Goal: Transaction & Acquisition: Book appointment/travel/reservation

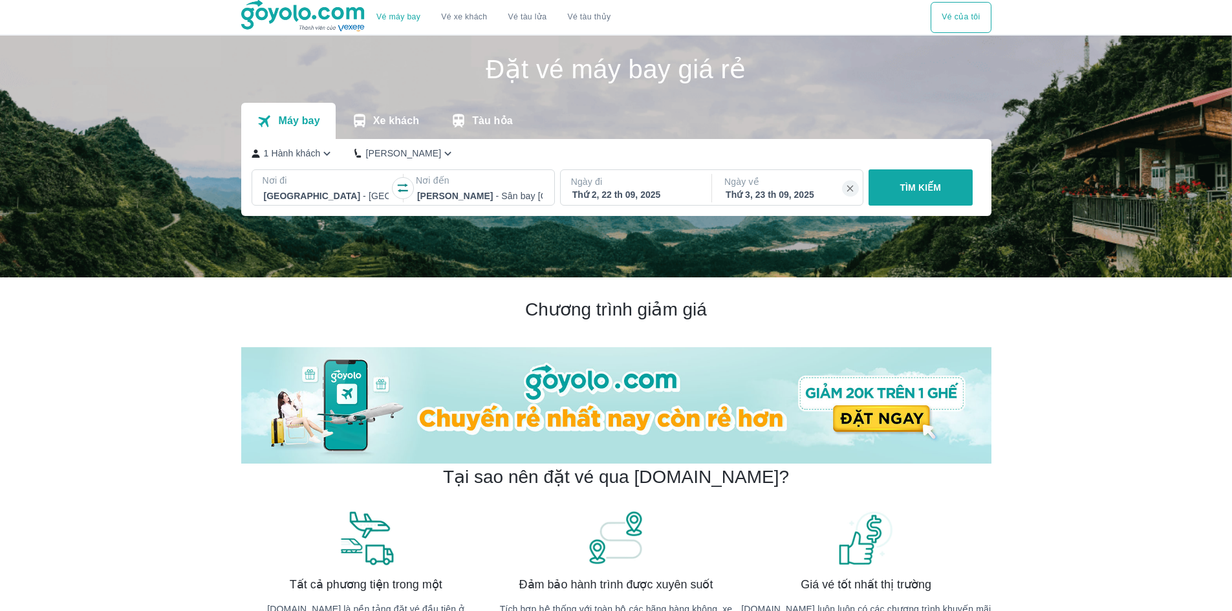
click at [482, 195] on div at bounding box center [479, 196] width 125 height 16
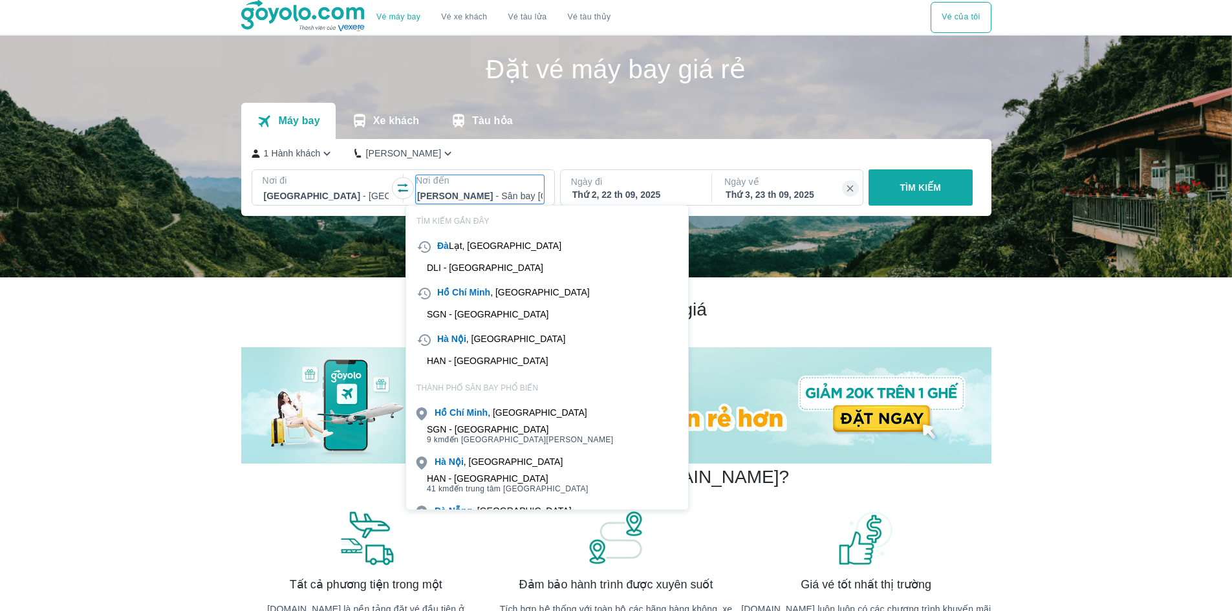
scroll to position [74, 0]
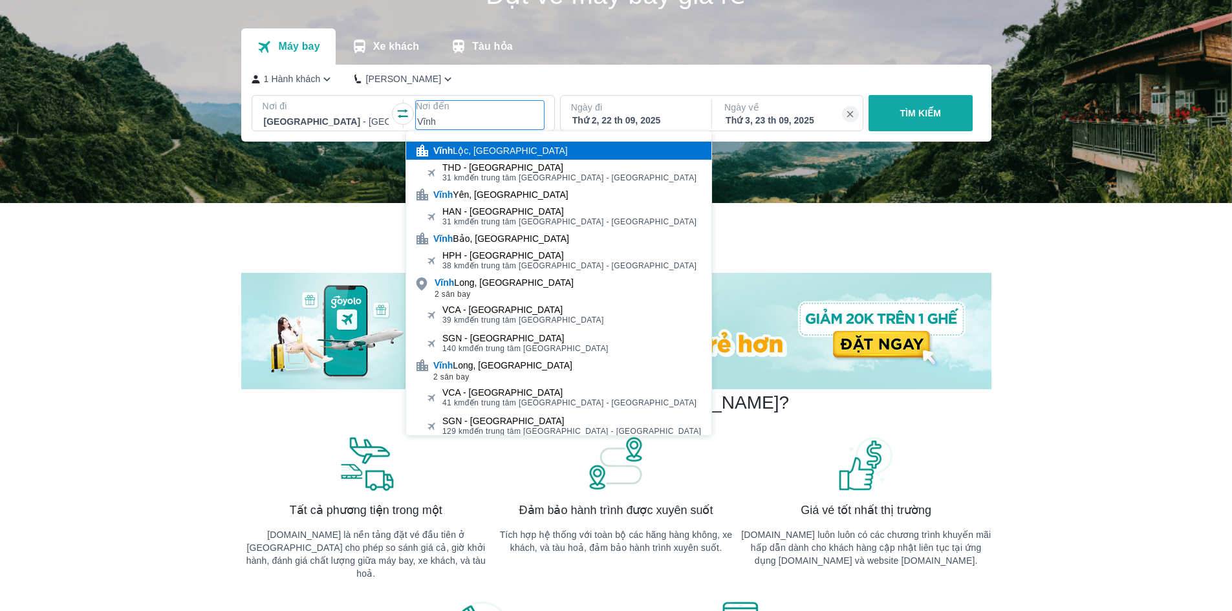
type input "Vĩnh"
click at [468, 121] on div at bounding box center [479, 122] width 125 height 16
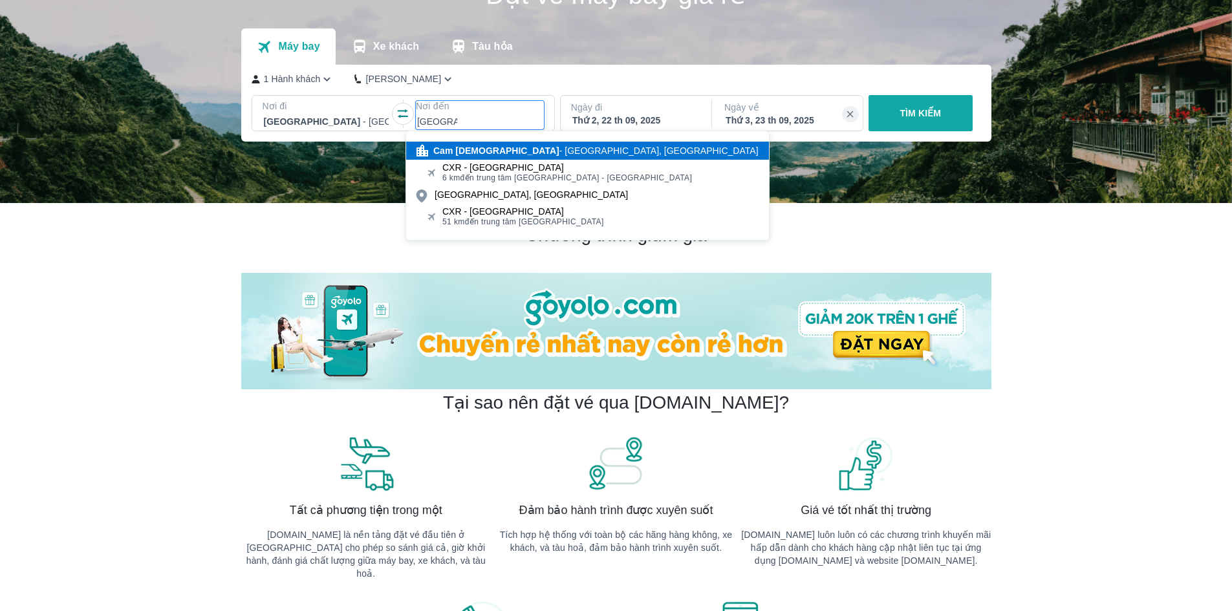
type input "cam ranh"
click at [504, 147] on div "Cam Ranh - Khánh Hòa, Việt Nam" at bounding box center [595, 150] width 325 height 13
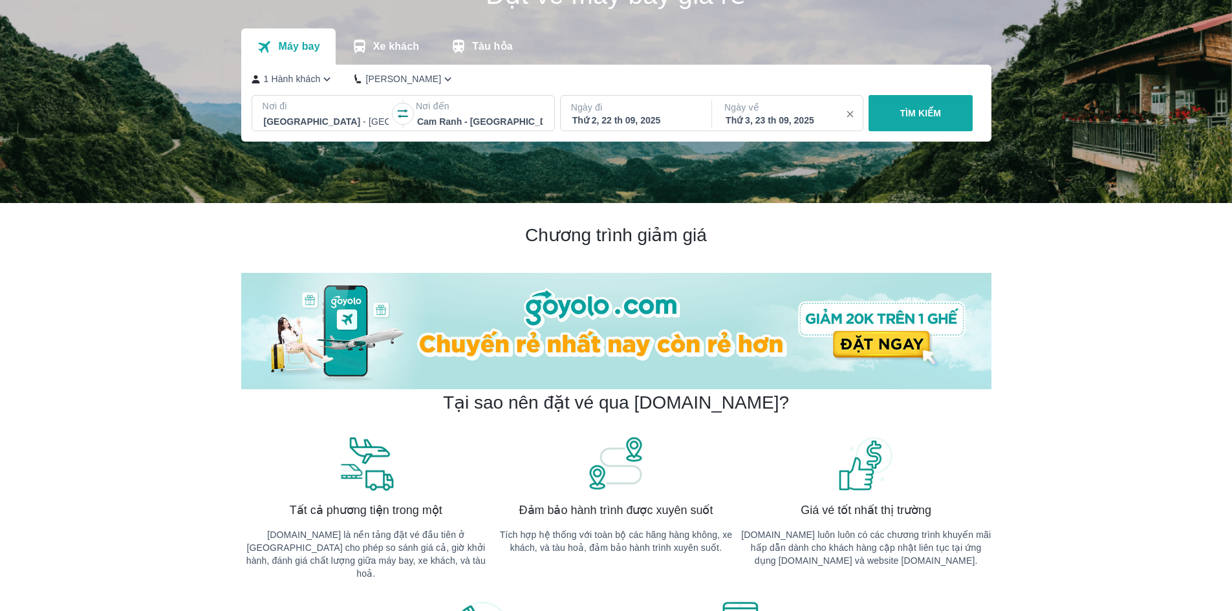
click at [849, 116] on icon "button" at bounding box center [851, 115] width 12 height 12
click at [684, 114] on p "Ngày đi" at bounding box center [635, 107] width 128 height 13
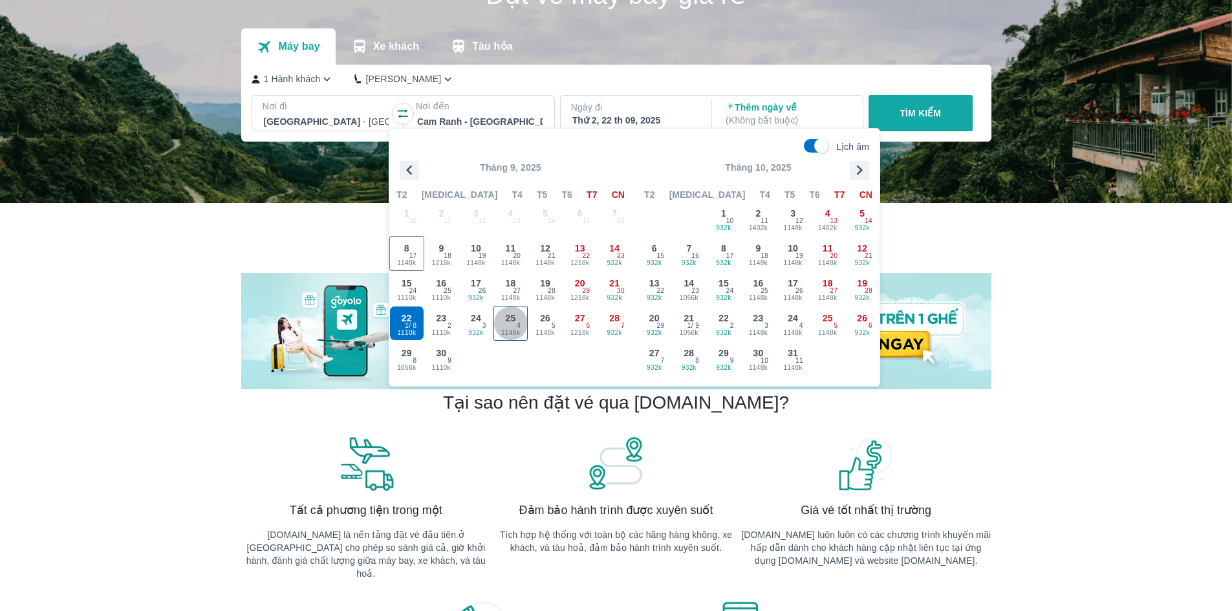
click at [520, 329] on span "4" at bounding box center [519, 326] width 4 height 10
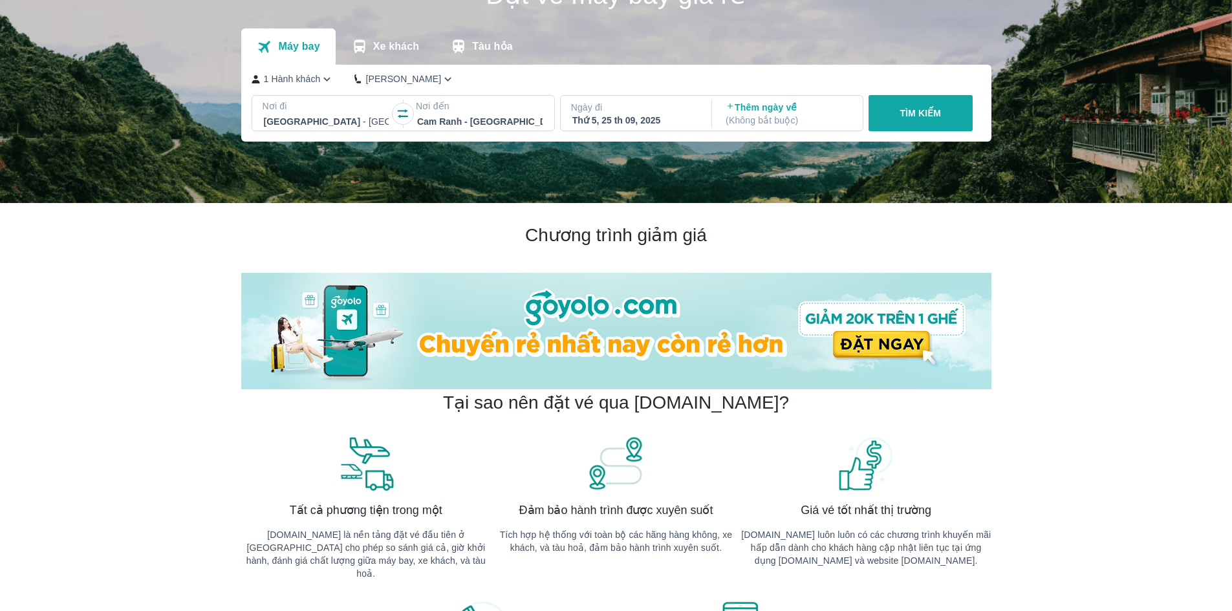
click at [795, 123] on p "( Không bắt buộc )" at bounding box center [788, 120] width 125 height 13
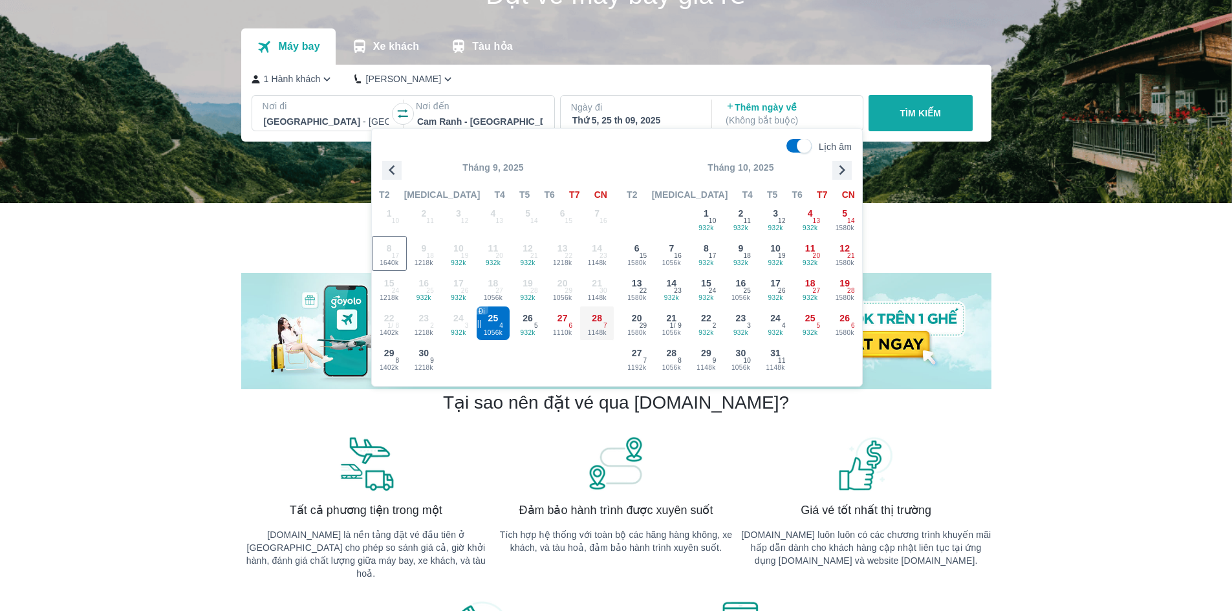
drag, startPoint x: 610, startPoint y: 327, endPoint x: 569, endPoint y: 369, distance: 58.6
click at [569, 369] on div "1 10 2 11 3 12 4 13 5 14 6 15 7 16 8 1640k 17 9 1218k 18 10 932k 19 11 932k 20 …" at bounding box center [493, 288] width 243 height 175
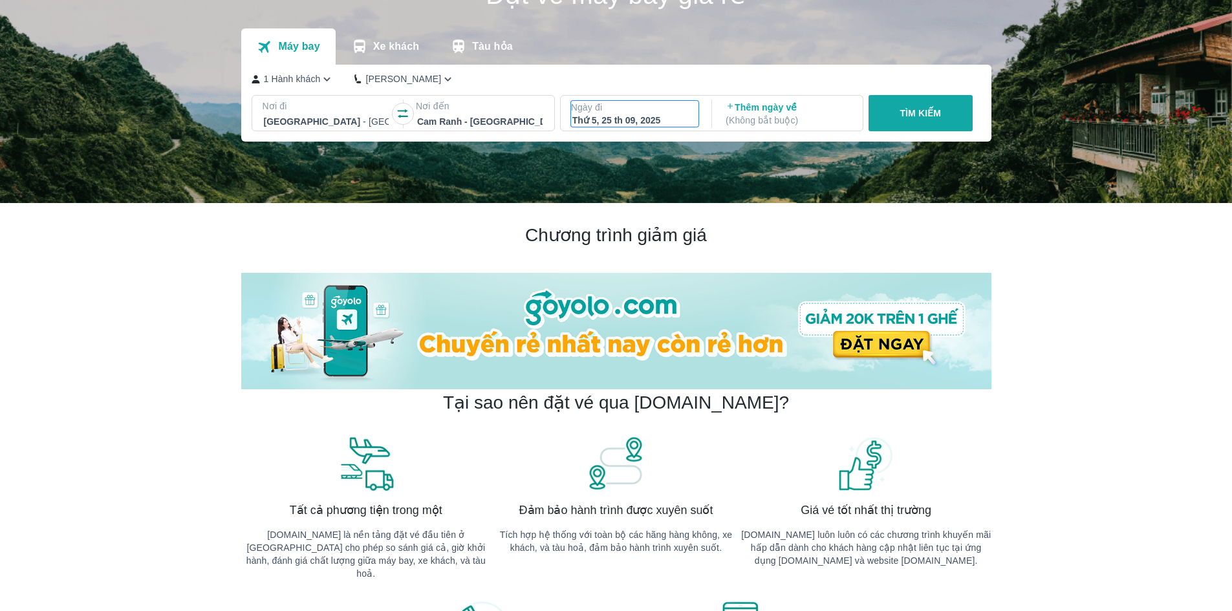
click at [659, 104] on p "Ngày đi" at bounding box center [635, 107] width 128 height 13
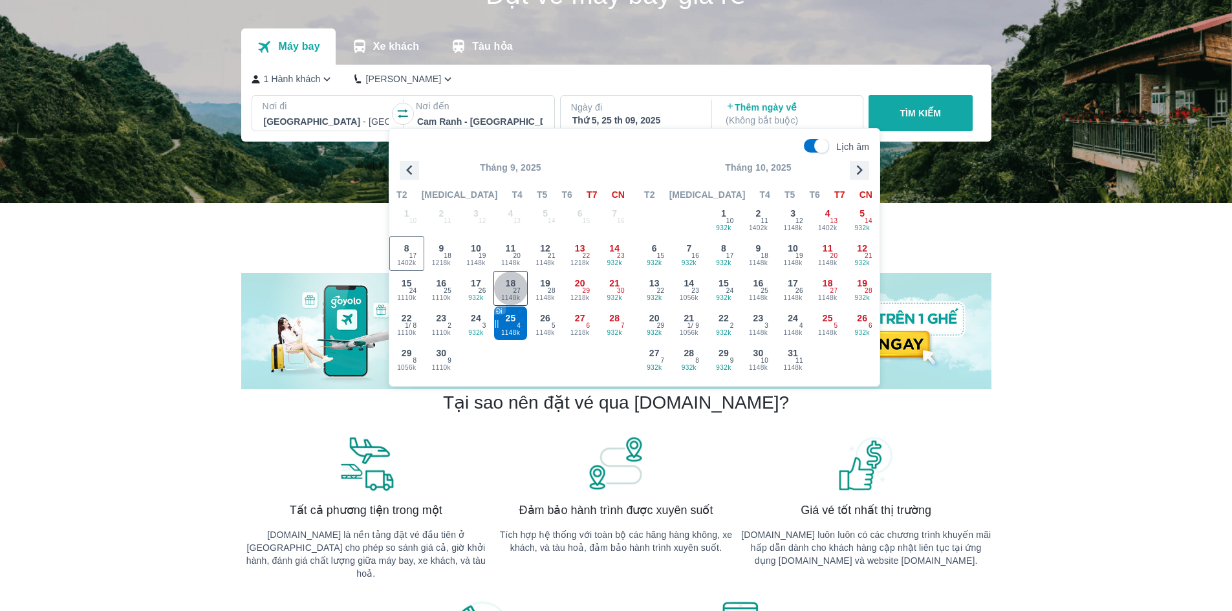
click at [516, 287] on span "27" at bounding box center [517, 291] width 8 height 10
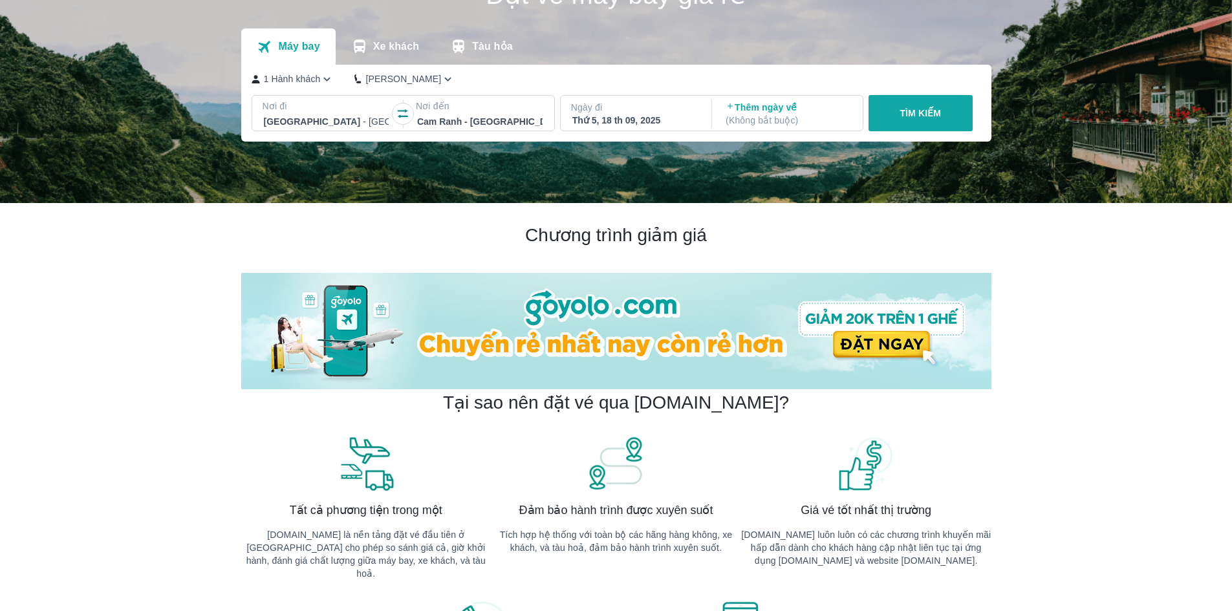
click at [761, 121] on p "( Không bắt buộc )" at bounding box center [788, 120] width 125 height 13
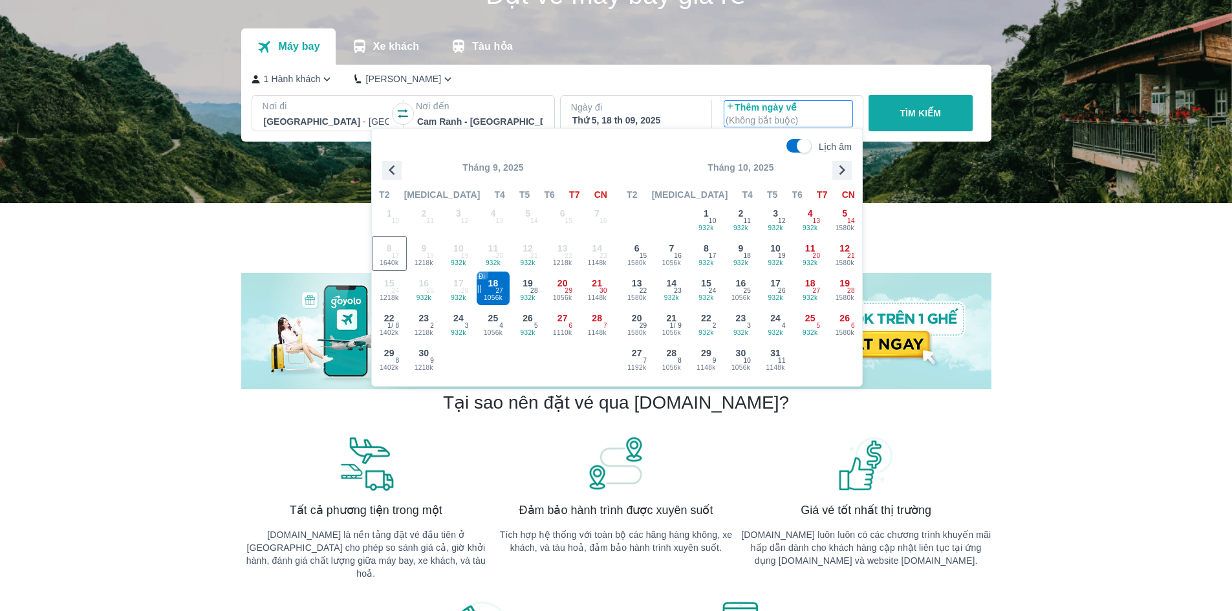
click at [803, 115] on p "( Không bắt buộc )" at bounding box center [788, 120] width 125 height 13
click at [814, 108] on p "Thêm ngày về ( Không bắt buộc )" at bounding box center [788, 114] width 125 height 26
click at [611, 292] on div "21 1148k 30" at bounding box center [597, 289] width 34 height 34
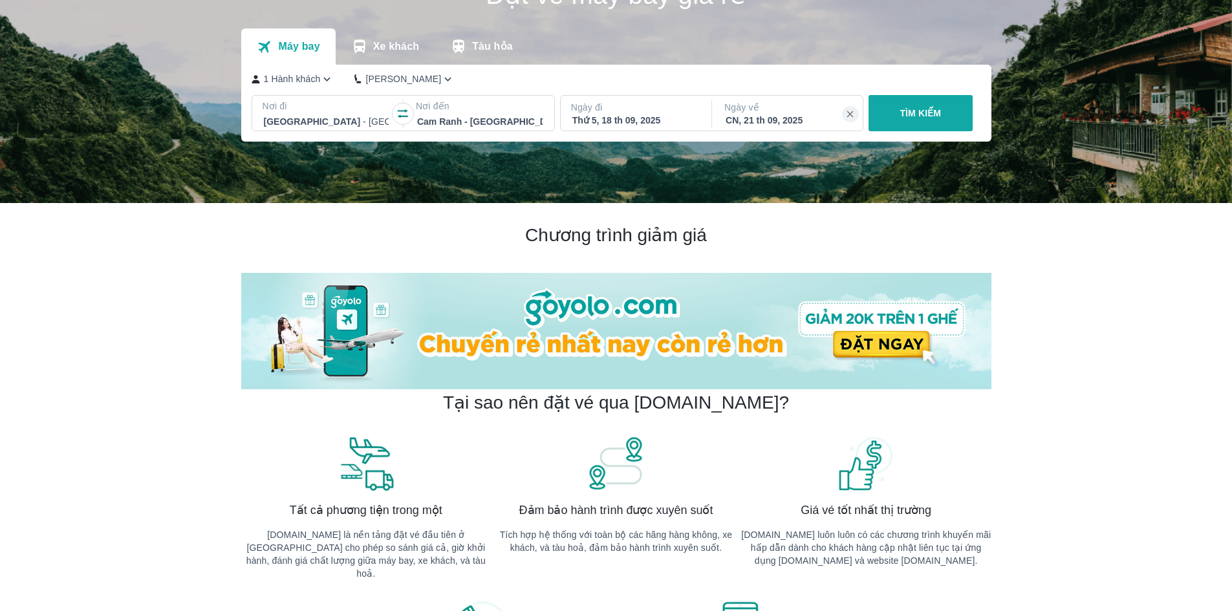
click at [952, 116] on button "TÌM KIẾM" at bounding box center [921, 113] width 104 height 36
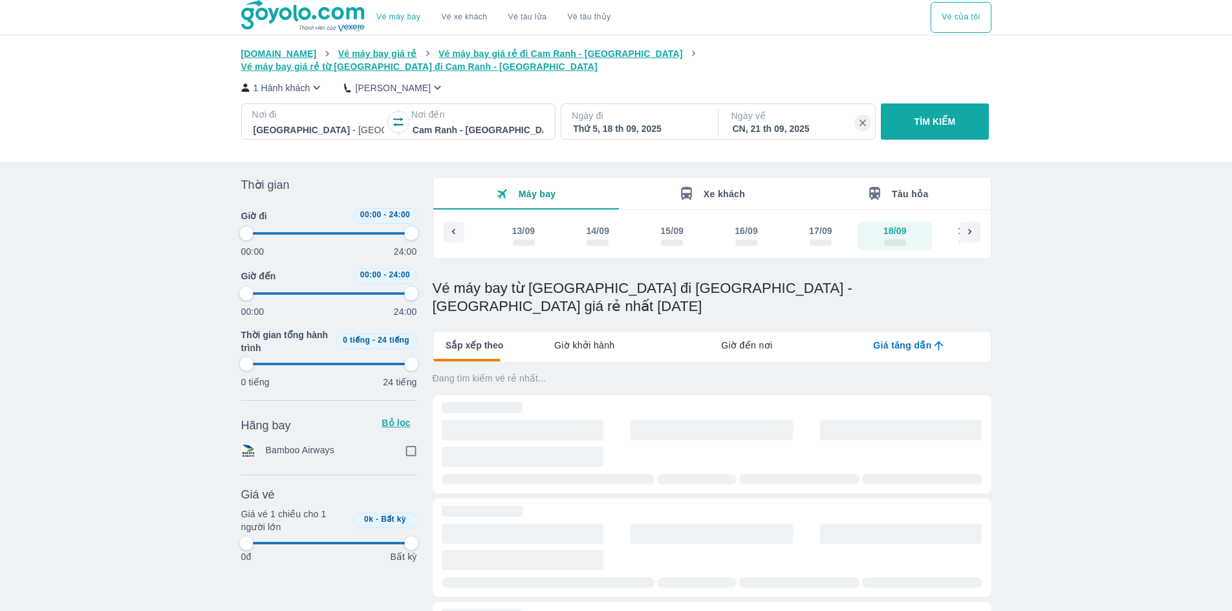
type input "97.9166666666667"
checkbox input "true"
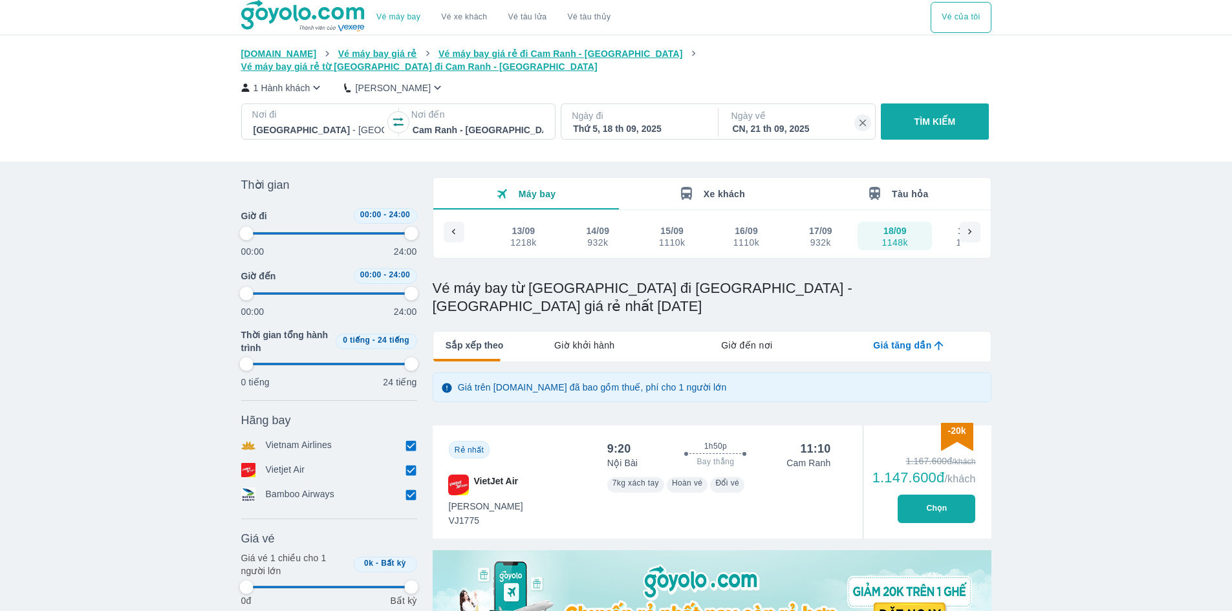
type input "97.9166666666667"
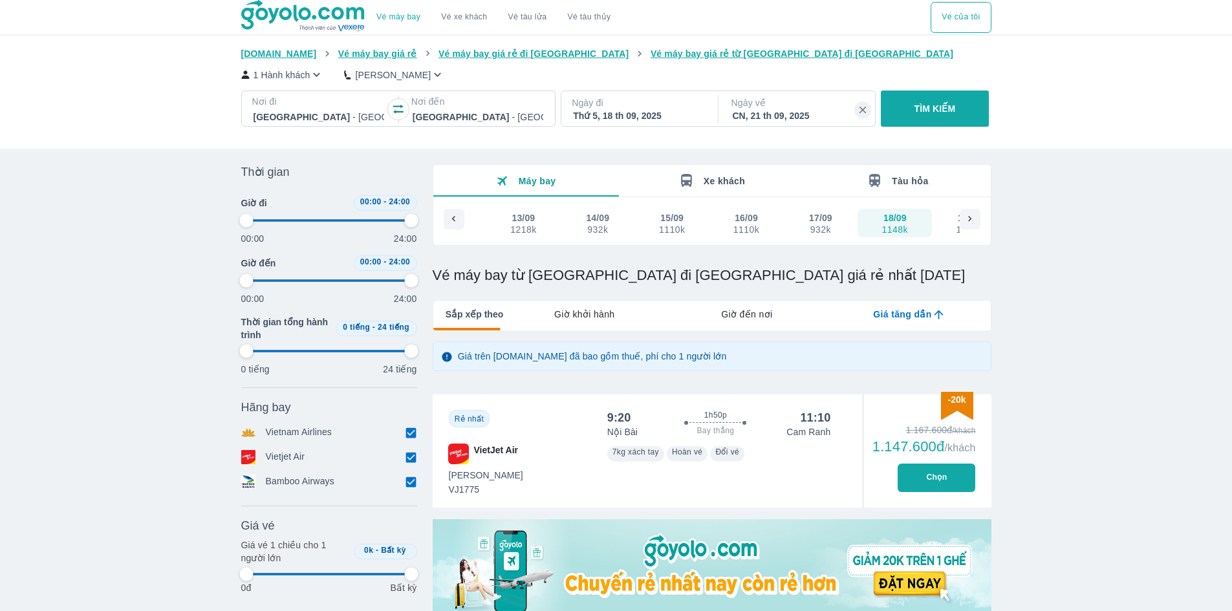
type input "97.9166666666667"
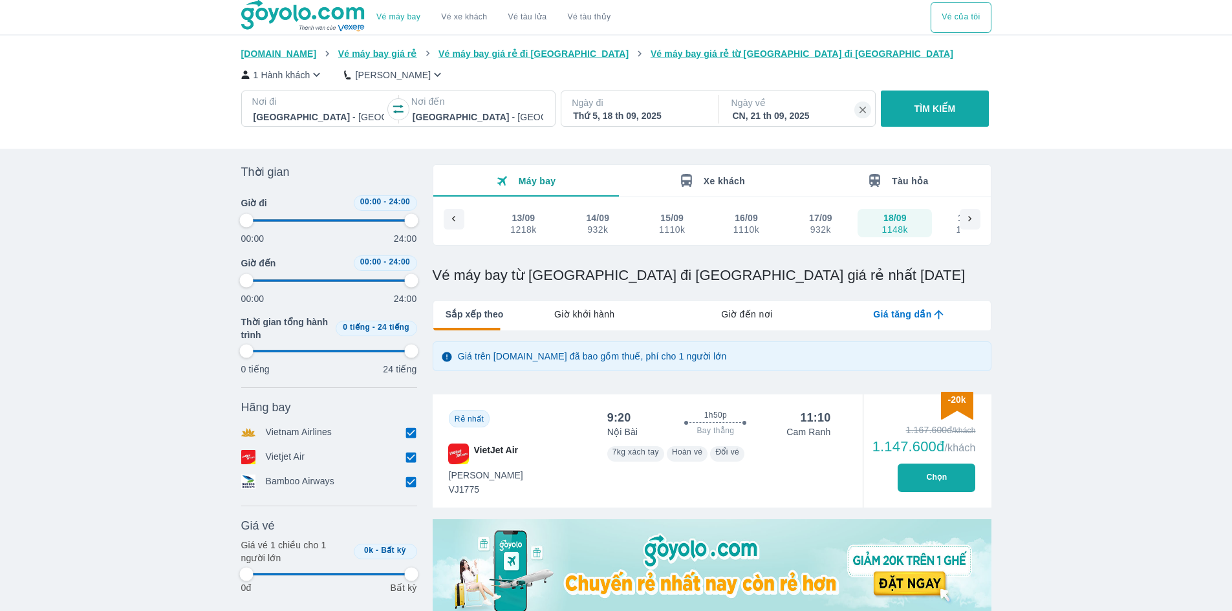
type input "97.9166666666667"
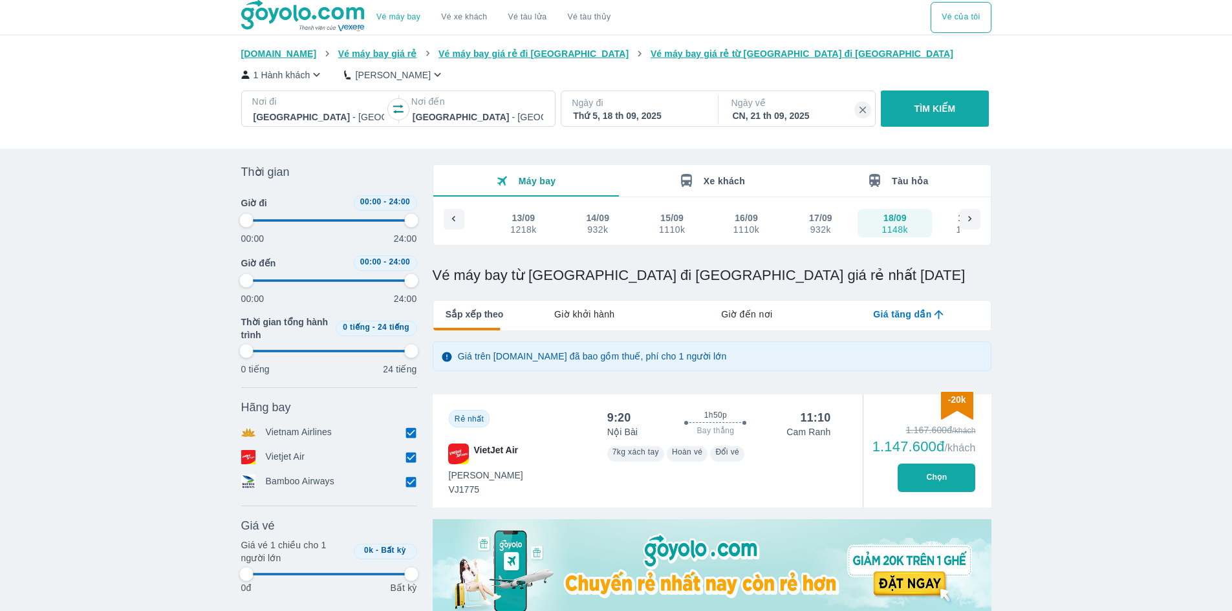
type input "97.9166666666667"
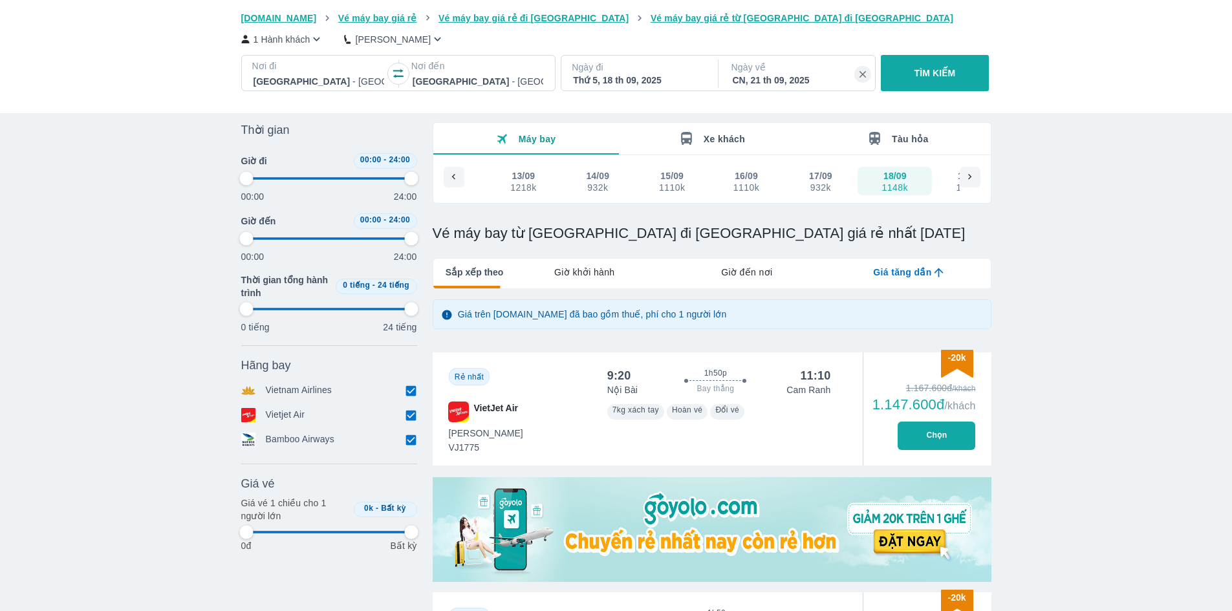
scroll to position [65, 0]
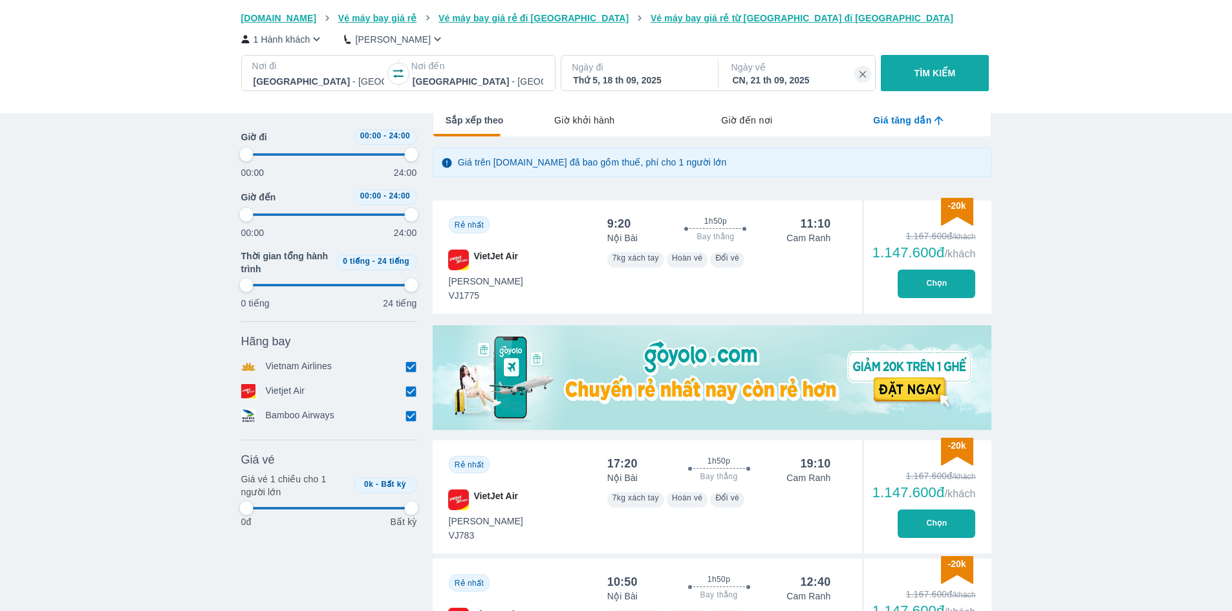
type input "97.9166666666667"
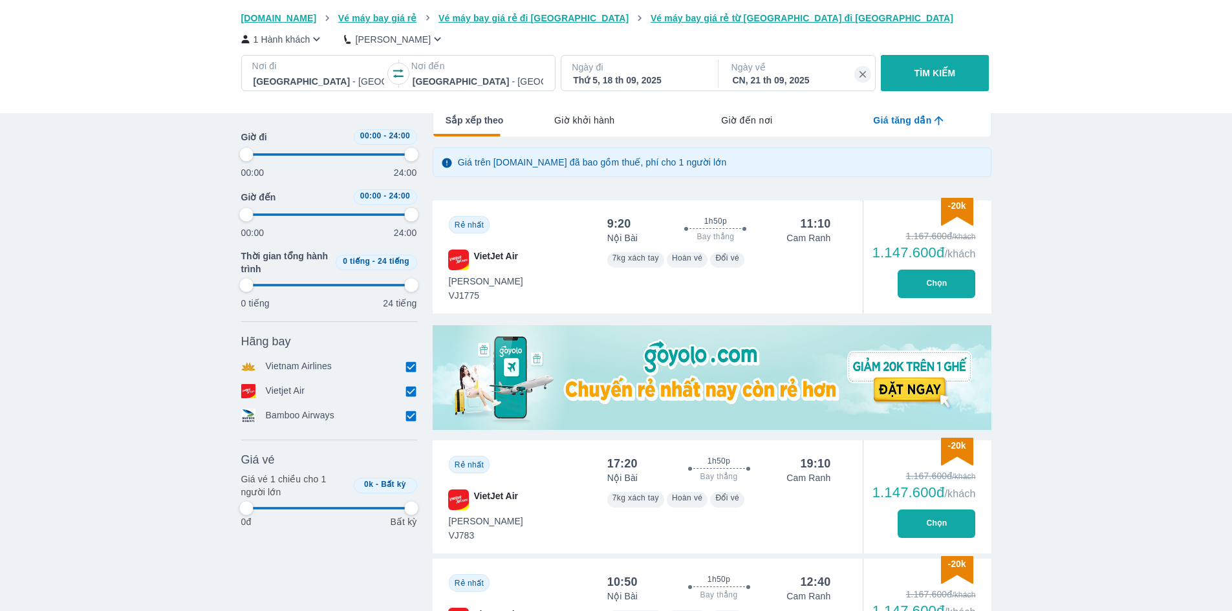
type input "97.9166666666667"
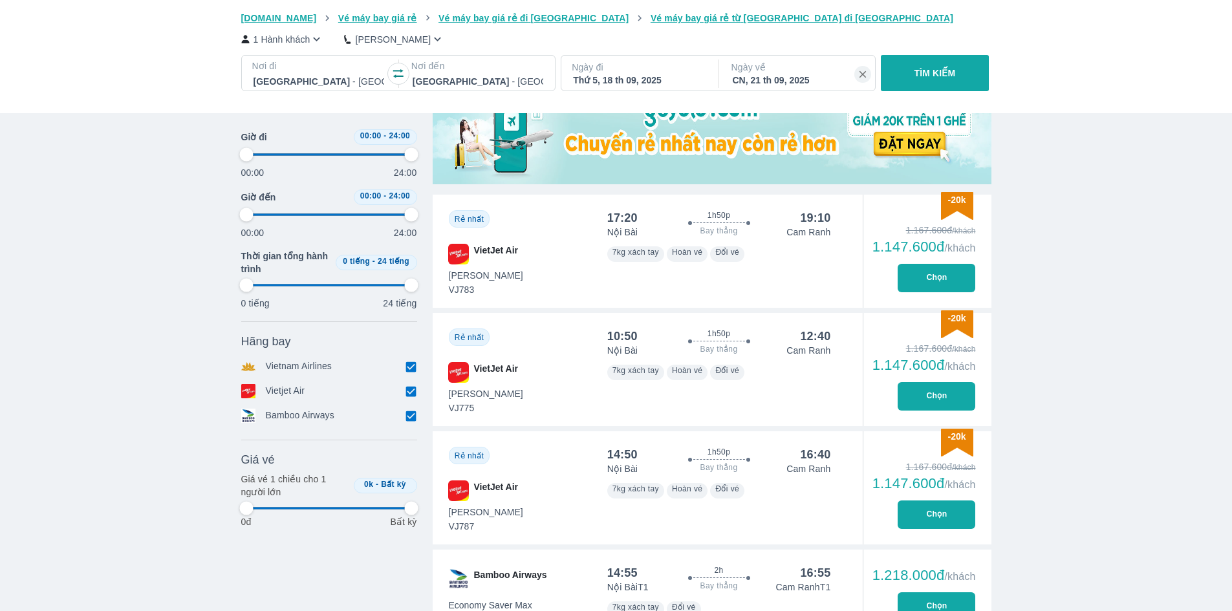
scroll to position [518, 0]
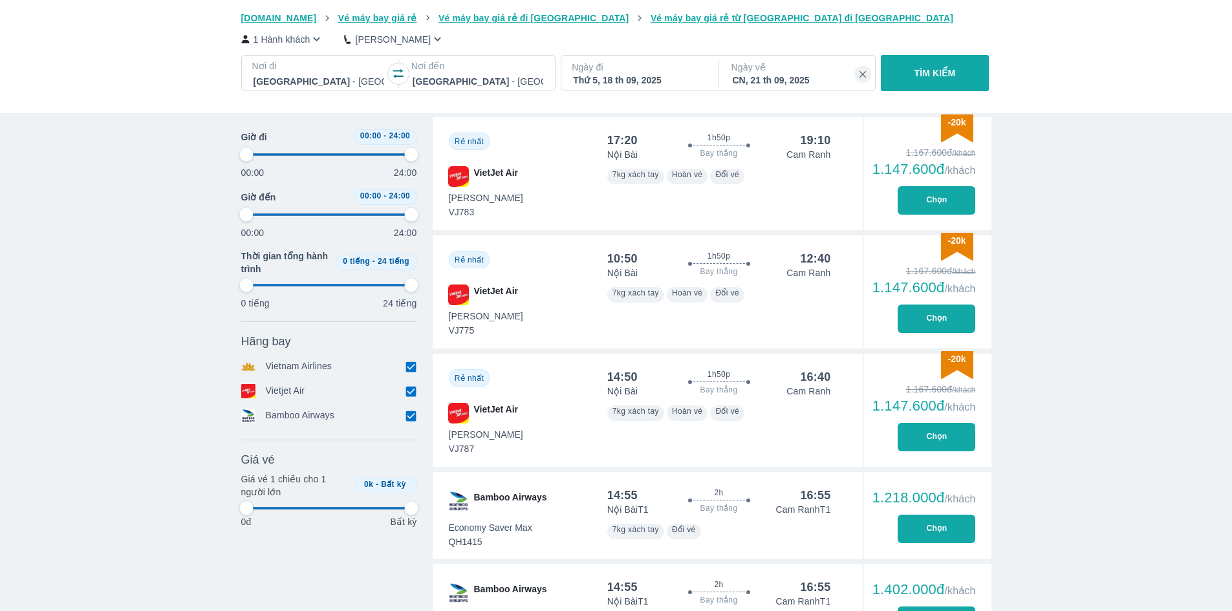
type input "97.9166666666667"
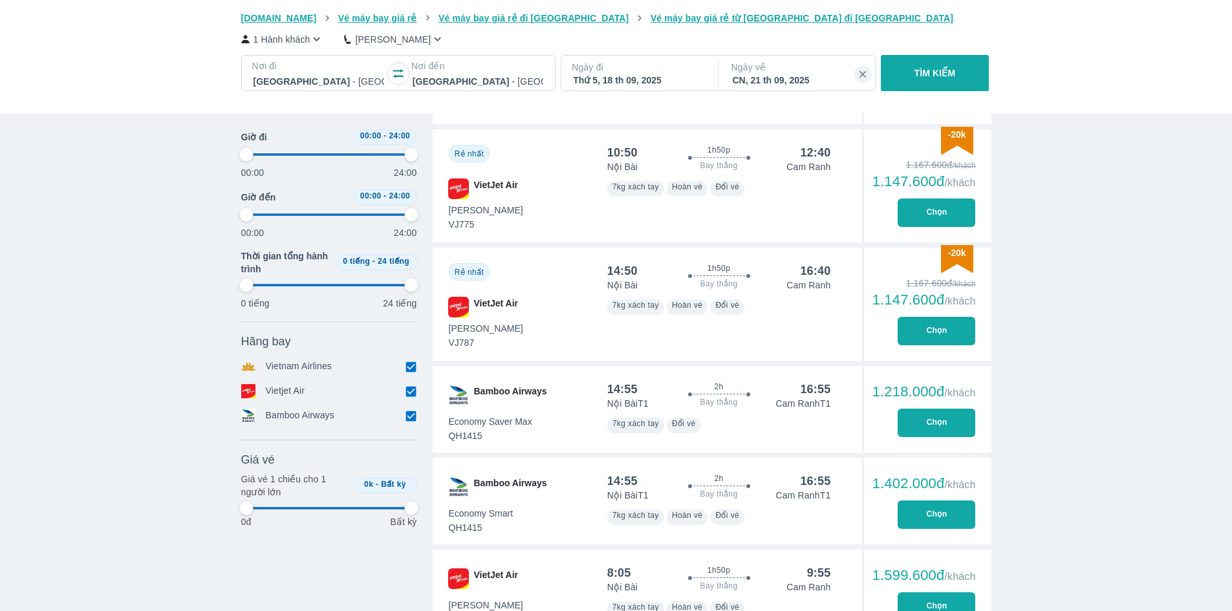
type input "97.9166666666667"
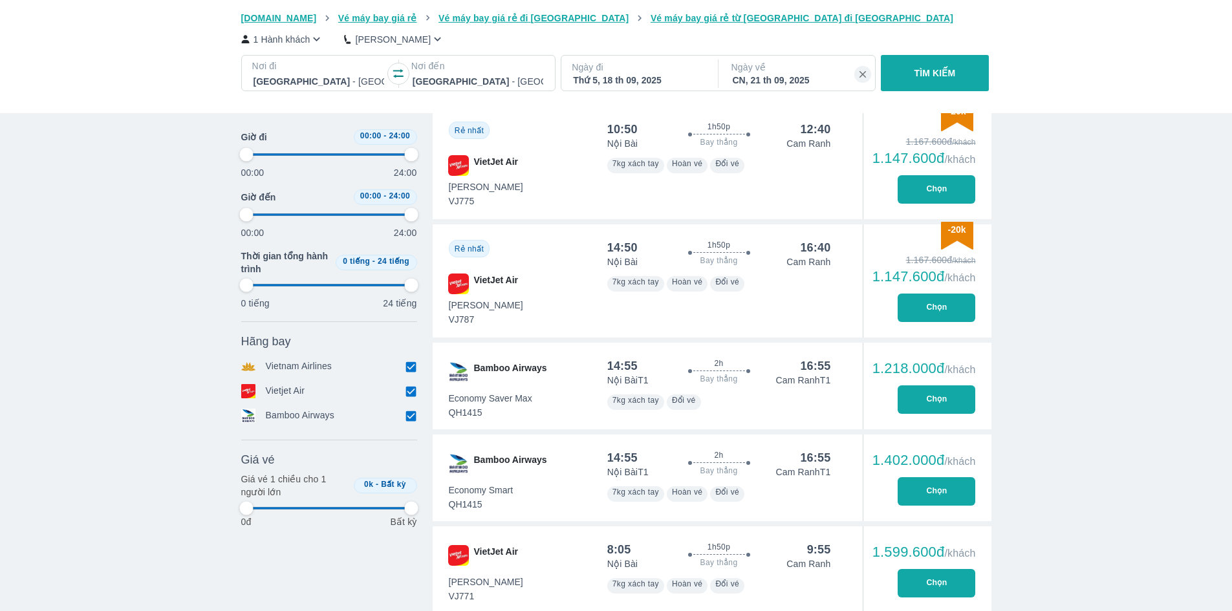
type input "97.9166666666667"
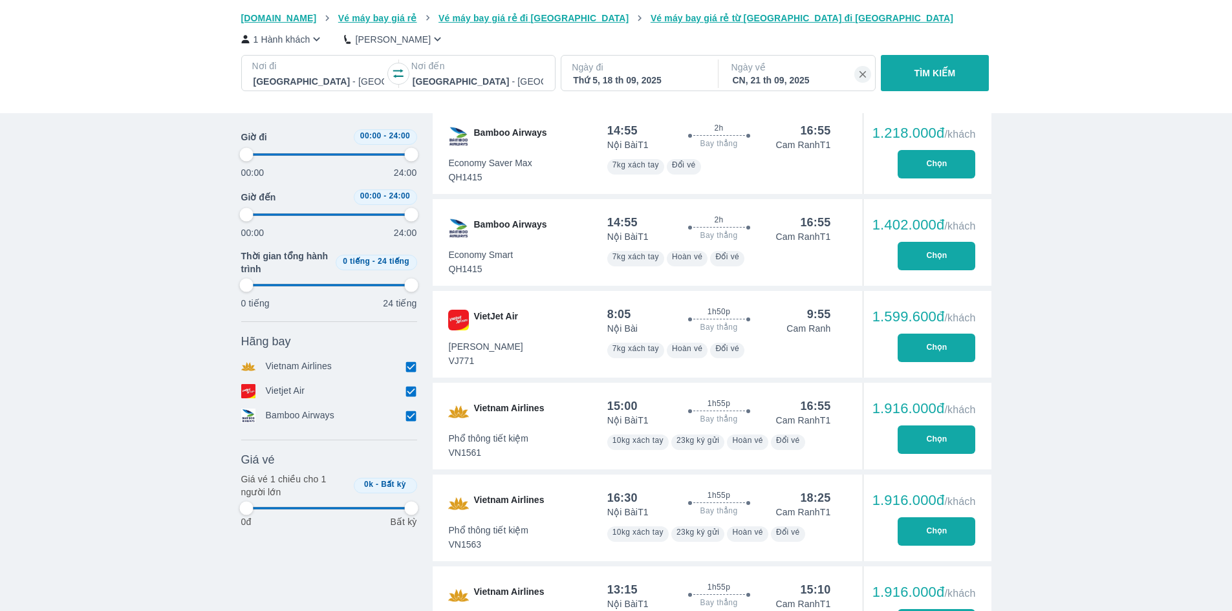
scroll to position [906, 0]
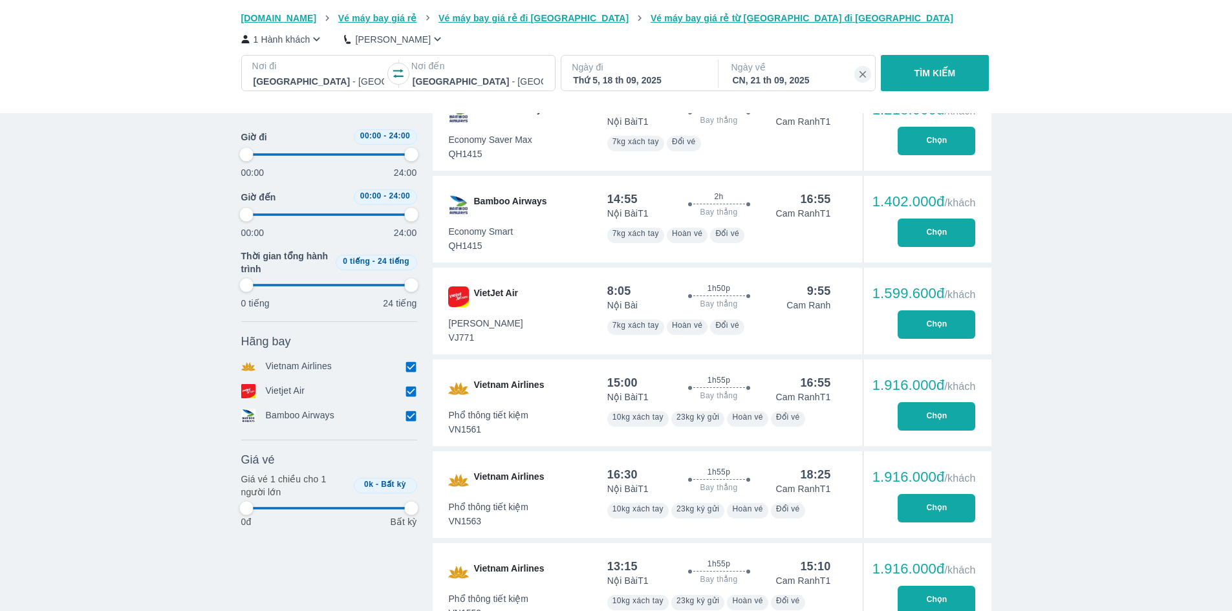
type input "97.9166666666667"
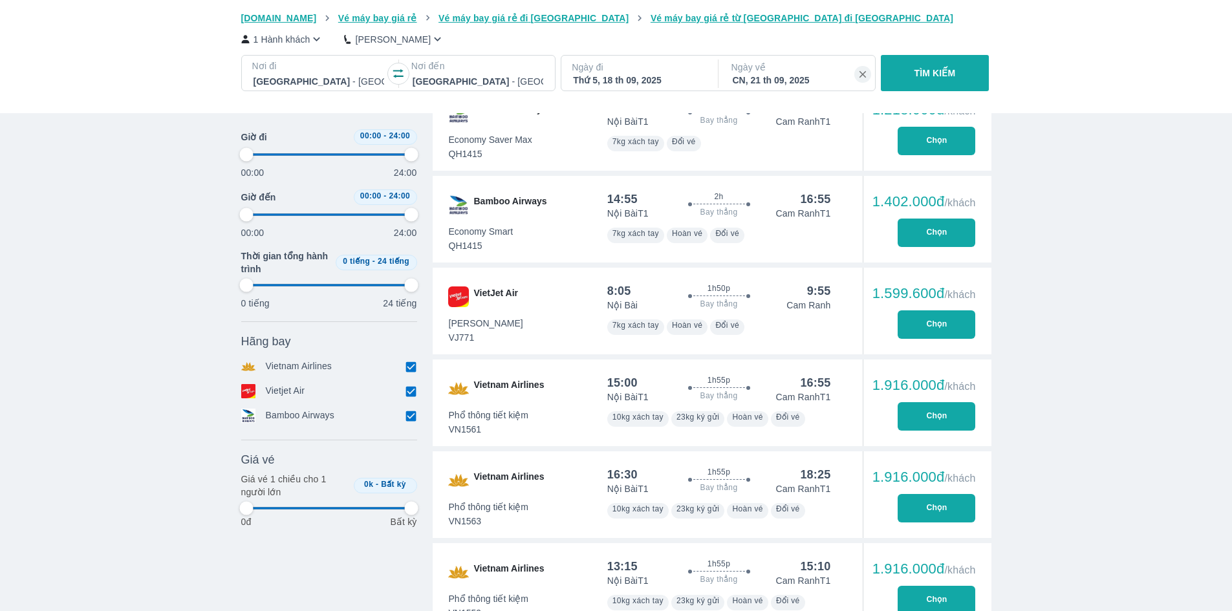
type input "97.9166666666667"
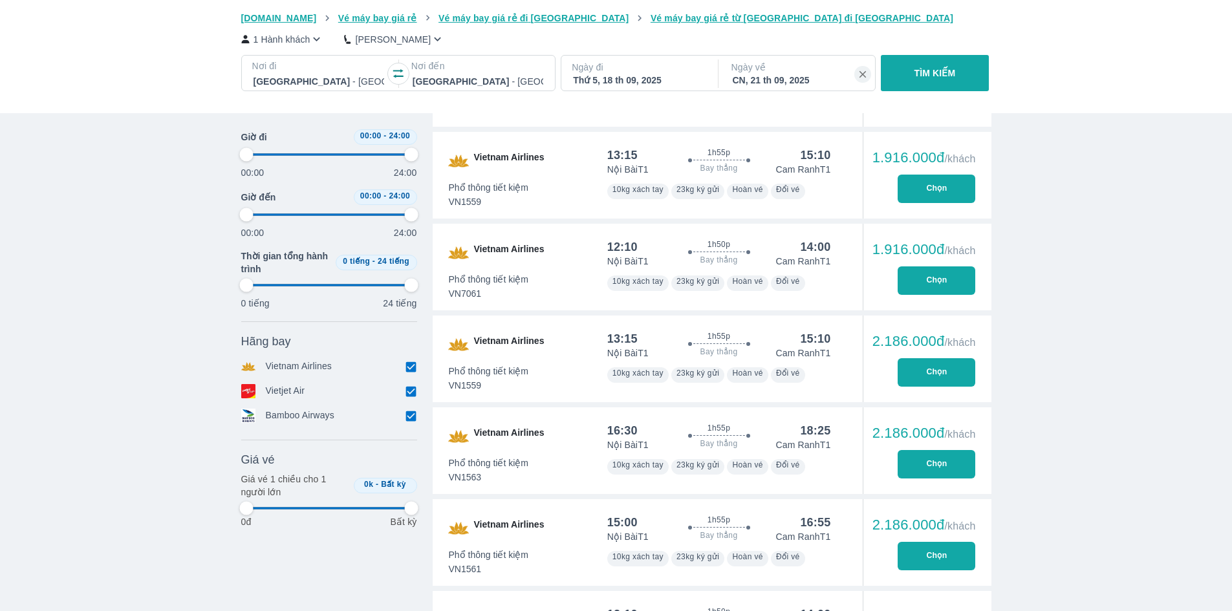
type input "97.9166666666667"
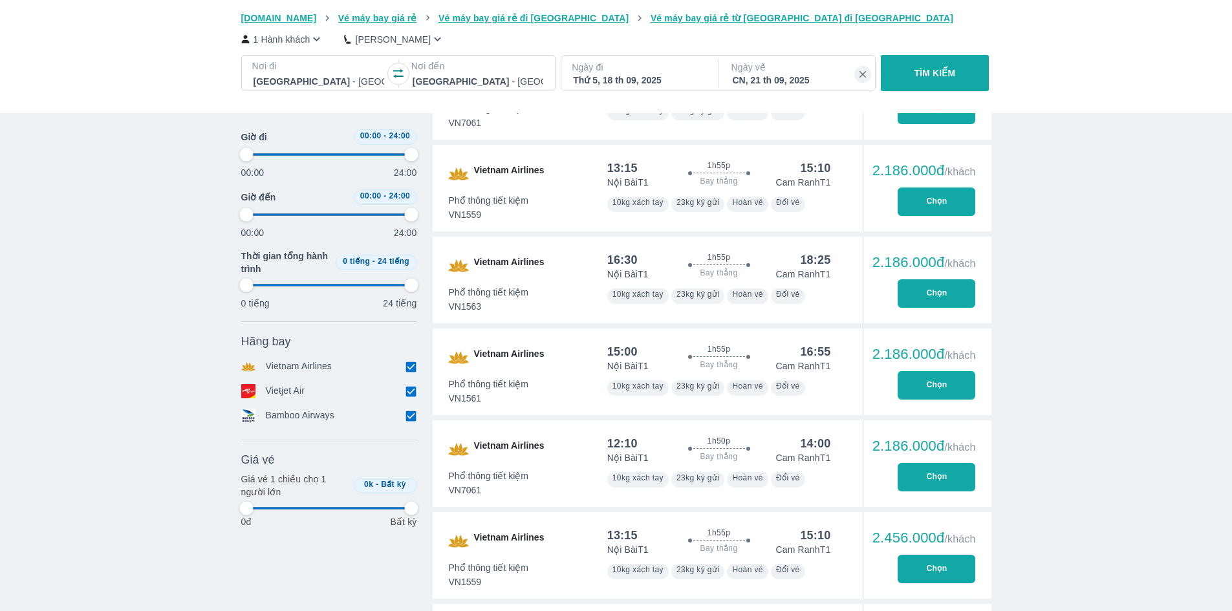
type input "97.9166666666667"
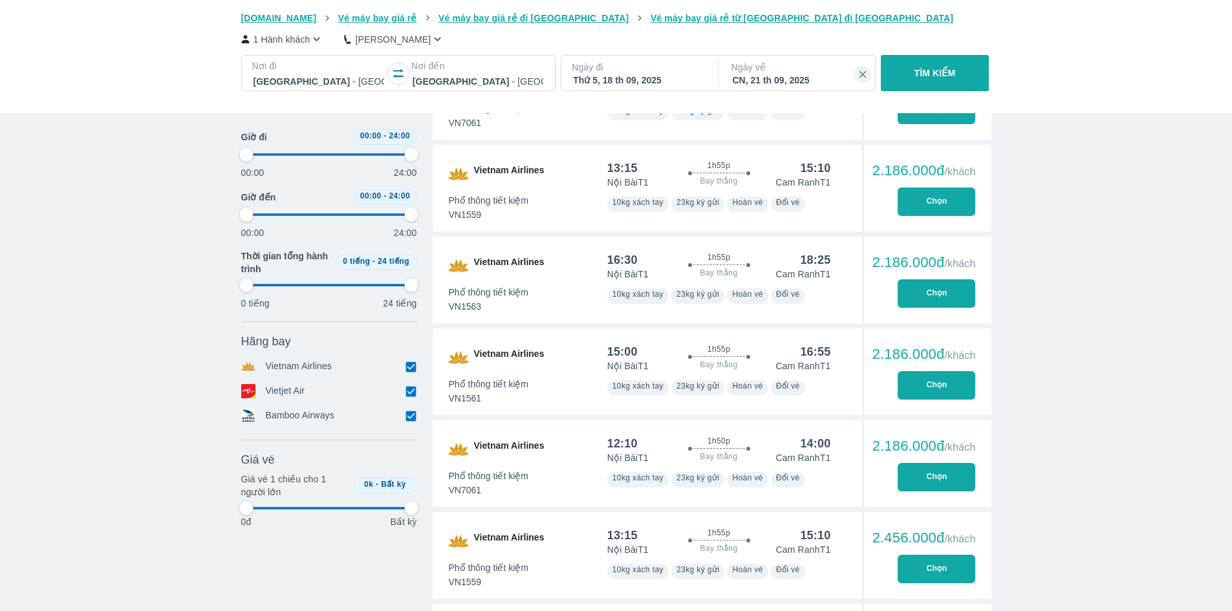
type input "97.9166666666667"
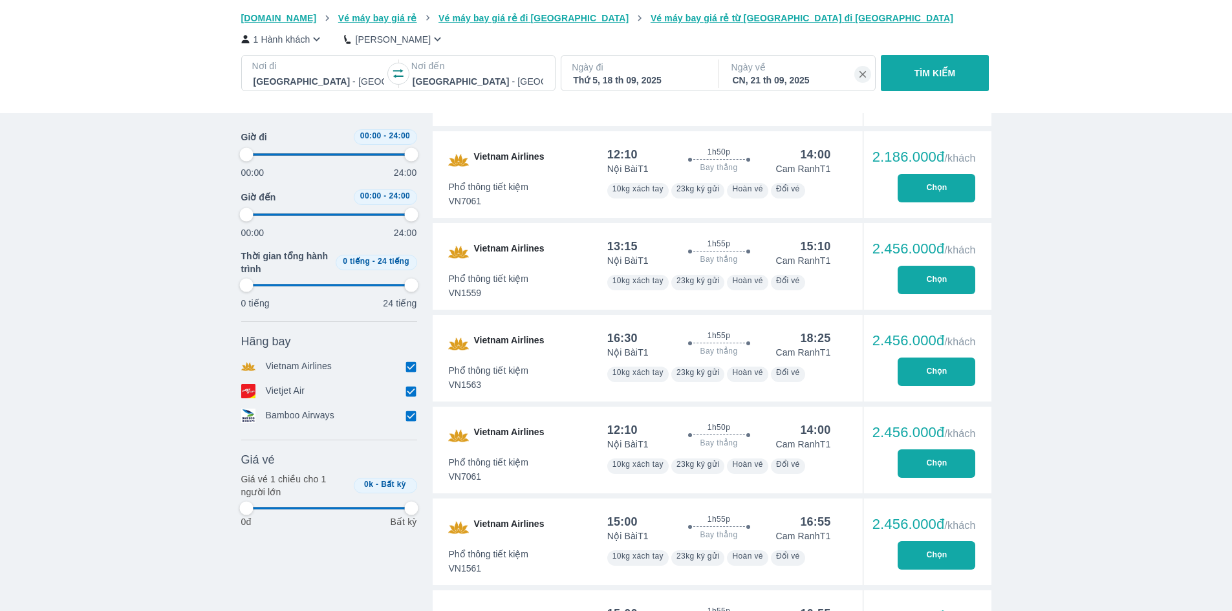
type input "97.9166666666667"
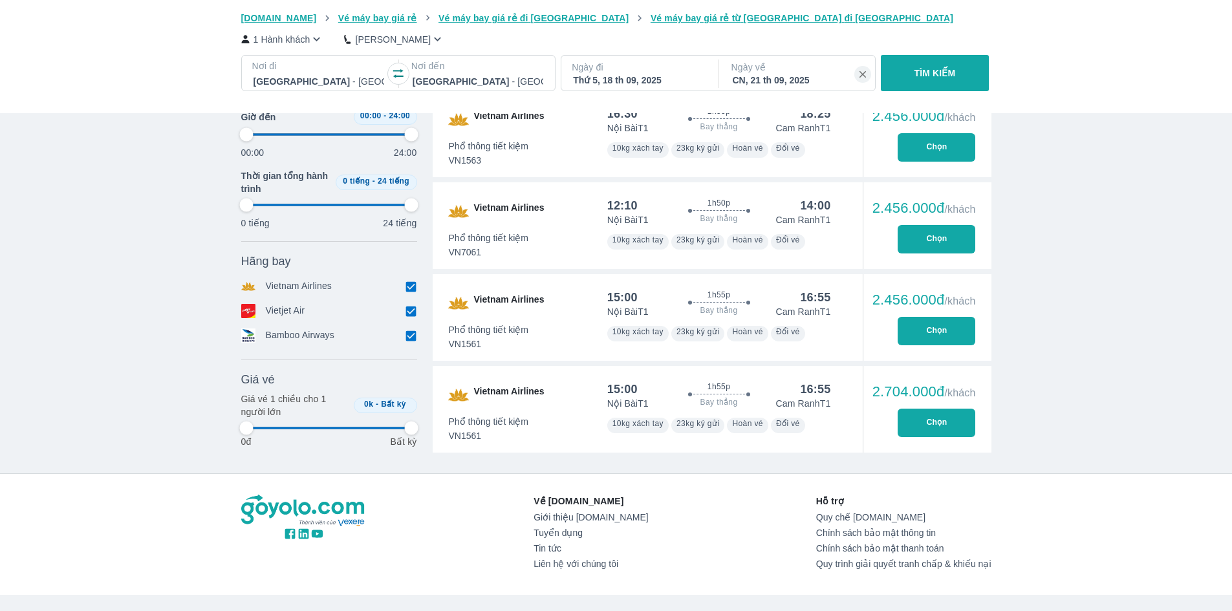
type input "97.9166666666667"
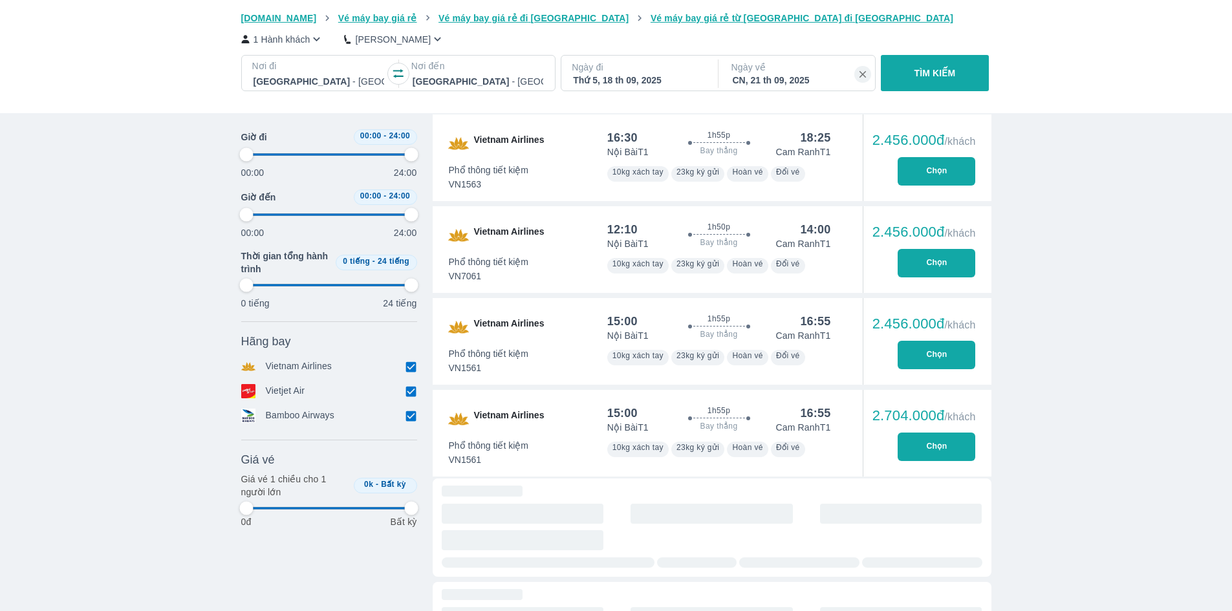
scroll to position [1876, 0]
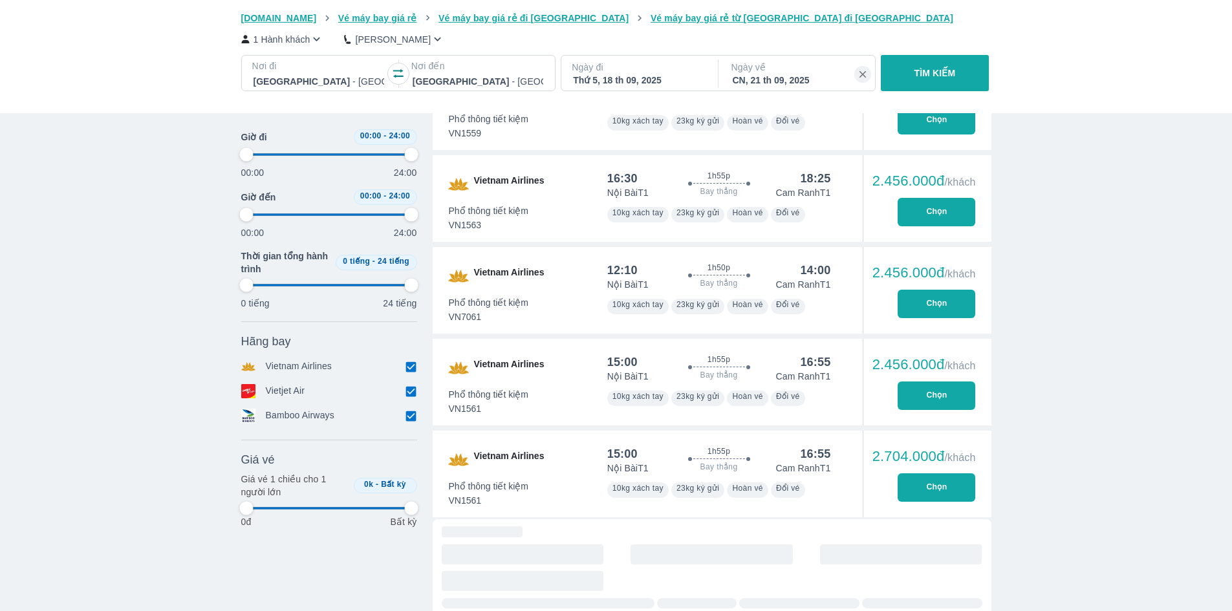
type input "97.9166666666667"
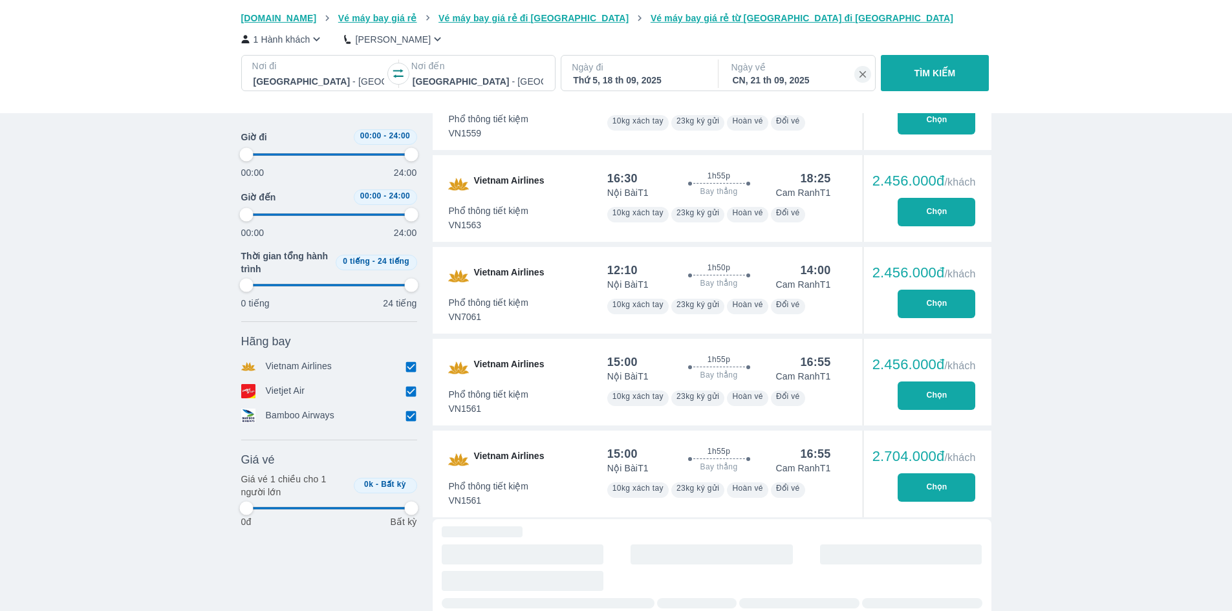
type input "97.9166666666667"
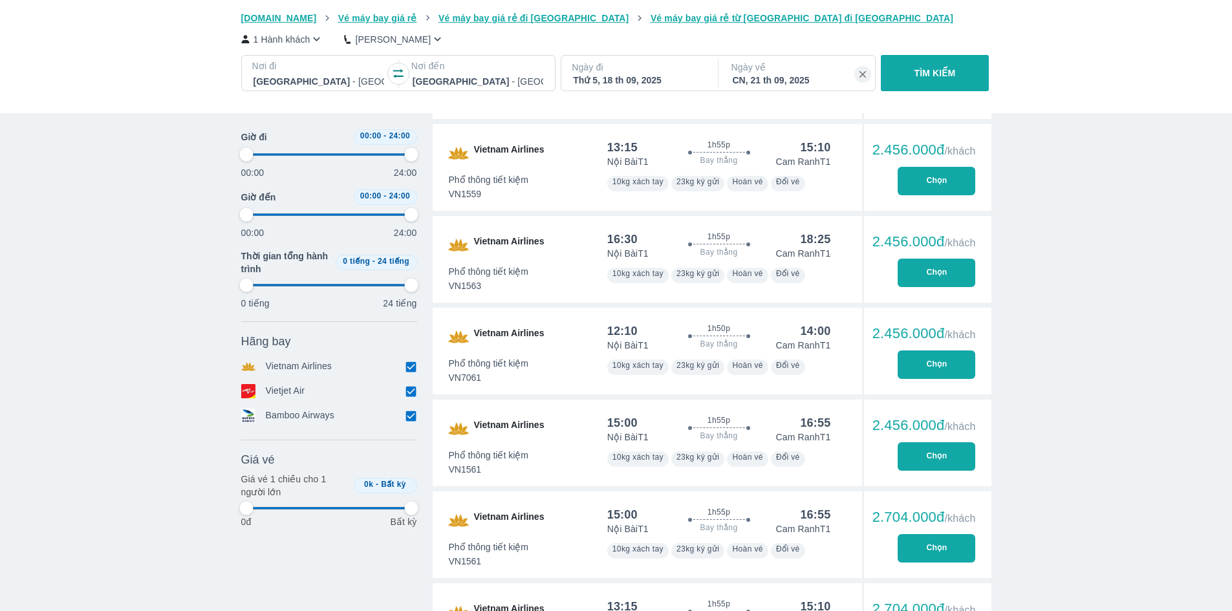
type input "97.9166666666667"
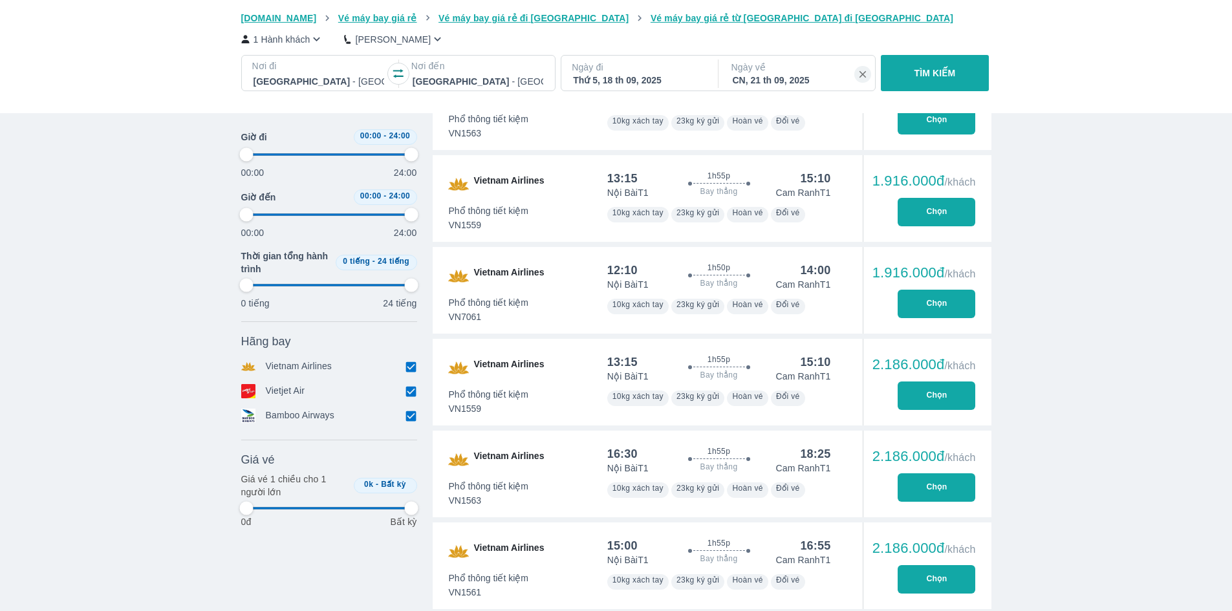
type input "97.9166666666667"
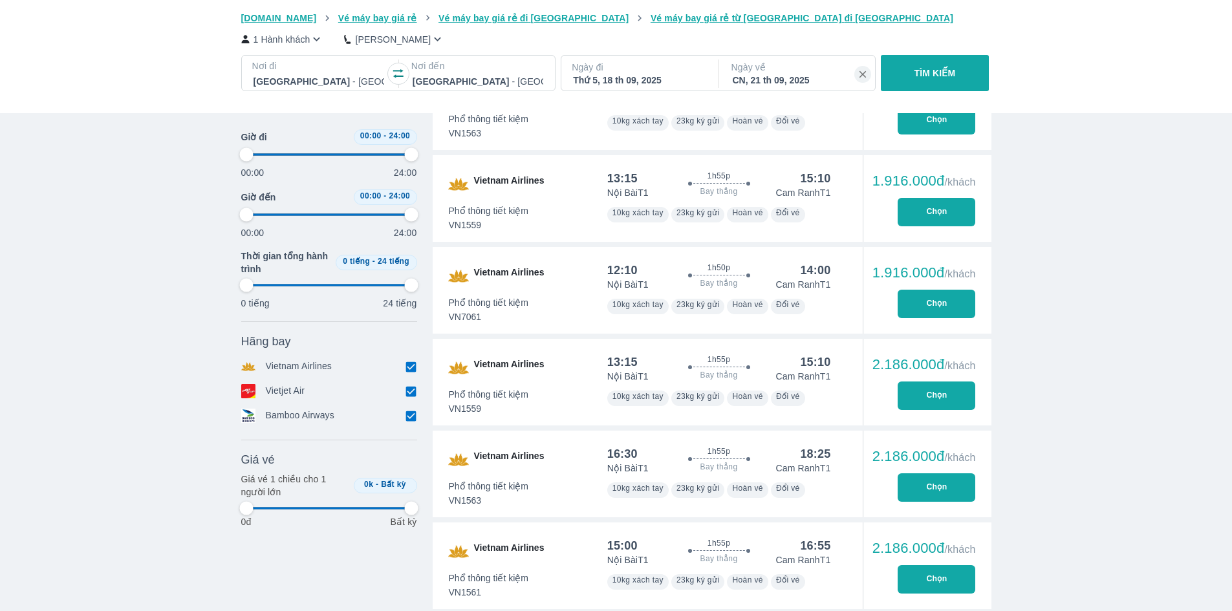
type input "97.9166666666667"
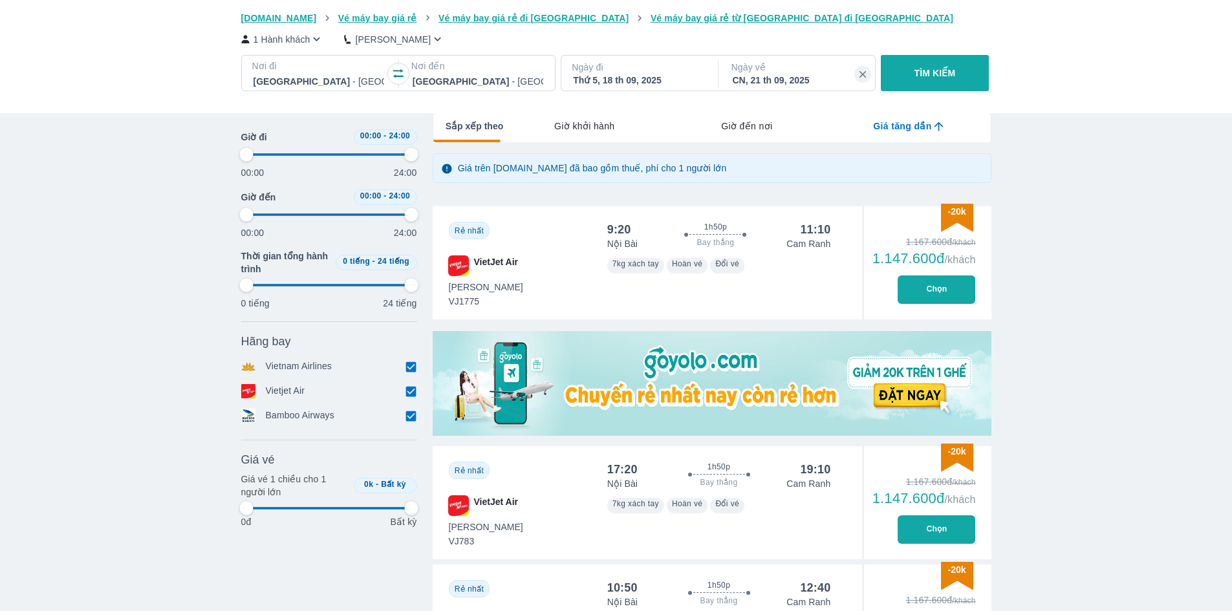
scroll to position [259, 0]
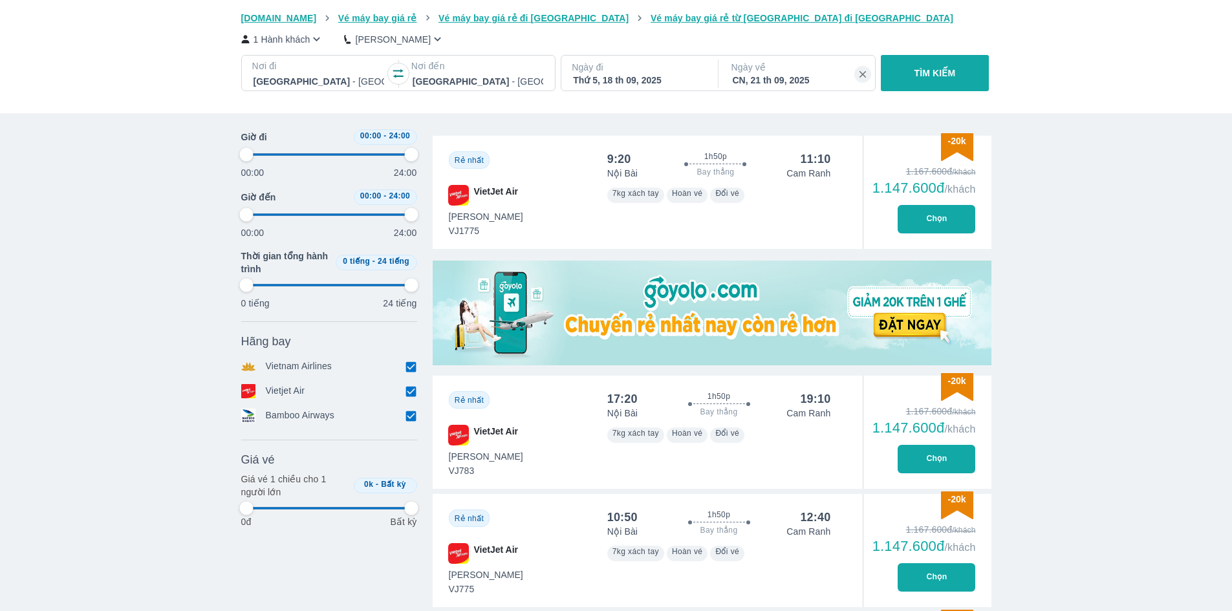
type input "97.9166666666667"
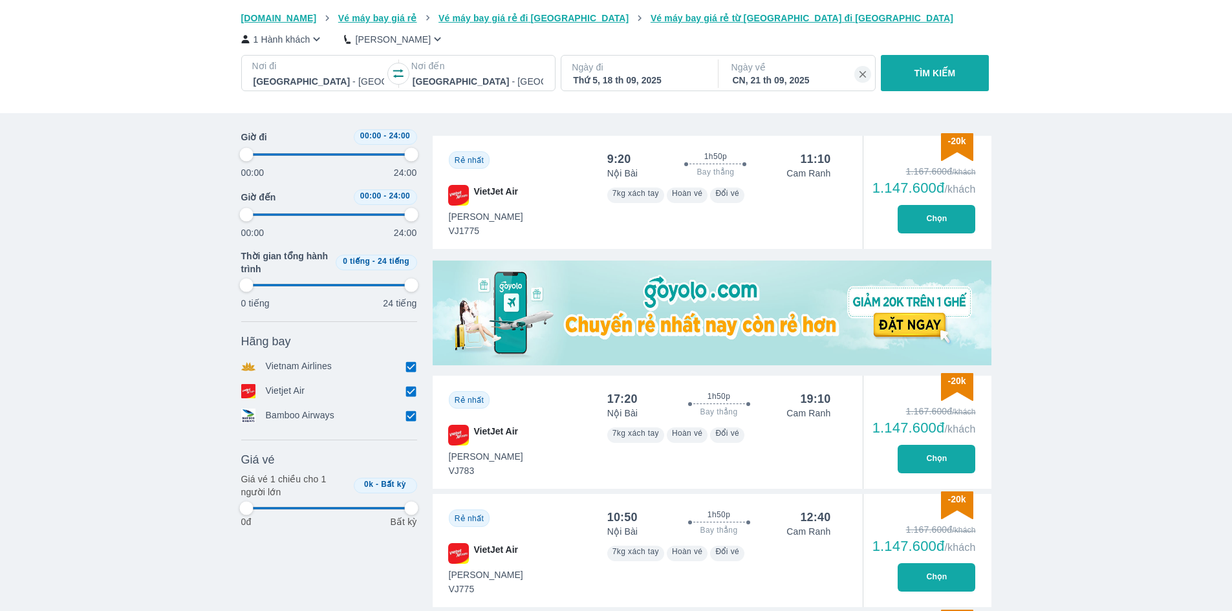
type input "97.9166666666667"
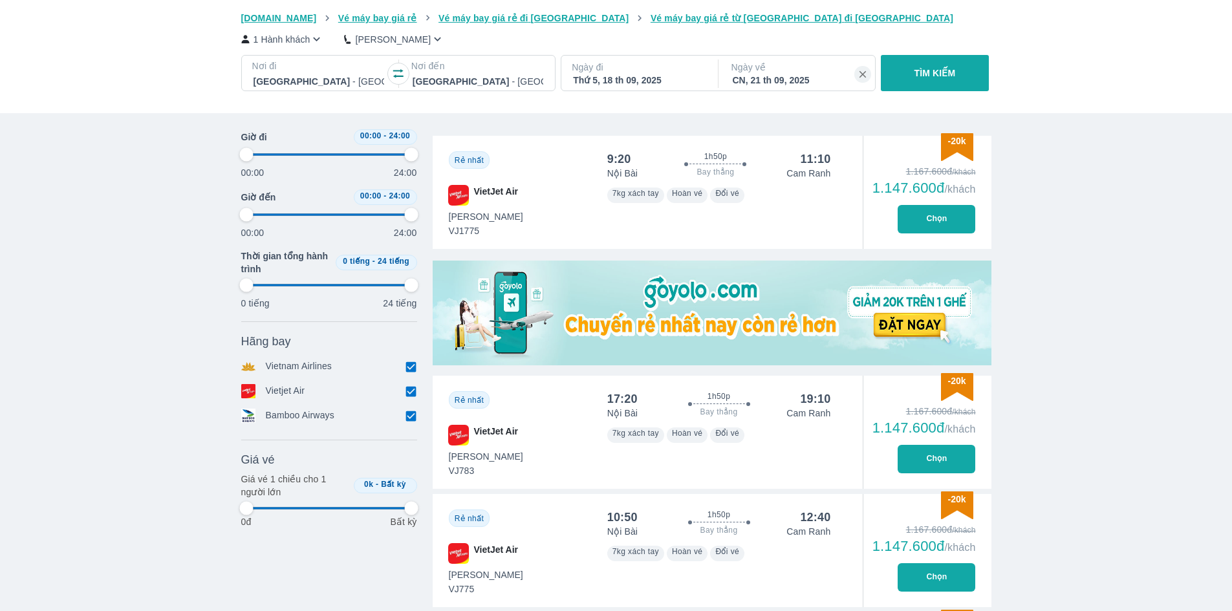
type input "97.9166666666667"
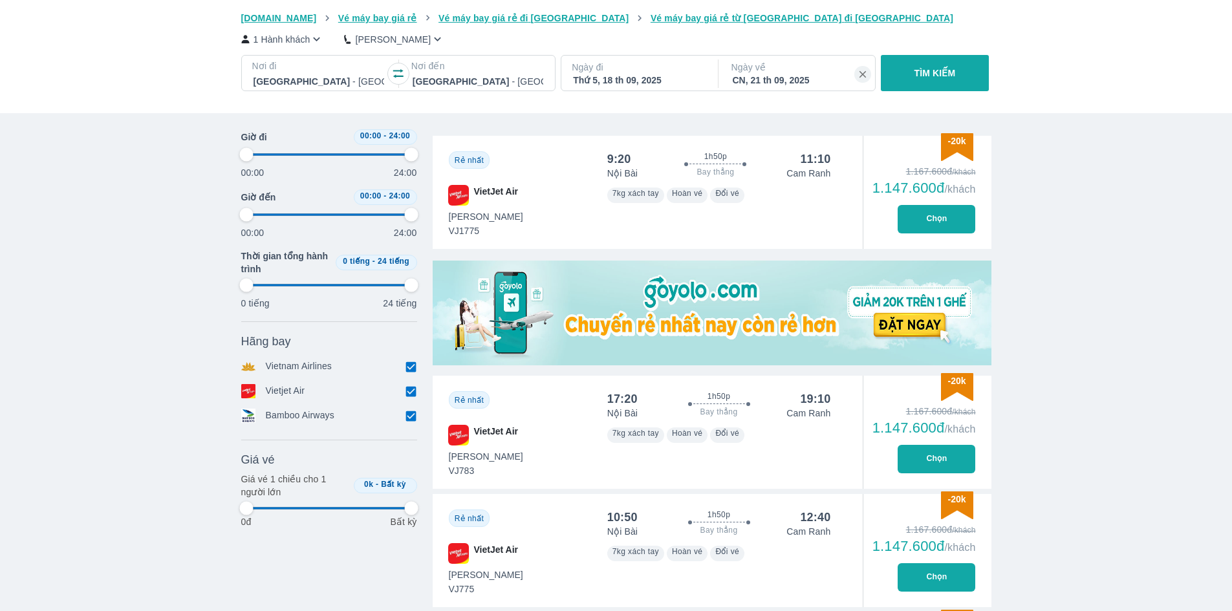
type input "97.9166666666667"
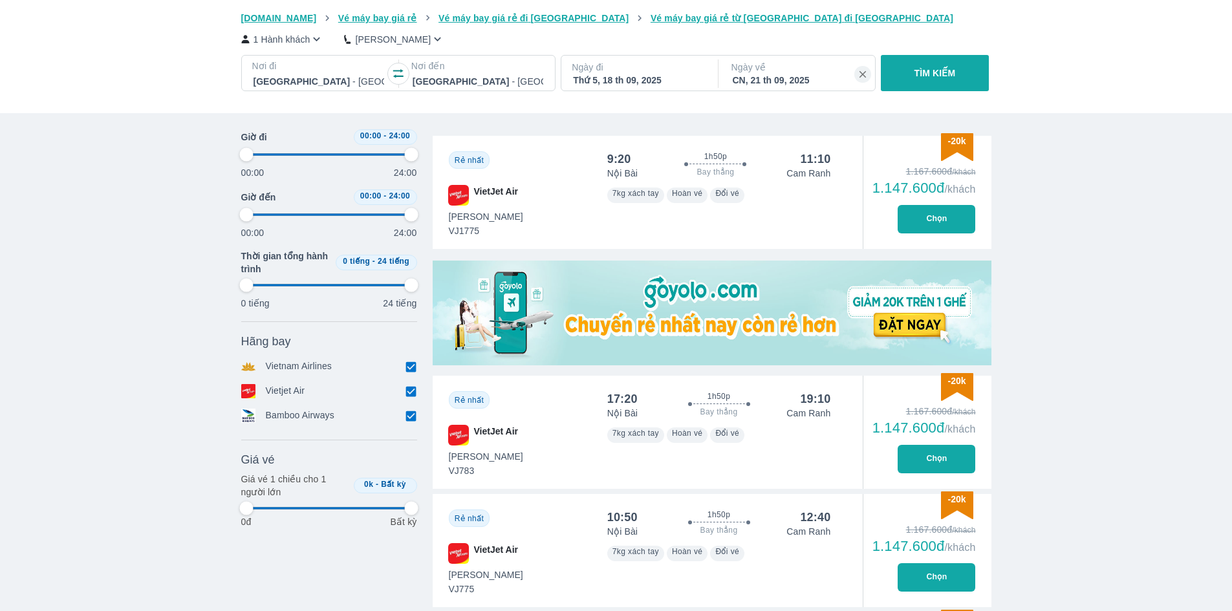
type input "97.9166666666667"
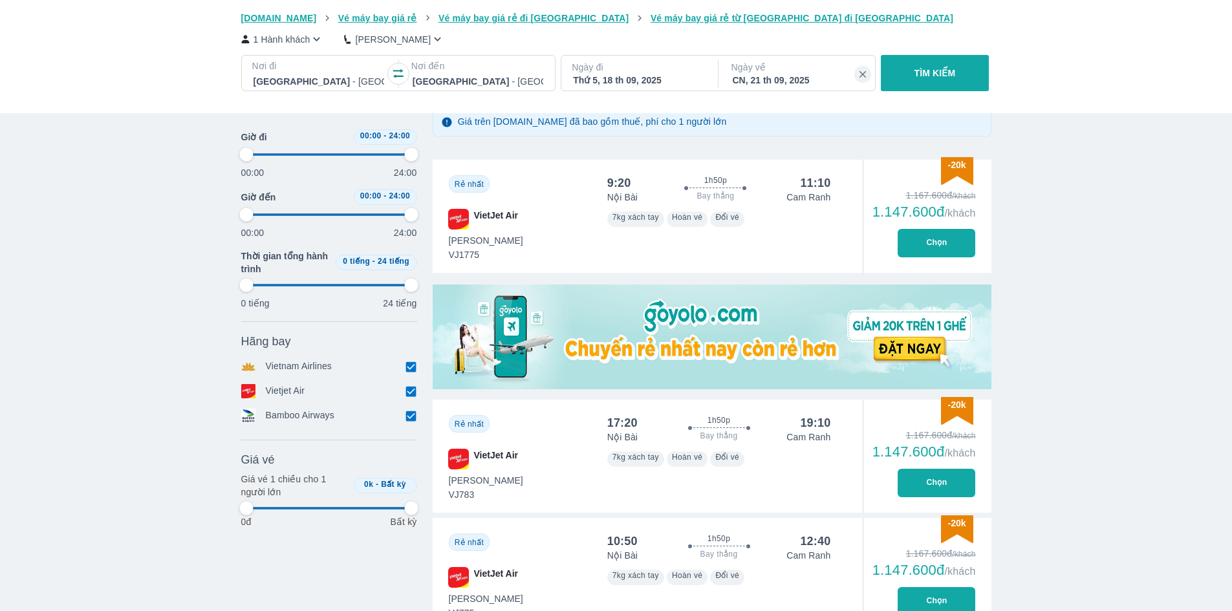
type input "97.9166666666667"
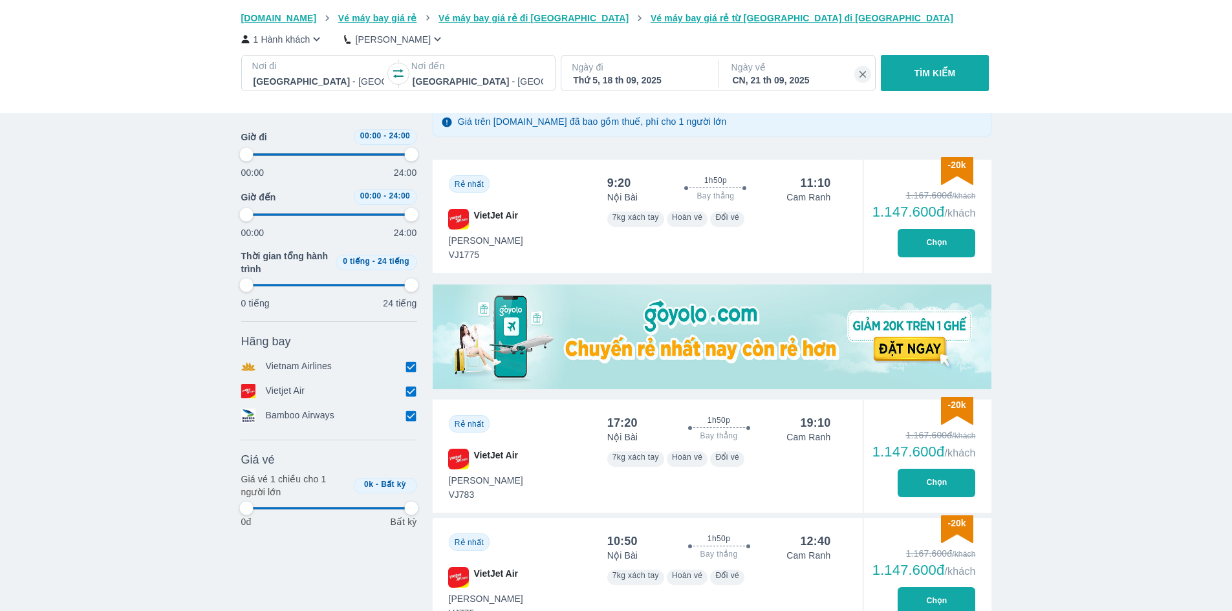
type input "97.9166666666667"
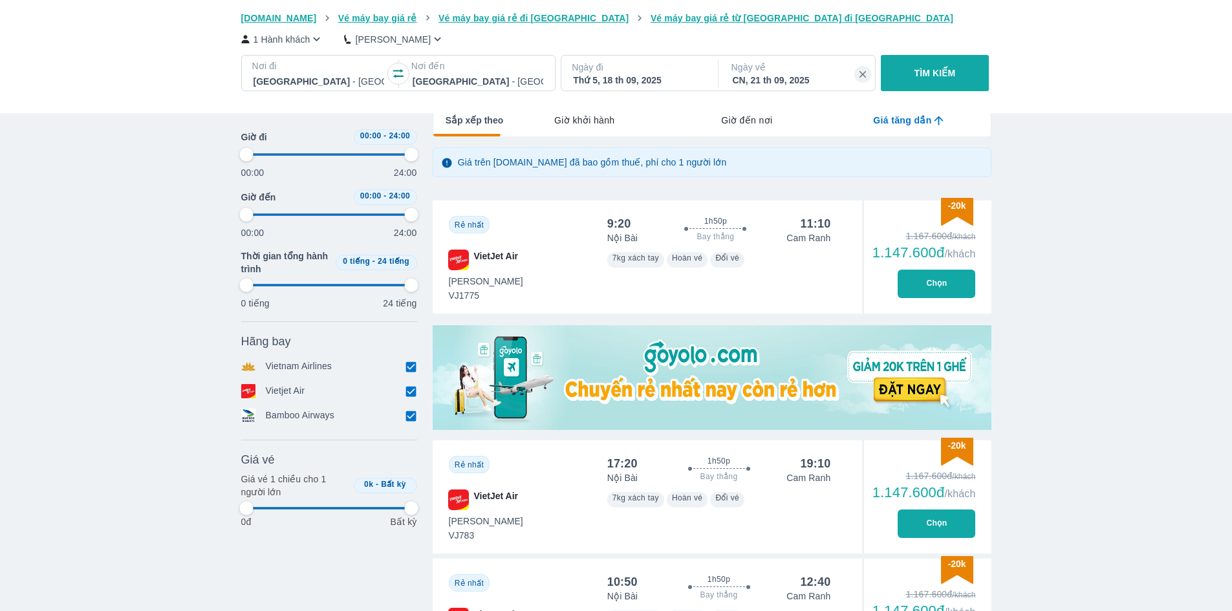
scroll to position [129, 0]
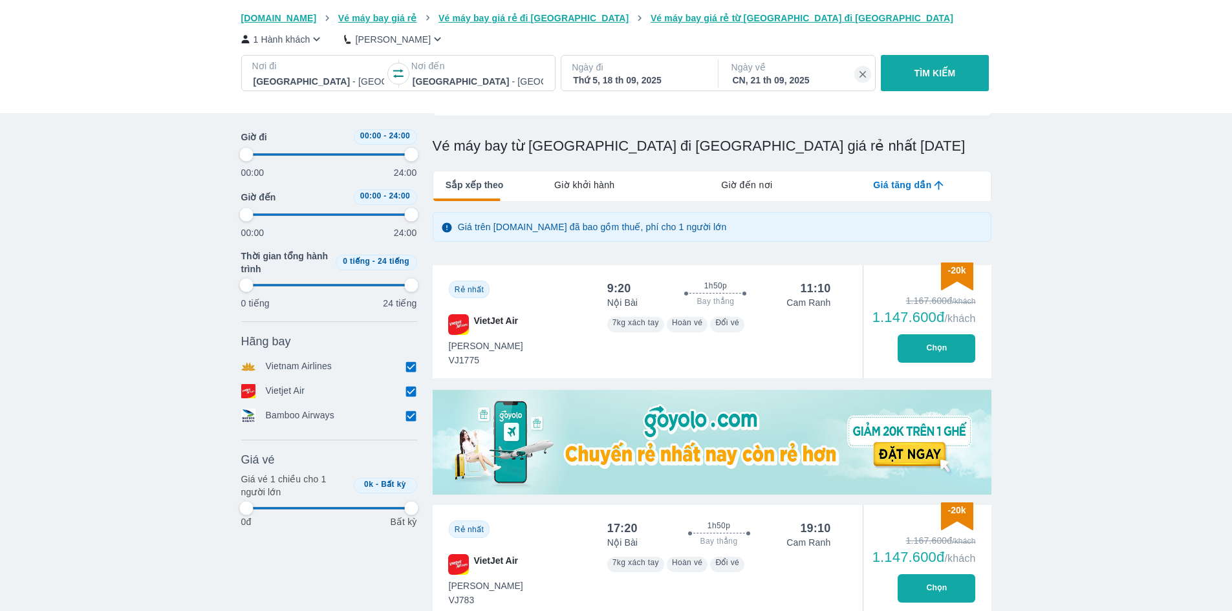
type input "97.9166666666667"
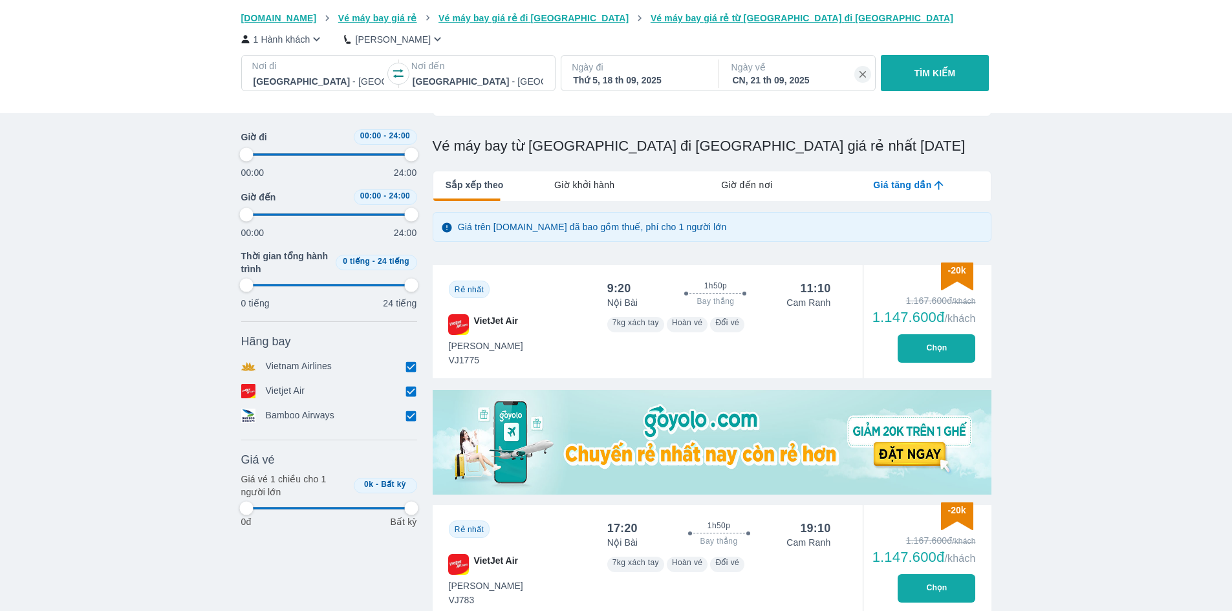
type input "97.9166666666667"
click at [595, 197] on div "Giờ khởi hành" at bounding box center [584, 184] width 162 height 27
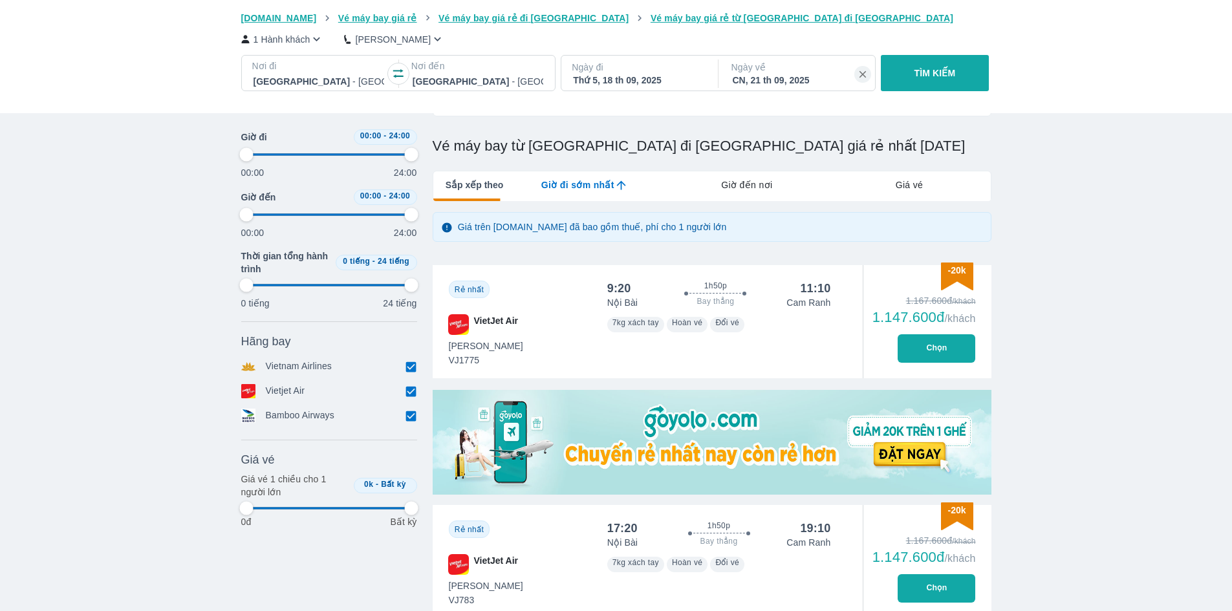
type input "97.9166666666667"
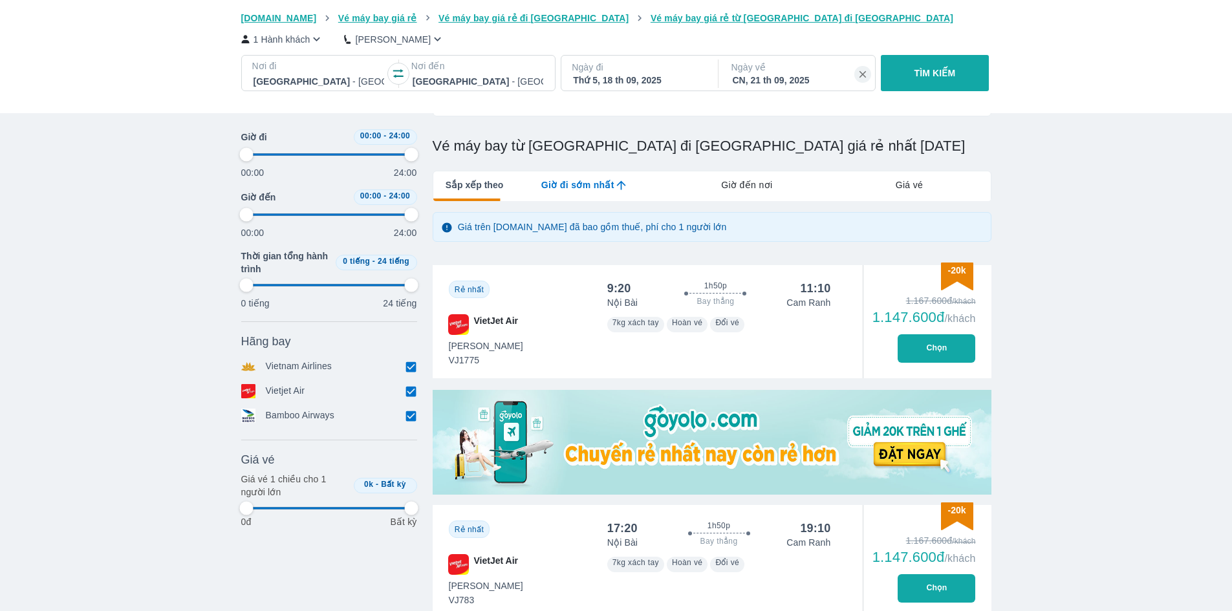
type input "97.9166666666667"
click at [595, 197] on div "Giờ đi sớm nhất" at bounding box center [584, 184] width 162 height 27
type input "97.9166666666667"
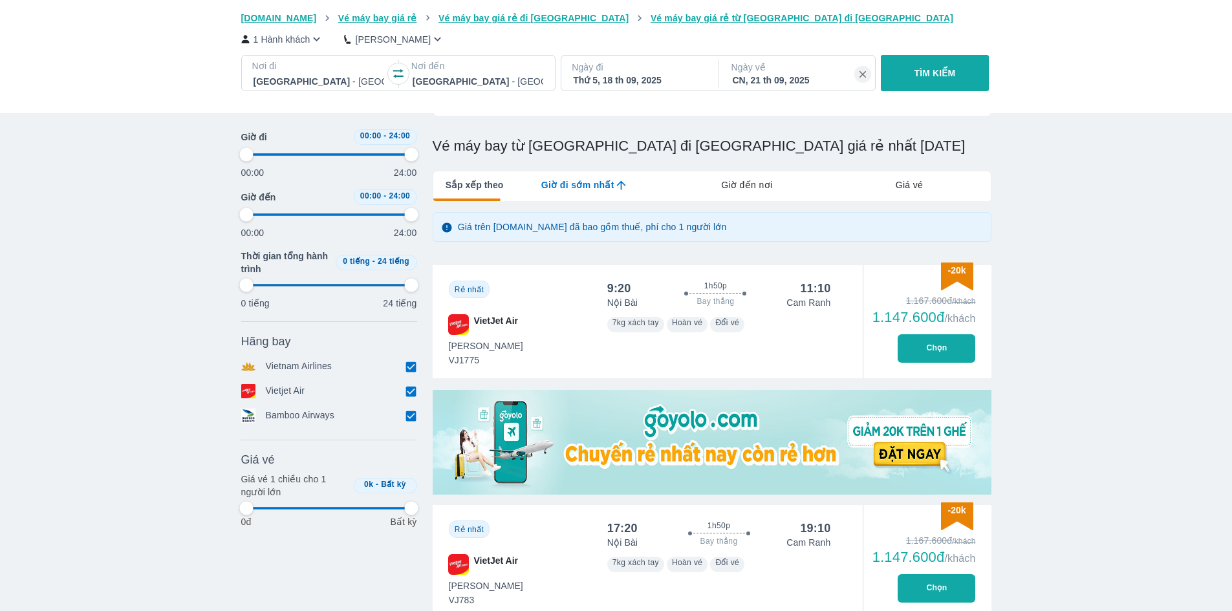
type input "97.9166666666667"
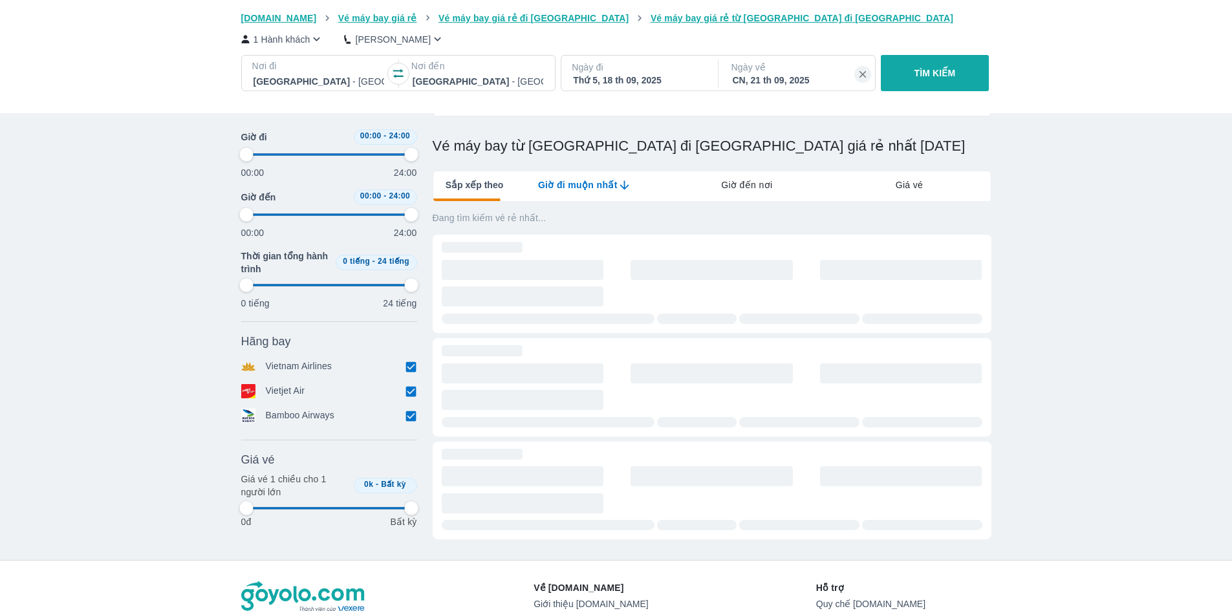
type input "97.9166666666667"
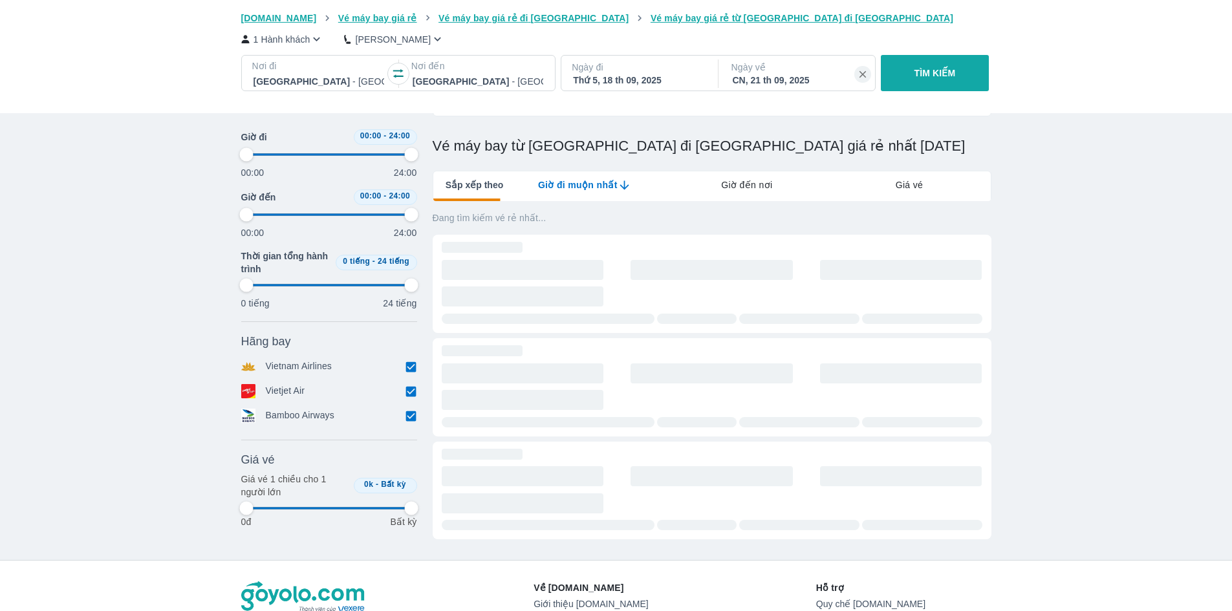
type input "97.9166666666667"
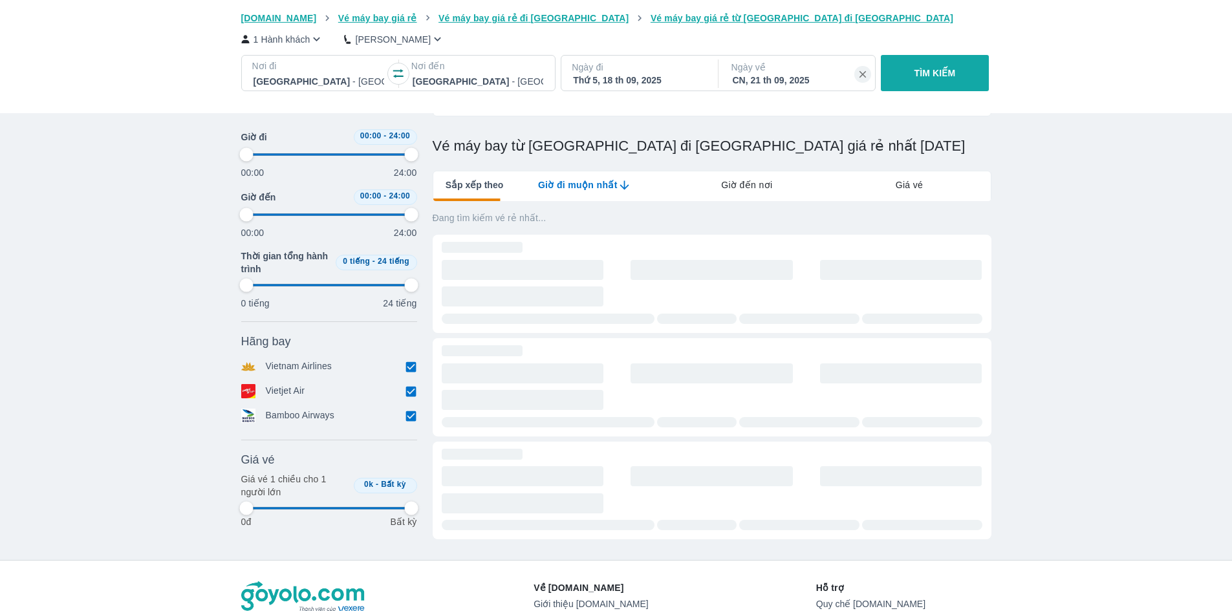
type input "97.9166666666667"
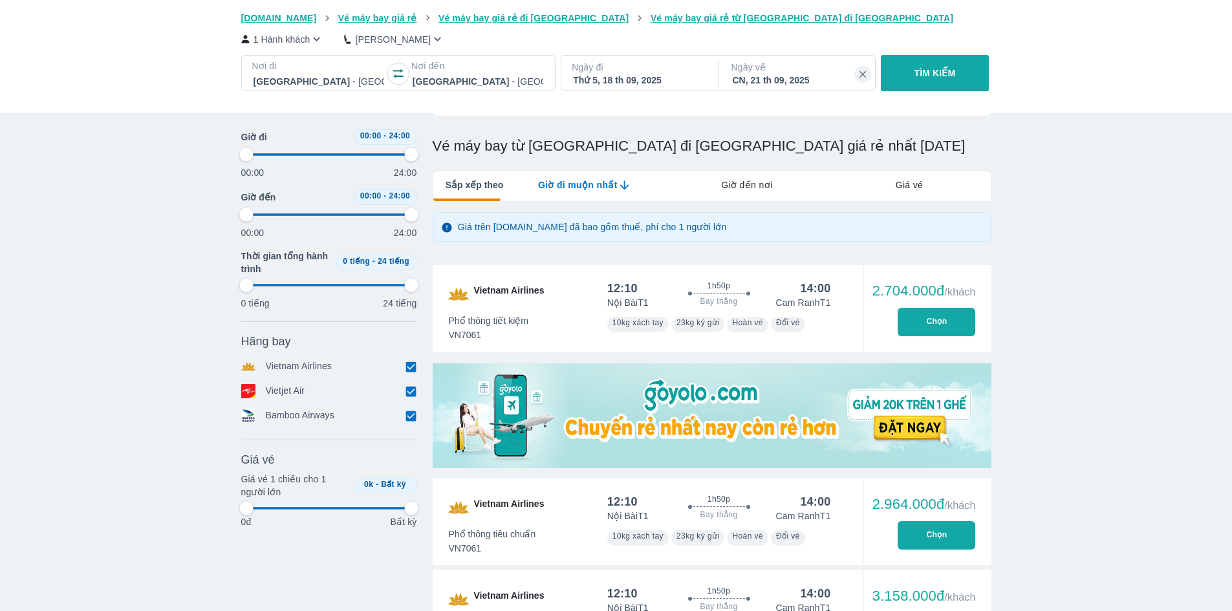
type input "97.9166666666667"
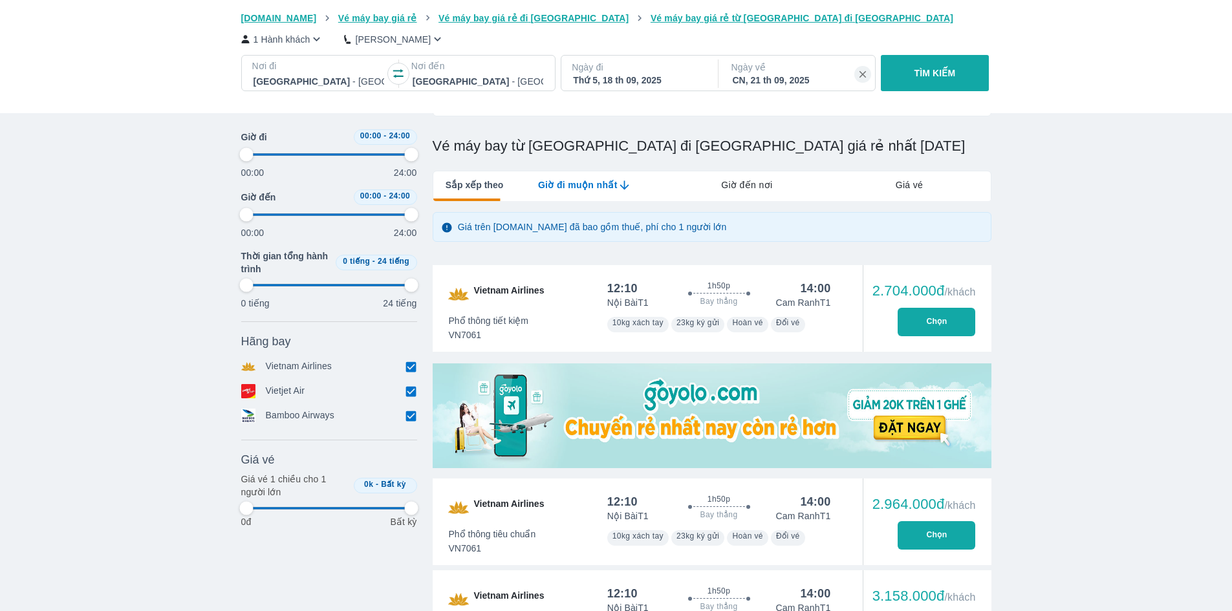
type input "97.9166666666667"
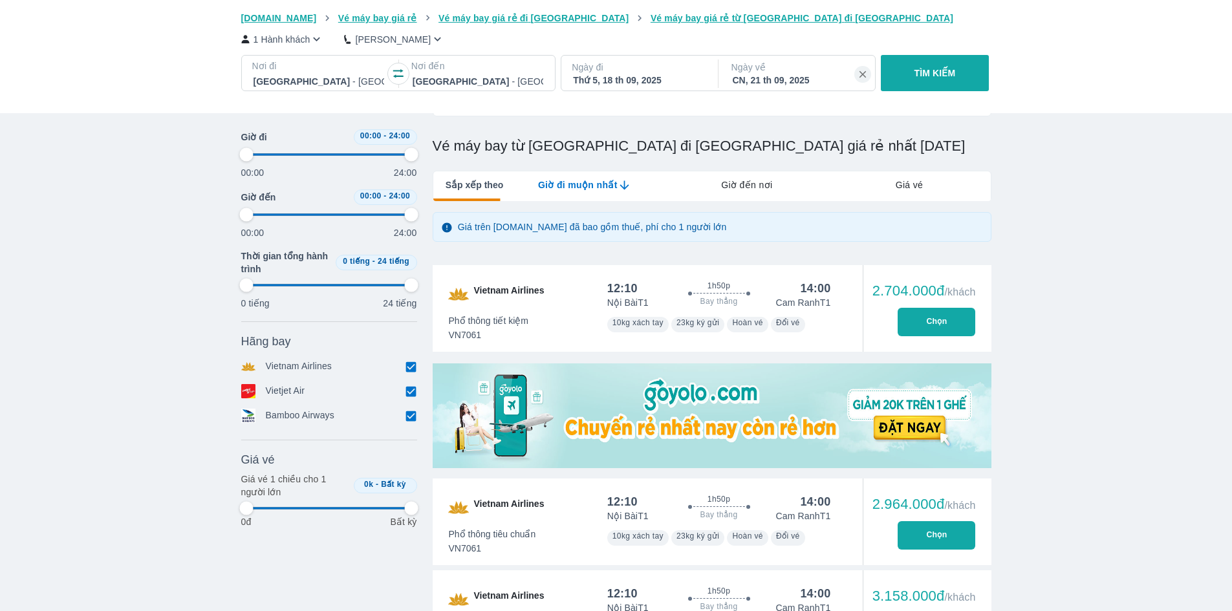
type input "97.9166666666667"
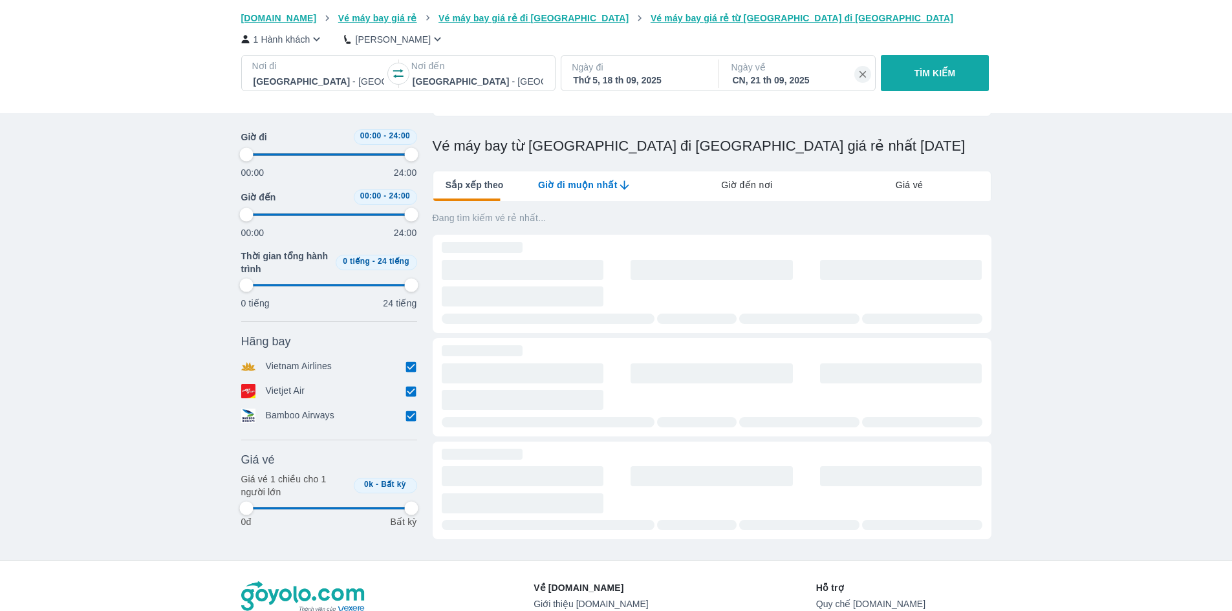
type input "97.9166666666667"
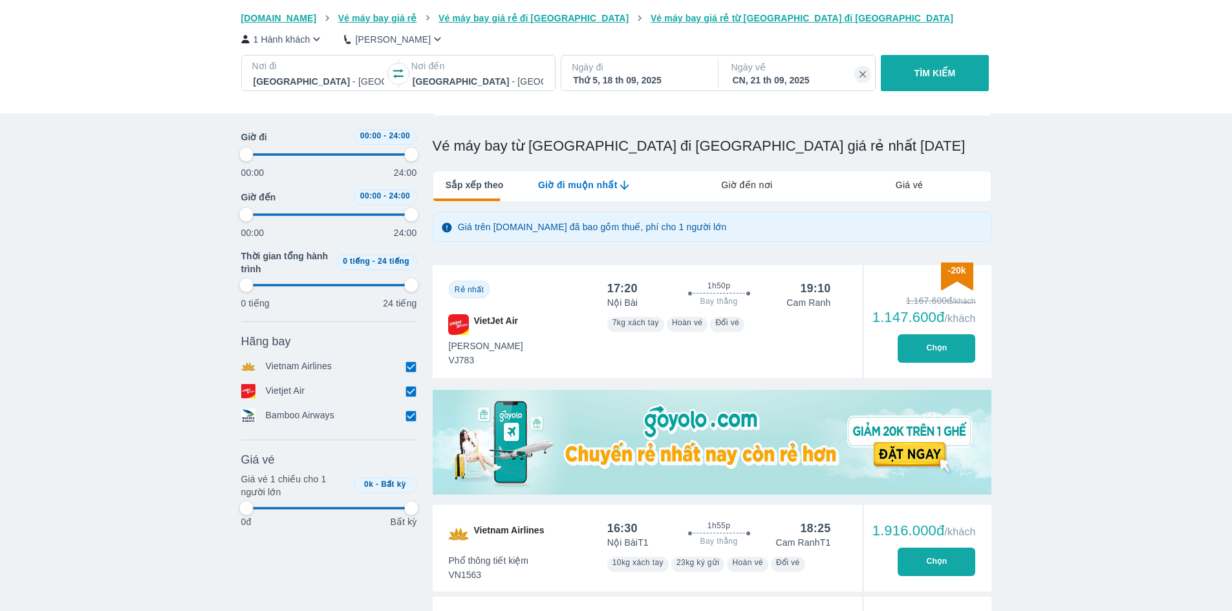
type input "97.9166666666667"
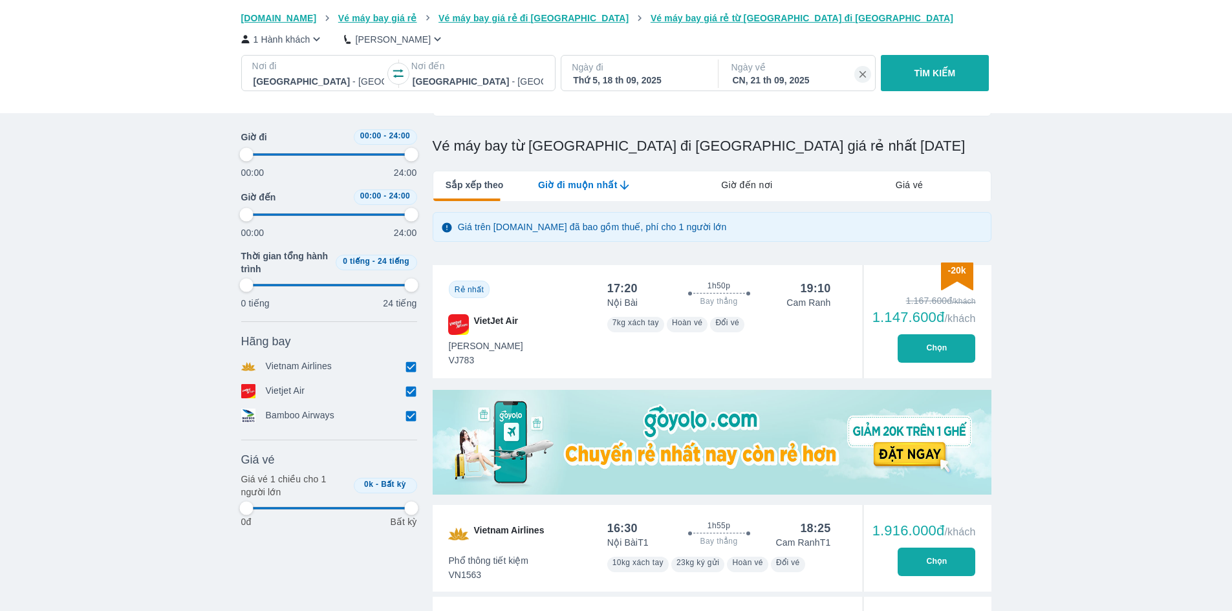
type input "97.9166666666667"
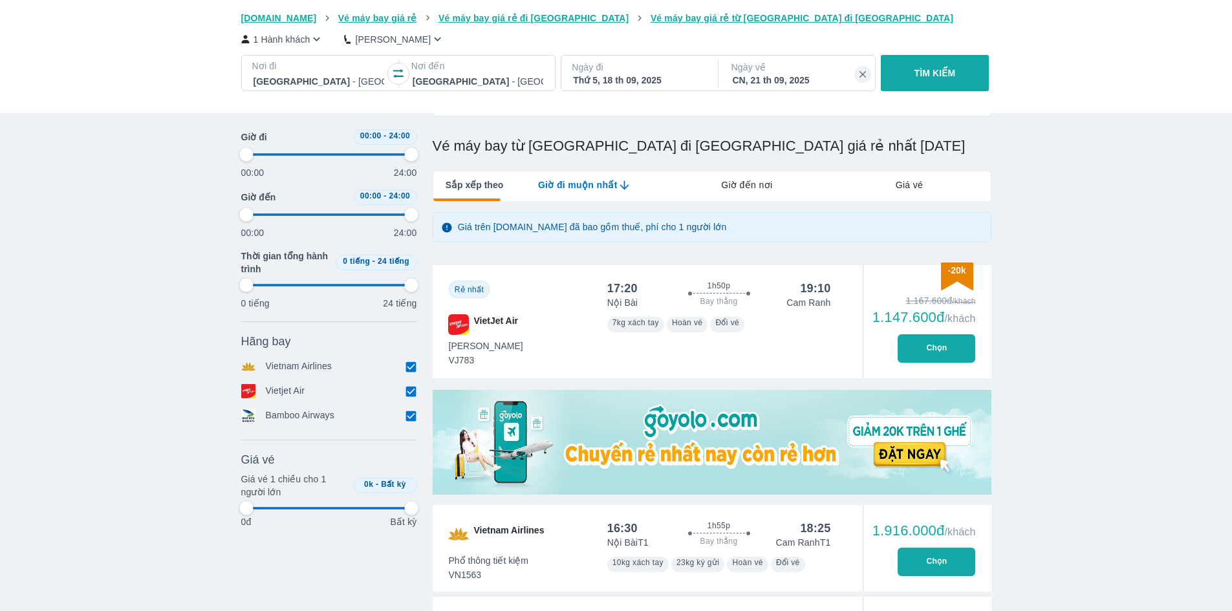
type input "97.9166666666667"
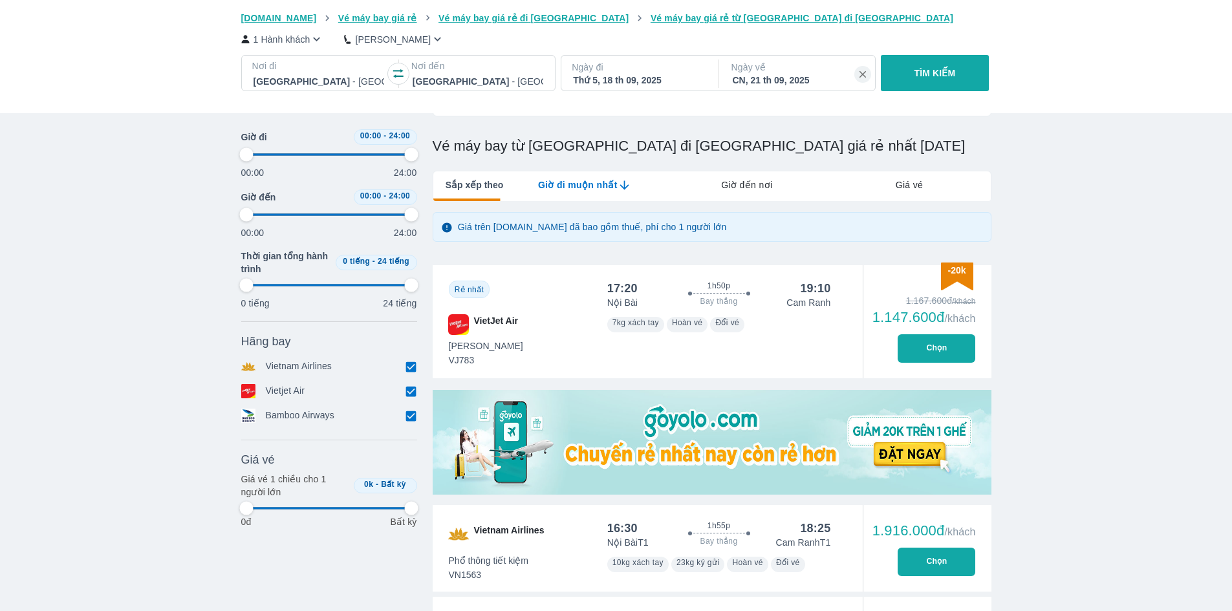
type input "97.9166666666667"
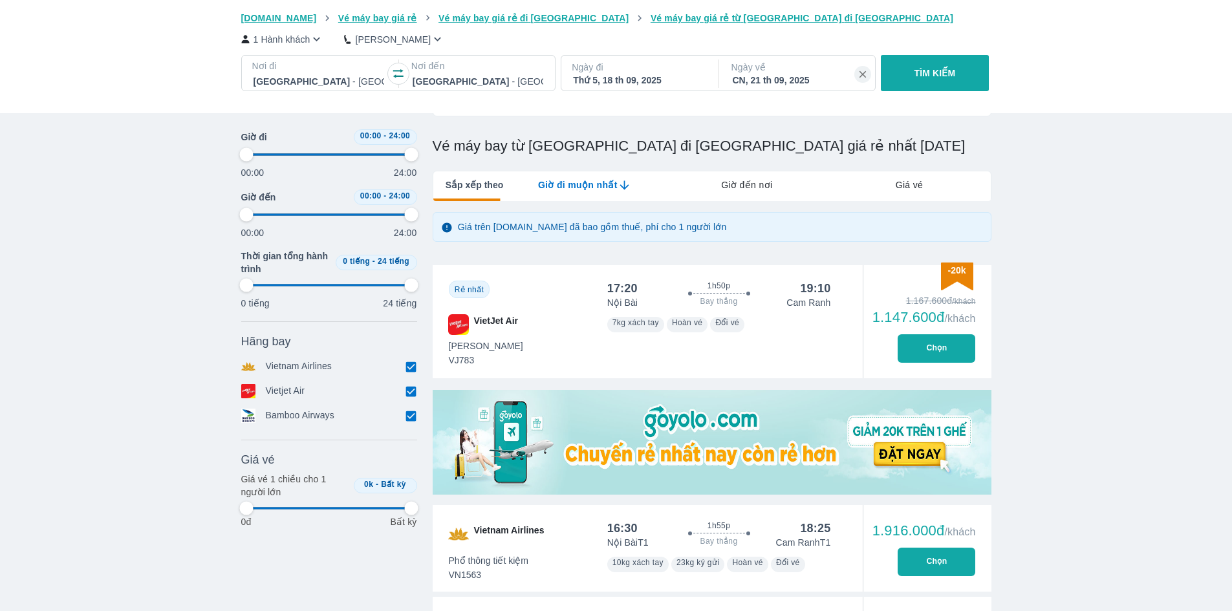
type input "97.9166666666667"
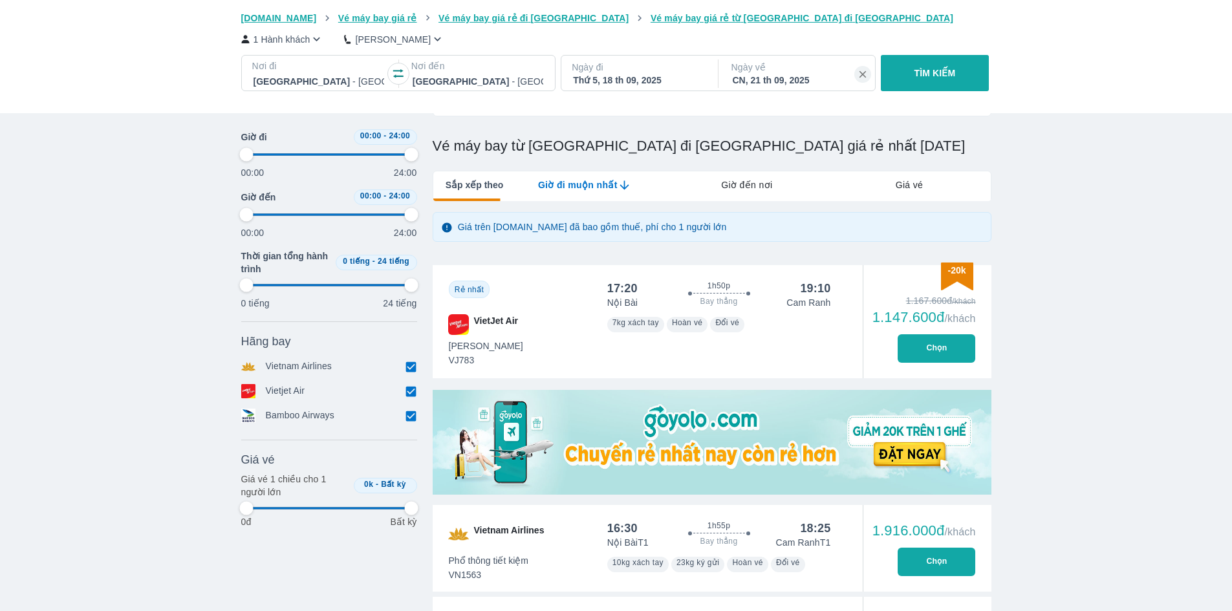
type input "97.9166666666667"
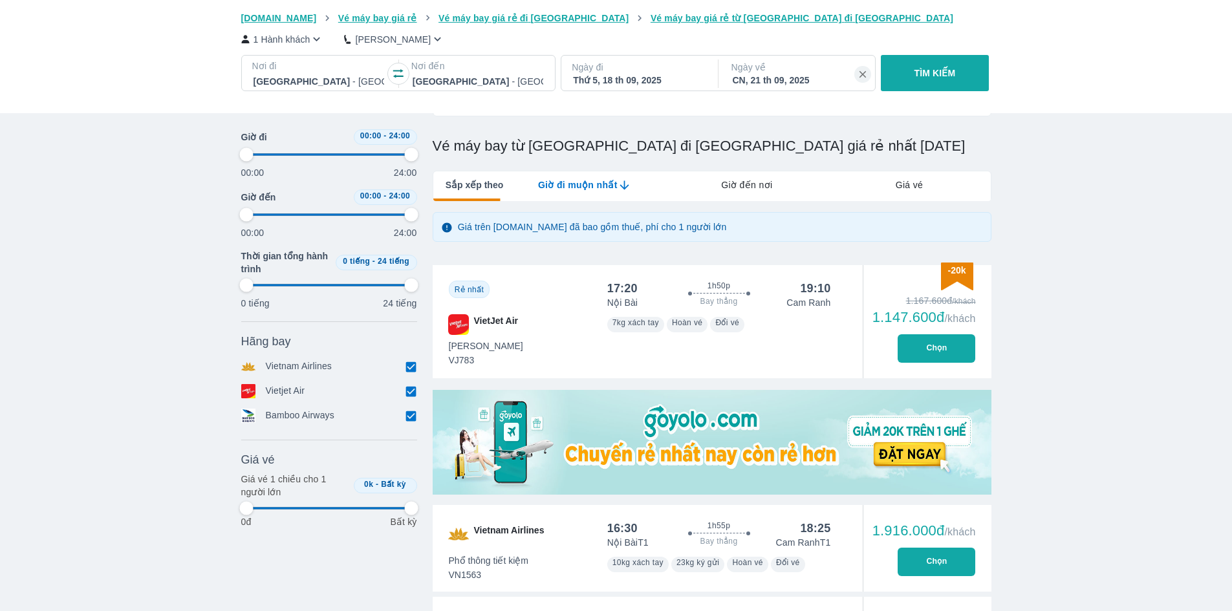
type input "97.9166666666667"
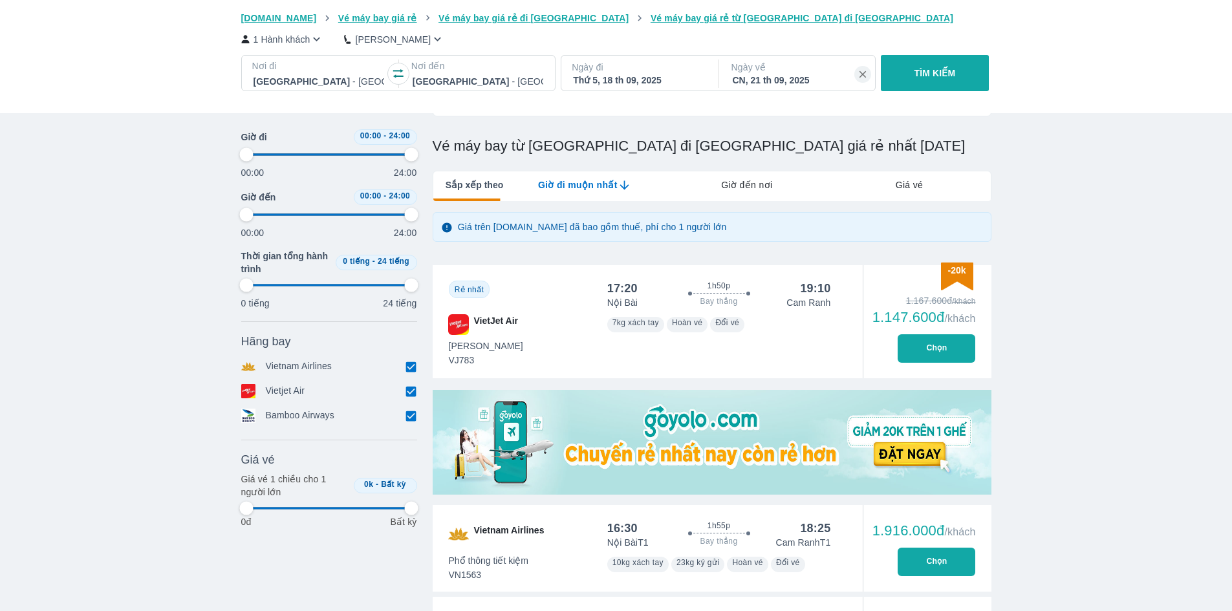
type input "97.9166666666667"
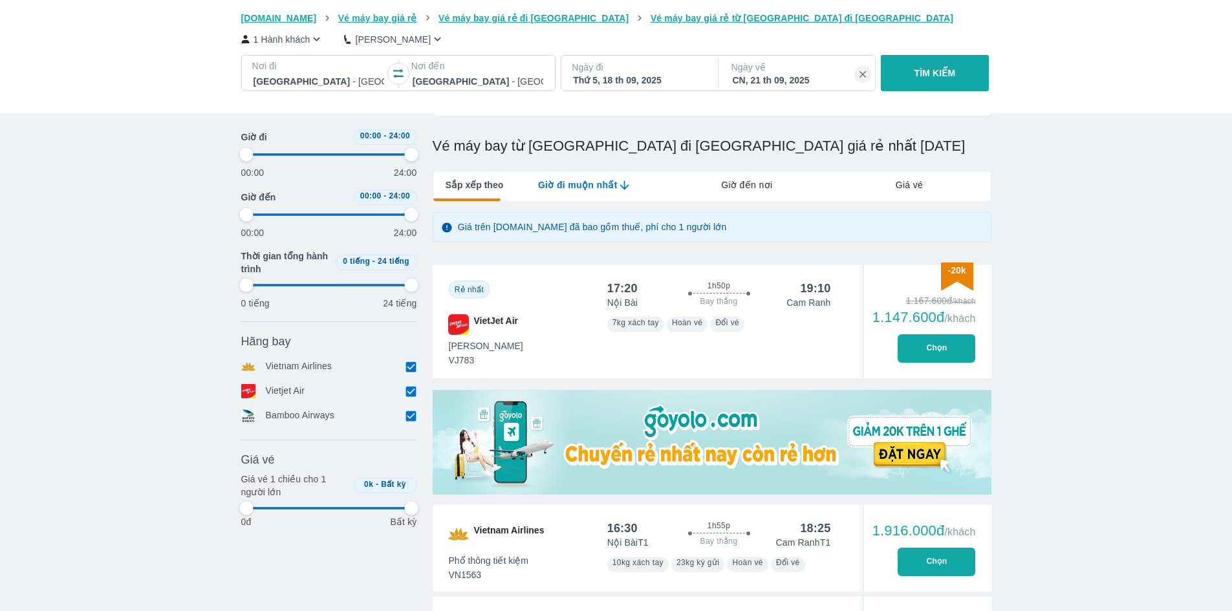
type input "97.9166666666667"
click at [684, 78] on div "Thứ 5, 18 th 09, 2025" at bounding box center [638, 80] width 131 height 13
type input "97.9166666666667"
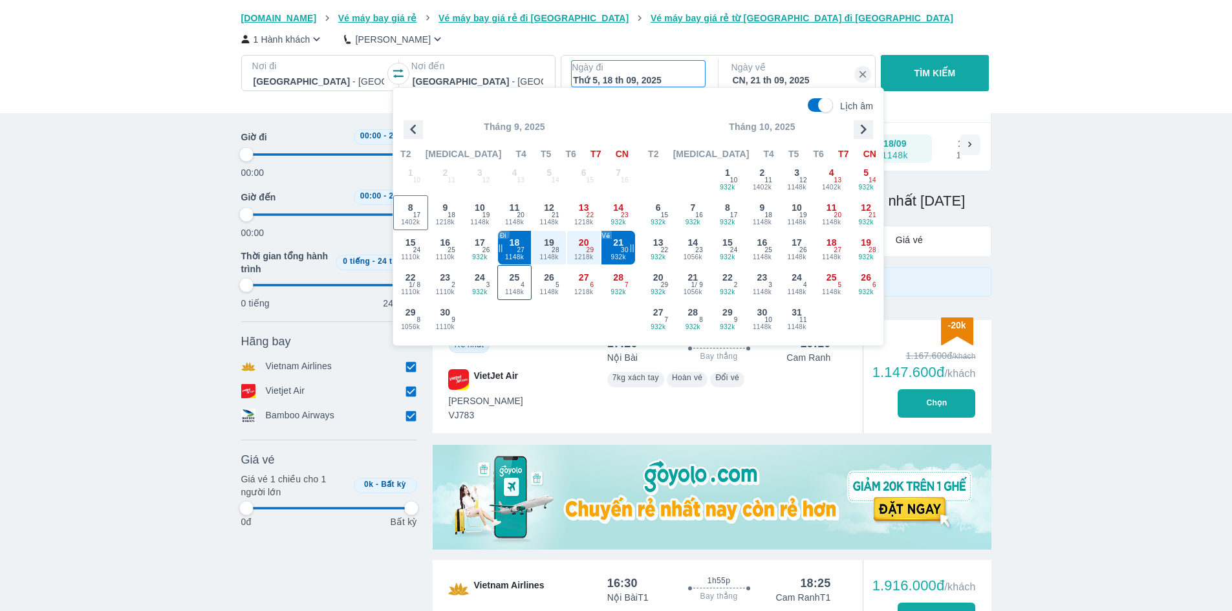
click at [519, 282] on span "25" at bounding box center [515, 277] width 10 height 13
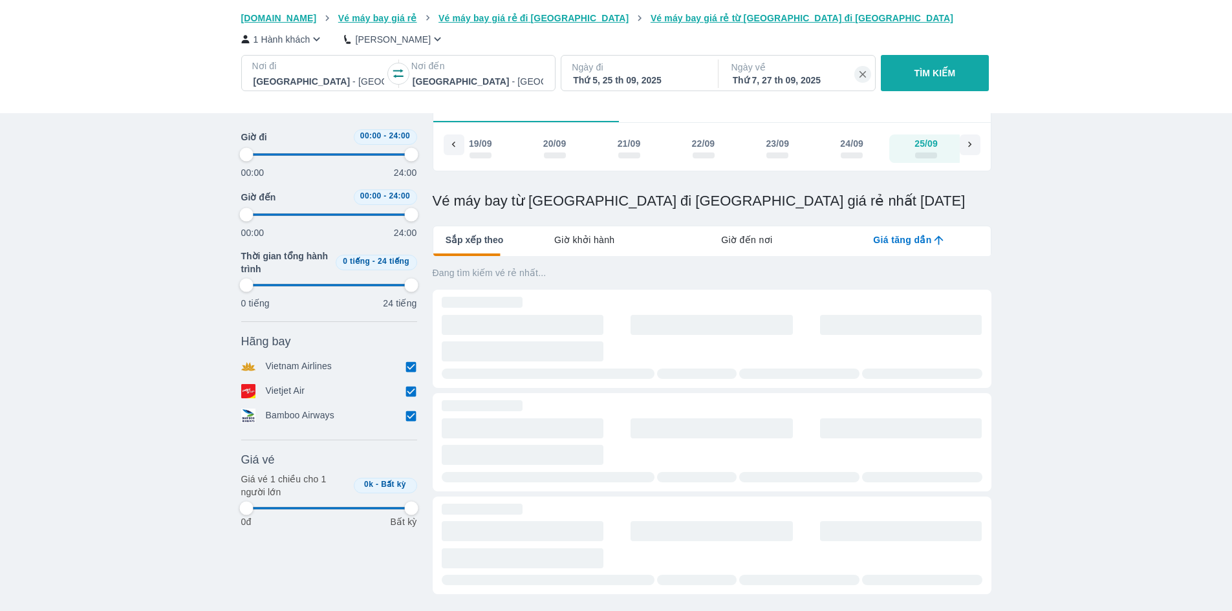
scroll to position [0, 842]
click at [789, 67] on p "Ngày về" at bounding box center [798, 67] width 133 height 13
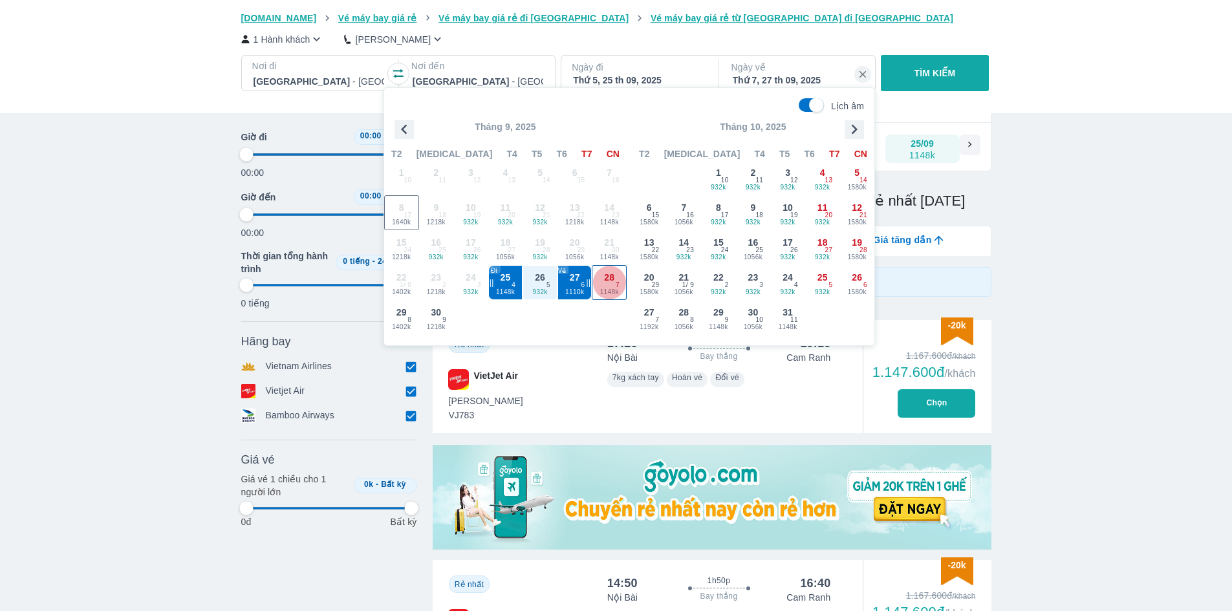
click at [622, 287] on div "28 1148k 7" at bounding box center [610, 283] width 34 height 34
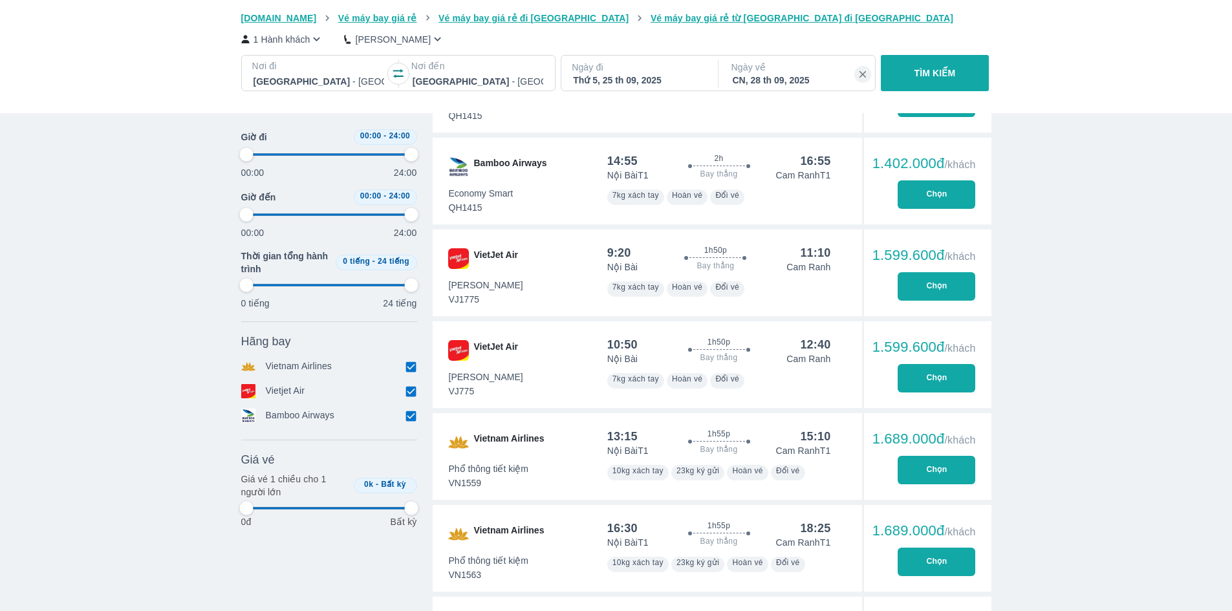
scroll to position [463, 0]
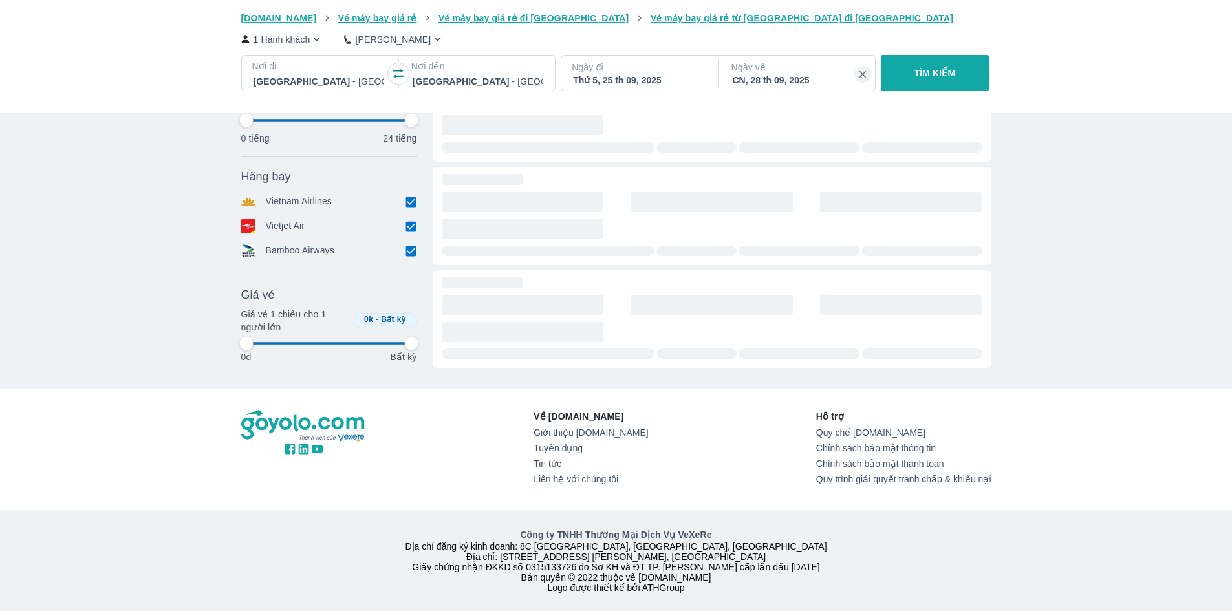
drag, startPoint x: 250, startPoint y: 156, endPoint x: 378, endPoint y: 161, distance: 128.8
click at [378, 161] on div "Thời gian Bỏ lọc Giờ đi 18:00 - 24:00 00:00 24:00 Giờ đến 00:00 - 24:00 00:00 2…" at bounding box center [329, 148] width 176 height 440
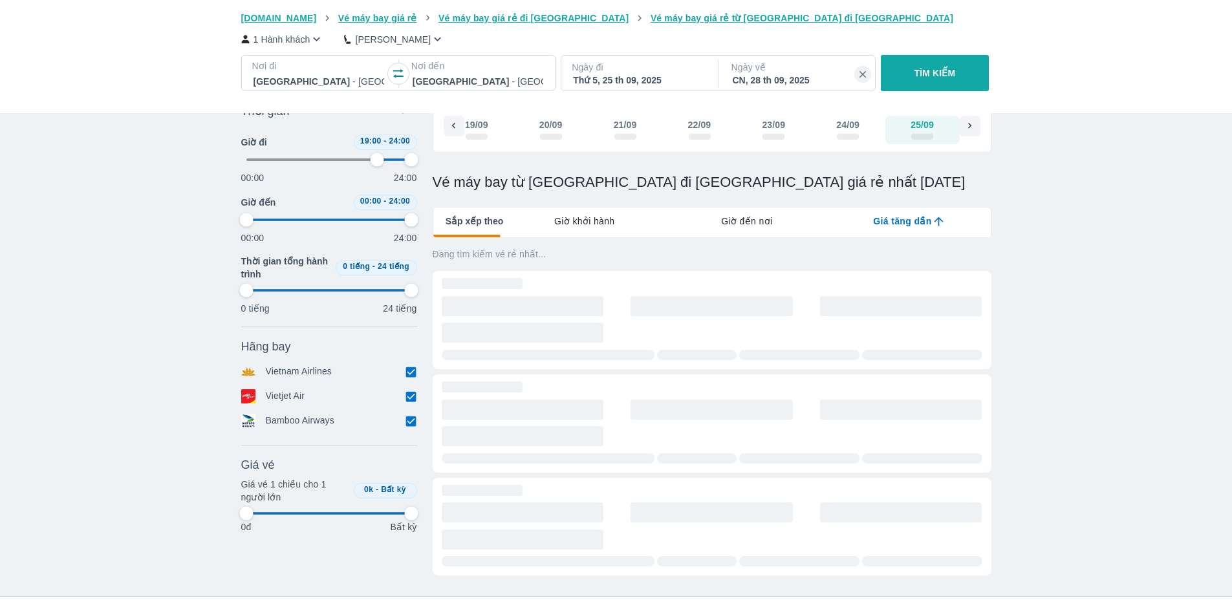
scroll to position [0, 0]
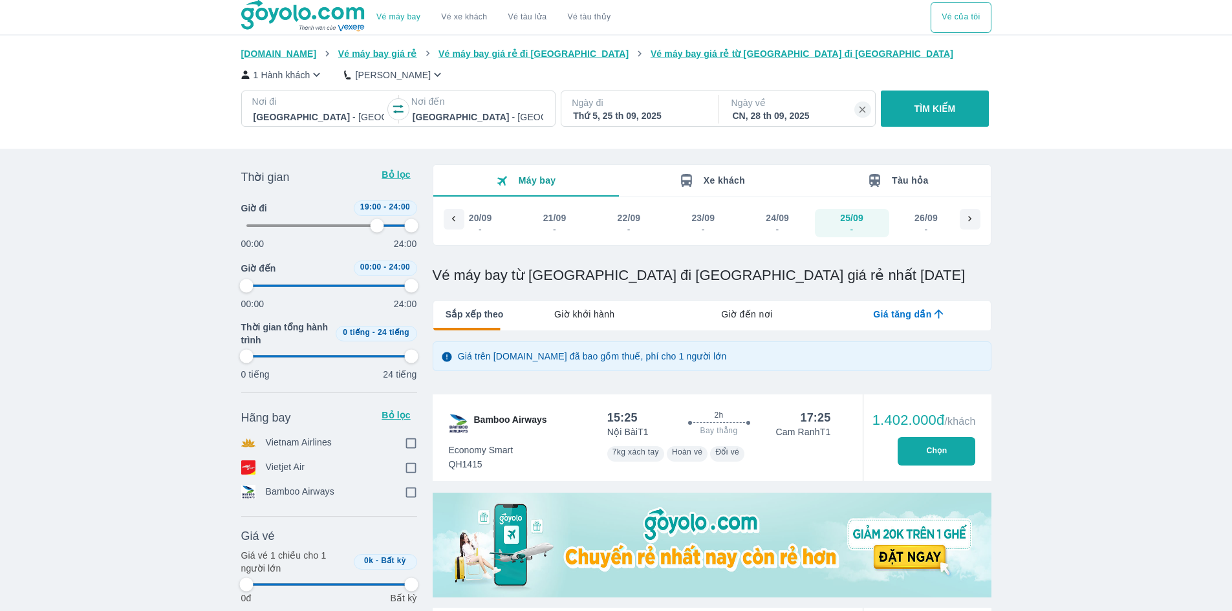
type input "79.1666666666667"
type input "97.9166666666667"
checkbox input "true"
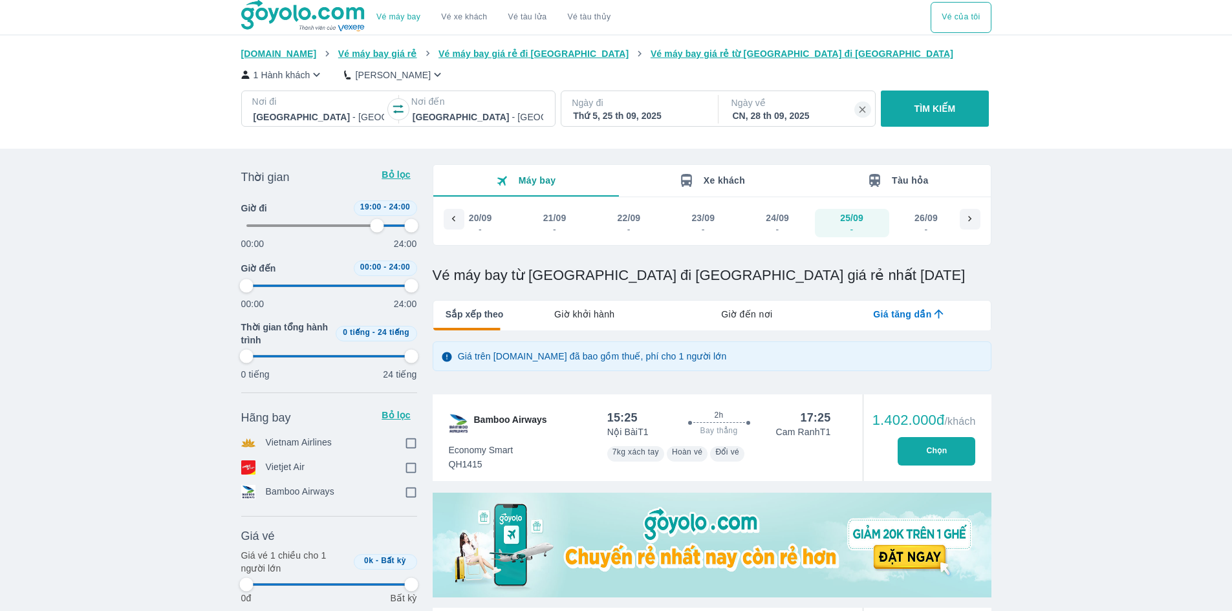
checkbox input "true"
type input "79.1666666666667"
type input "97.9166666666667"
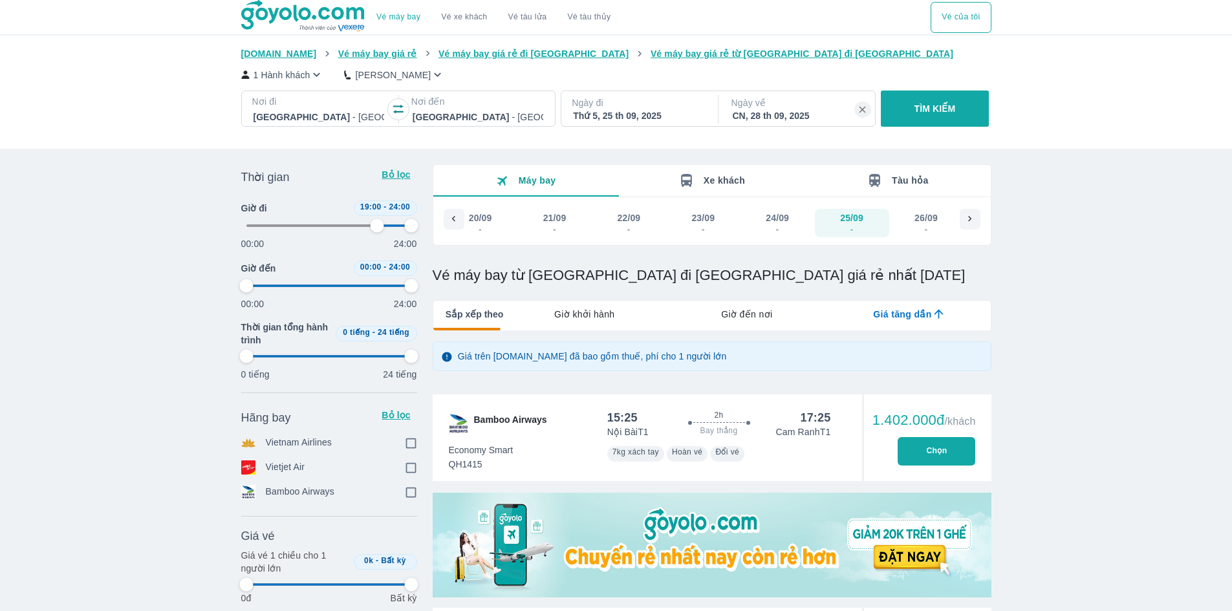
type input "97.9166666666667"
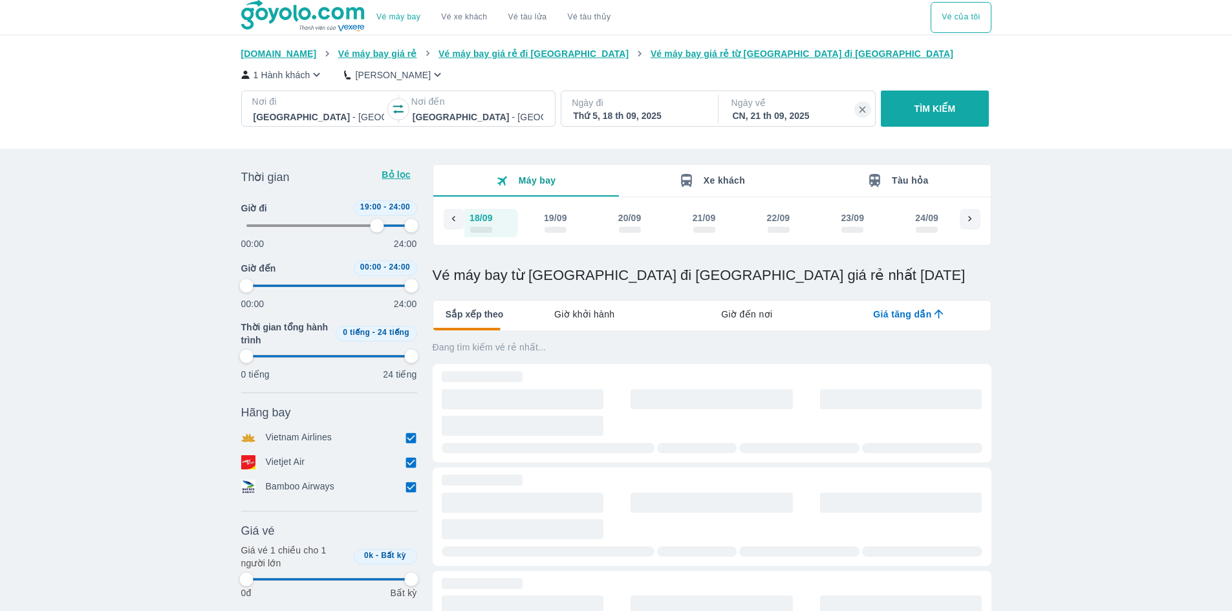
scroll to position [0, 743]
type input "79.1666666666667"
type input "97.9166666666667"
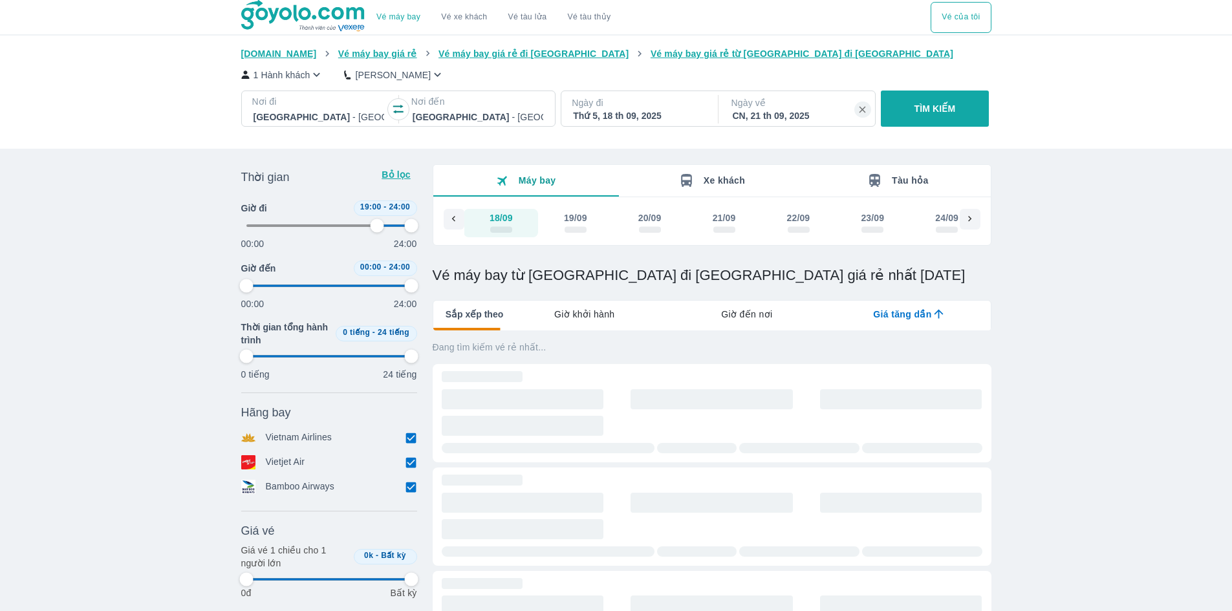
type input "79.1666666666667"
type input "97.9166666666667"
type input "79.1666666666667"
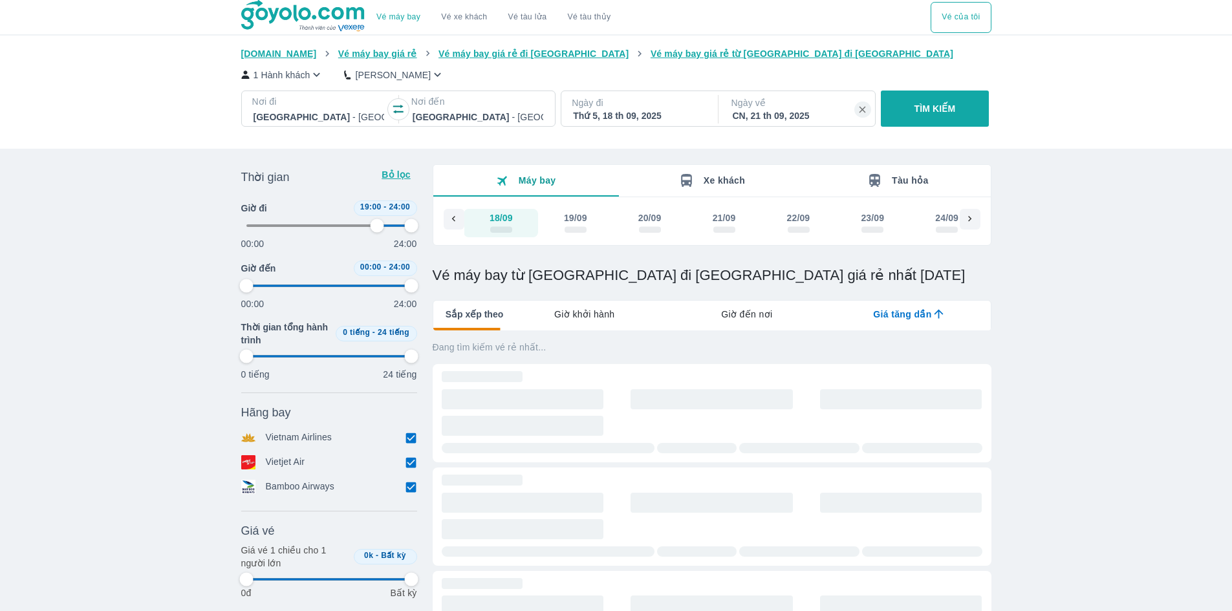
type input "97.9166666666667"
type input "79.1666666666667"
type input "97.9166666666667"
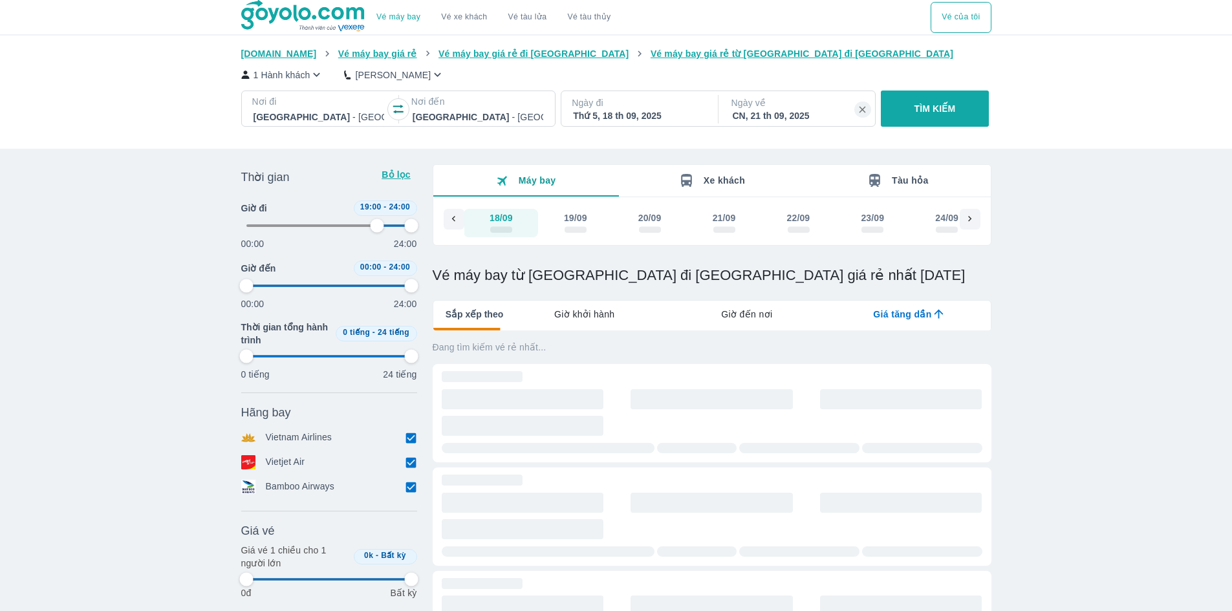
type input "97.9166666666667"
type input "79.1666666666667"
type input "97.9166666666667"
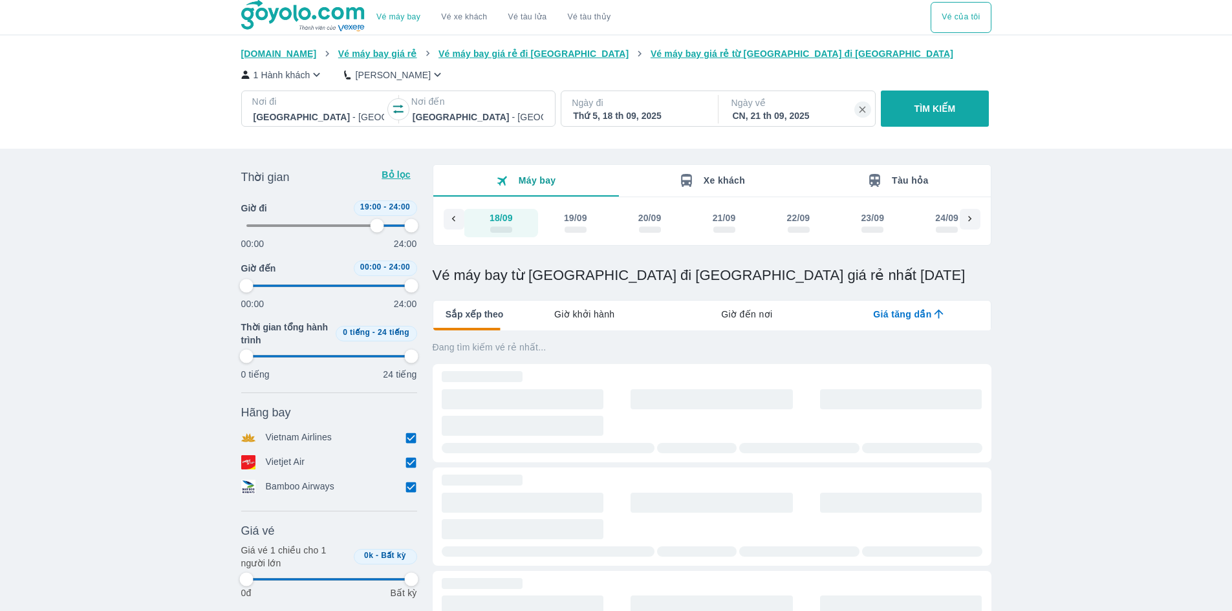
type input "97.9166666666667"
type input "79.1666666666667"
type input "97.9166666666667"
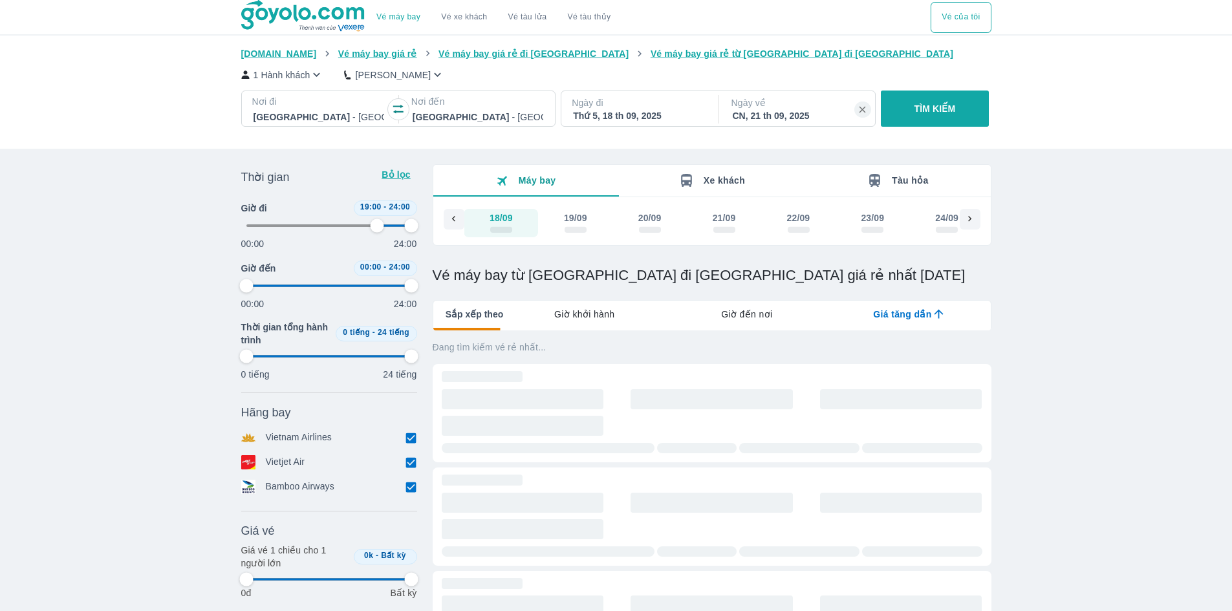
type input "79.1666666666667"
type input "97.9166666666667"
type input "79.1666666666667"
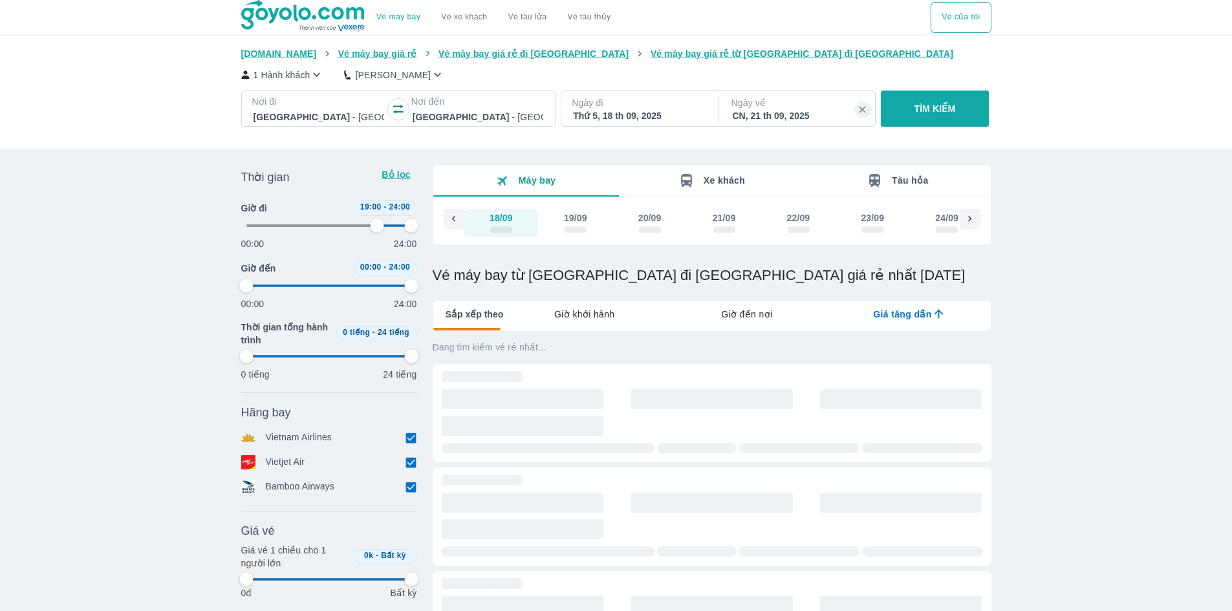
type input "97.9166666666667"
type input "79.1666666666667"
type input "97.9166666666667"
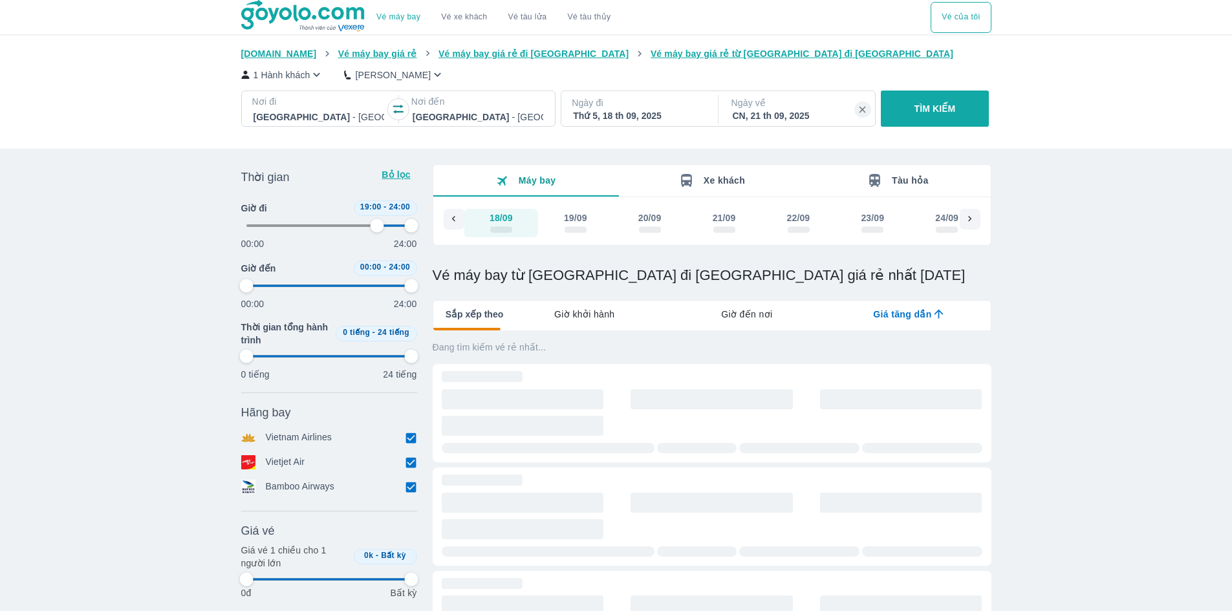
type input "97.9166666666667"
type input "79.1666666666667"
type input "97.9166666666667"
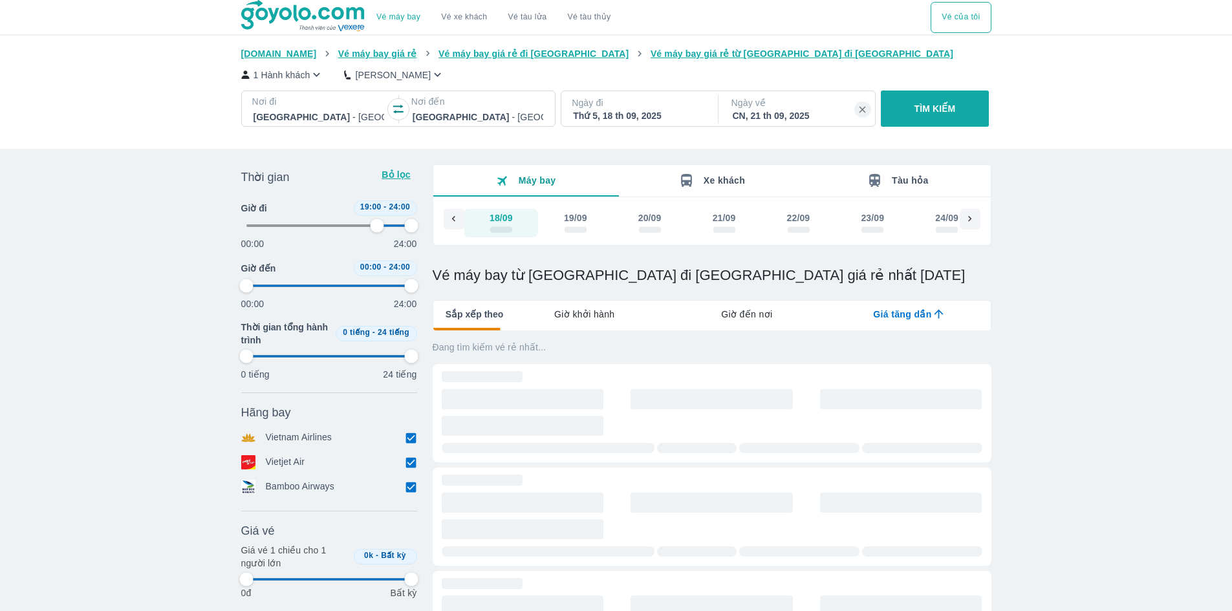
type input "97.9166666666667"
type input "79.1666666666667"
type input "97.9166666666667"
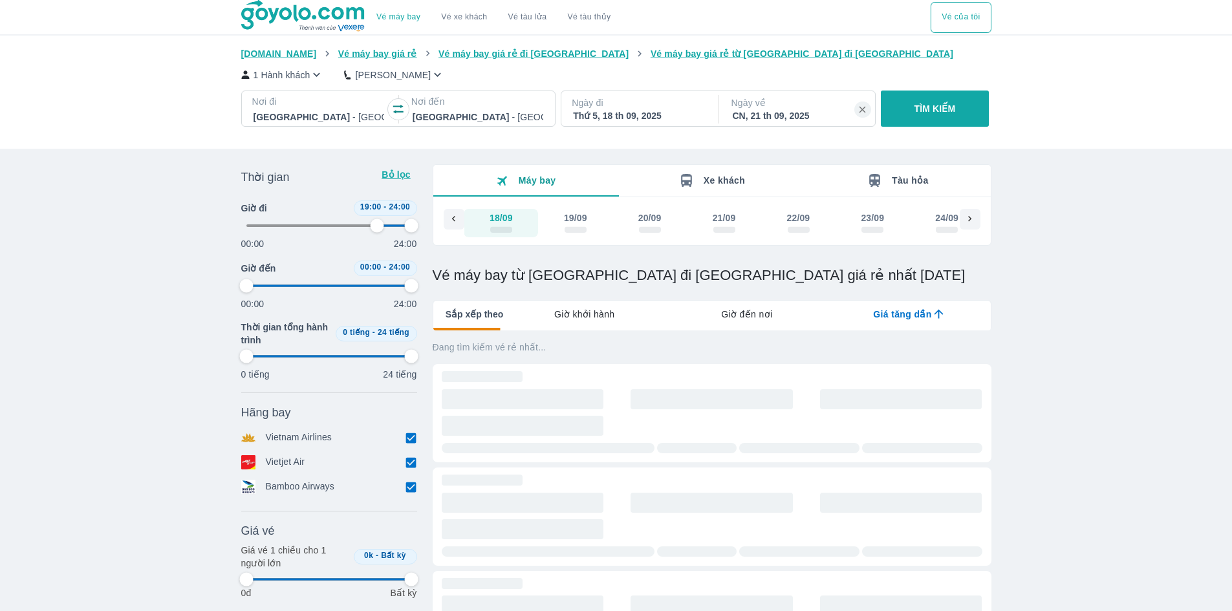
type input "79.1666666666667"
type input "97.9166666666667"
type input "79.1666666666667"
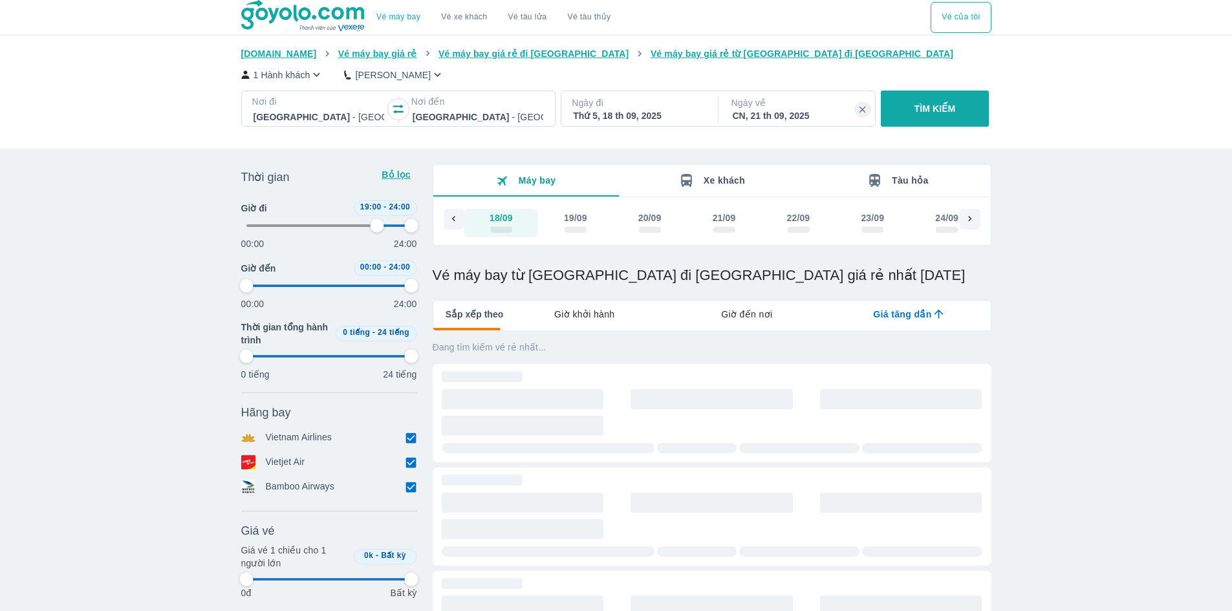
type input "97.9166666666667"
type input "79.1666666666667"
type input "97.9166666666667"
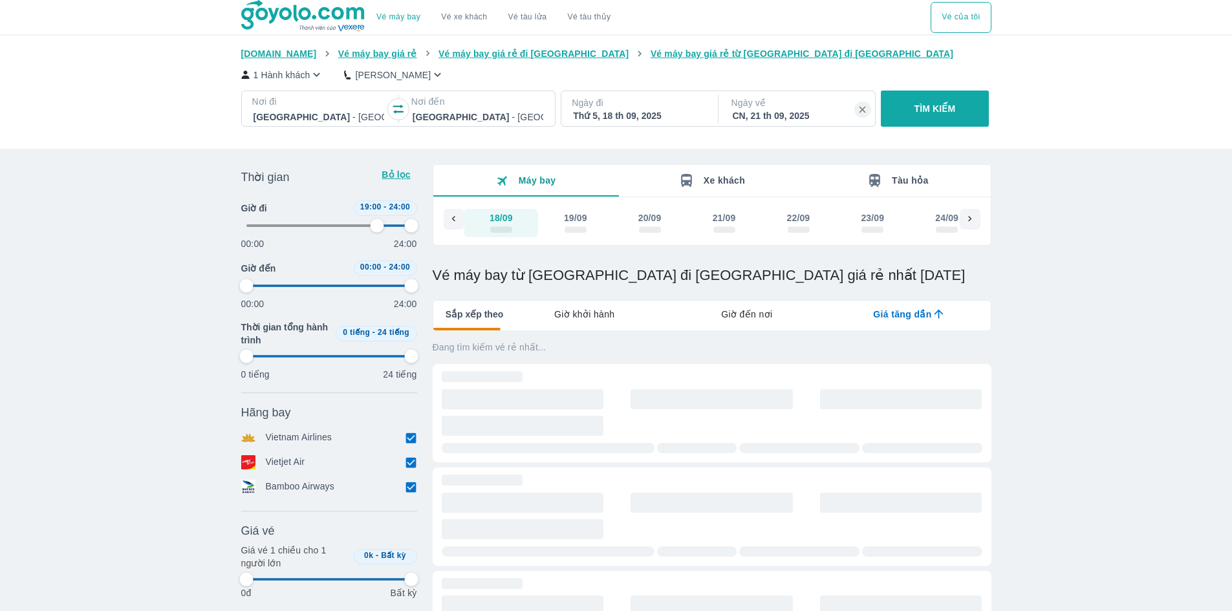
type input "97.9166666666667"
type input "79.1666666666667"
type input "97.9166666666667"
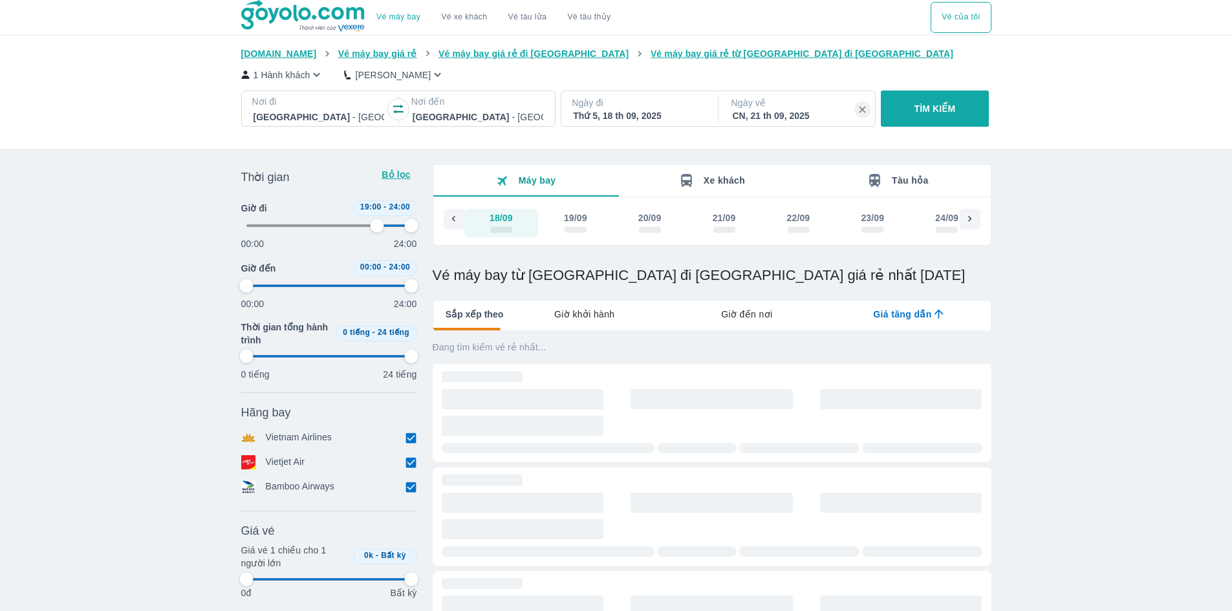
type input "97.9166666666667"
type input "79.1666666666667"
type input "97.9166666666667"
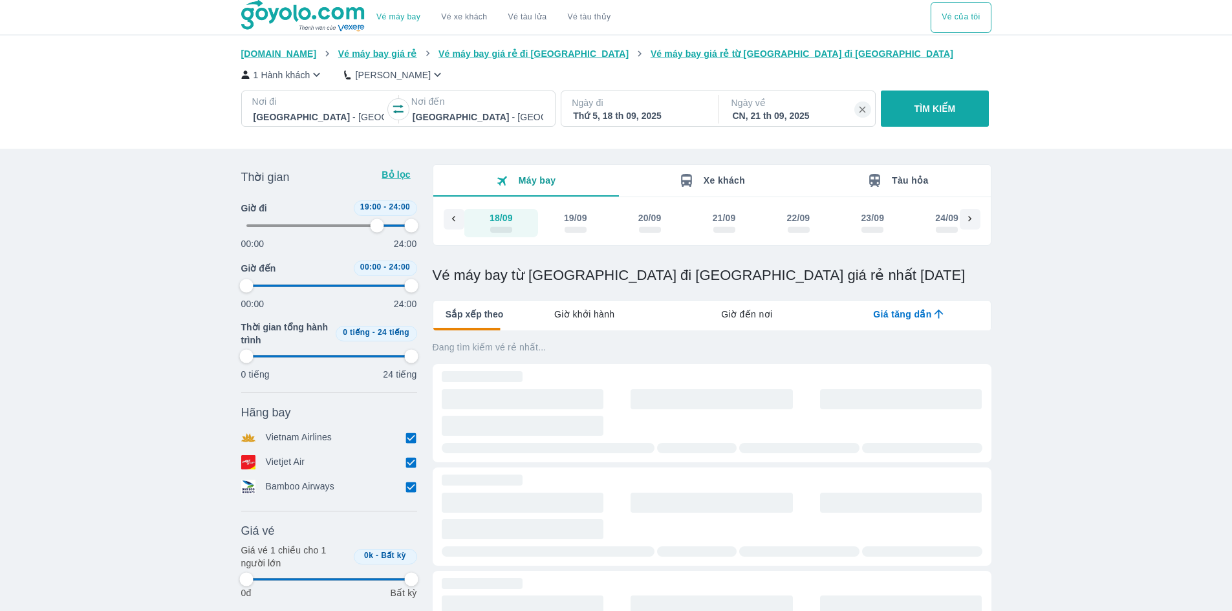
type input "79.1666666666667"
type input "97.9166666666667"
type input "79.1666666666667"
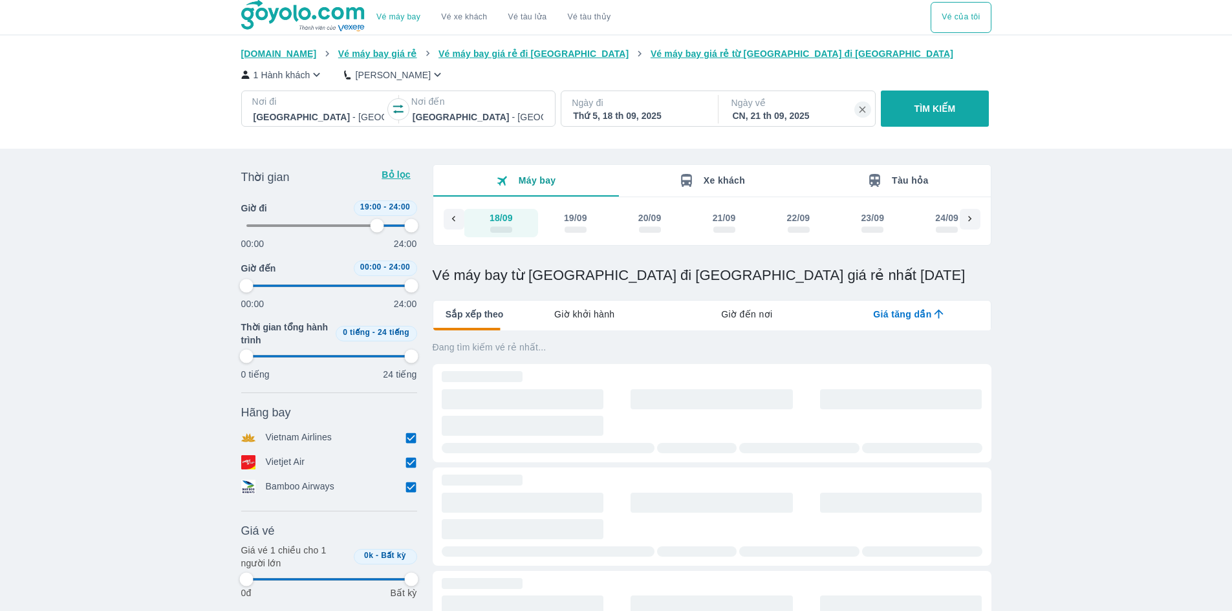
type input "97.9166666666667"
type input "79.1666666666667"
type input "97.9166666666667"
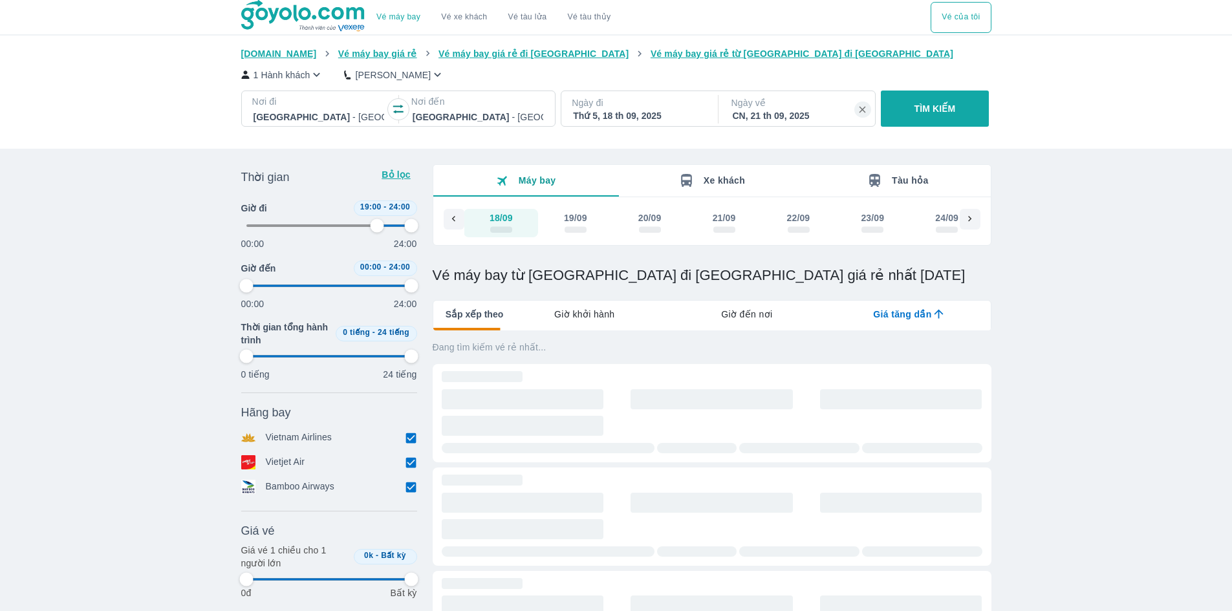
type input "97.9166666666667"
type input "79.1666666666667"
type input "97.9166666666667"
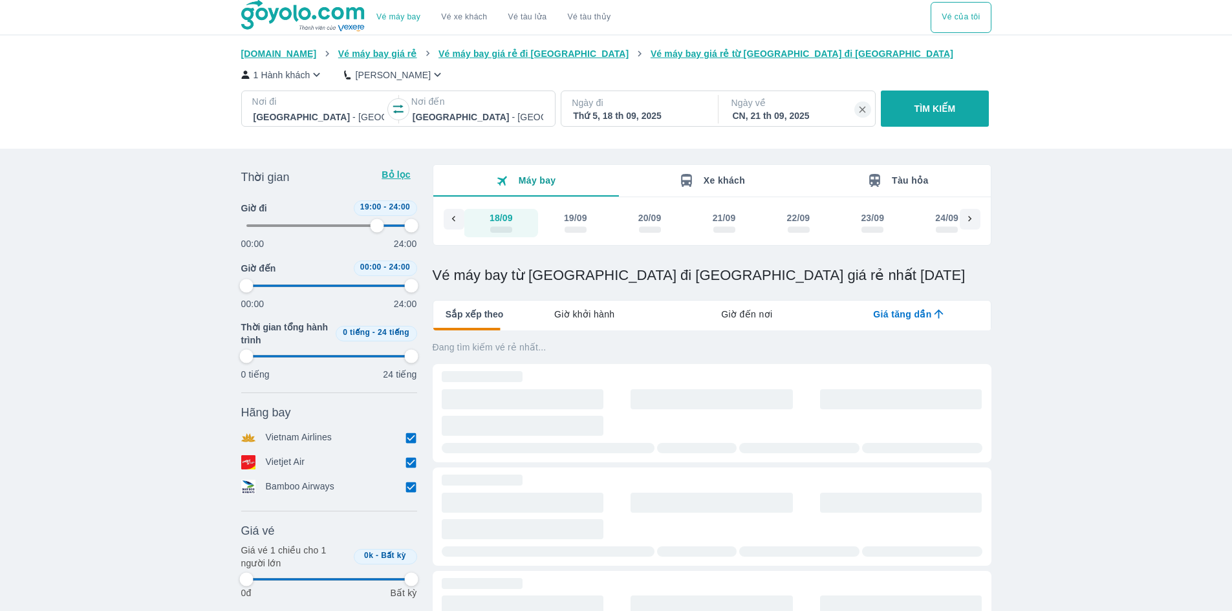
type input "97.9166666666667"
type input "79.1666666666667"
type input "97.9166666666667"
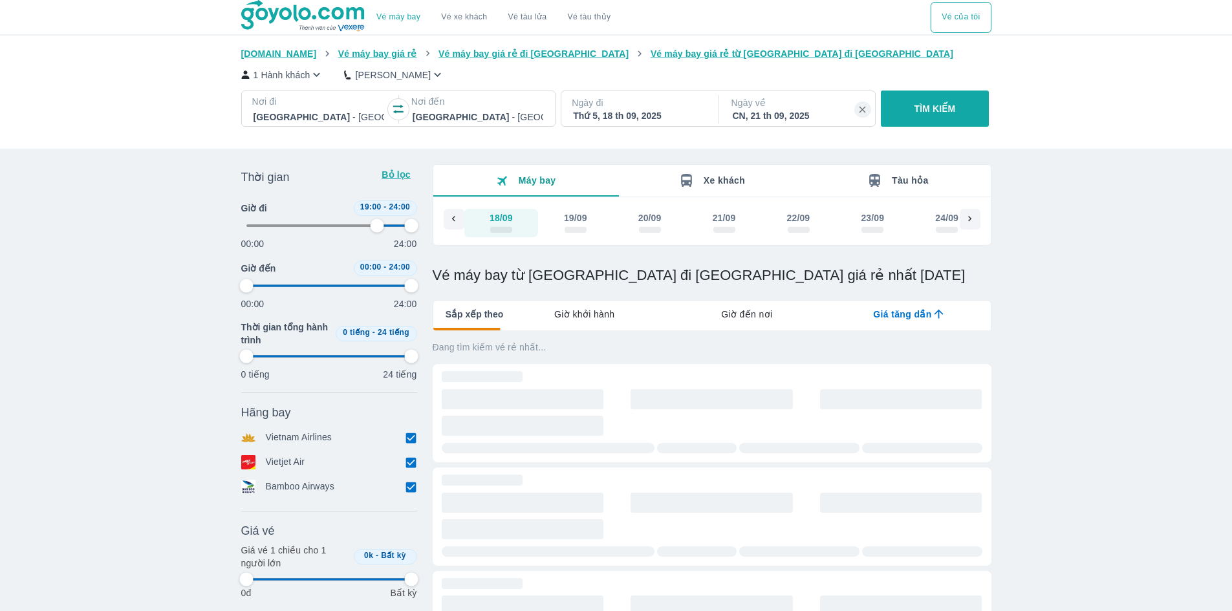
type input "79.1666666666667"
type input "97.9166666666667"
type input "79.1666666666667"
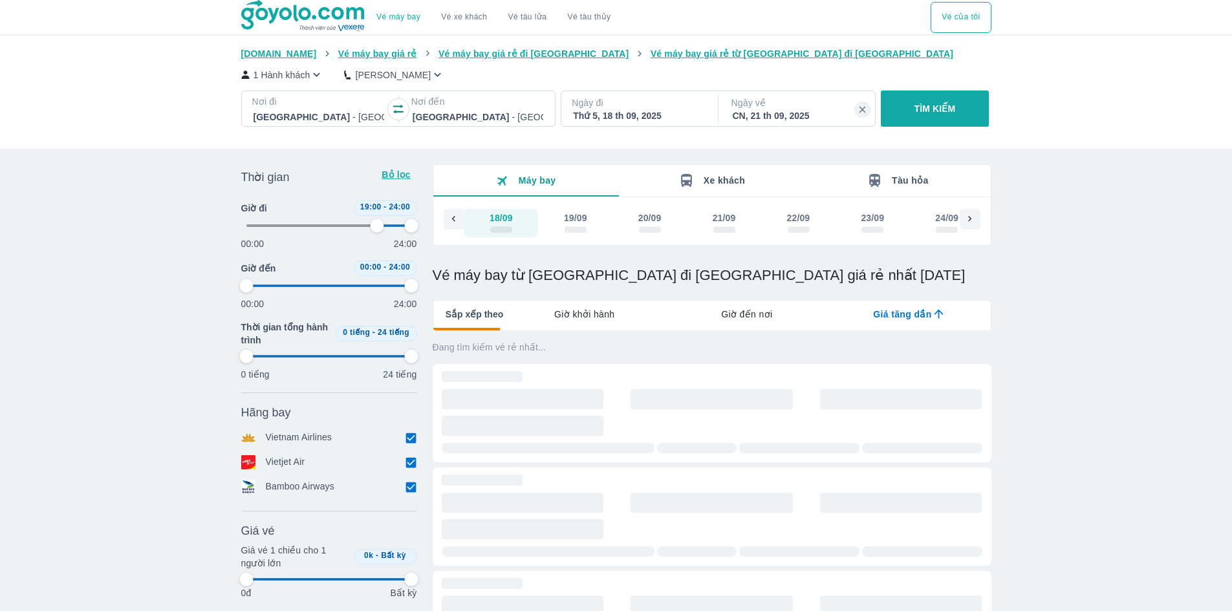
type input "97.9166666666667"
type input "79.1666666666667"
type input "97.9166666666667"
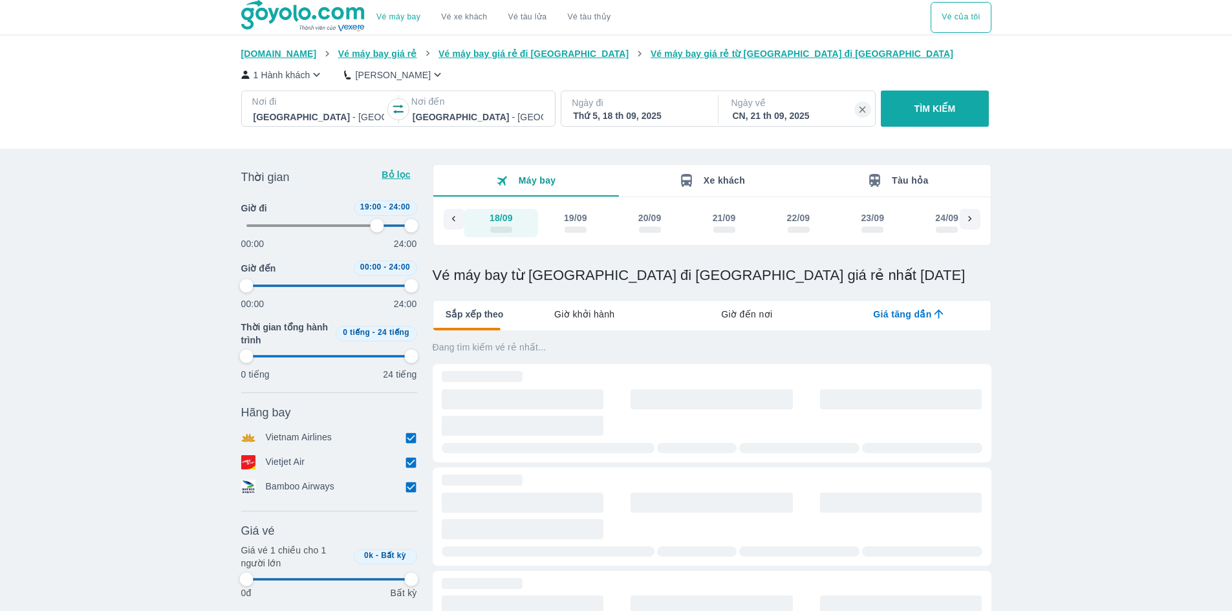
type input "97.9166666666667"
type input "79.1666666666667"
type input "97.9166666666667"
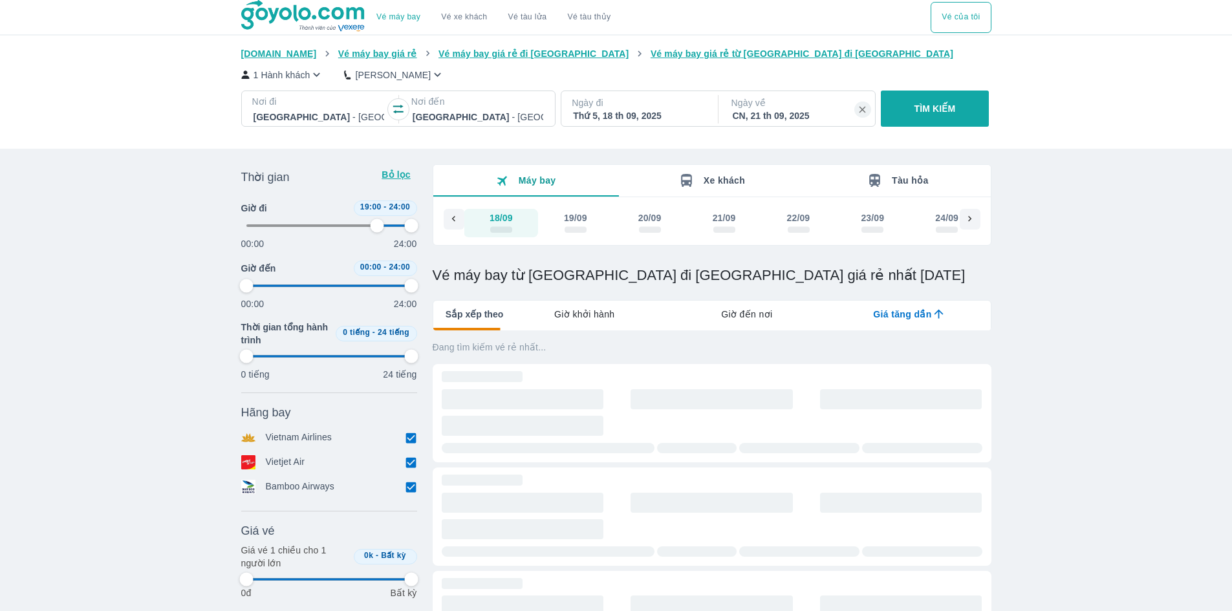
type input "97.9166666666667"
type input "79.1666666666667"
type input "97.9166666666667"
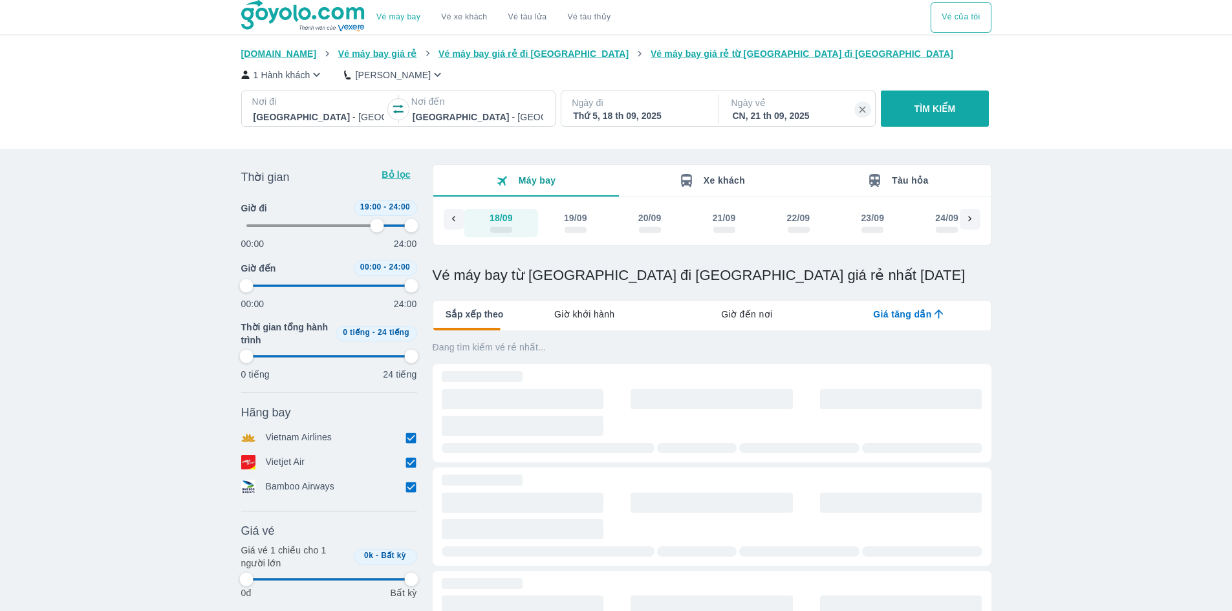
type input "79.1666666666667"
type input "97.9166666666667"
type input "79.1666666666667"
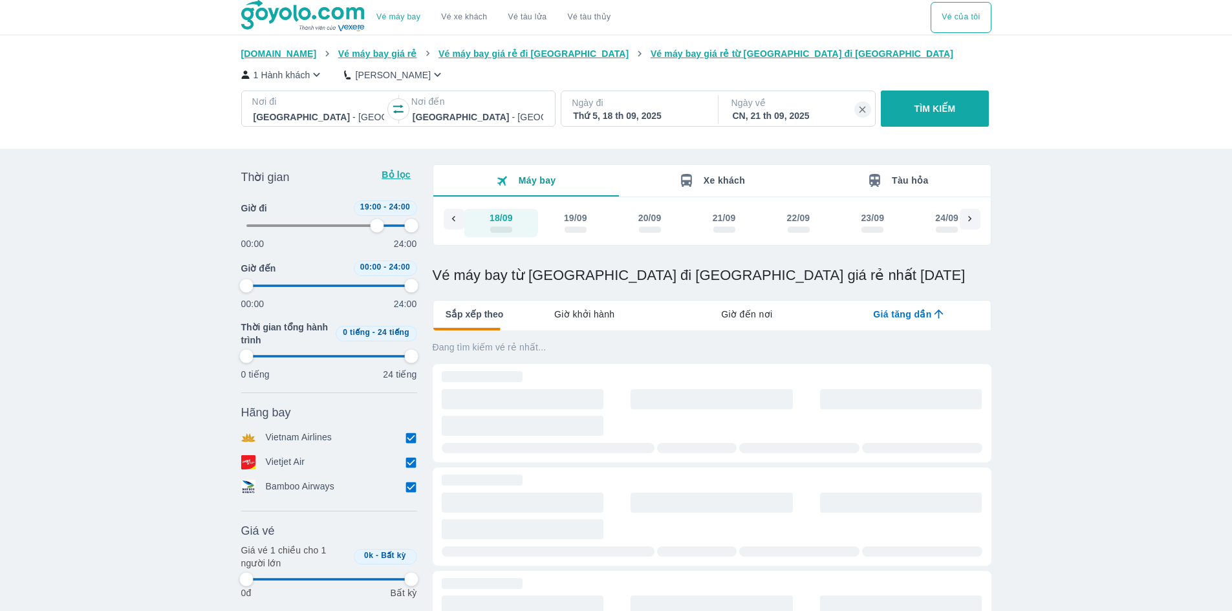
type input "97.9166666666667"
type input "79.1666666666667"
type input "97.9166666666667"
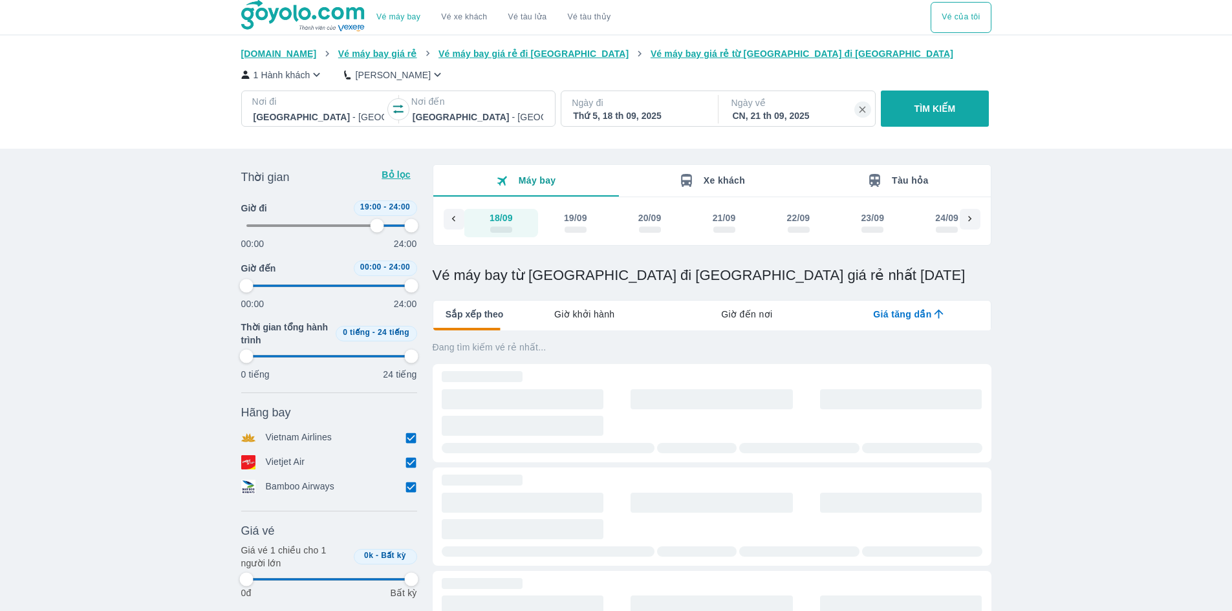
type input "97.9166666666667"
type input "79.1666666666667"
type input "97.9166666666667"
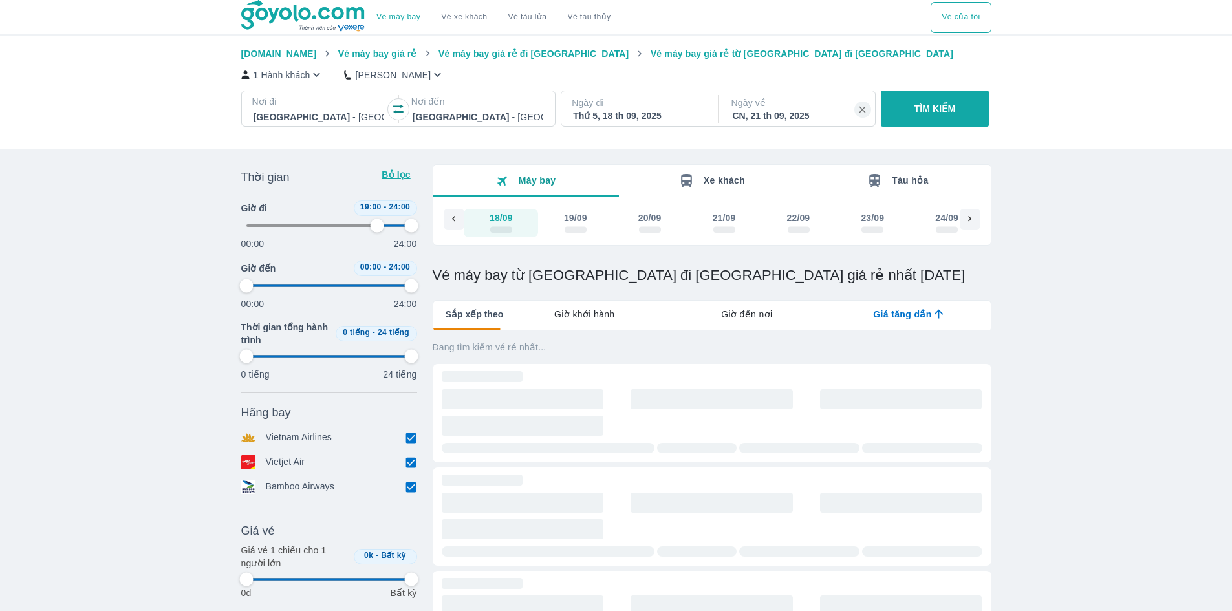
type input "97.9166666666667"
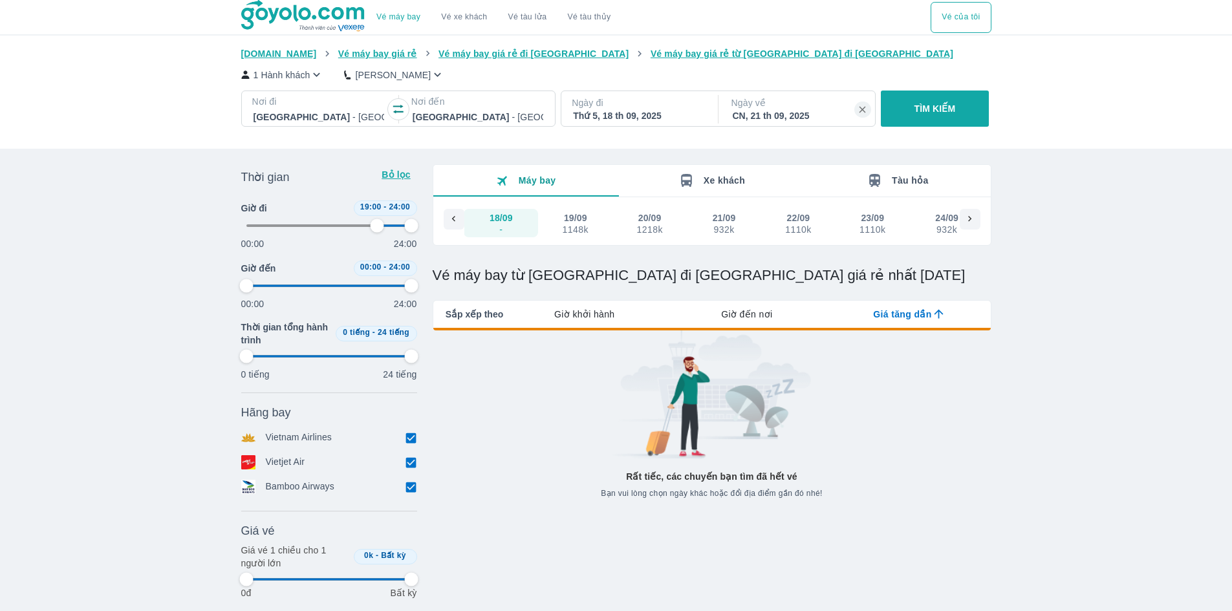
type input "79.1666666666667"
type input "97.9166666666667"
type input "79.1666666666667"
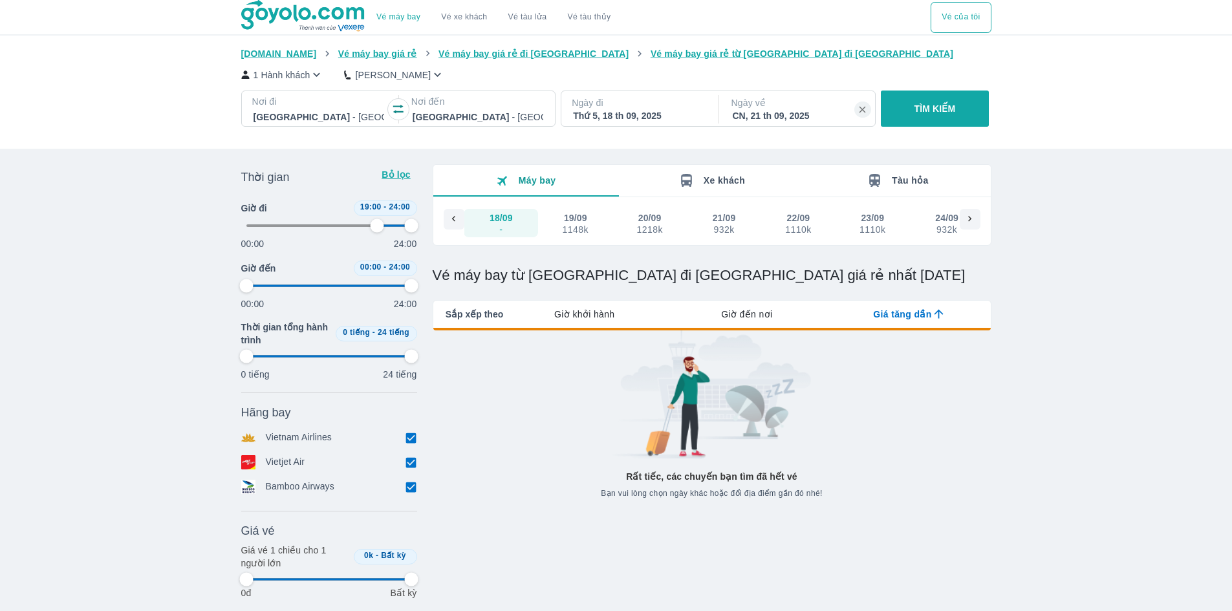
type input "97.9166666666667"
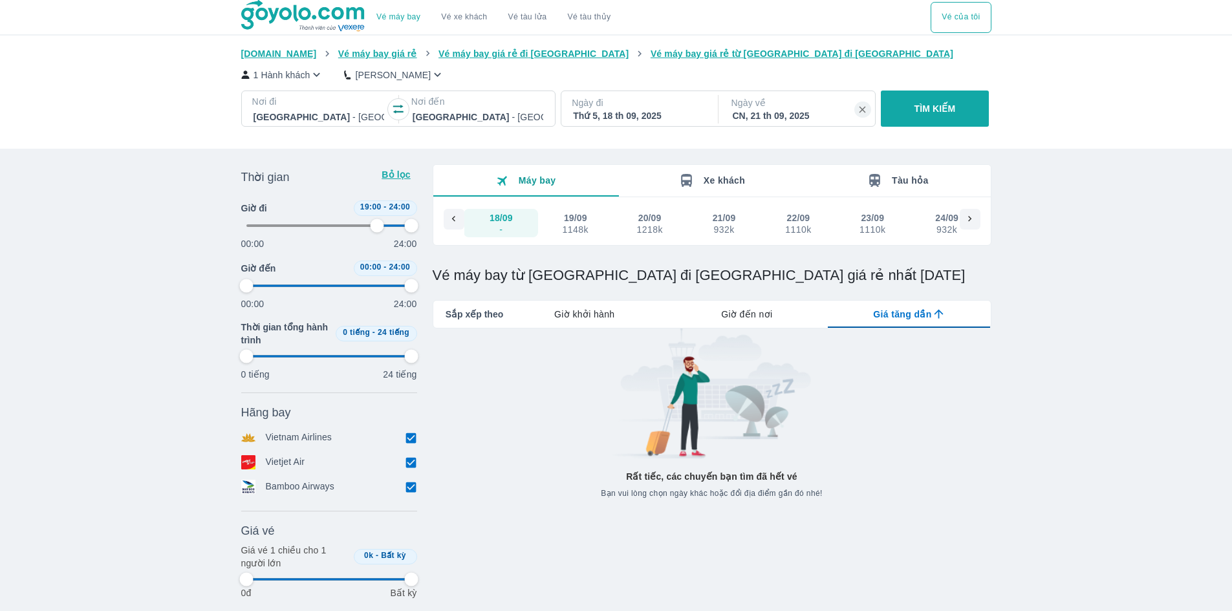
type input "79.1666666666667"
type input "97.9166666666667"
type input "79.1666666666667"
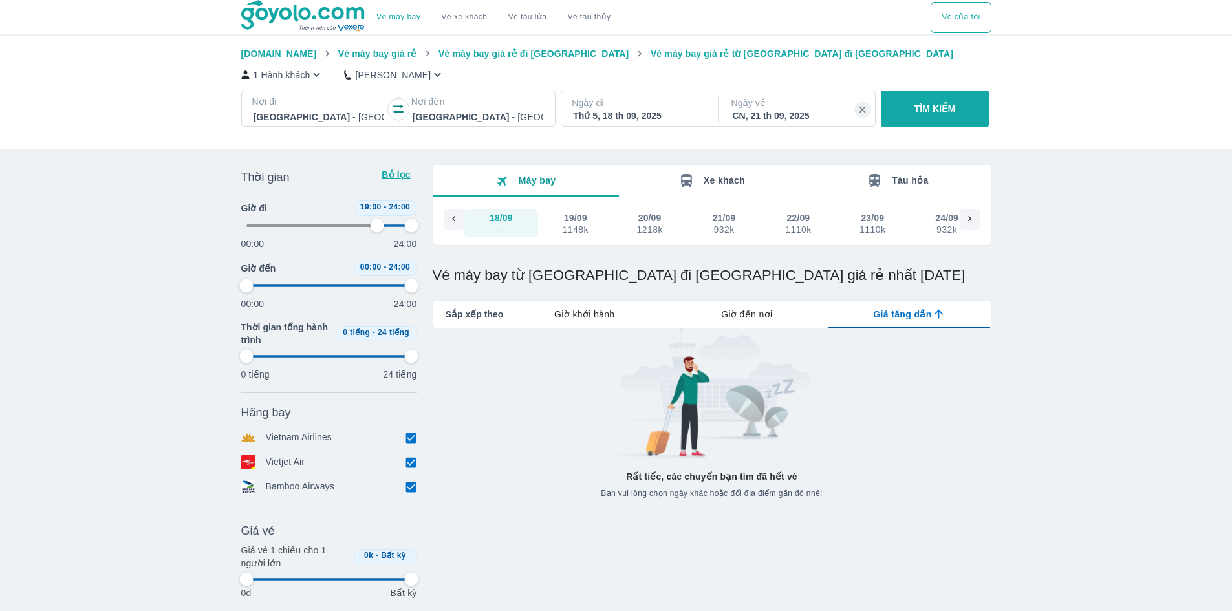
type input "97.9166666666667"
type input "79.1666666666667"
type input "97.9166666666667"
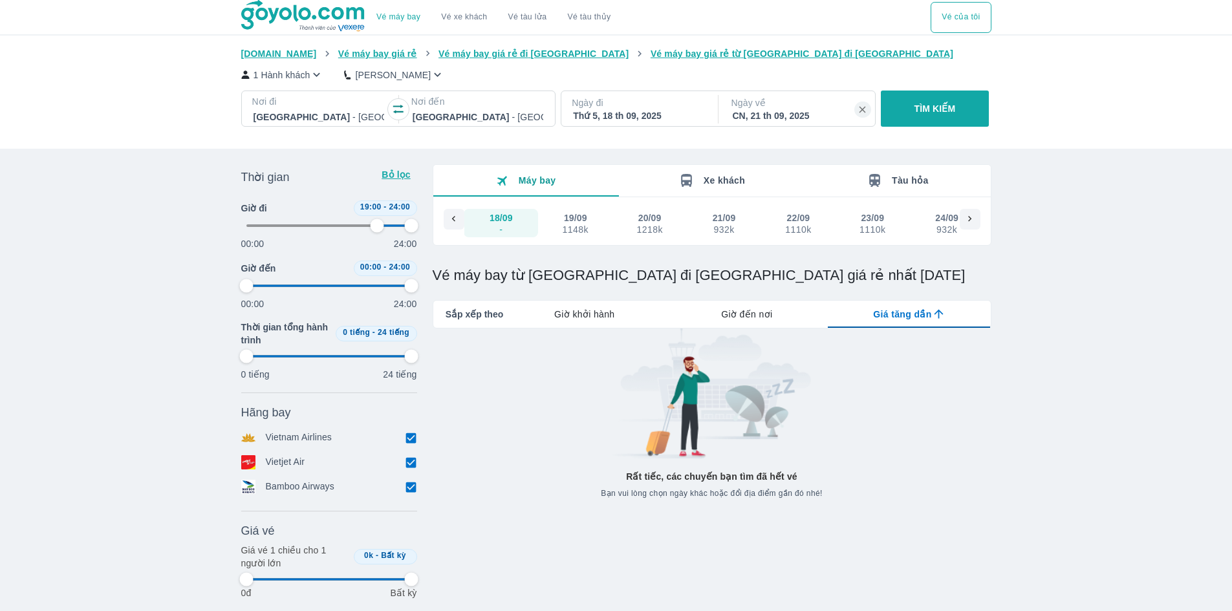
type input "97.9166666666667"
click at [800, 109] on p "Ngày về" at bounding box center [798, 102] width 133 height 13
type input "79.1666666666667"
type input "97.9166666666667"
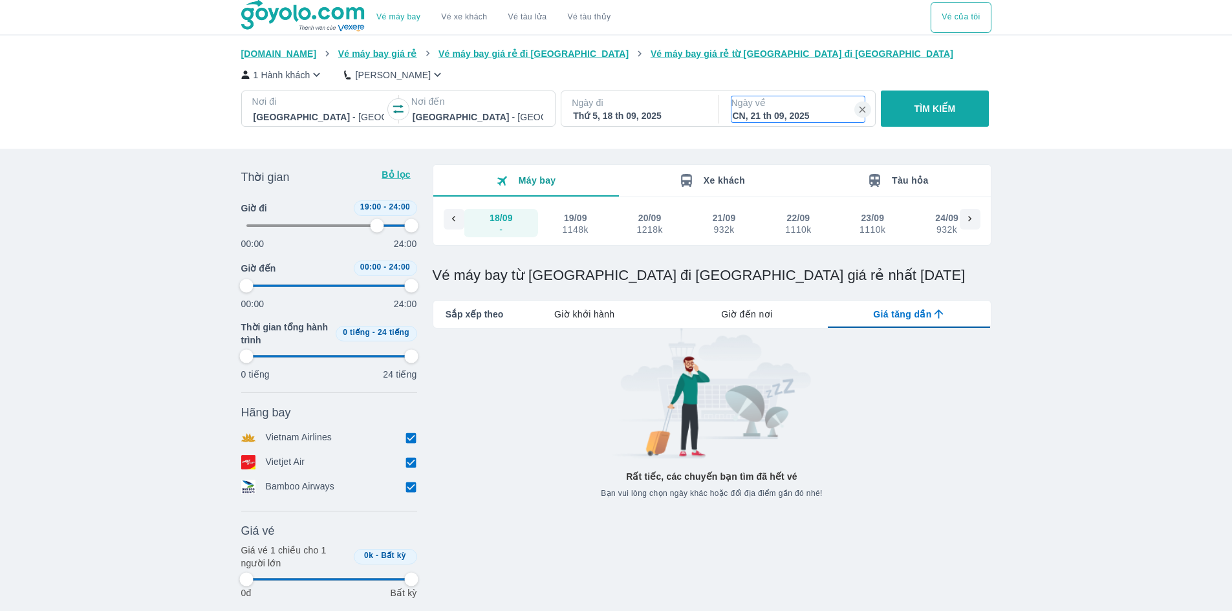
type input "97.9166666666667"
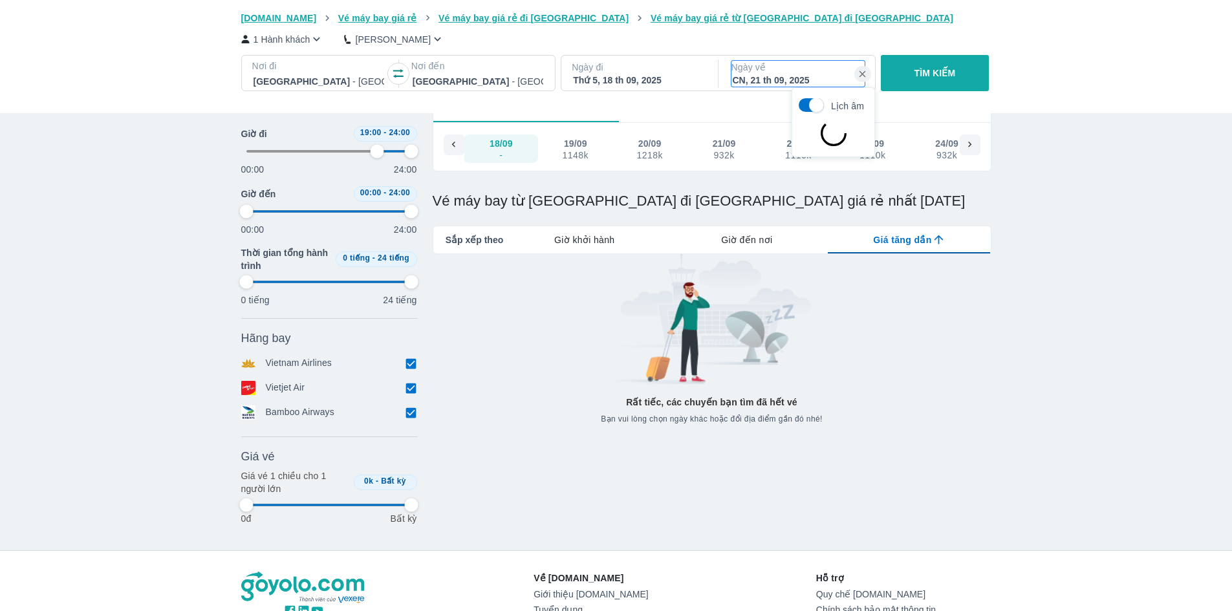
type input "79.1666666666667"
type input "97.9166666666667"
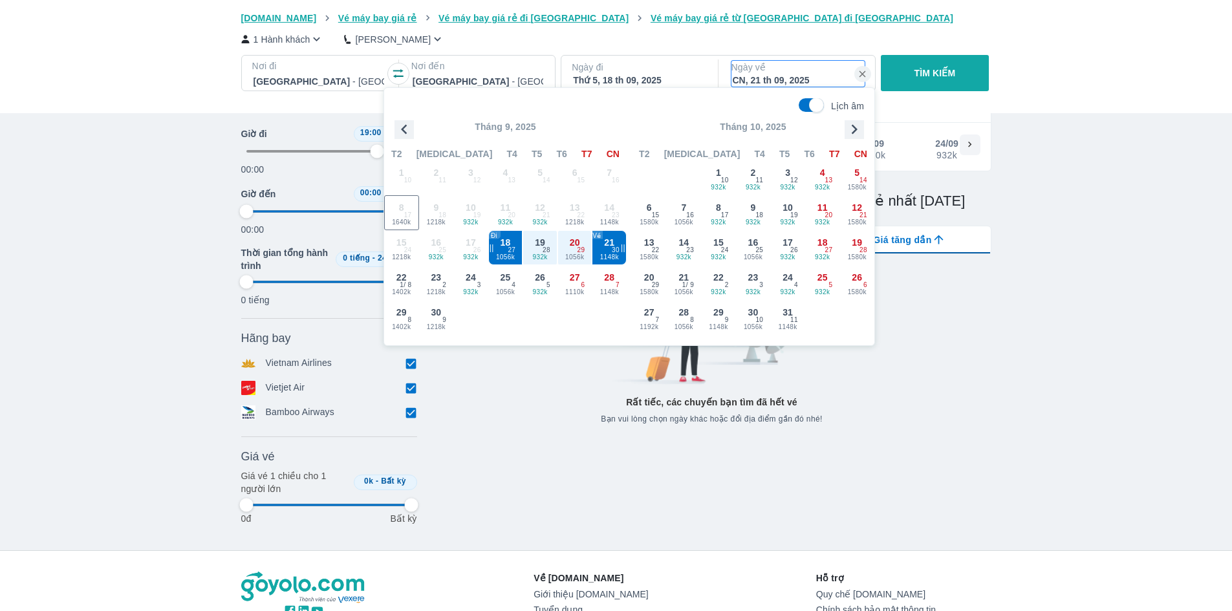
click at [483, 80] on div at bounding box center [478, 82] width 131 height 16
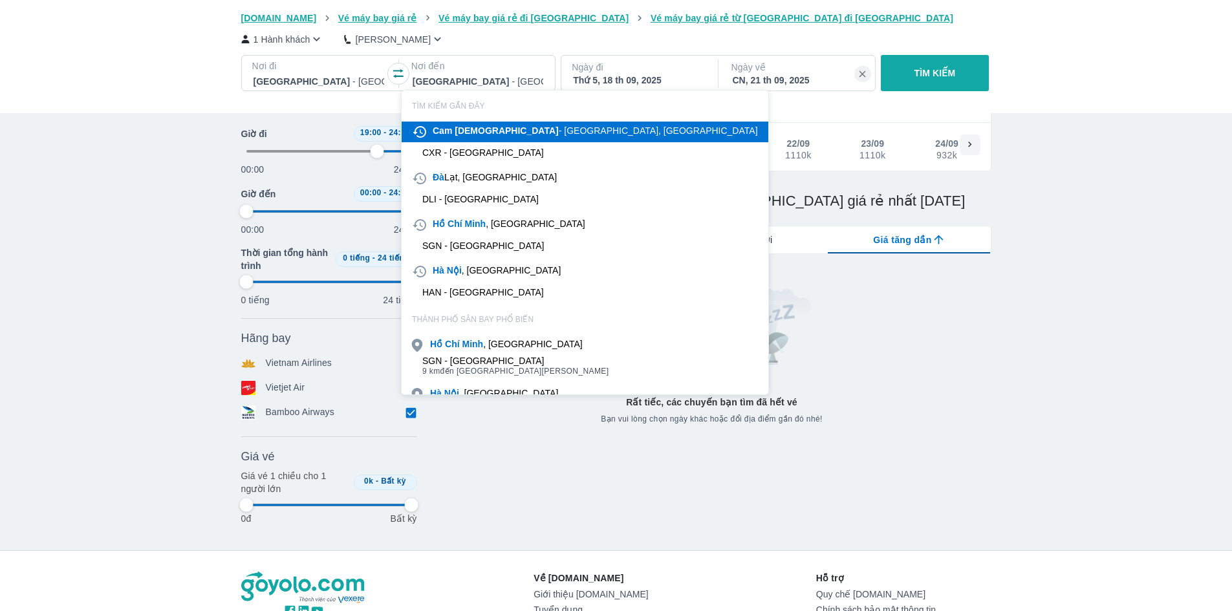
click at [480, 135] on div "Cam Ranh - Khánh Hòa, Việt Nam" at bounding box center [595, 130] width 325 height 13
type input "79.1666666666667"
type input "97.9166666666667"
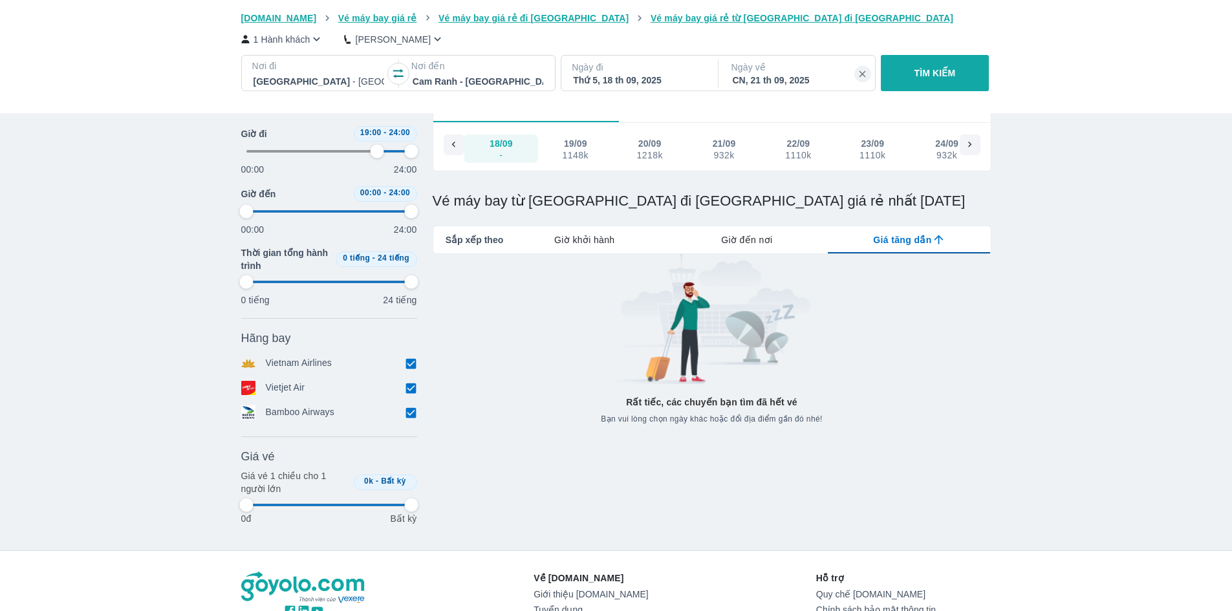
click at [853, 82] on div "CN, 21 th 09, 2025" at bounding box center [798, 80] width 131 height 13
type input "79.1666666666667"
type input "97.9166666666667"
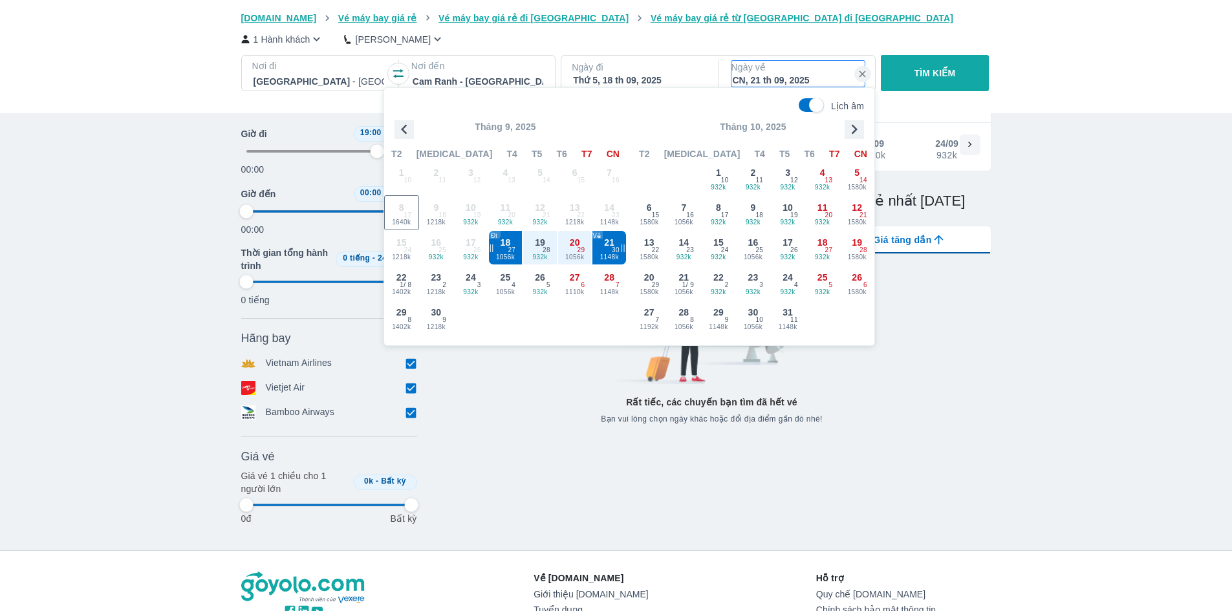
type input "79.1666666666667"
type input "97.9166666666667"
click at [863, 73] on icon "button" at bounding box center [863, 75] width 12 height 12
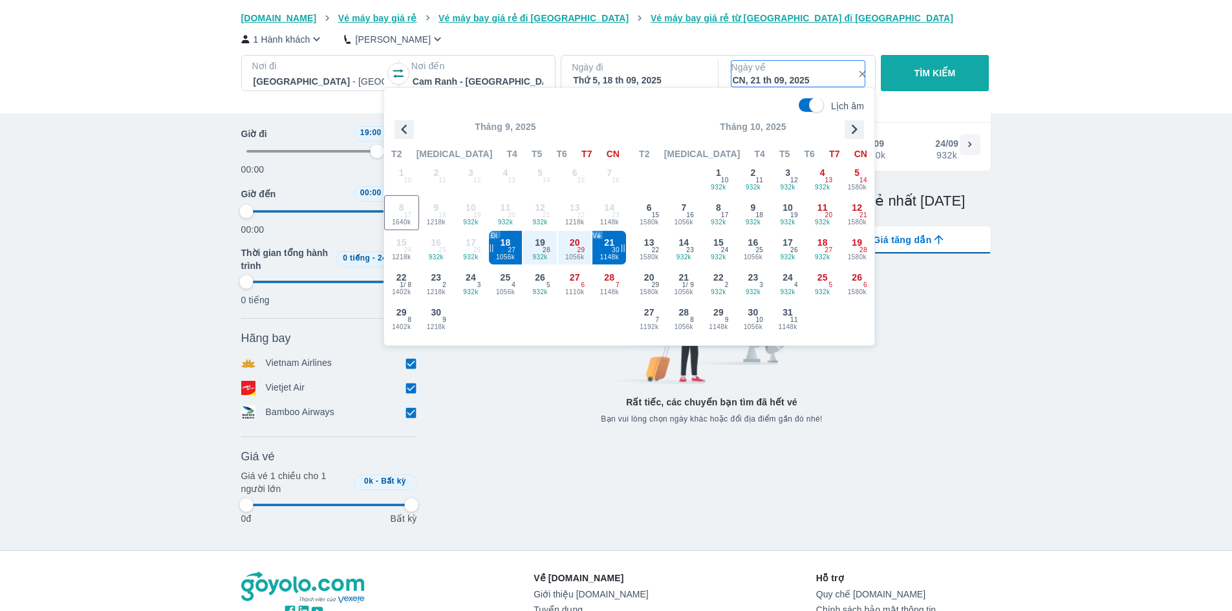
type input "79.1666666666667"
type input "97.9166666666667"
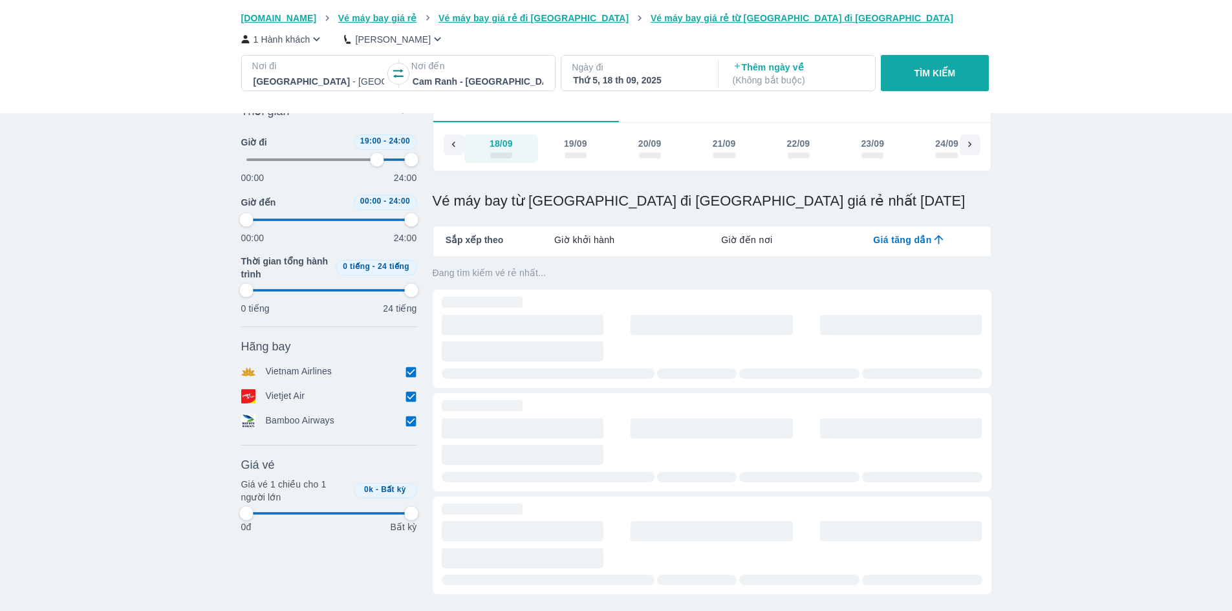
type input "79.1666666666667"
type input "97.9166666666667"
click at [696, 78] on div "Thứ 5, 18 th 09, 2025" at bounding box center [638, 80] width 131 height 13
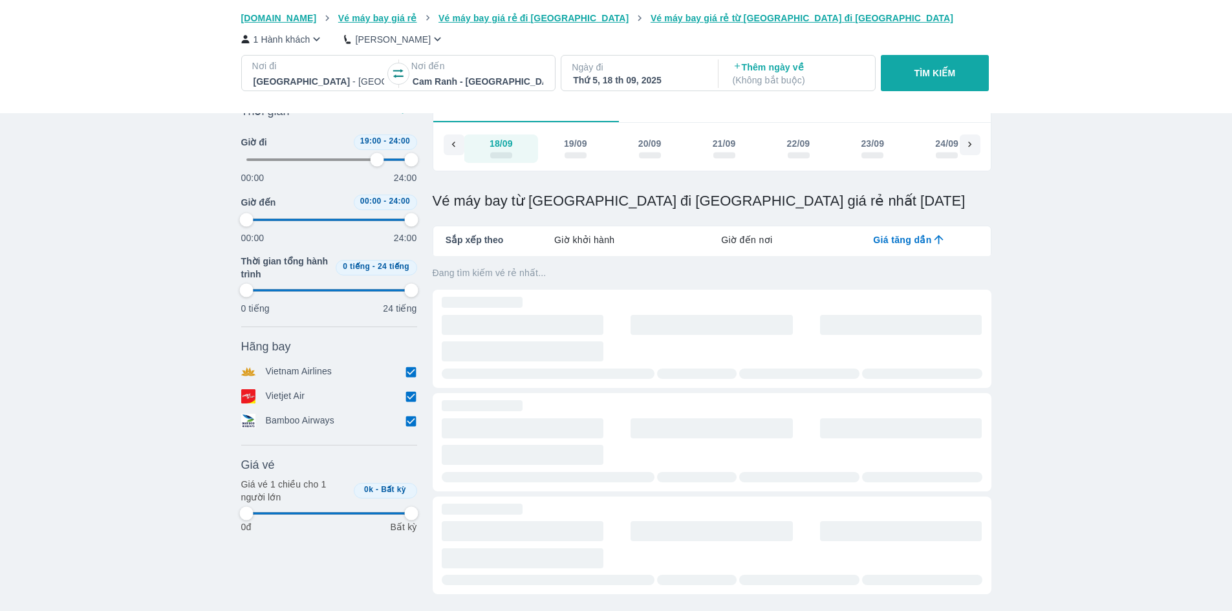
type input "79.1666666666667"
type input "97.9166666666667"
type input "79.1666666666667"
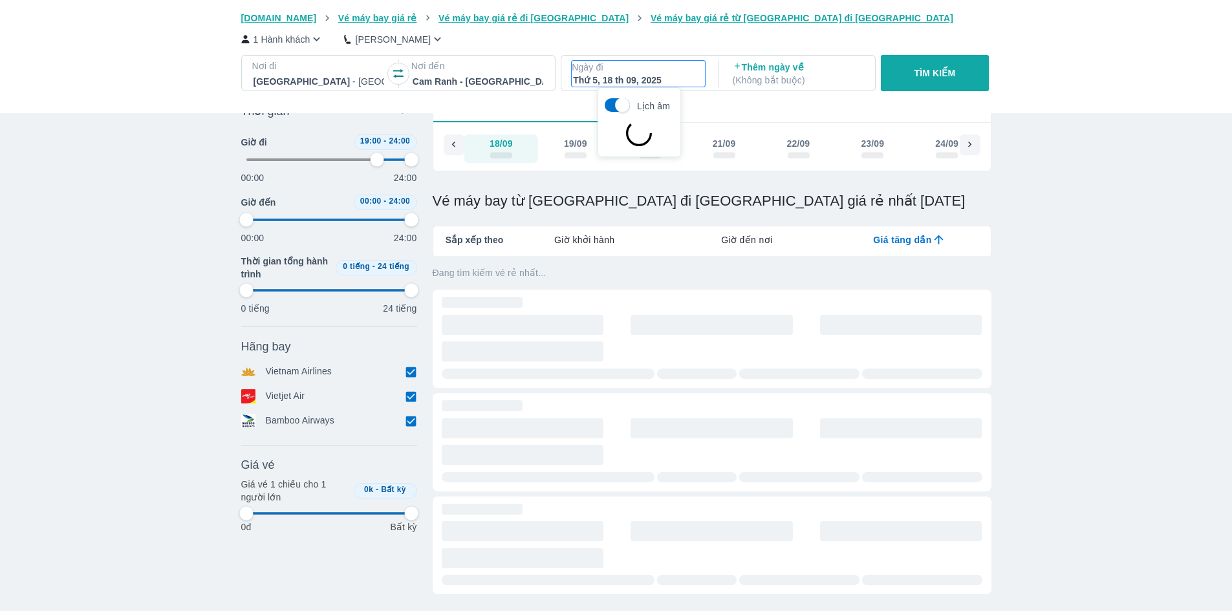
type input "97.9166666666667"
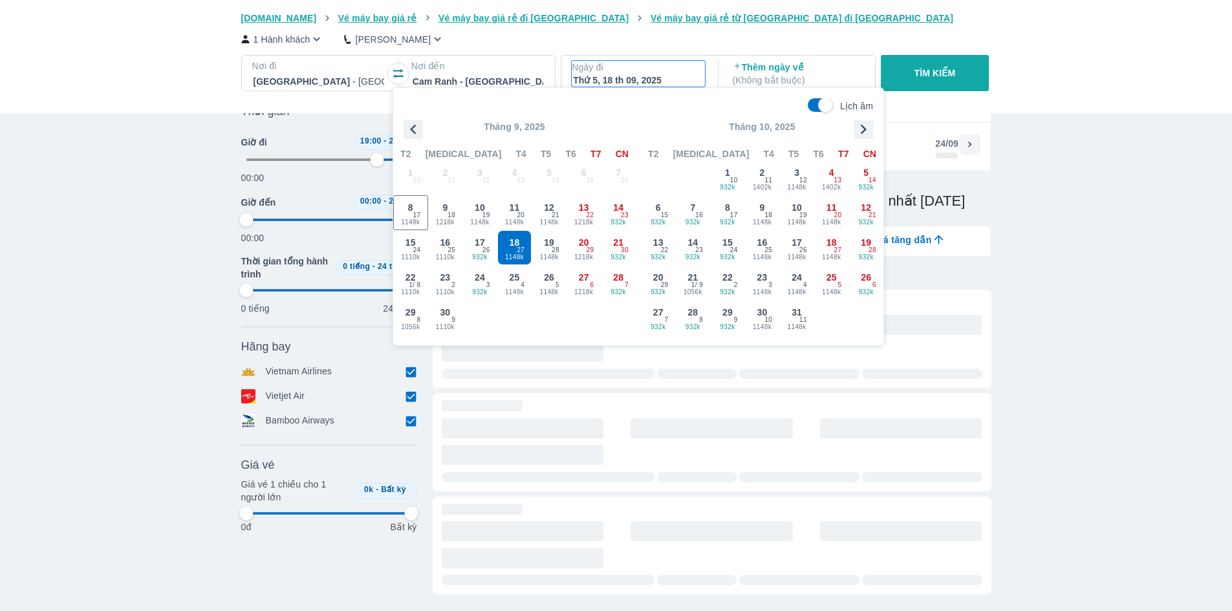
type input "79.1666666666667"
type input "97.9166666666667"
type input "79.1666666666667"
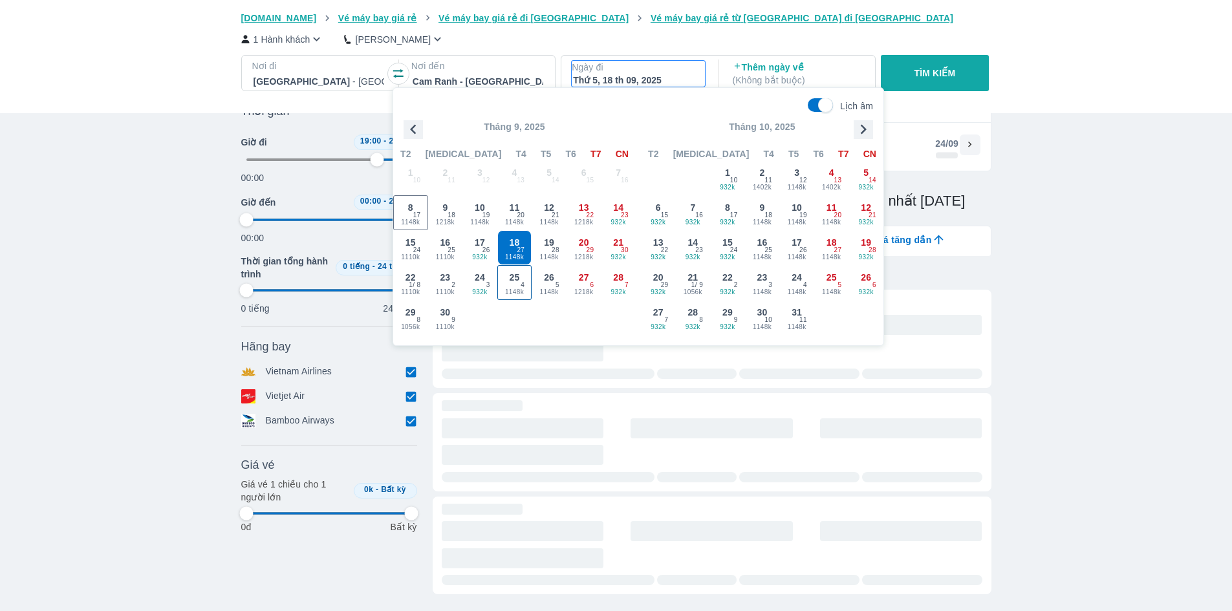
type input "97.9166666666667"
type input "79.1666666666667"
type input "97.9166666666667"
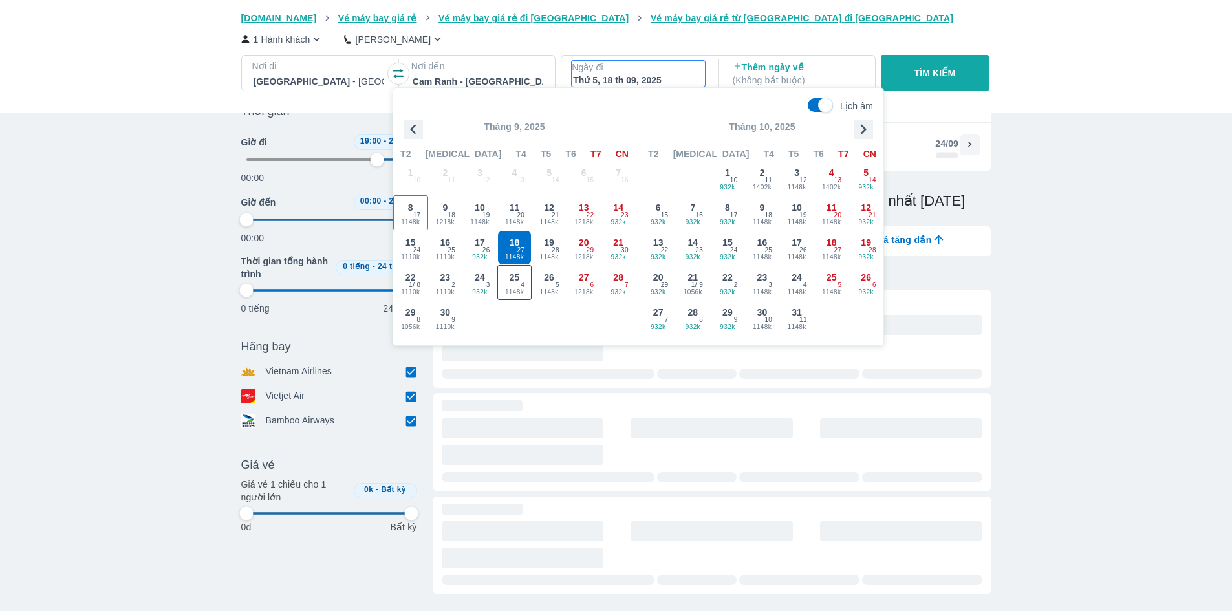
type input "97.9166666666667"
type input "79.1666666666667"
click at [519, 282] on span "25" at bounding box center [515, 277] width 10 height 13
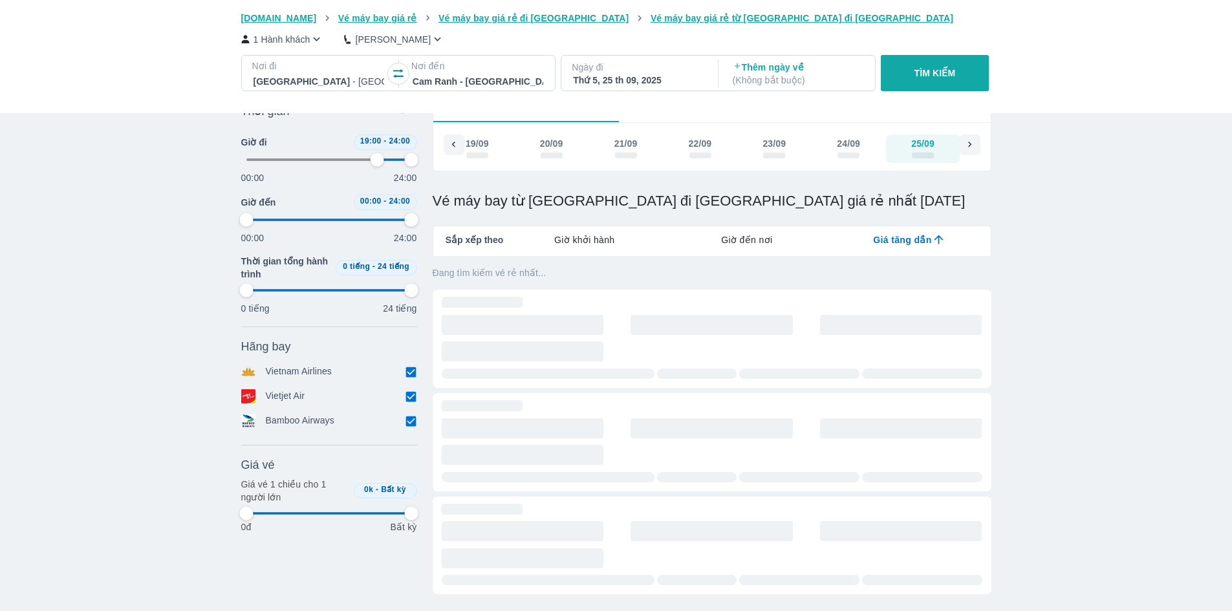
scroll to position [0, 842]
click at [683, 76] on div "Thứ 5, 25 th 09, 2025" at bounding box center [638, 80] width 131 height 13
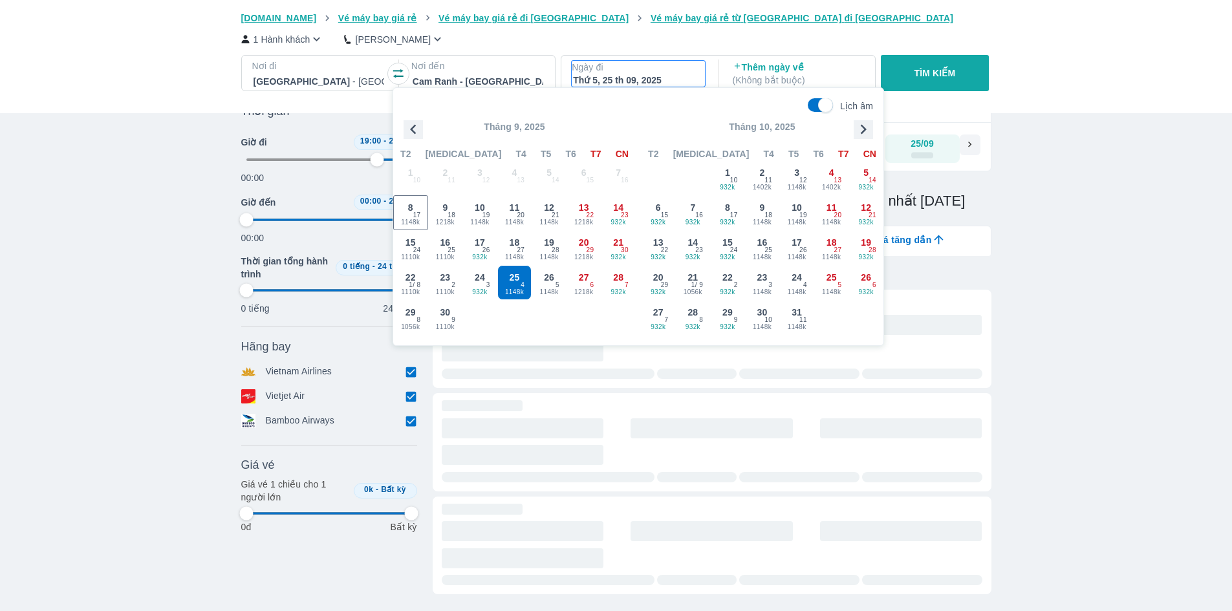
click at [682, 75] on div "Thứ 5, 25 th 09, 2025" at bounding box center [638, 80] width 131 height 13
click at [524, 287] on span "4" at bounding box center [523, 285] width 4 height 10
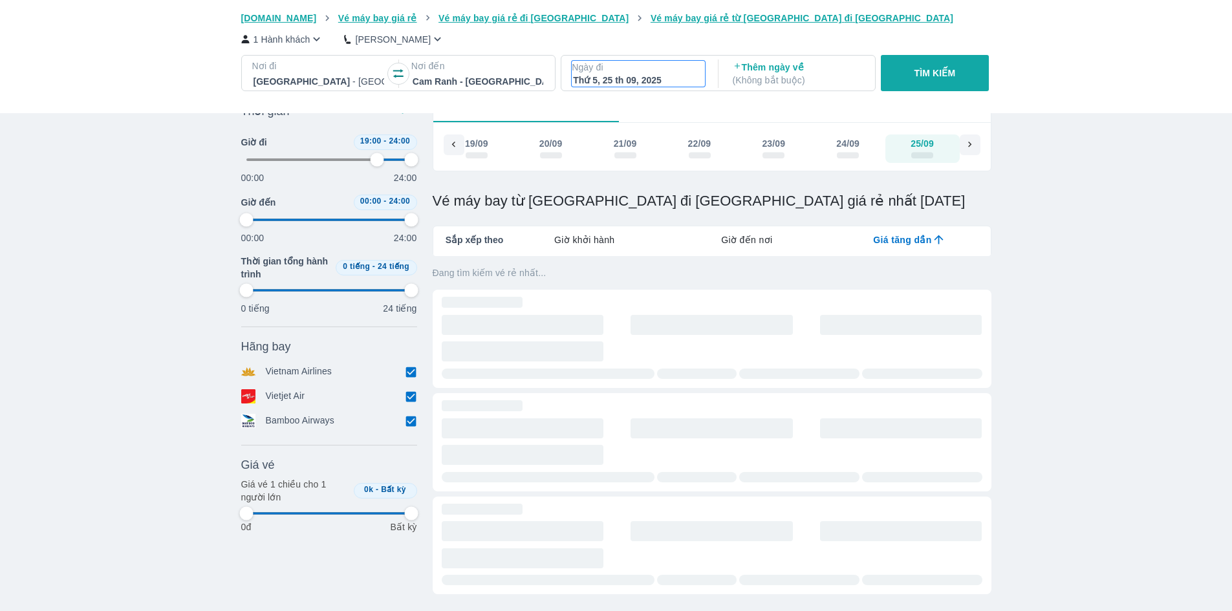
click at [657, 71] on p "Ngày đi" at bounding box center [638, 67] width 133 height 13
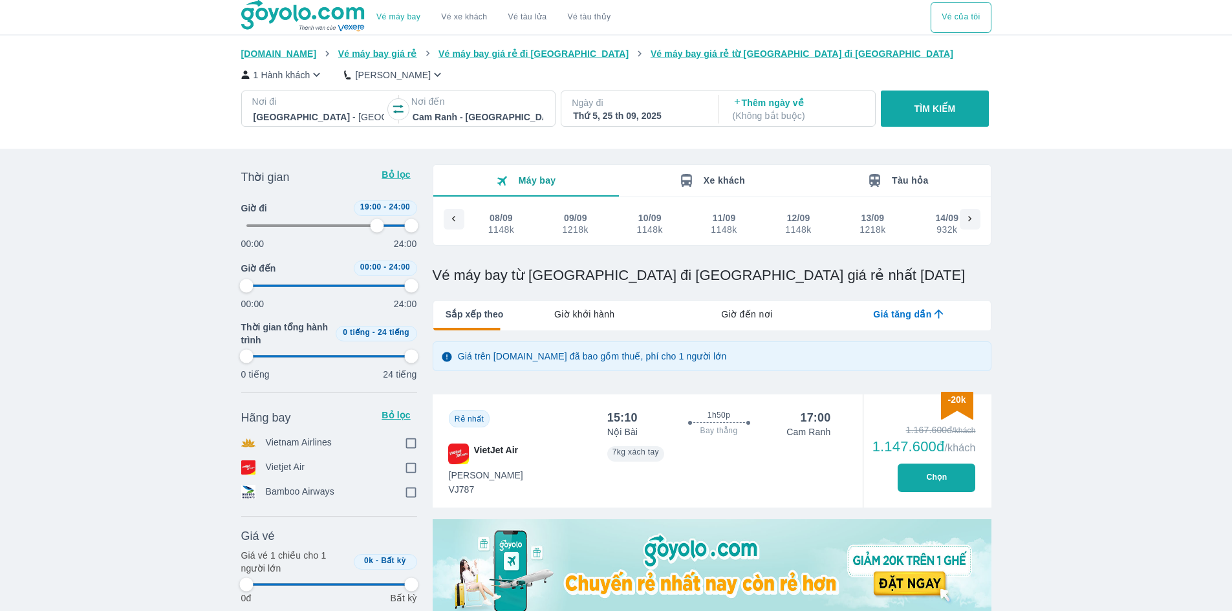
type input "79.1666666666667"
type input "97.9166666666667"
checkbox input "true"
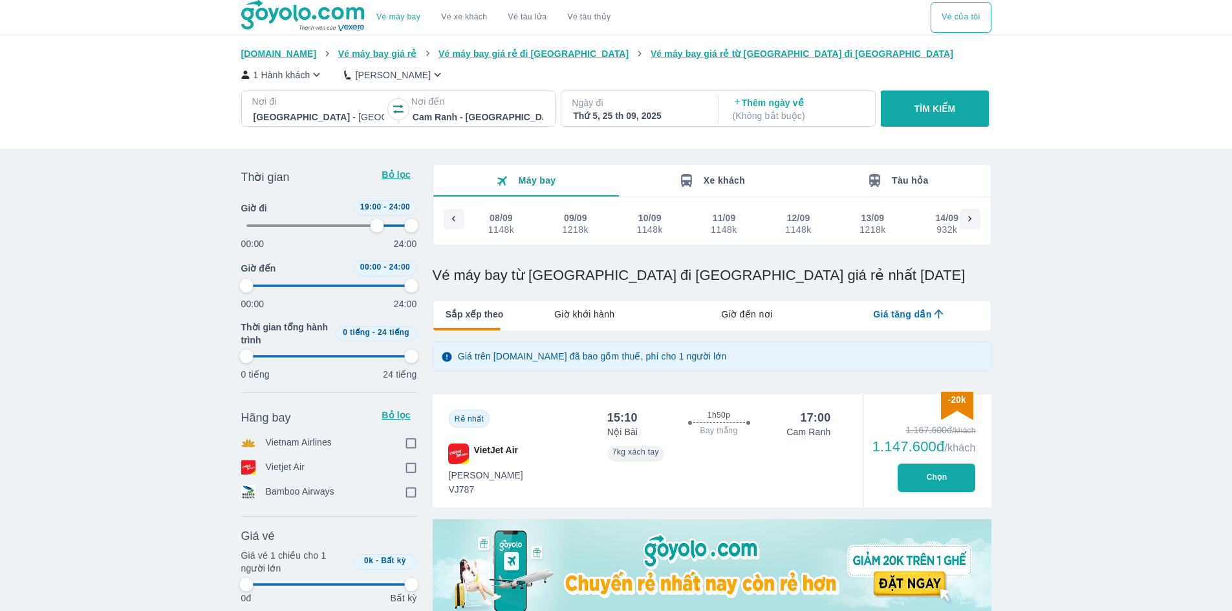
checkbox input "true"
type input "79.1666666666667"
type input "97.9166666666667"
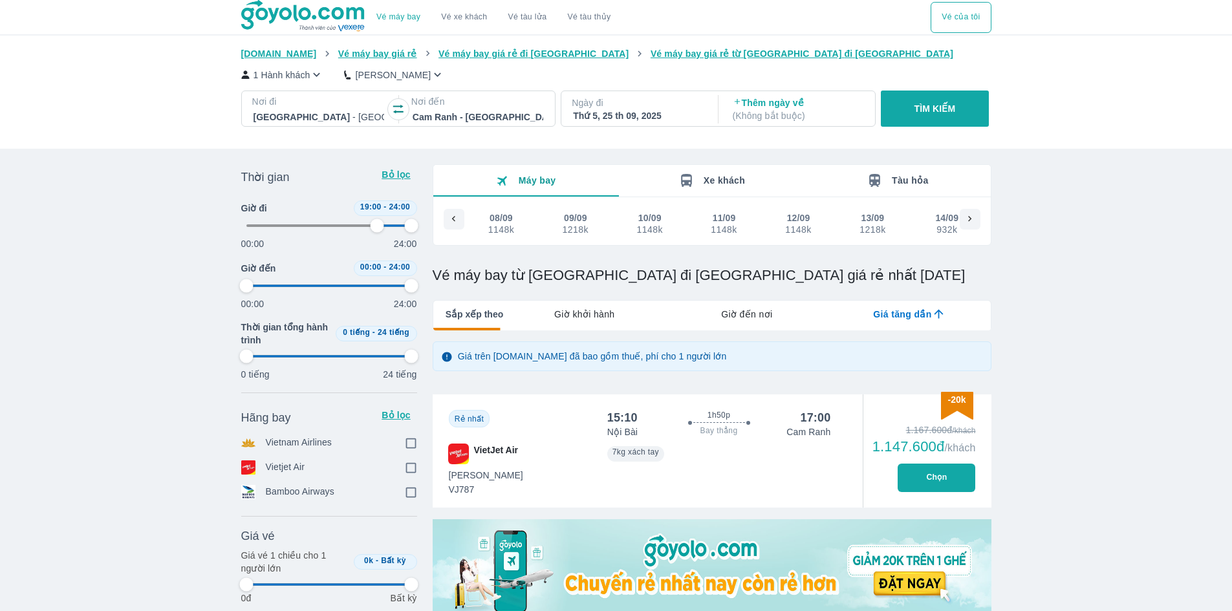
type input "97.9166666666667"
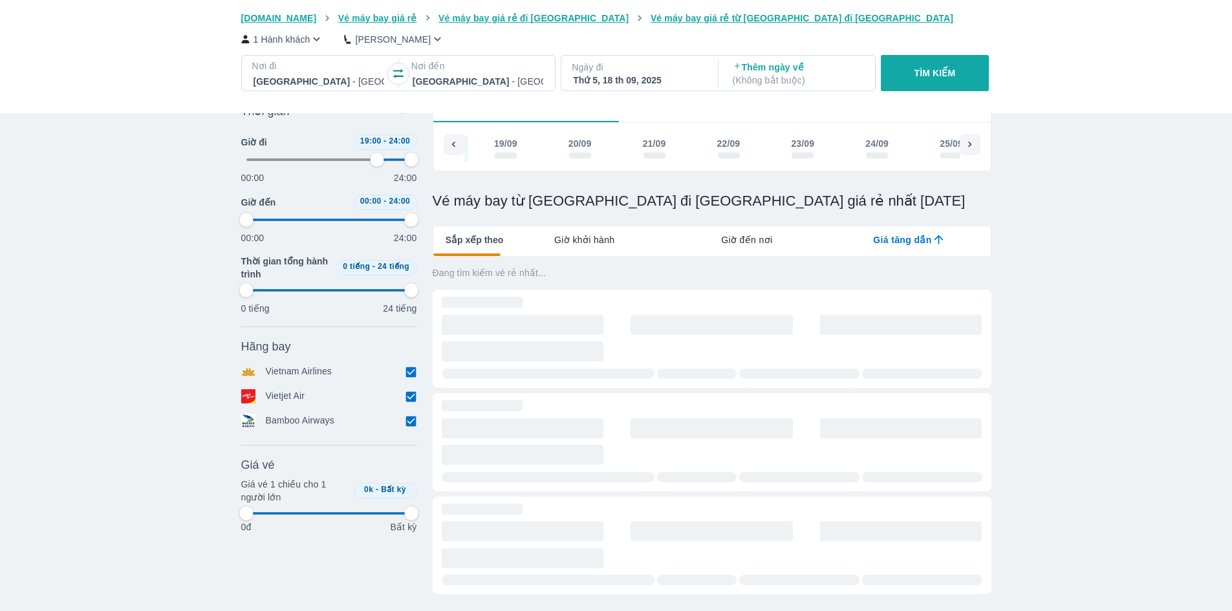
scroll to position [0, 743]
type input "79.1666666666667"
type input "97.9166666666667"
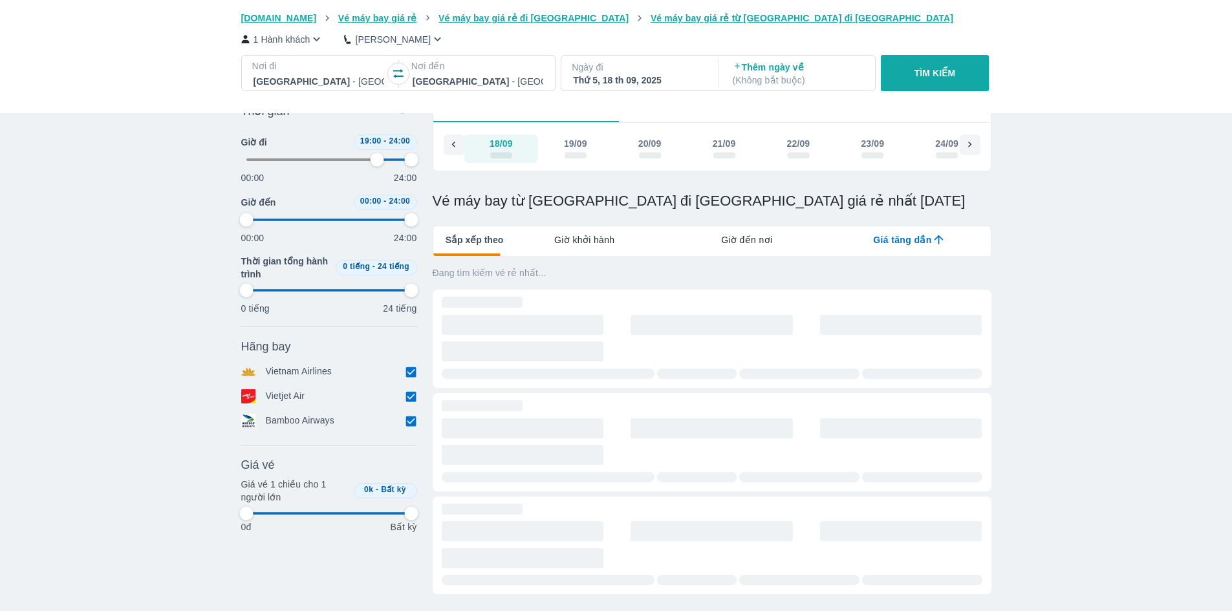
type input "79.1666666666667"
type input "97.9166666666667"
type input "79.1666666666667"
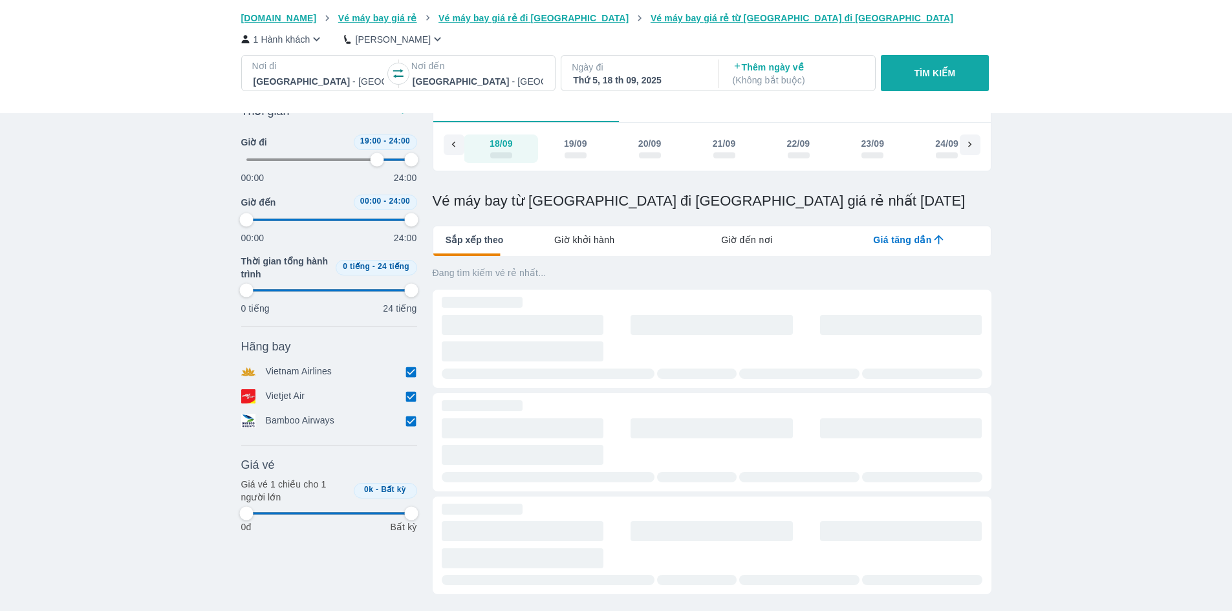
type input "97.9166666666667"
type input "79.1666666666667"
type input "97.9166666666667"
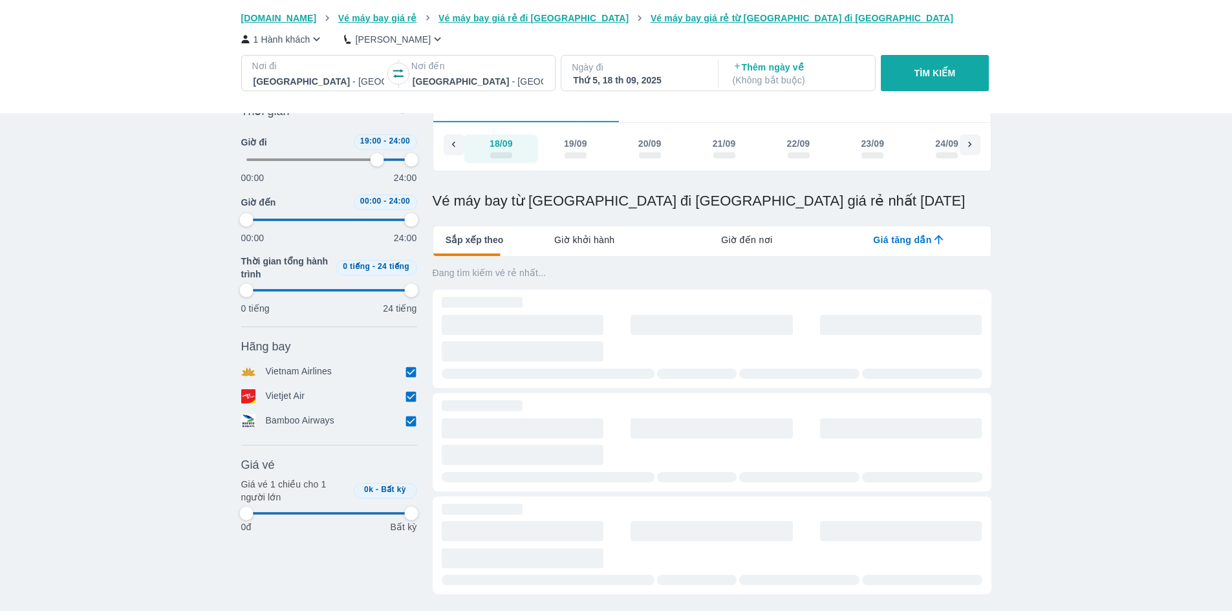
type input "97.9166666666667"
type input "79.1666666666667"
type input "97.9166666666667"
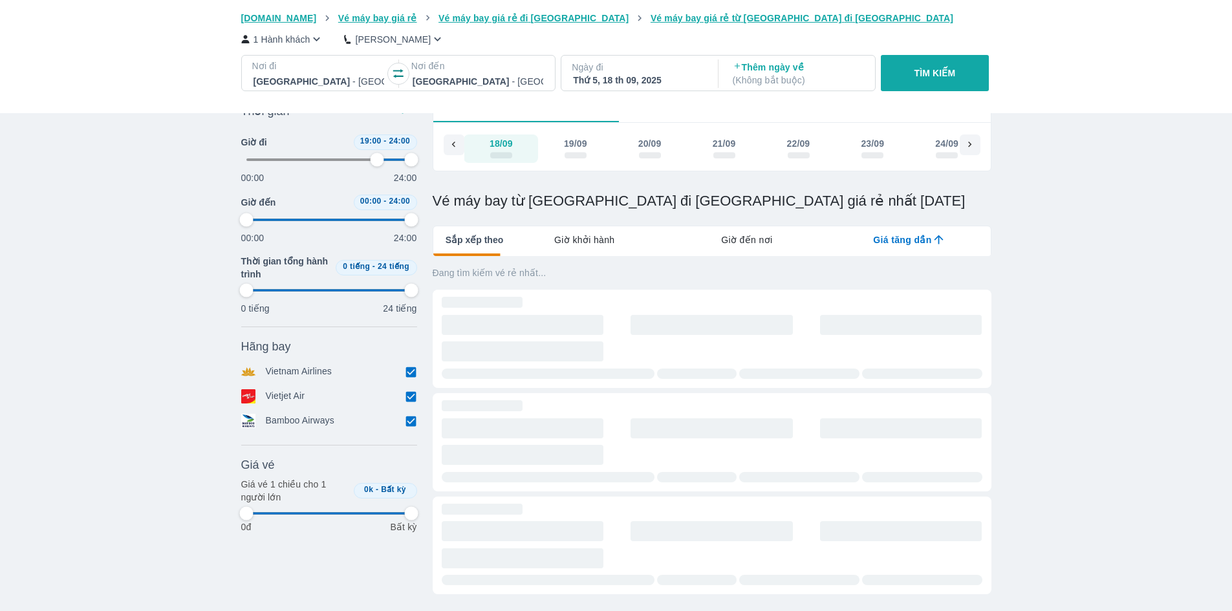
type input "97.9166666666667"
type input "79.1666666666667"
type input "97.9166666666667"
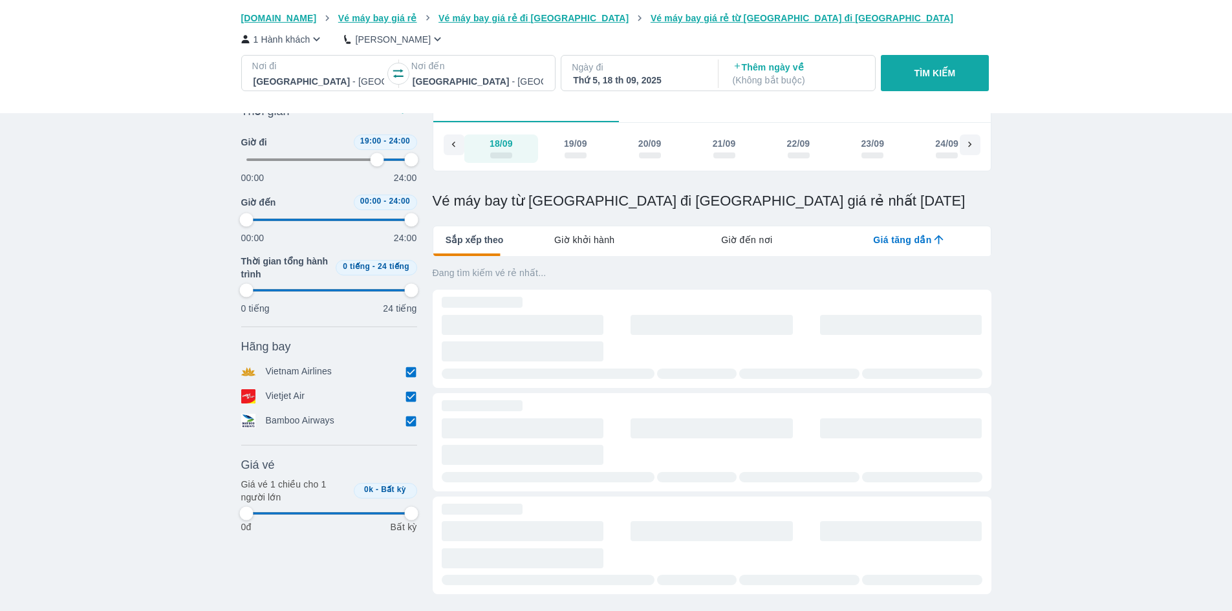
type input "79.1666666666667"
type input "97.9166666666667"
click at [664, 80] on div "Thứ 5, 18 th 09, 2025" at bounding box center [638, 80] width 131 height 13
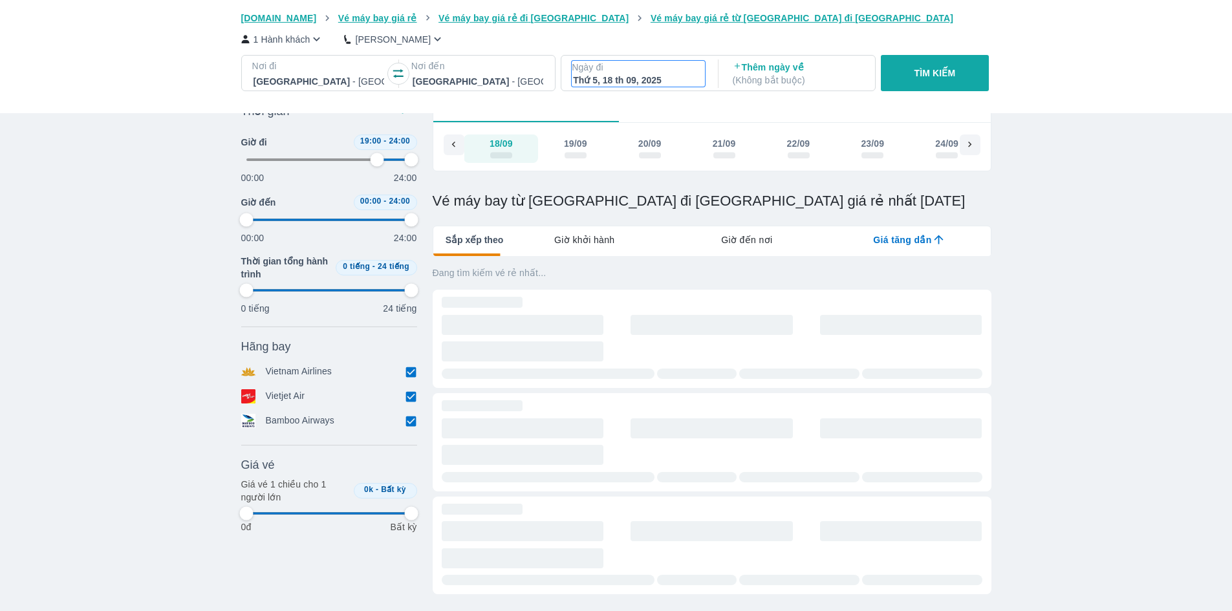
type input "79.1666666666667"
type input "97.9166666666667"
type input "79.1666666666667"
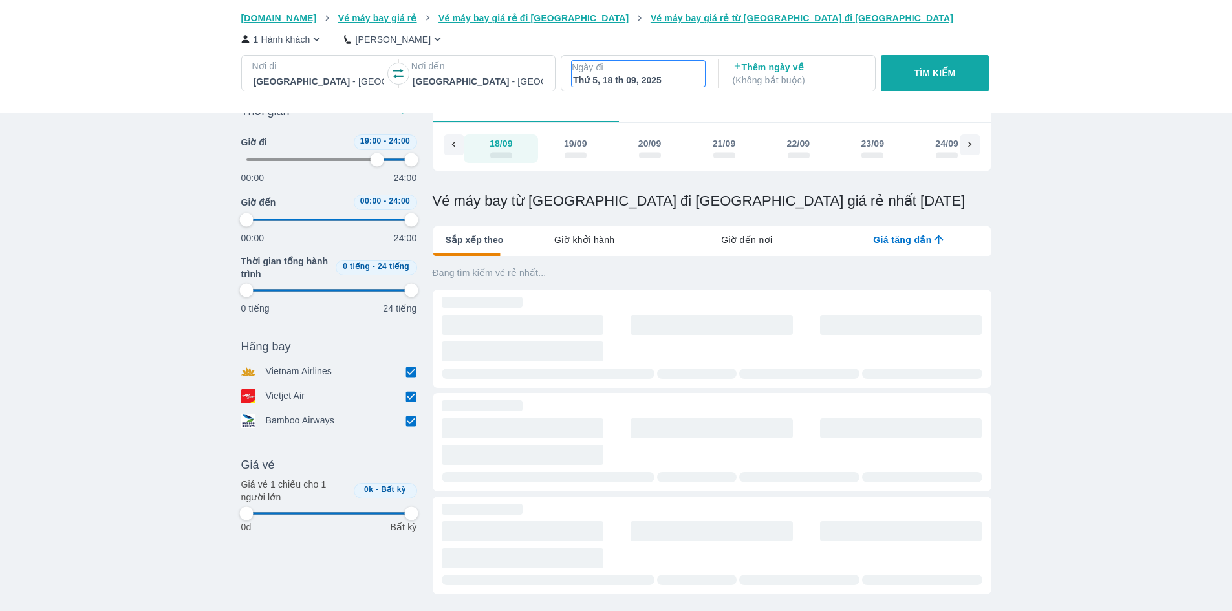
type input "97.9166666666667"
type input "79.1666666666667"
type input "97.9166666666667"
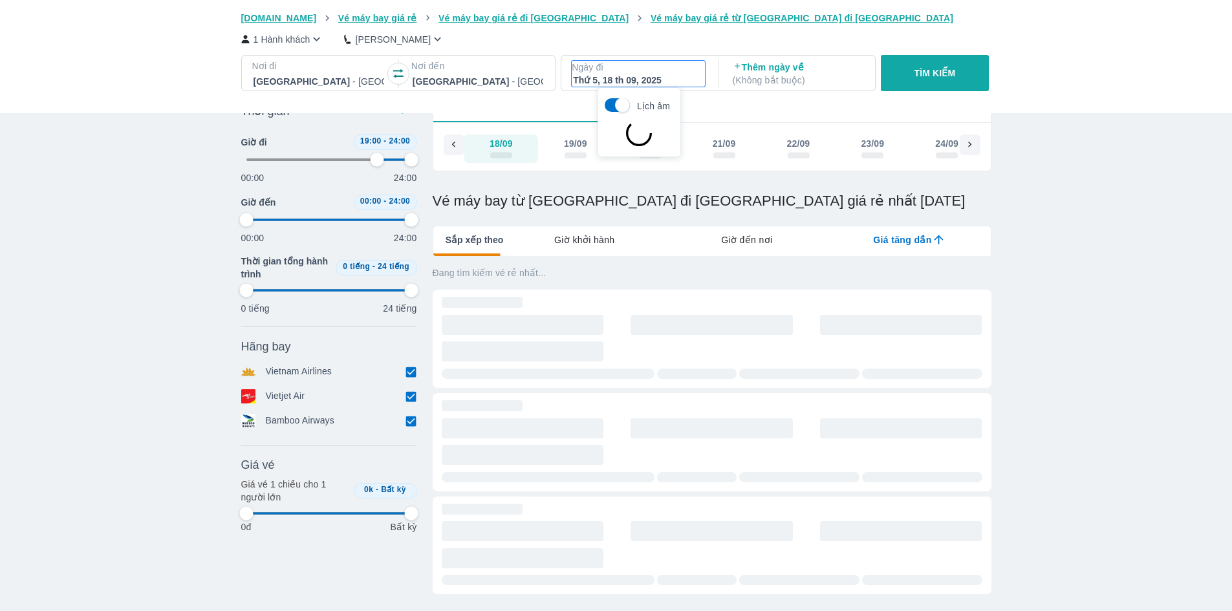
type input "97.9166666666667"
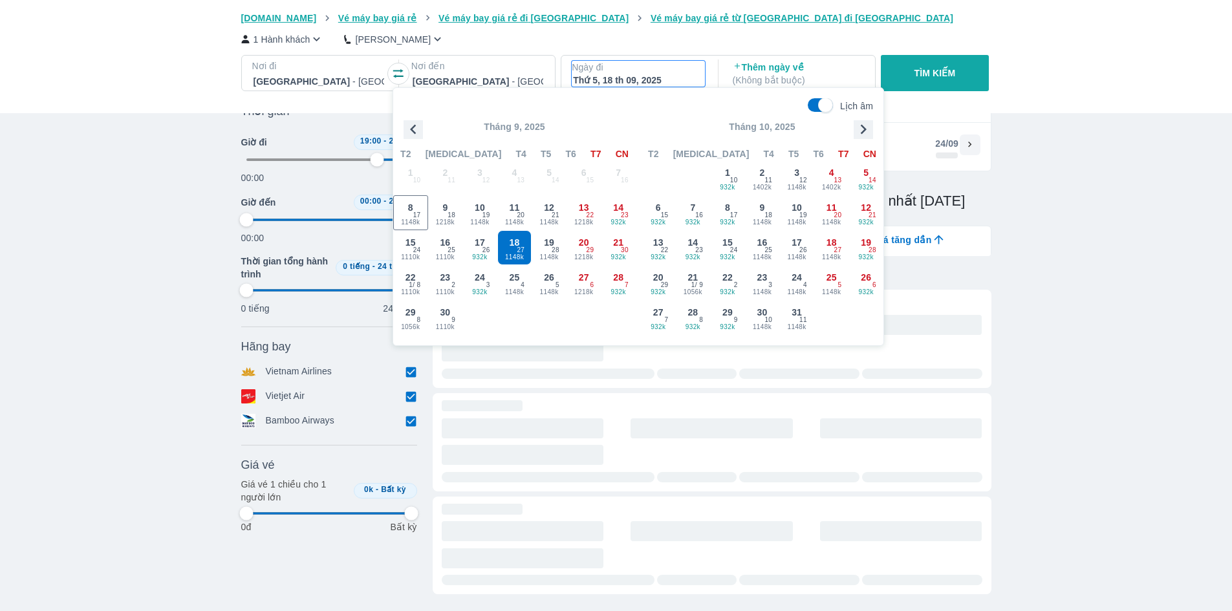
type input "79.1666666666667"
type input "97.9166666666667"
type input "79.1666666666667"
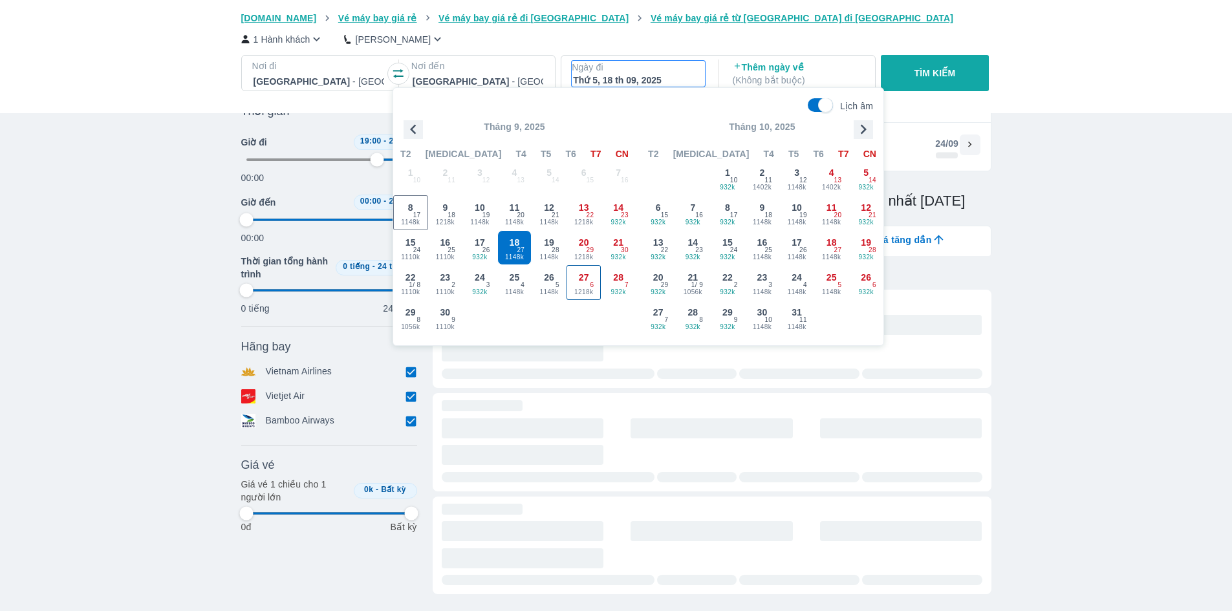
type input "97.9166666666667"
type input "79.1666666666667"
type input "97.9166666666667"
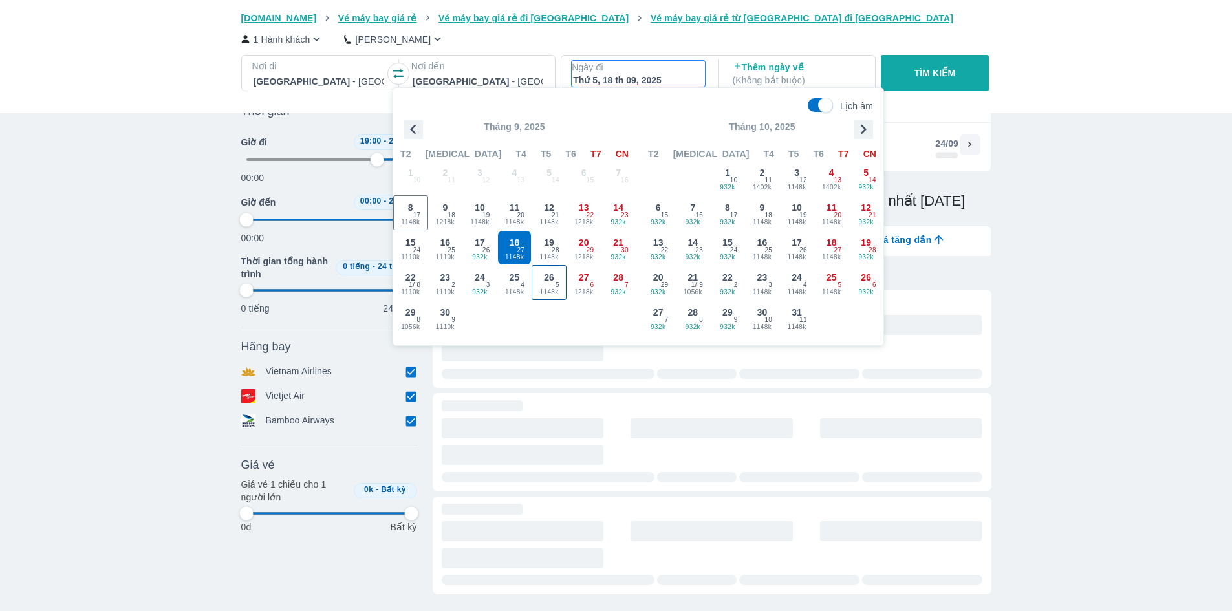
type input "97.9166666666667"
type input "79.1666666666667"
type input "97.9166666666667"
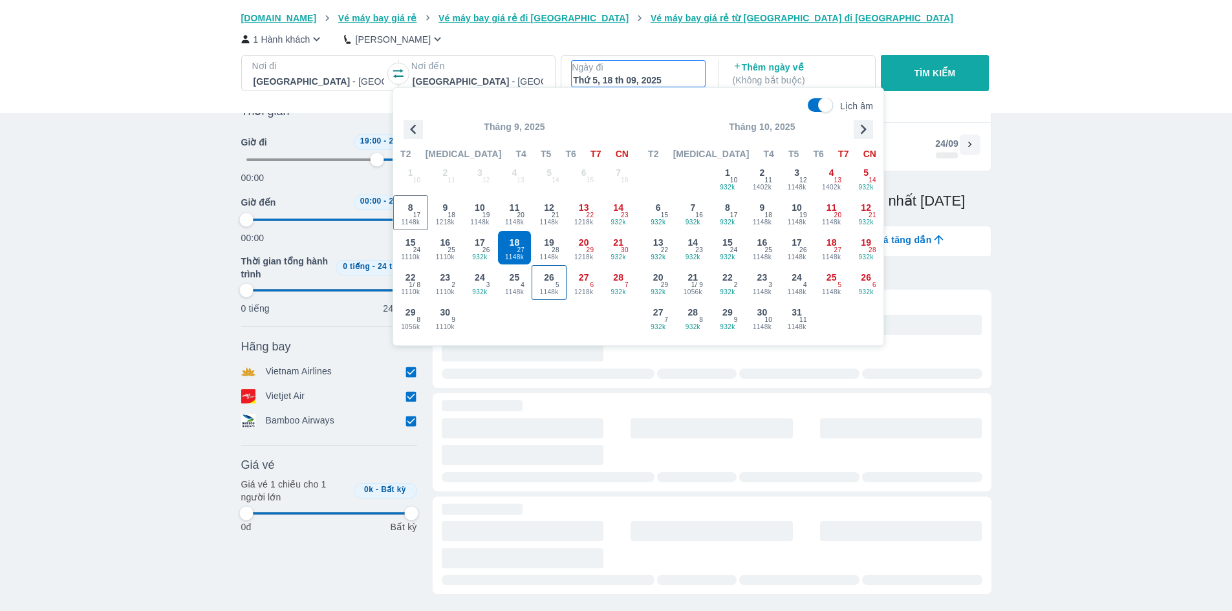
type input "97.9166666666667"
type input "79.1666666666667"
type input "97.9166666666667"
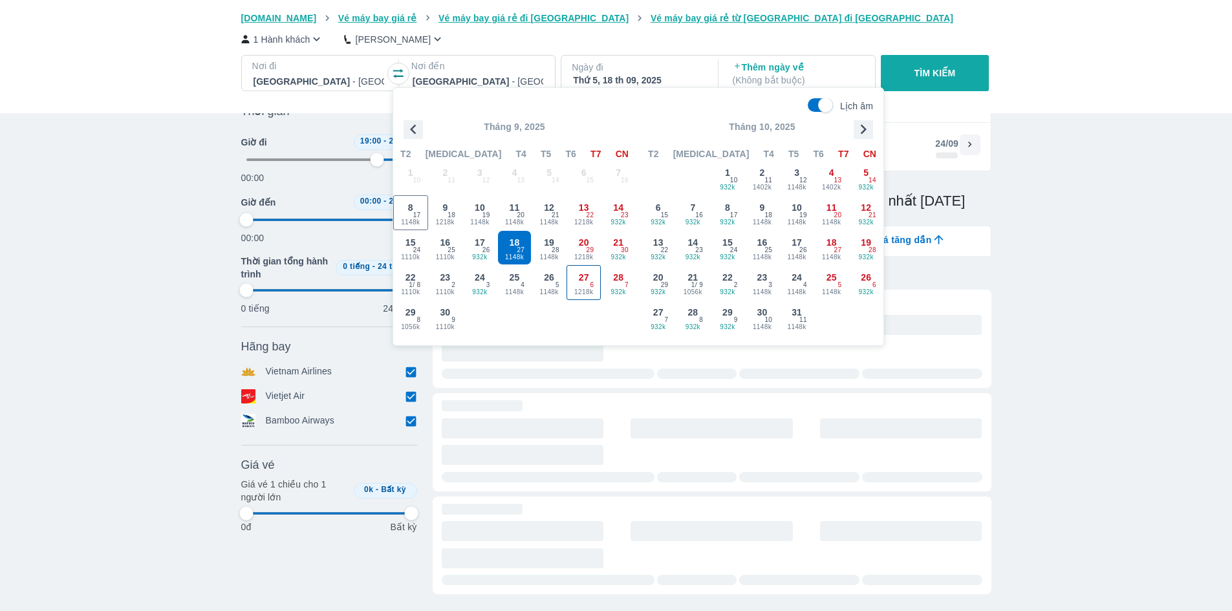
type input "79.1666666666667"
type input "97.9166666666667"
click at [551, 285] on div "26 1148k 5" at bounding box center [549, 283] width 34 height 34
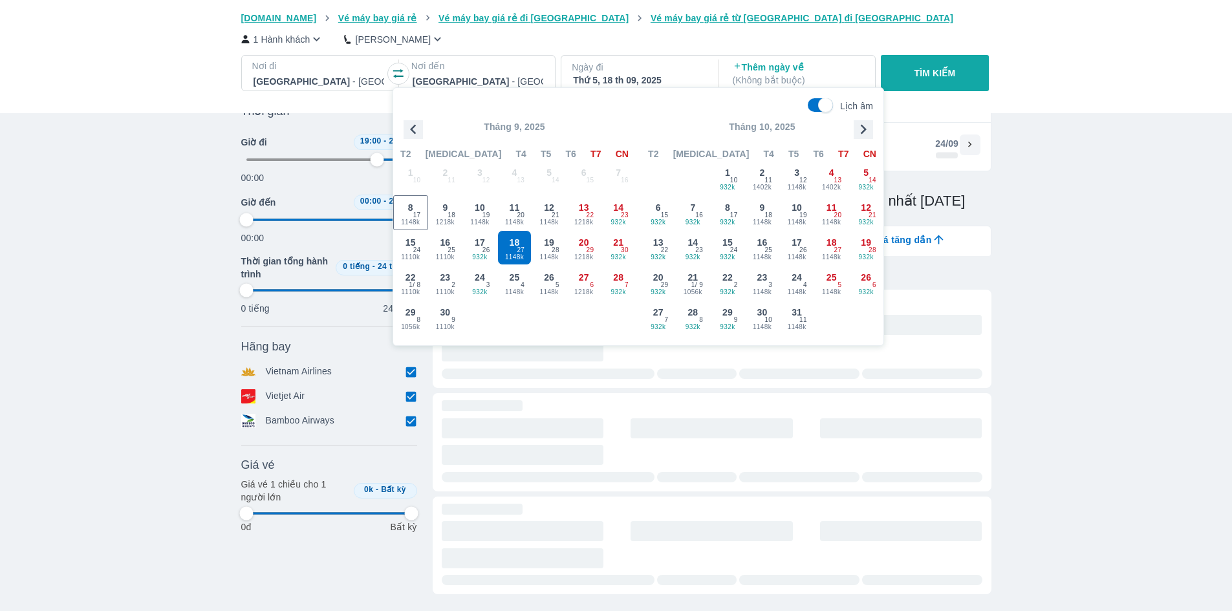
type input "79.1666666666667"
type input "97.9166666666667"
checkbox input "false"
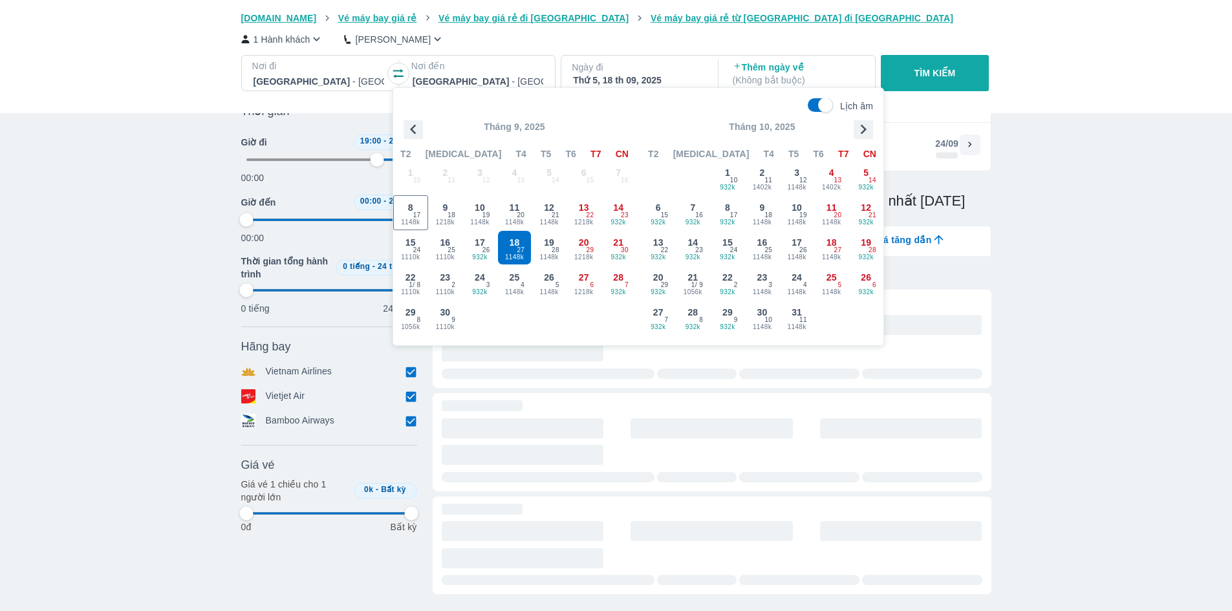
checkbox input "false"
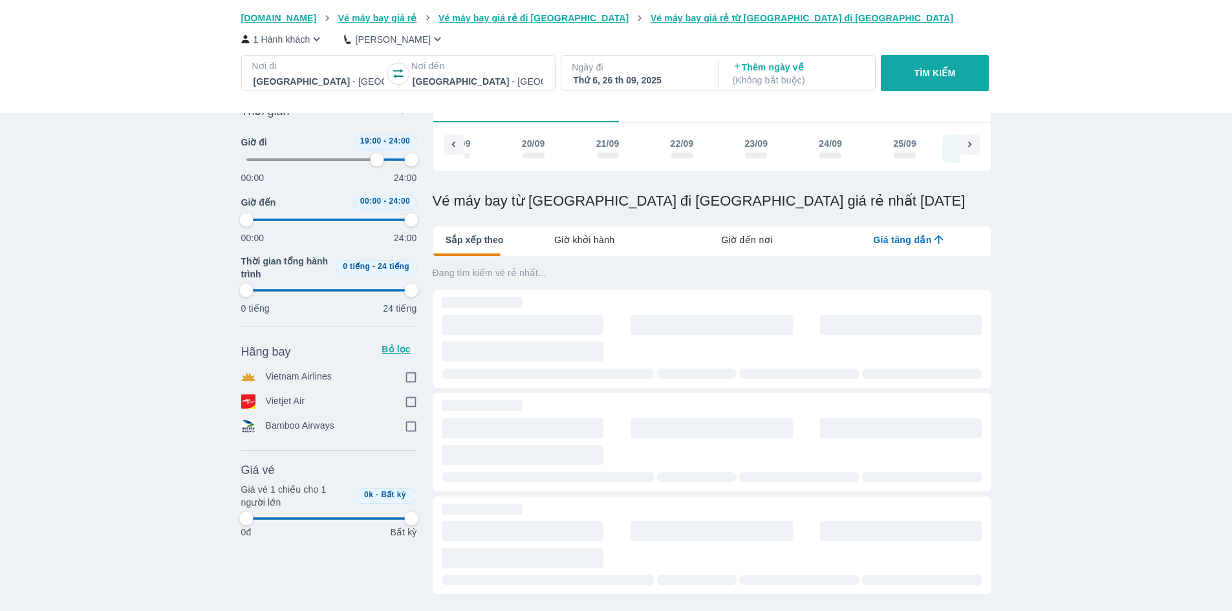
scroll to position [0, 917]
type input "79.1666666666667"
type input "97.9166666666667"
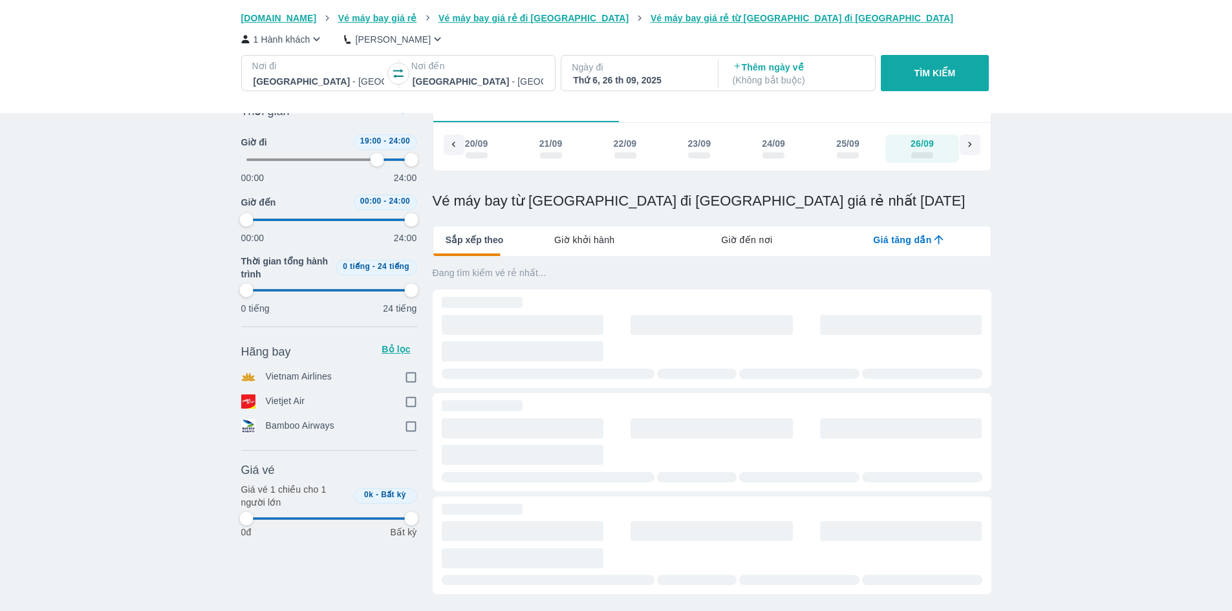
checkbox input "true"
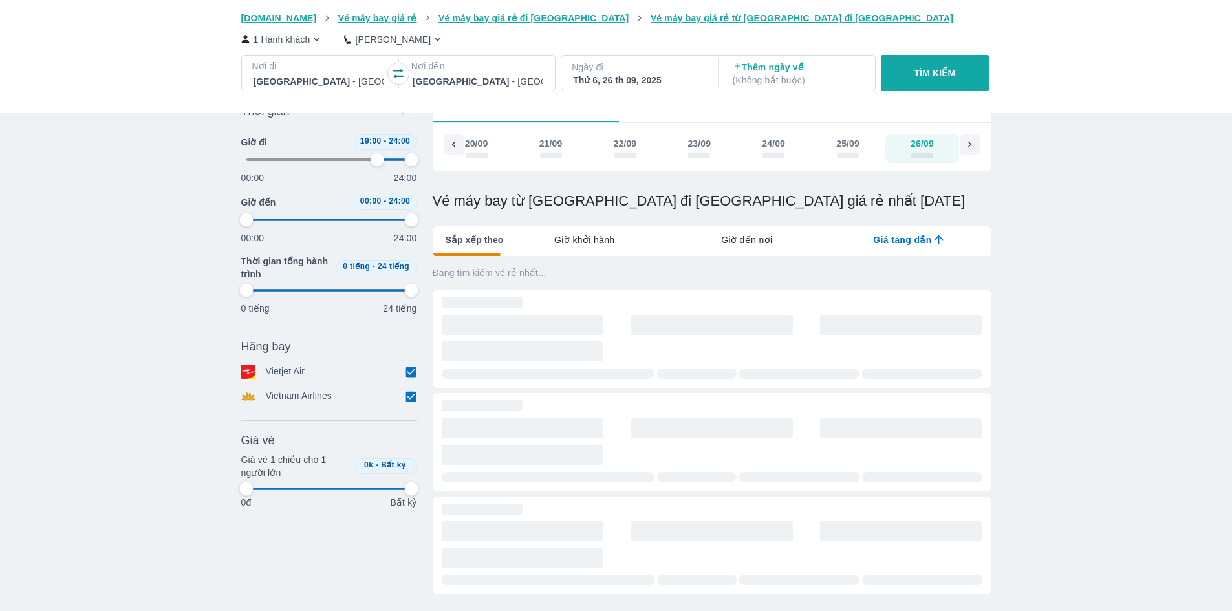
type input "79.1666666666667"
type input "97.9166666666667"
type input "79.1666666666667"
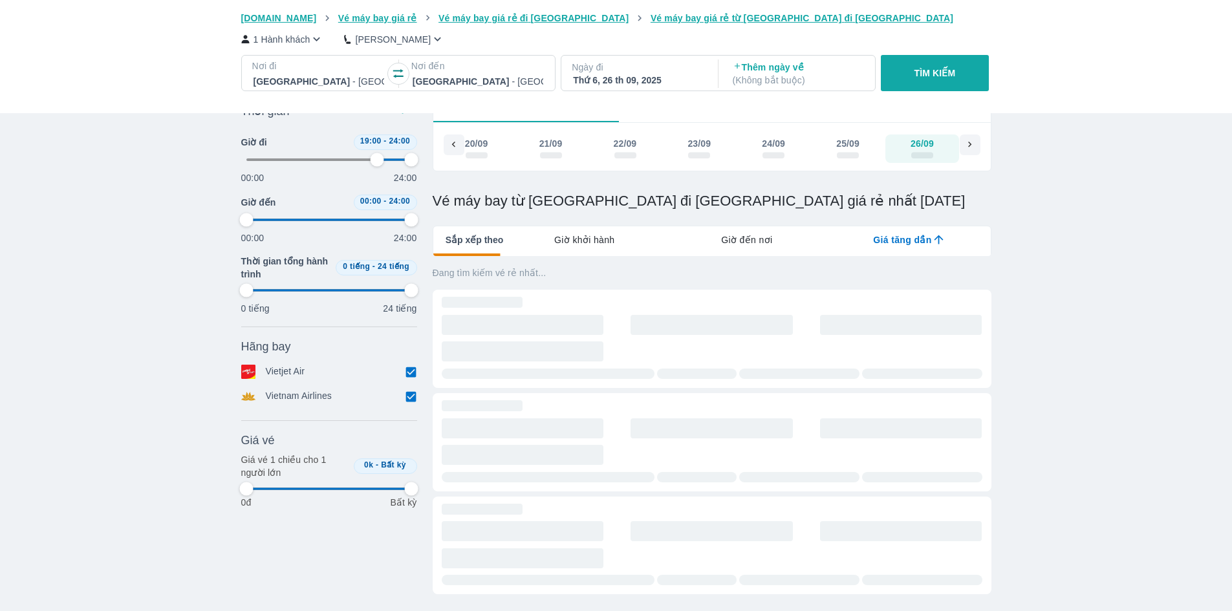
type input "97.9166666666667"
type input "79.1666666666667"
type input "97.9166666666667"
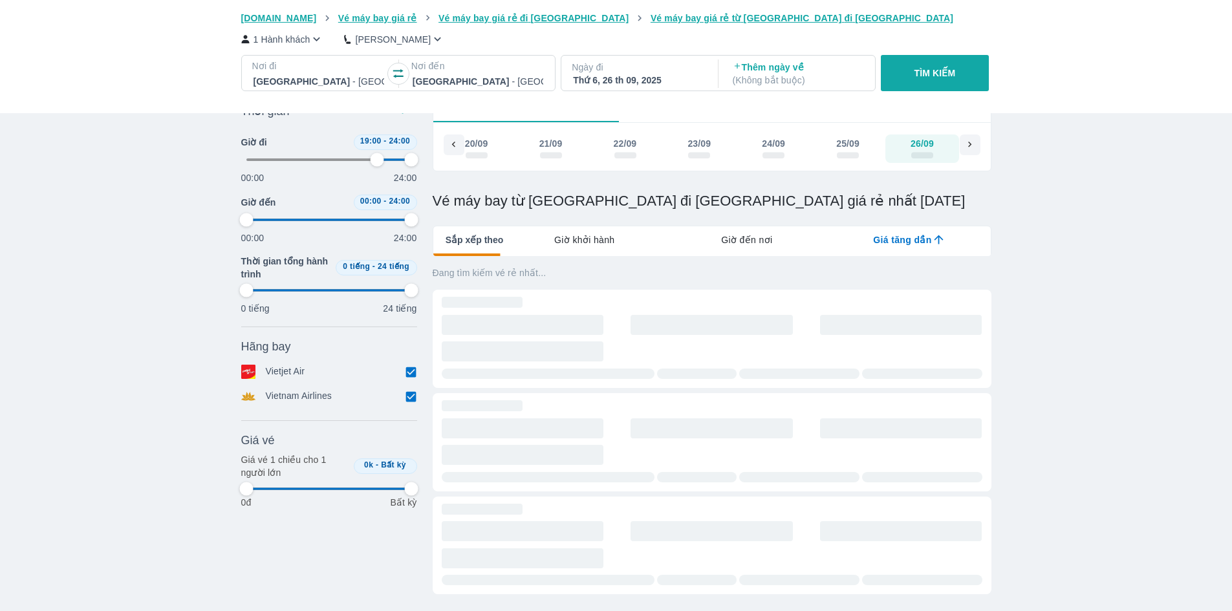
type input "97.9166666666667"
type input "79.1666666666667"
type input "97.9166666666667"
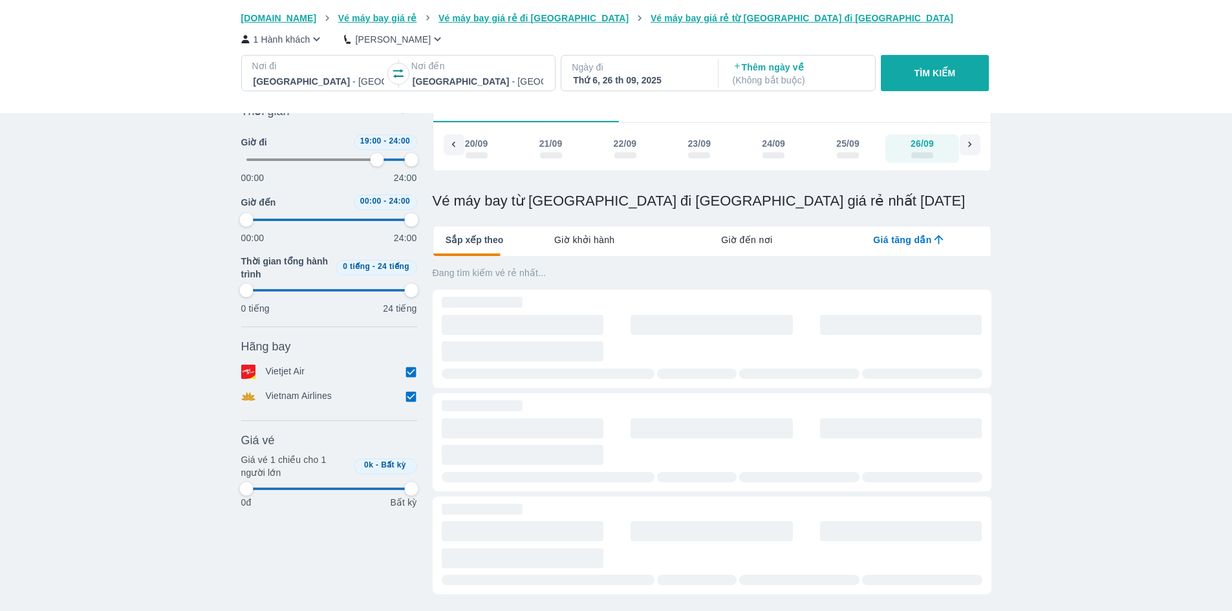
type input "97.9166666666667"
type input "79.1666666666667"
type input "97.9166666666667"
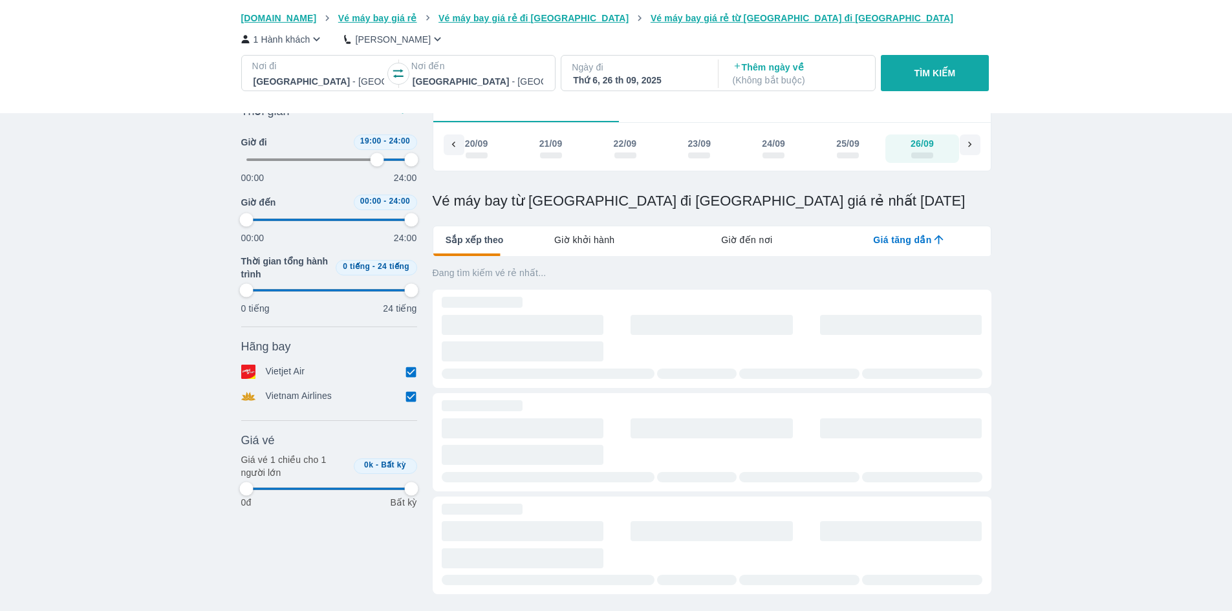
type input "79.1666666666667"
type input "97.9166666666667"
type input "79.1666666666667"
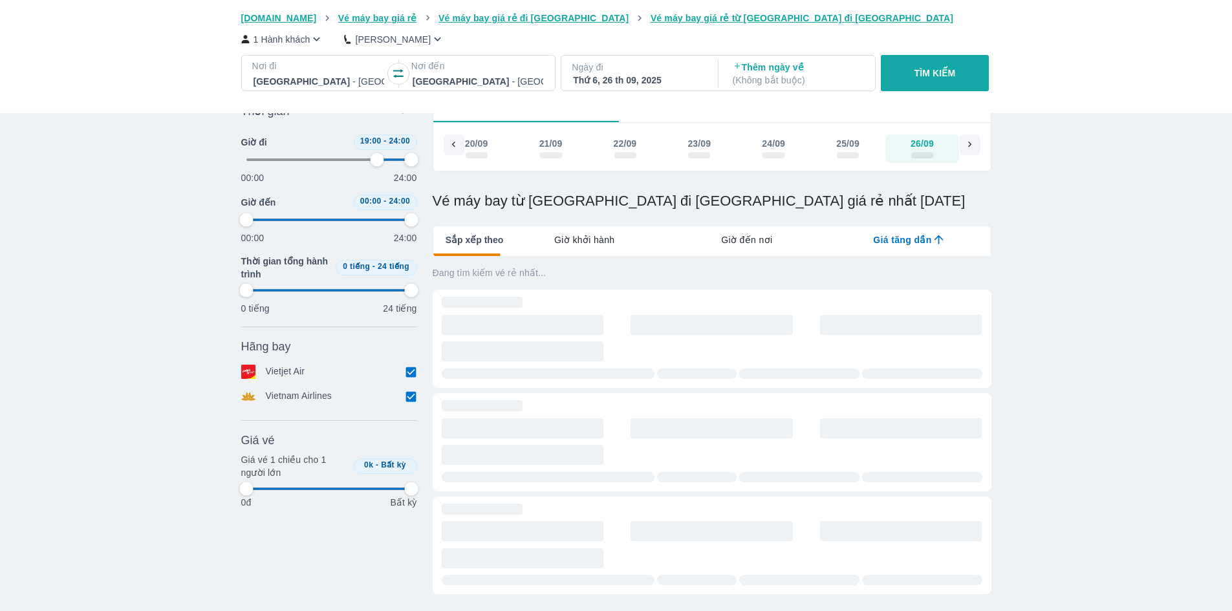
type input "97.9166666666667"
type input "79.1666666666667"
type input "97.9166666666667"
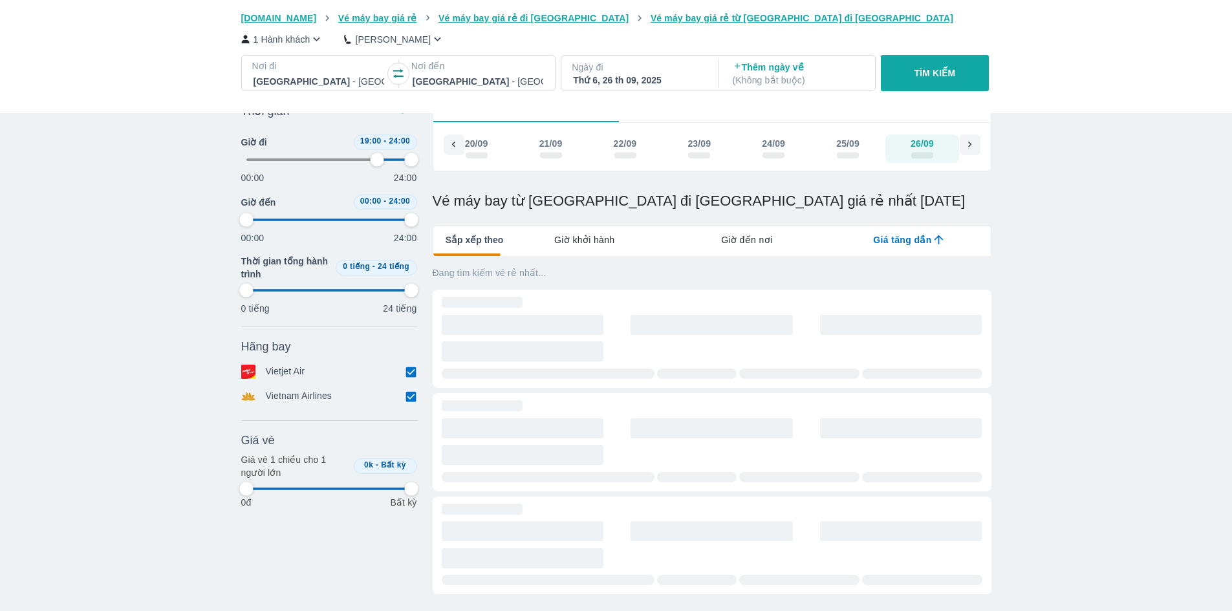
type input "97.9166666666667"
type input "79.1666666666667"
type input "97.9166666666667"
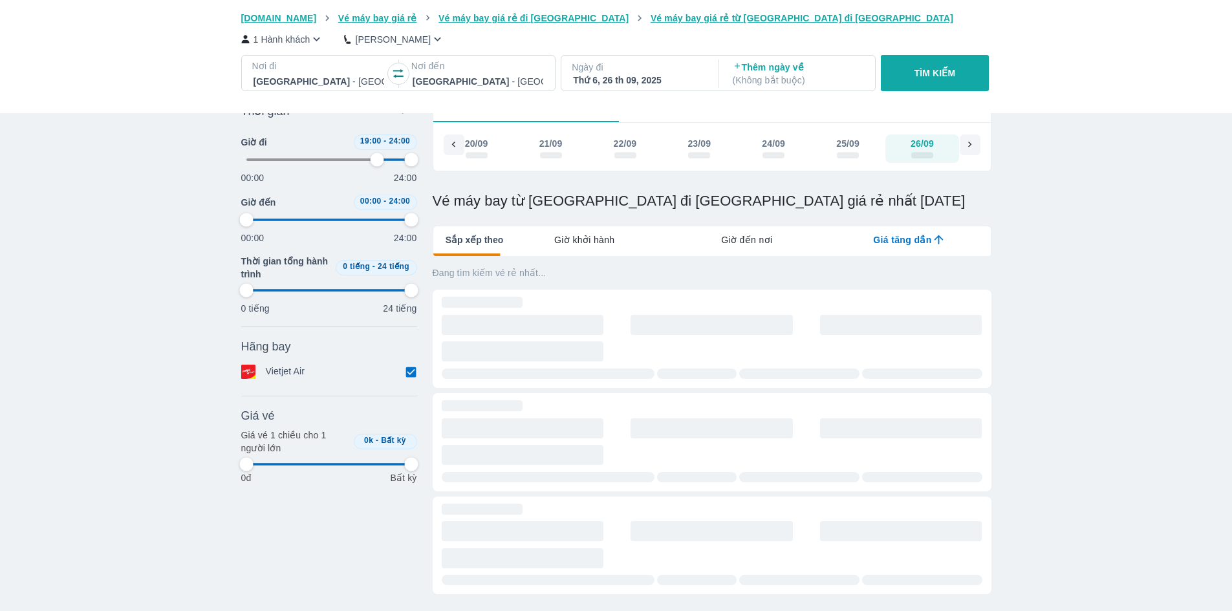
type input "97.9166666666667"
type input "79.1666666666667"
type input "97.9166666666667"
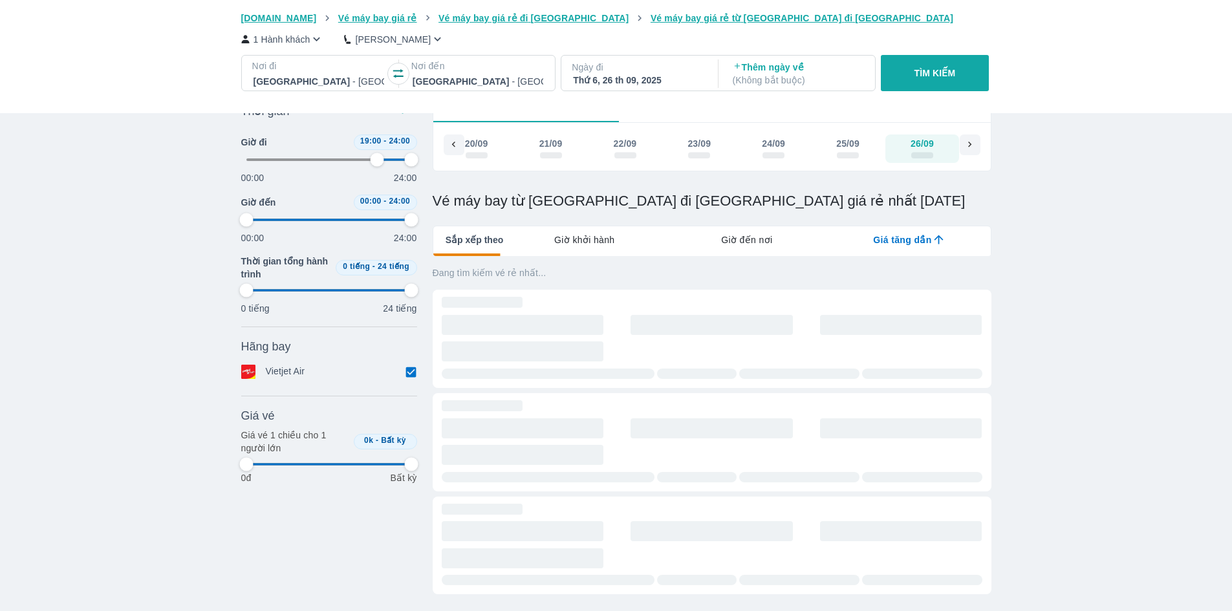
type input "79.1666666666667"
type input "97.9166666666667"
click at [628, 89] on div "Ngày đi Thứ 6, 26 th 09, 2025" at bounding box center [639, 74] width 154 height 36
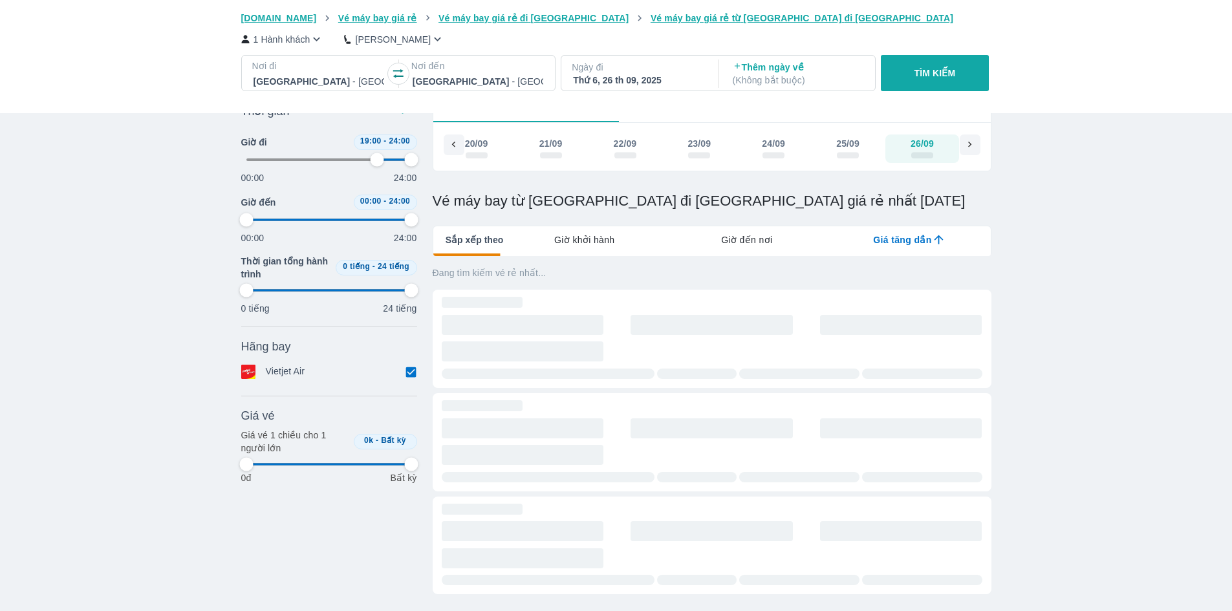
type input "79.1666666666667"
type input "97.9166666666667"
type input "79.1666666666667"
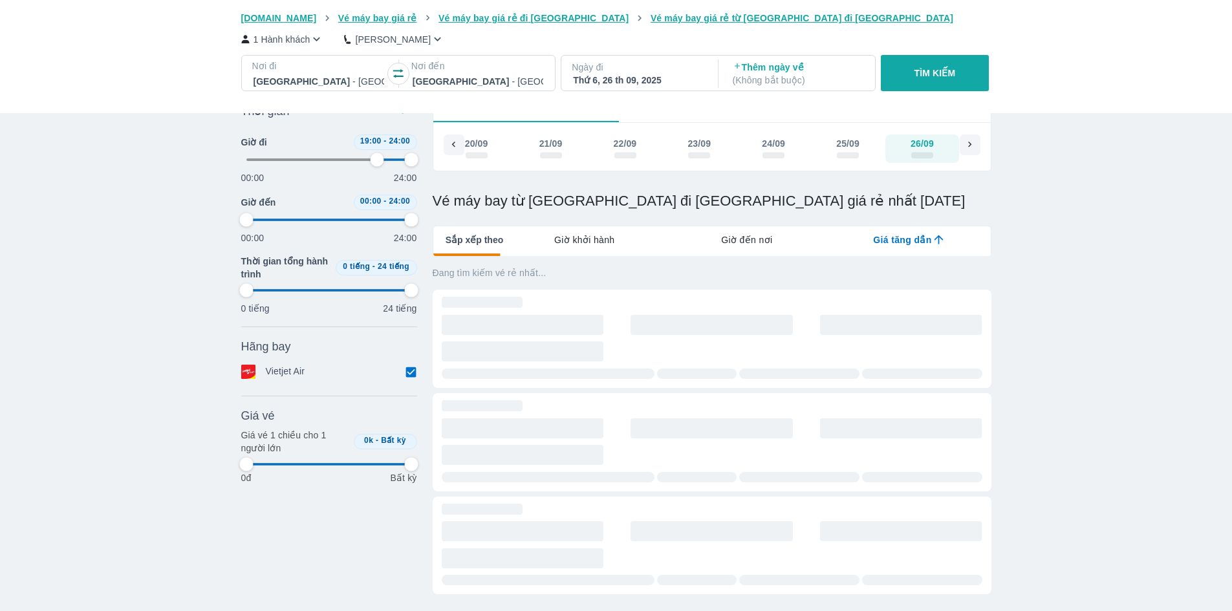
type input "97.9166666666667"
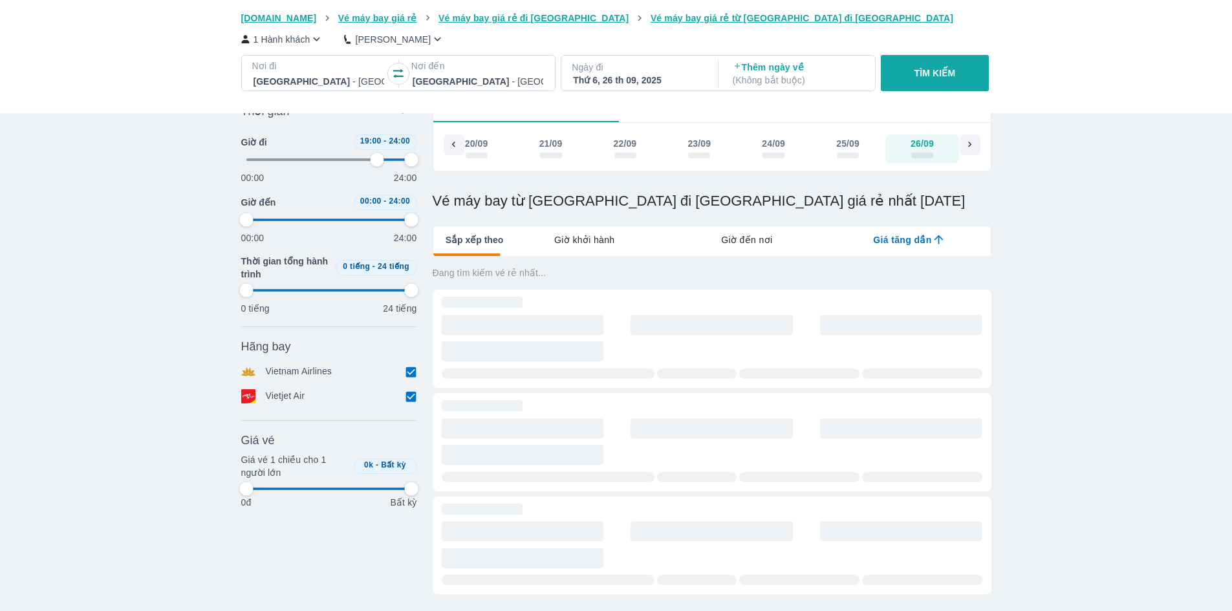
type input "79.1666666666667"
type input "97.9166666666667"
click at [692, 74] on div "Thứ 6, 26 th 09, 2025" at bounding box center [638, 80] width 131 height 13
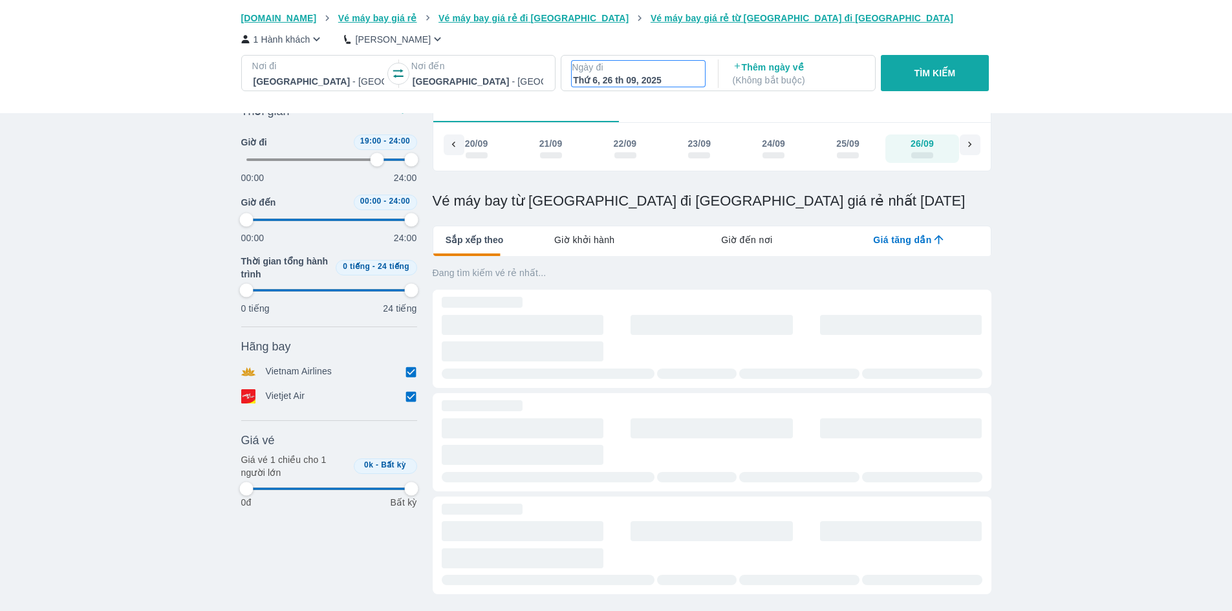
type input "79.1666666666667"
type input "97.9166666666667"
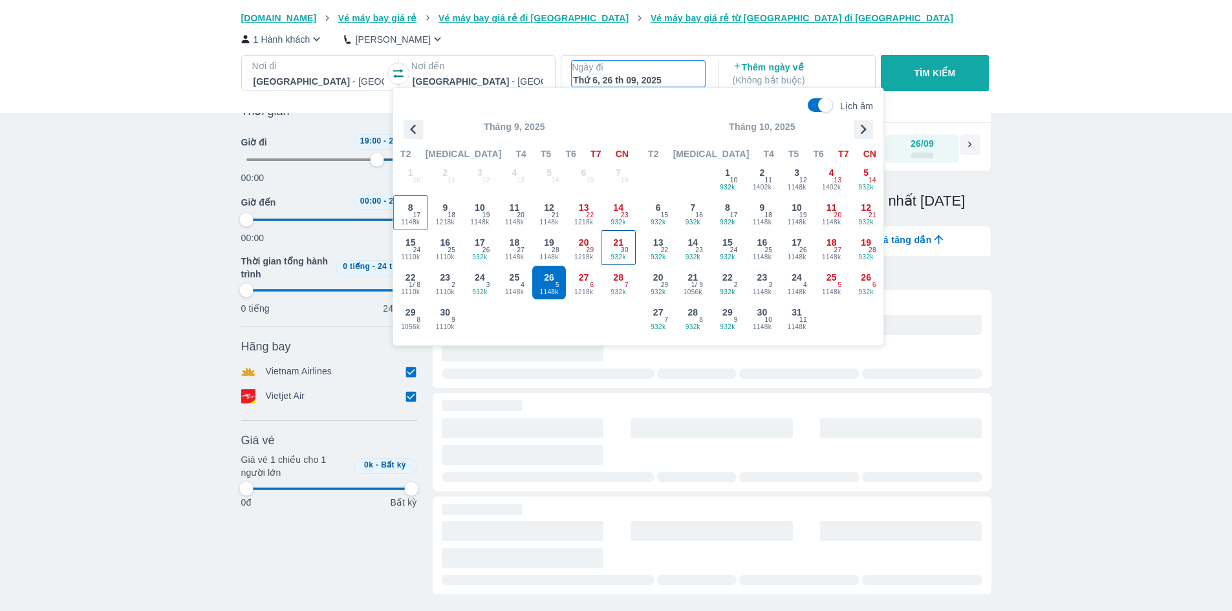
type input "79.1666666666667"
type input "97.9166666666667"
click at [614, 274] on span "28" at bounding box center [618, 277] width 10 height 13
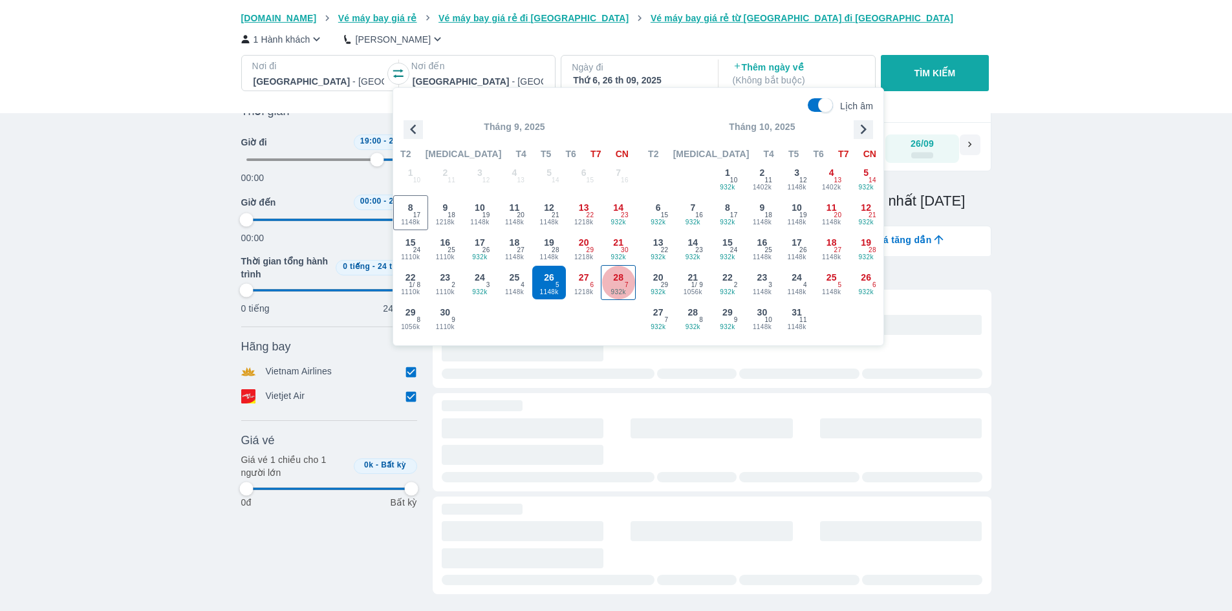
type input "79.1666666666667"
type input "97.9166666666667"
type input "79.1666666666667"
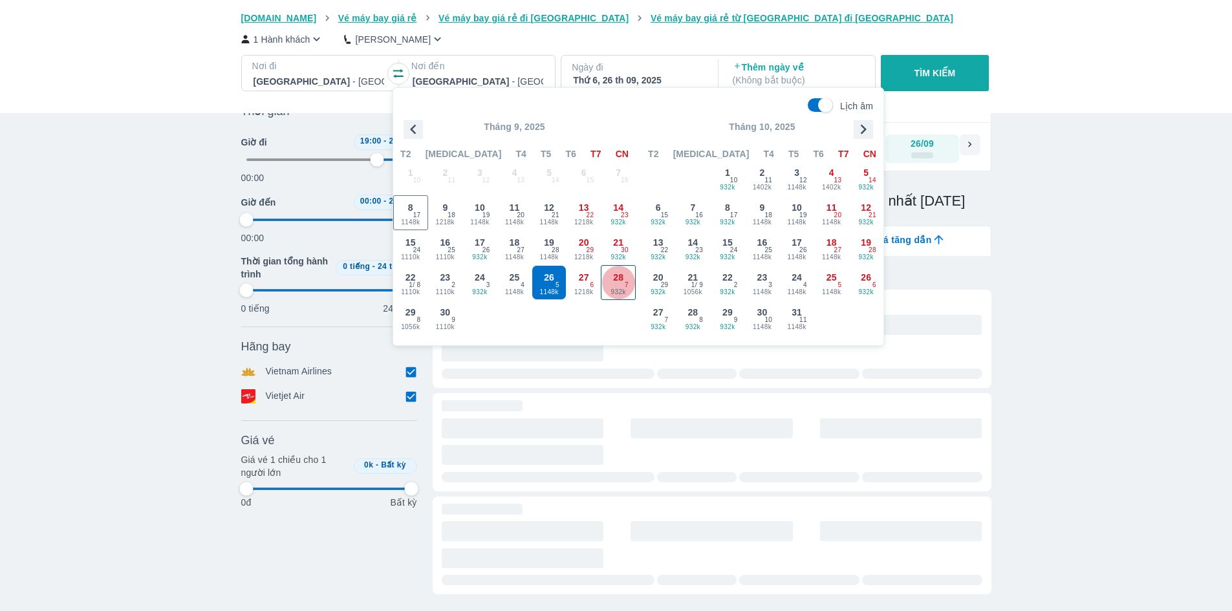
type input "97.9166666666667"
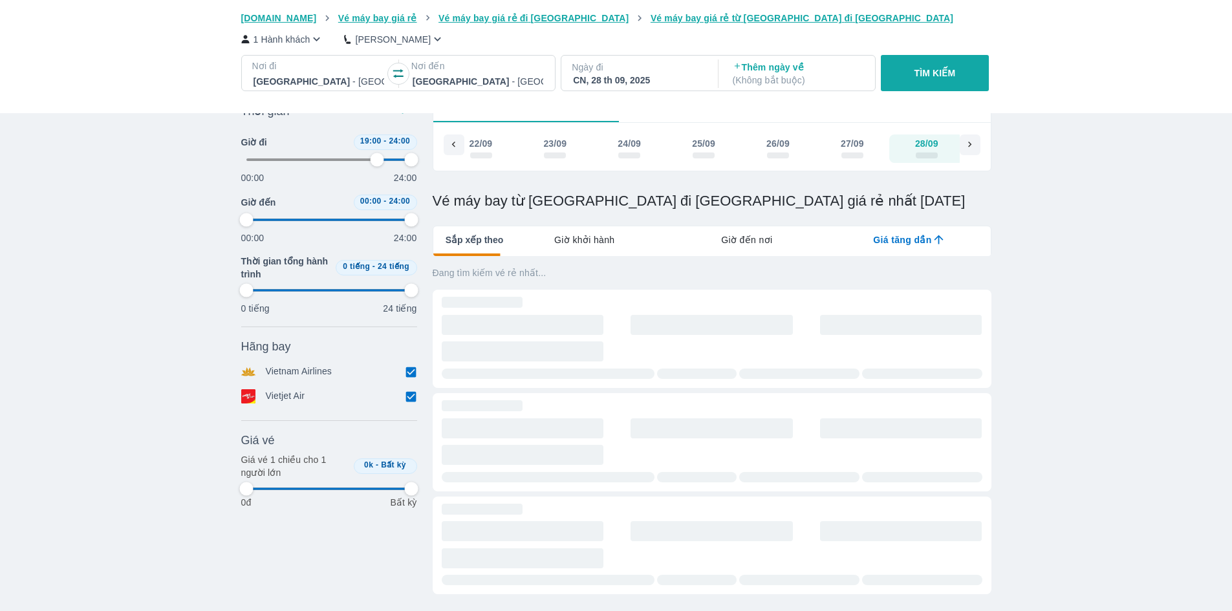
scroll to position [0, 1065]
type input "79.1666666666667"
type input "97.9166666666667"
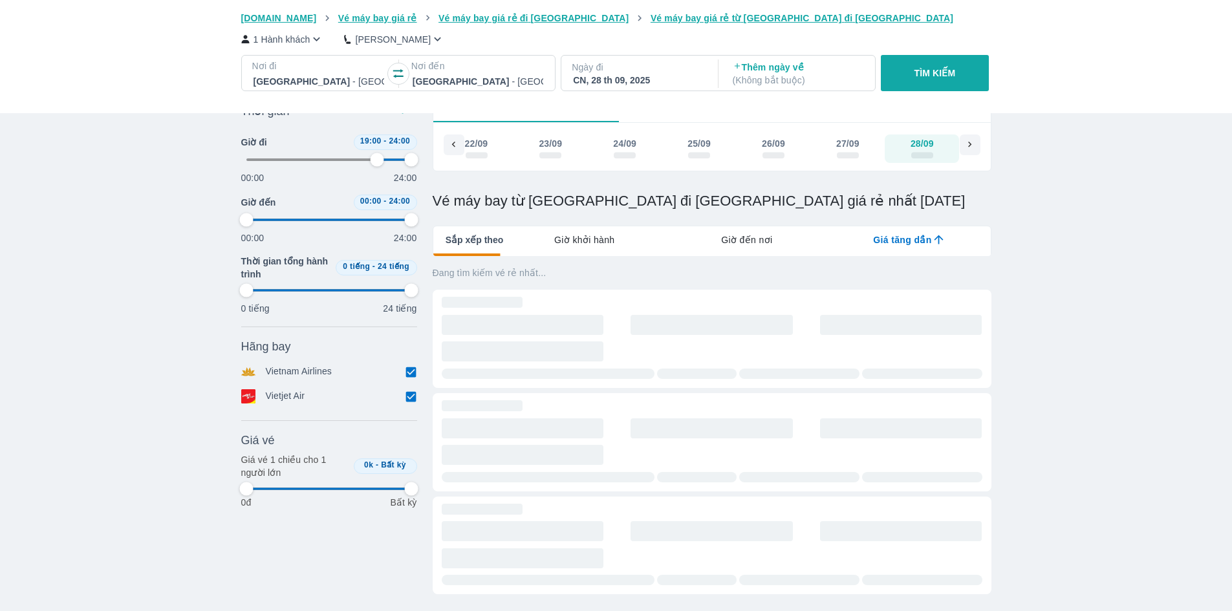
type input "79.1666666666667"
type input "97.9166666666667"
type input "79.1666666666667"
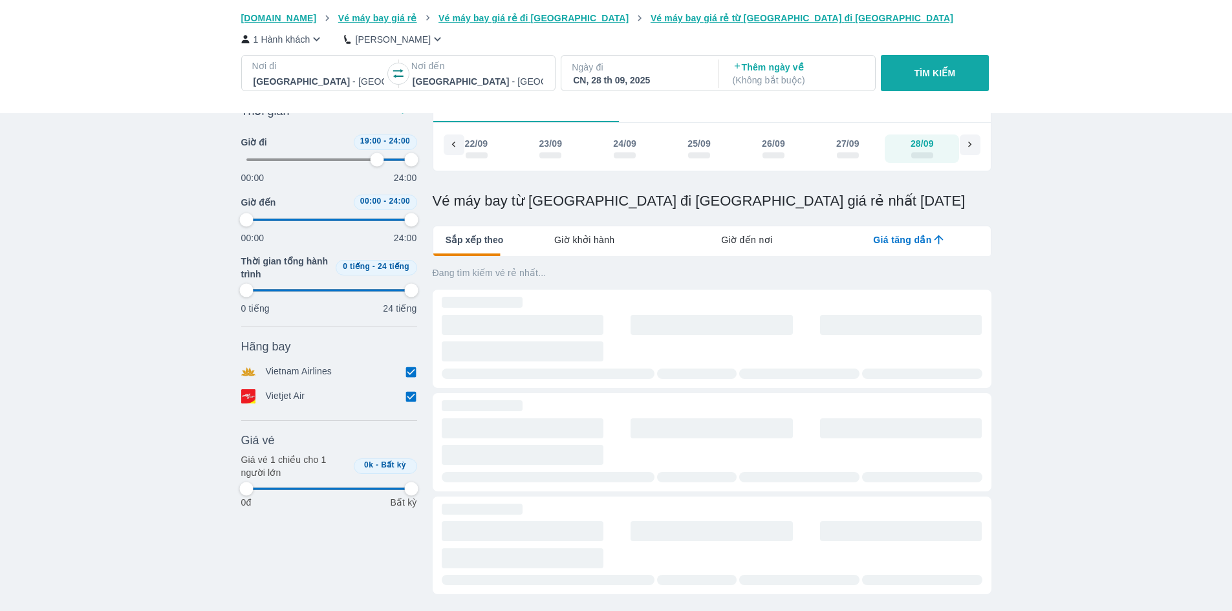
type input "97.9166666666667"
type input "81.25"
type input "97.9166666666667"
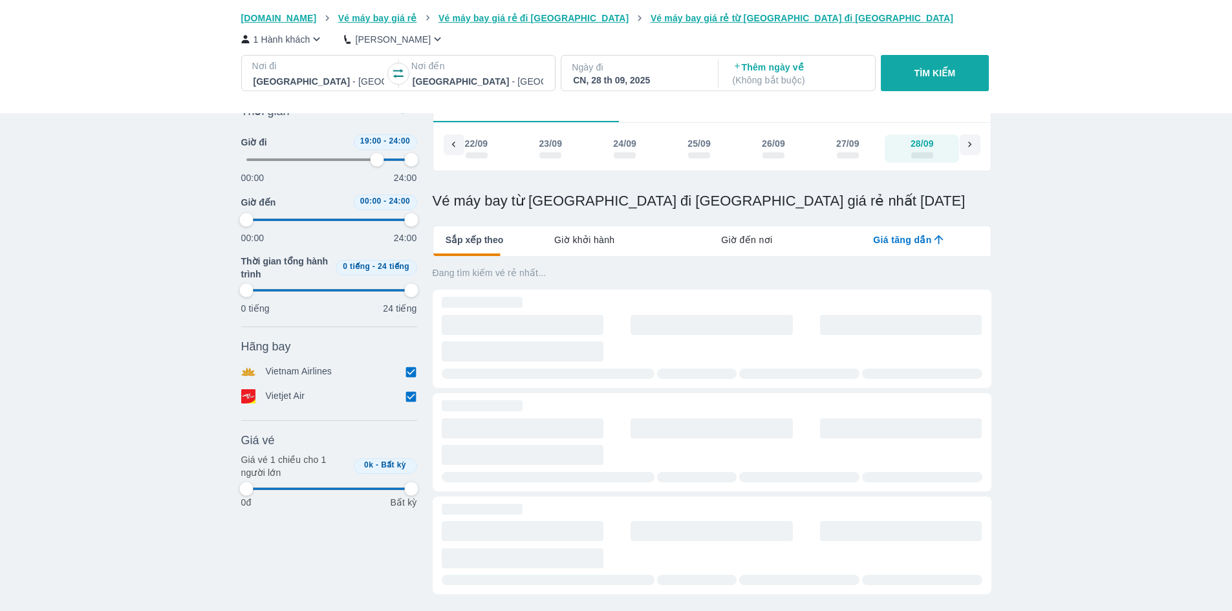
type input "97.9166666666667"
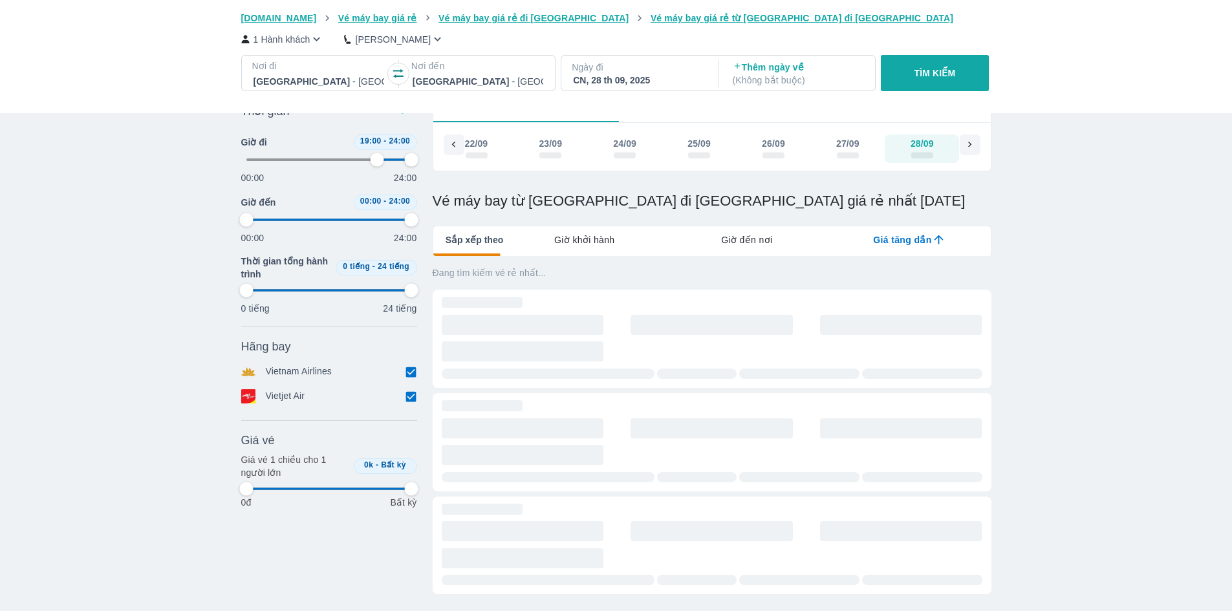
type input "77.0833333333333"
type input "97.9166666666667"
type input "75"
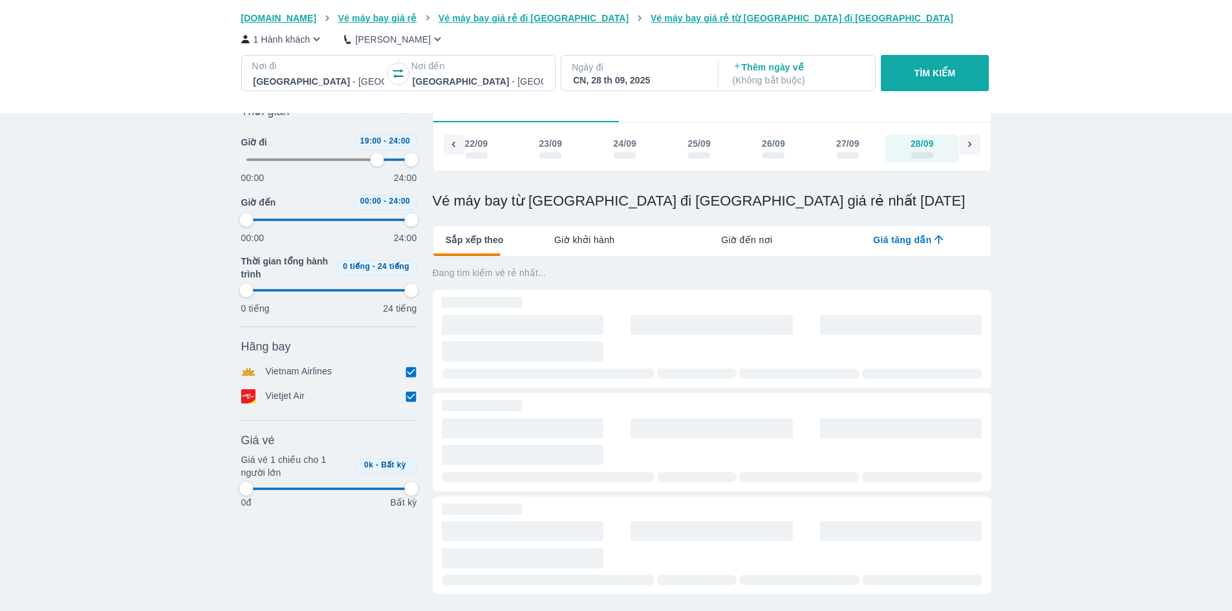
type input "97.9166666666667"
type input "68.75"
type input "97.9166666666667"
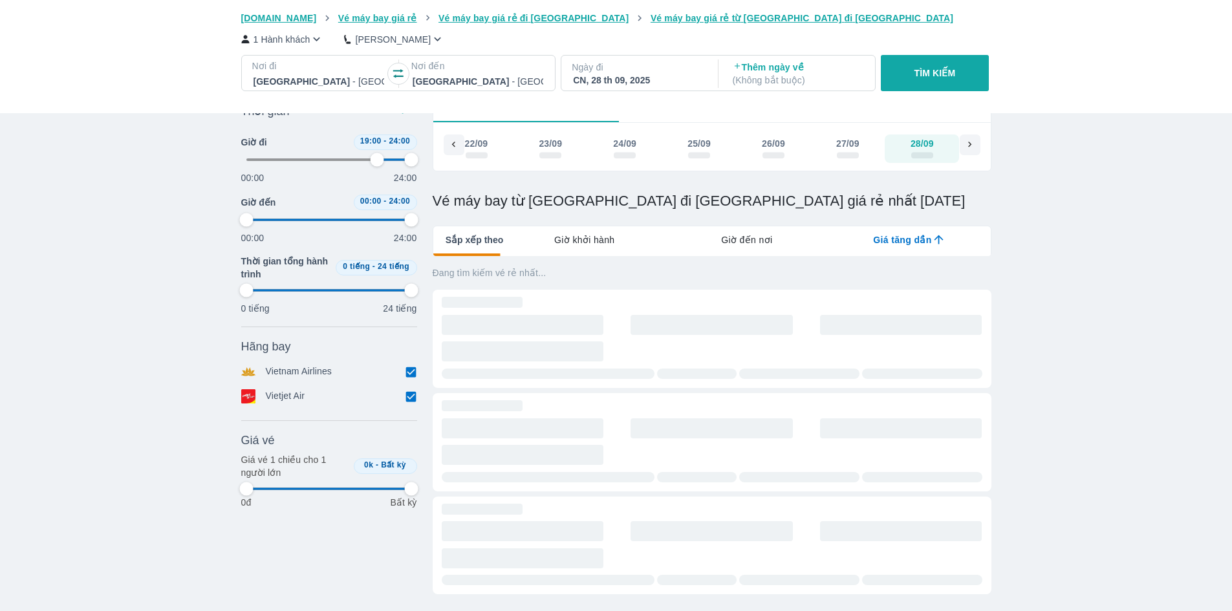
type input "97.9166666666667"
type input "60.4166666666667"
type input "97.9166666666667"
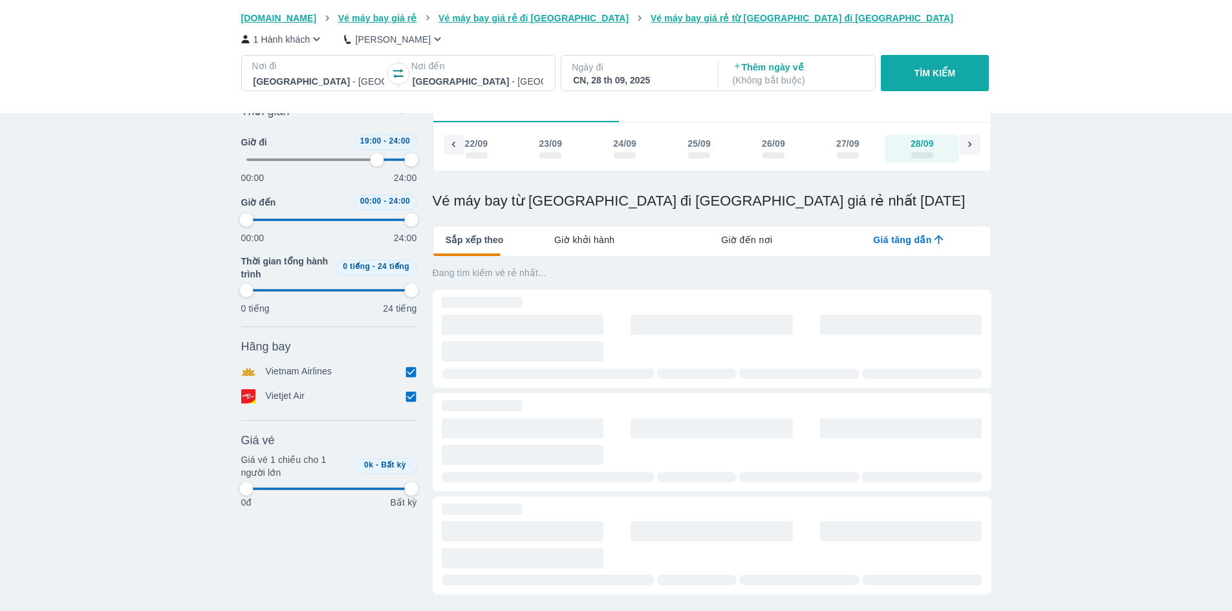
type input "97.9166666666667"
type input "50"
type input "97.9166666666667"
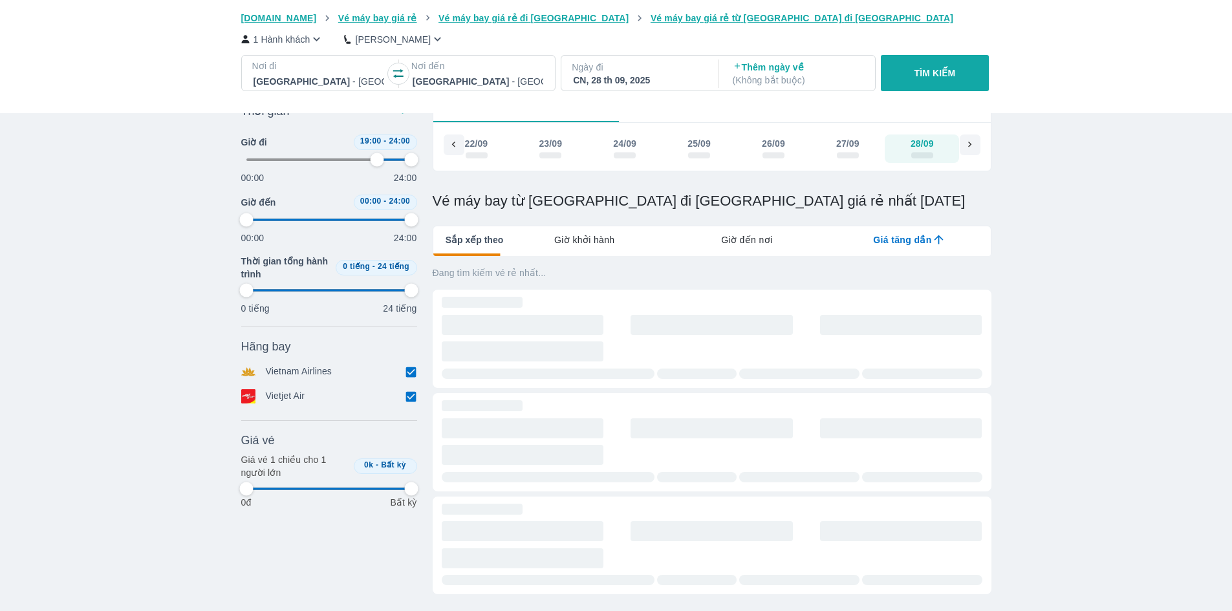
type input "31.25"
drag, startPoint x: 266, startPoint y: 158, endPoint x: 198, endPoint y: 155, distance: 68.0
click at [201, 156] on div "Vé máy bay Vé xe khách Vé tàu lửa Vé tàu thủy Vé của tôi Goyolo.com Vé máy bay …" at bounding box center [616, 382] width 1232 height 912
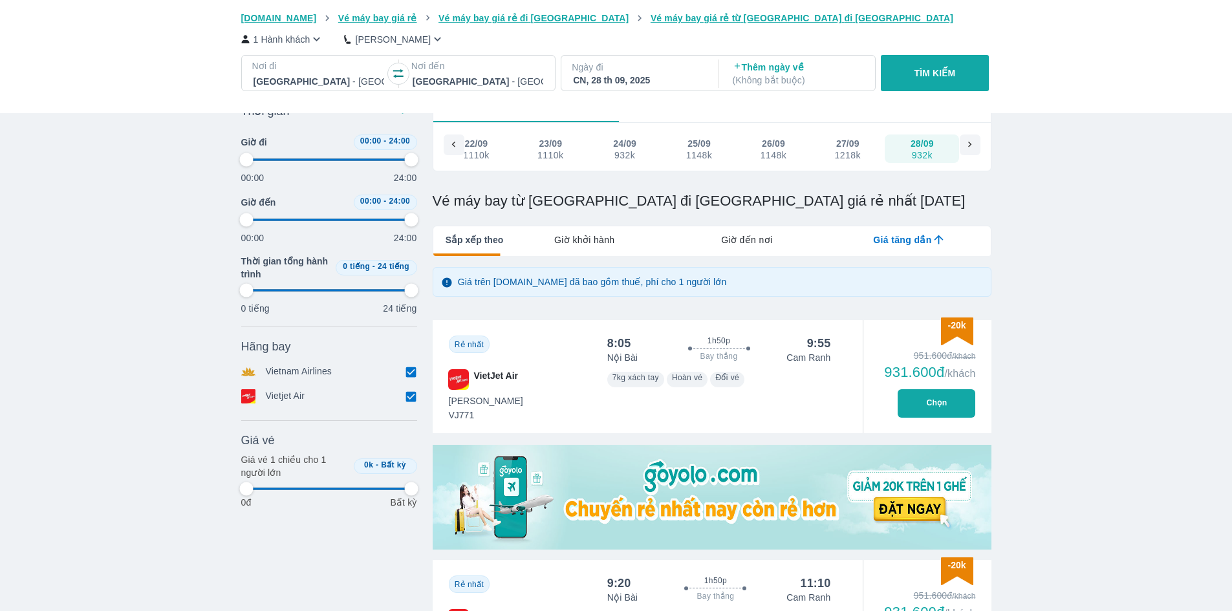
click at [630, 83] on div "CN, 28 th 09, 2025" at bounding box center [638, 80] width 131 height 13
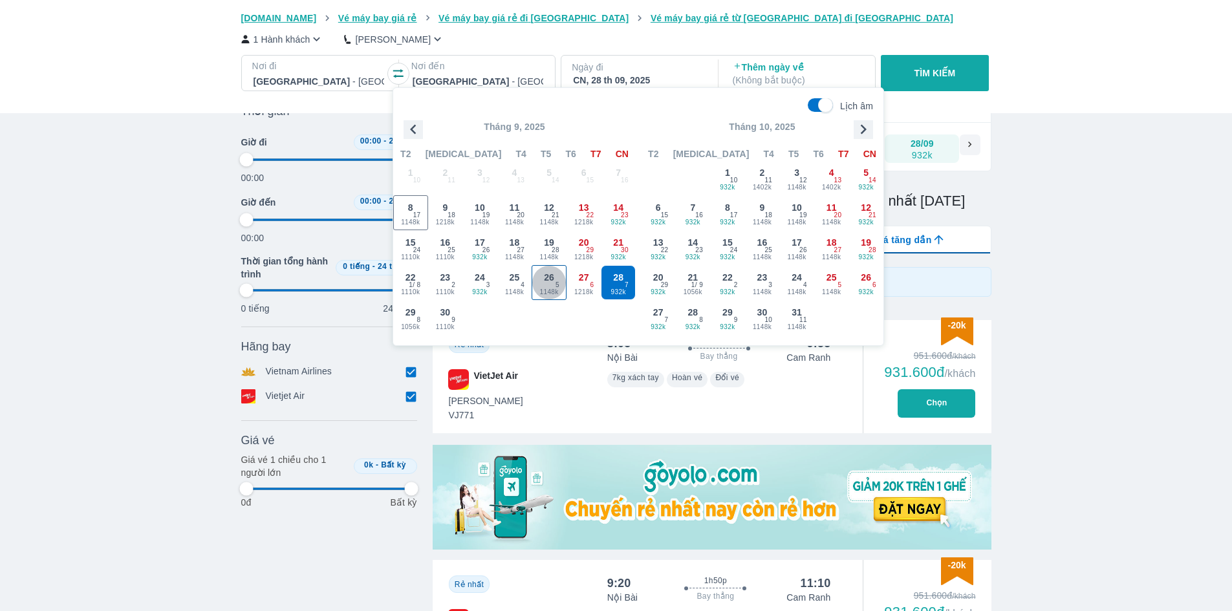
click at [551, 273] on span "26" at bounding box center [549, 277] width 10 height 13
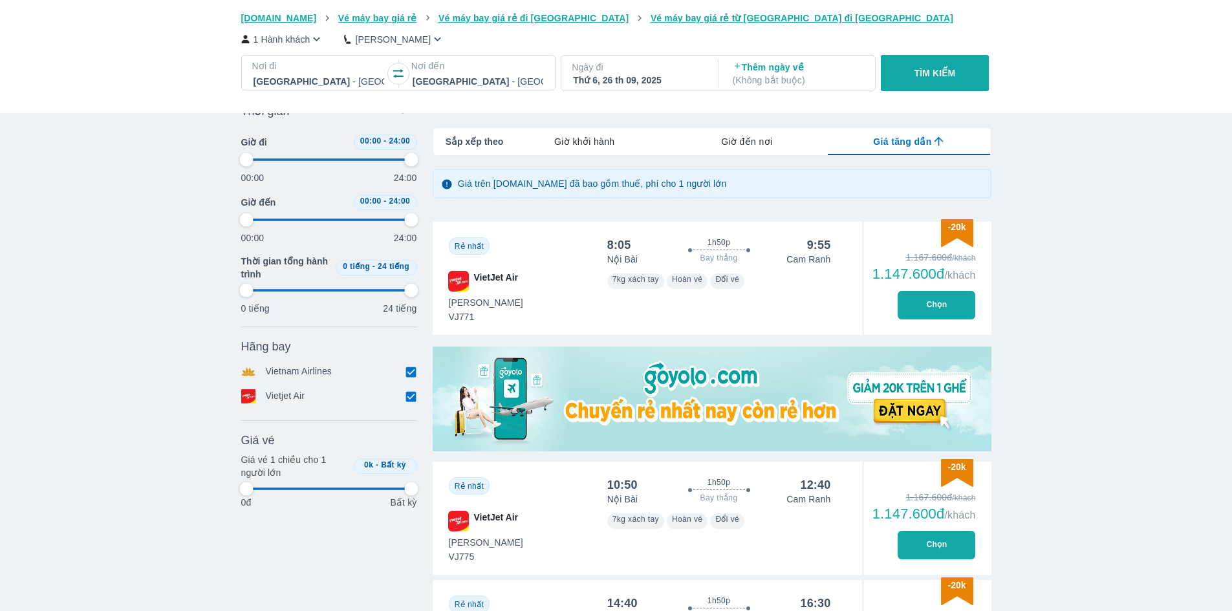
scroll to position [204, 0]
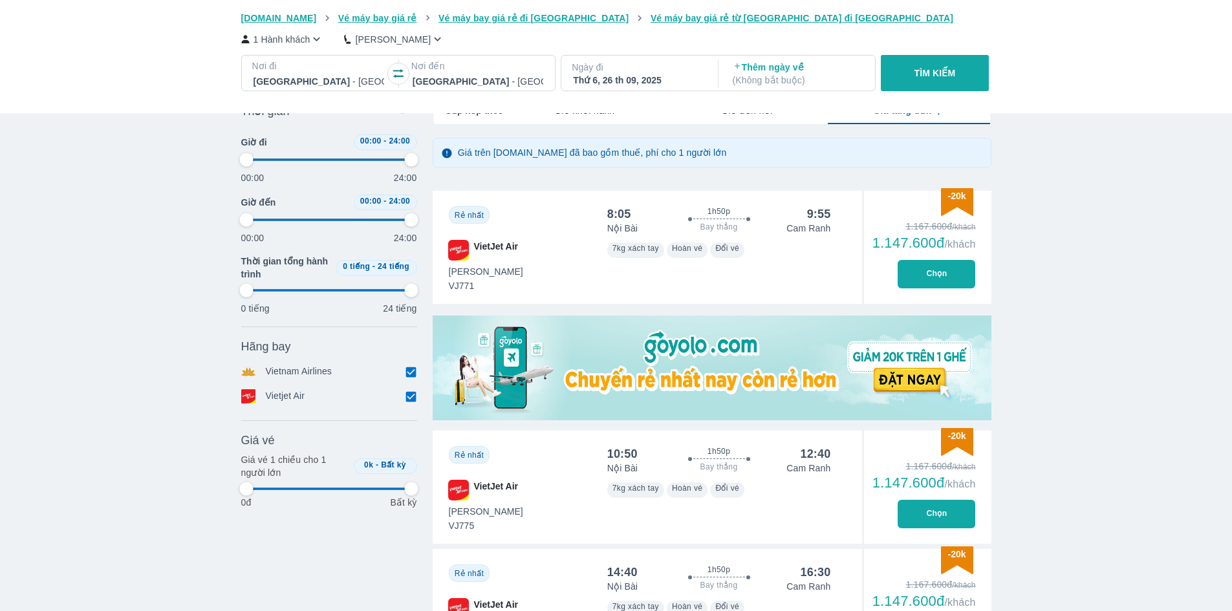
click at [761, 70] on p "Thêm ngày về ( Không bắt buộc )" at bounding box center [798, 74] width 131 height 26
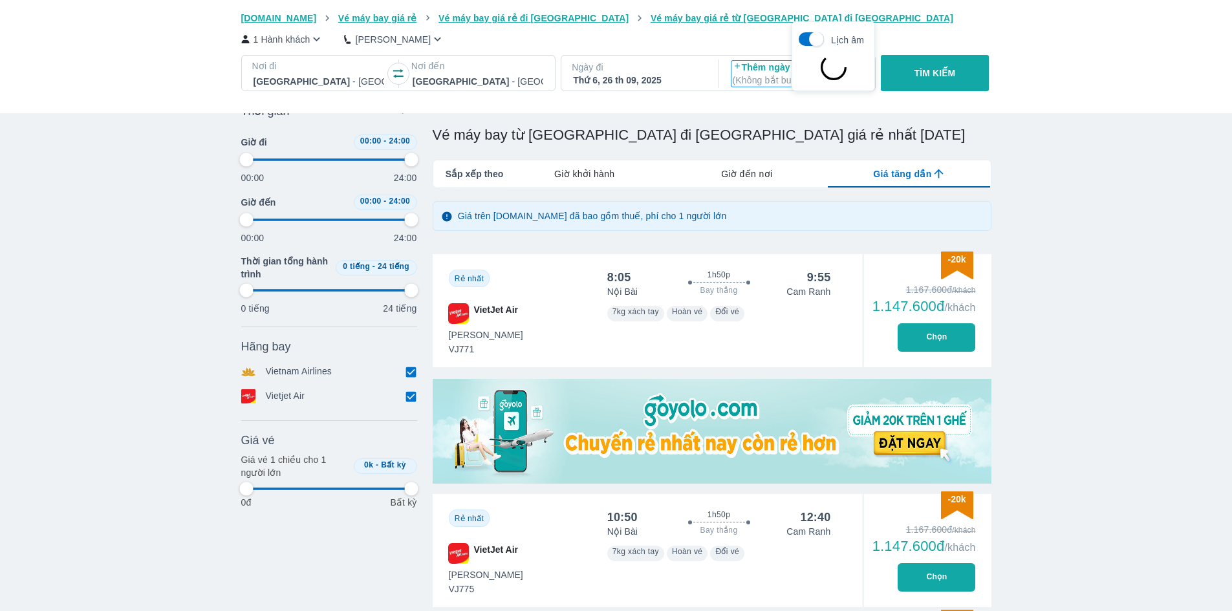
scroll to position [74, 0]
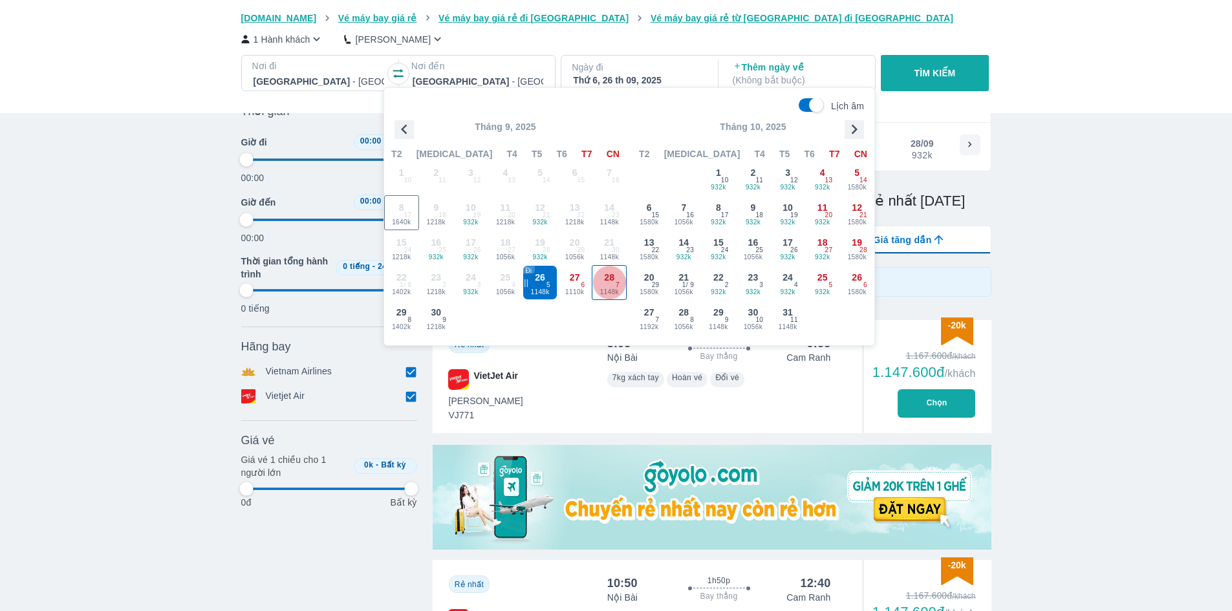
click at [618, 289] on span "7" at bounding box center [618, 285] width 4 height 10
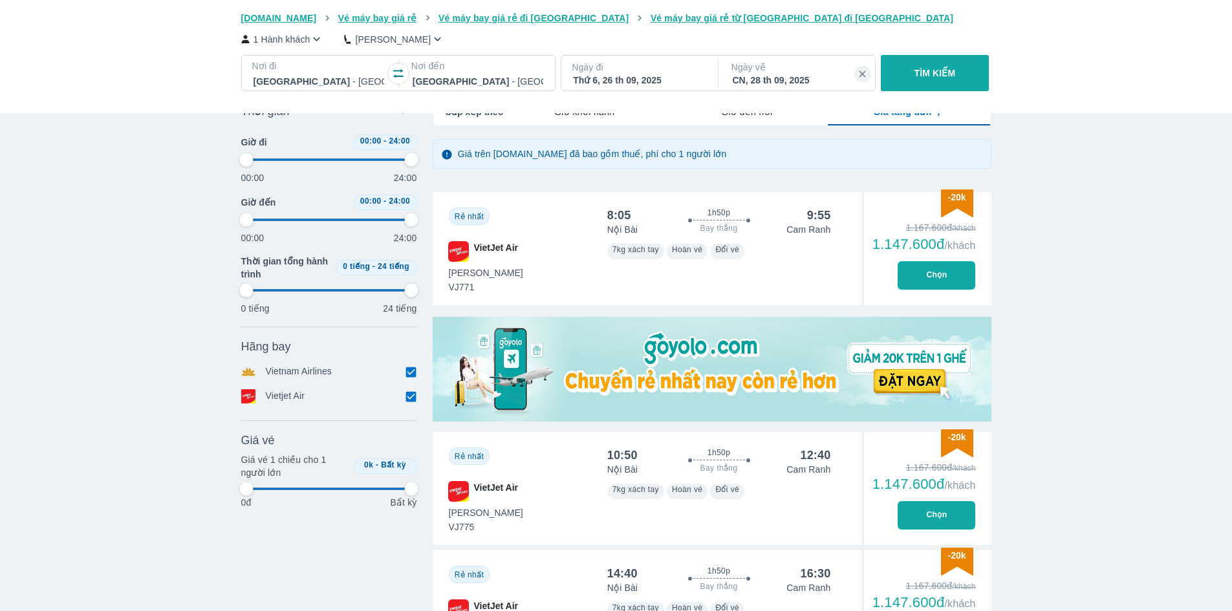
scroll to position [204, 0]
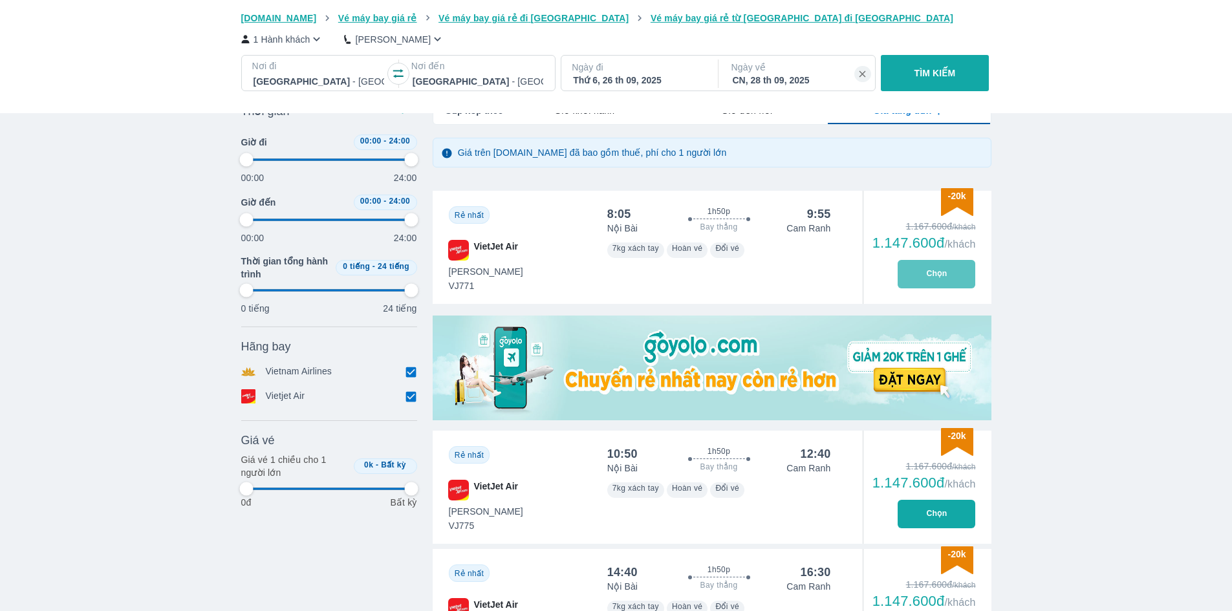
click at [932, 279] on button "Chọn" at bounding box center [937, 274] width 78 height 28
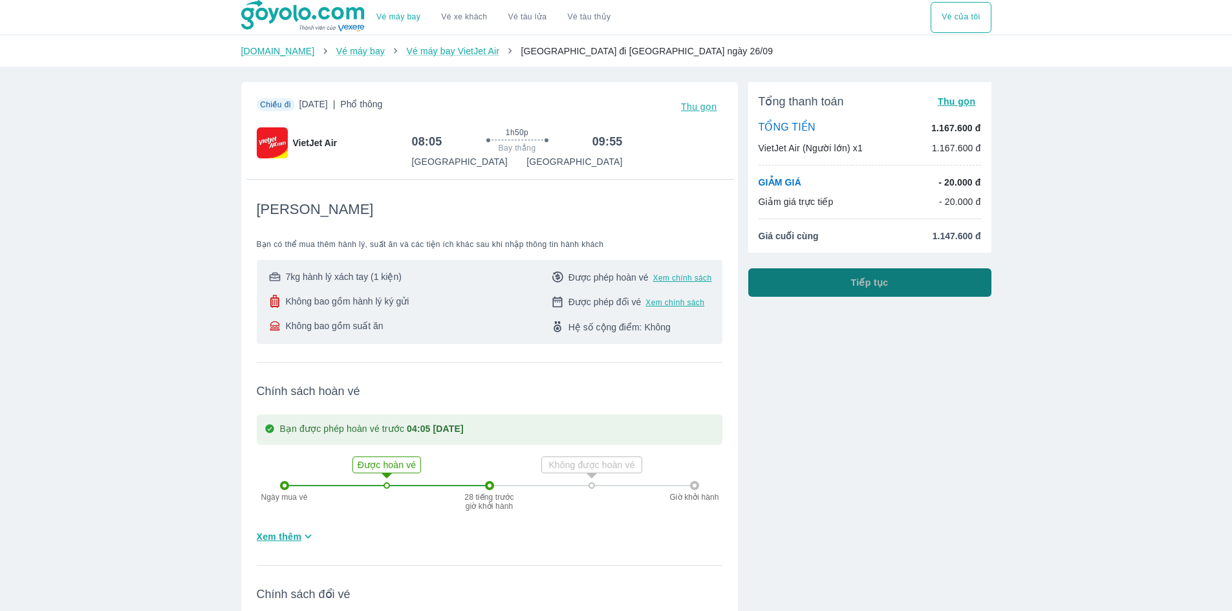
click at [828, 281] on button "Tiếp tục" at bounding box center [869, 282] width 243 height 28
click at [594, 488] on icon at bounding box center [592, 476] width 26 height 26
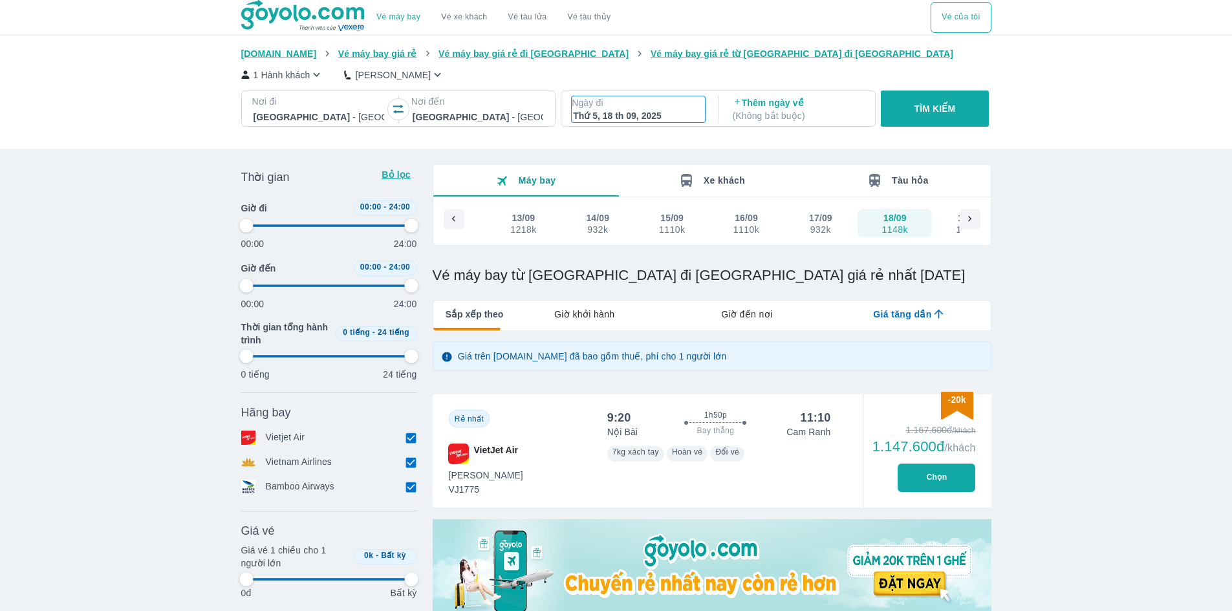
click at [695, 117] on div "Thứ 5, 18 th 09, 2025" at bounding box center [638, 115] width 131 height 13
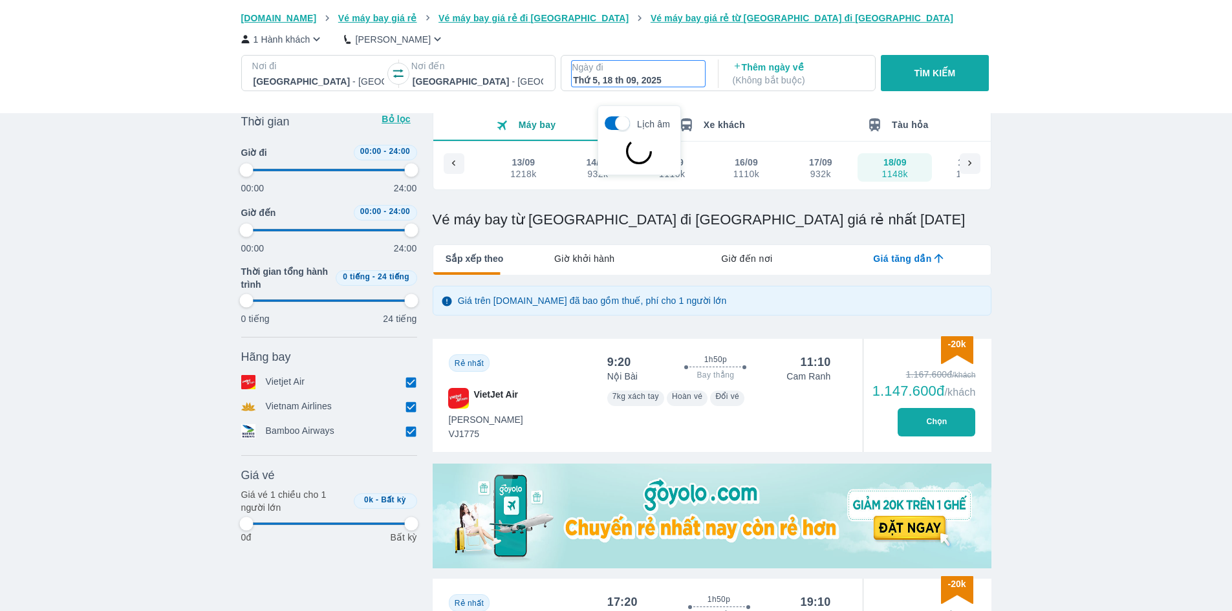
scroll to position [74, 0]
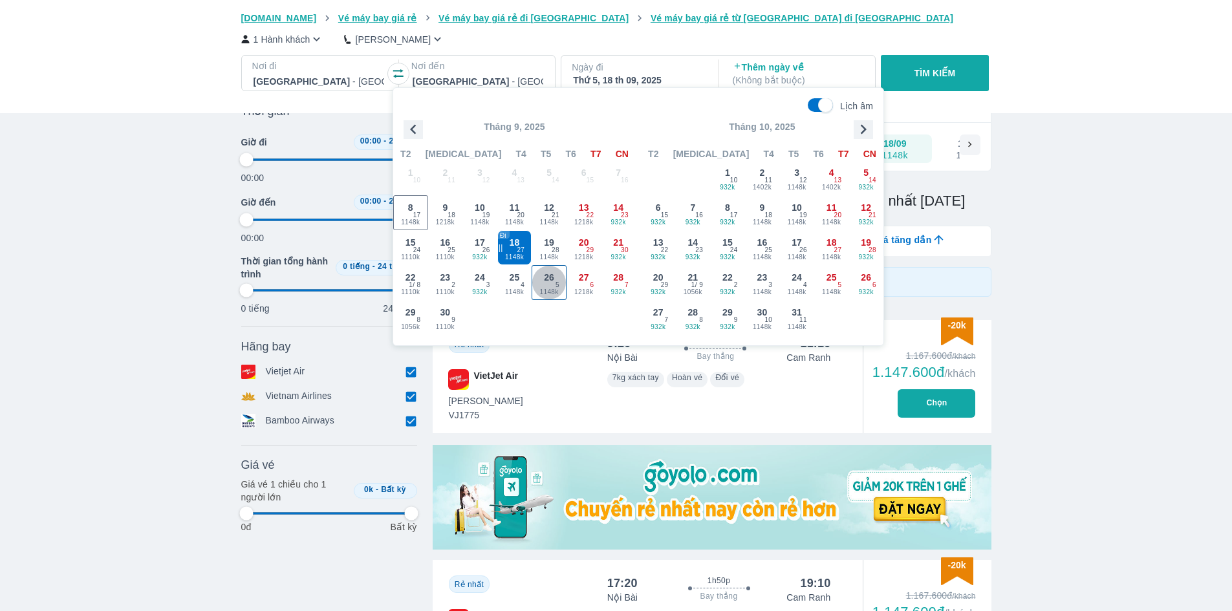
click at [551, 288] on span "1148k" at bounding box center [549, 292] width 34 height 10
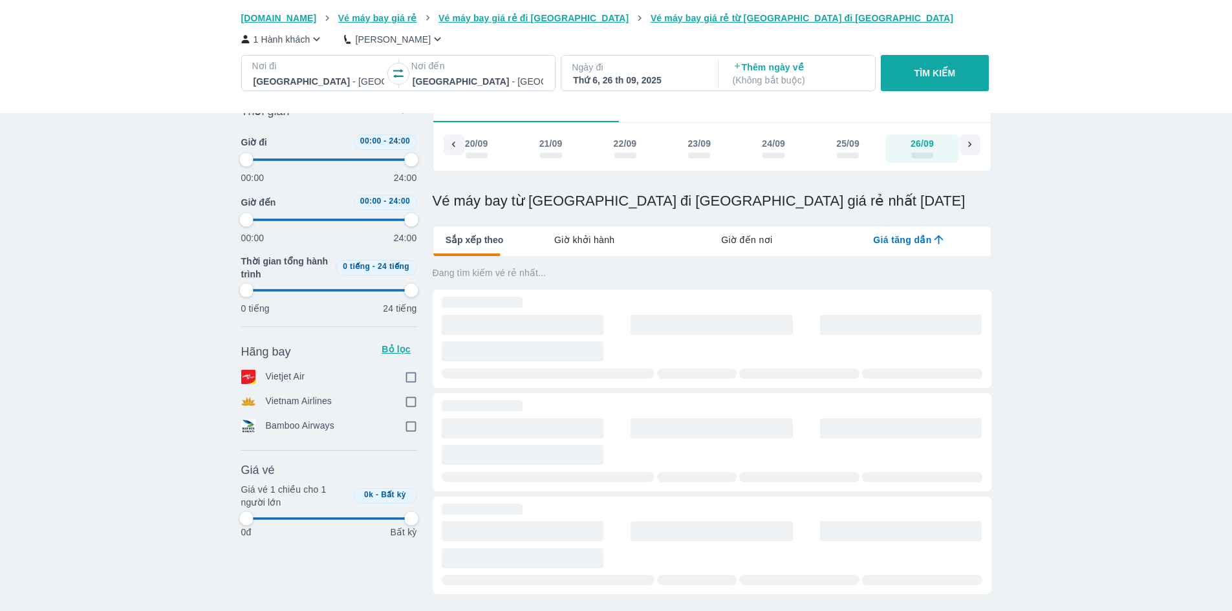
scroll to position [0, 917]
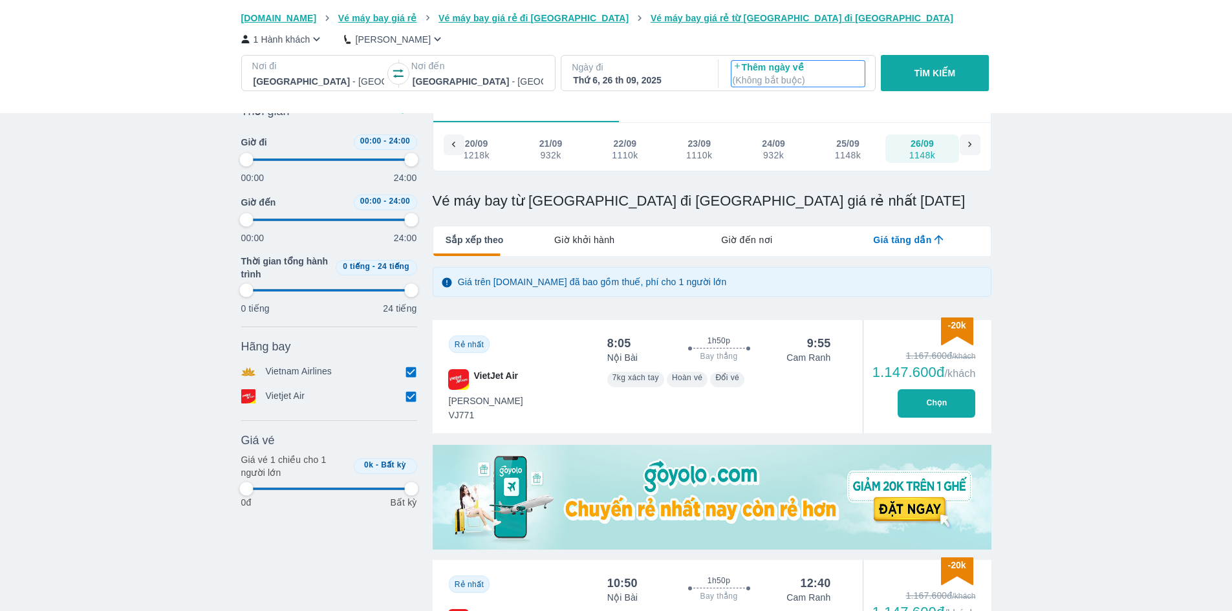
click at [763, 75] on p "( Không bắt buộc )" at bounding box center [798, 80] width 131 height 13
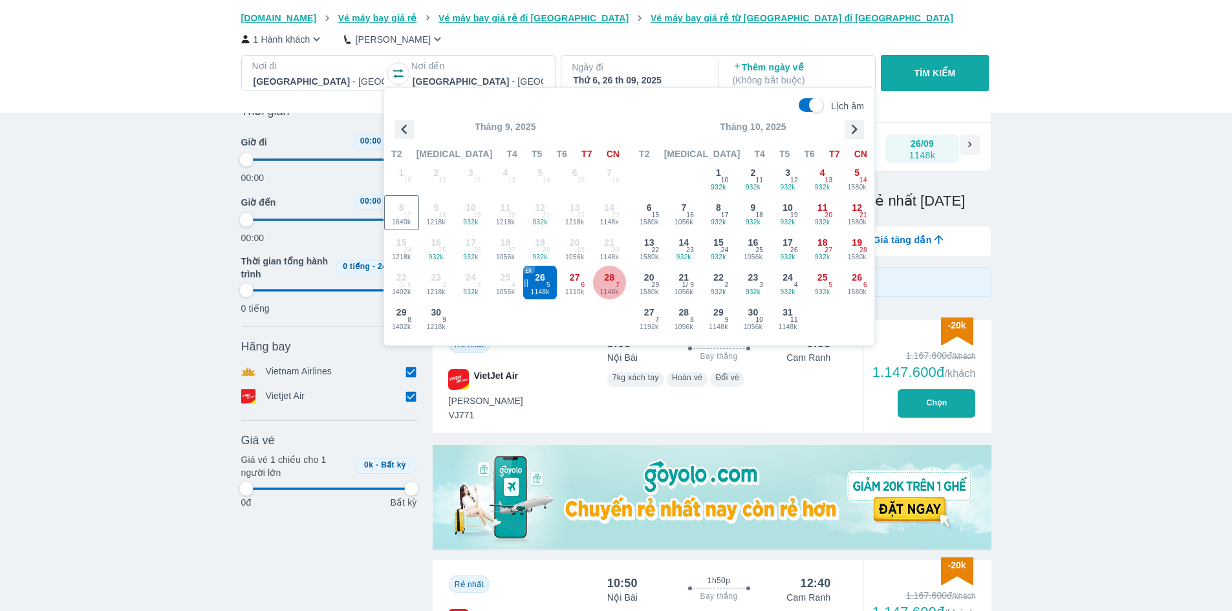
click at [613, 278] on span "28" at bounding box center [609, 277] width 10 height 13
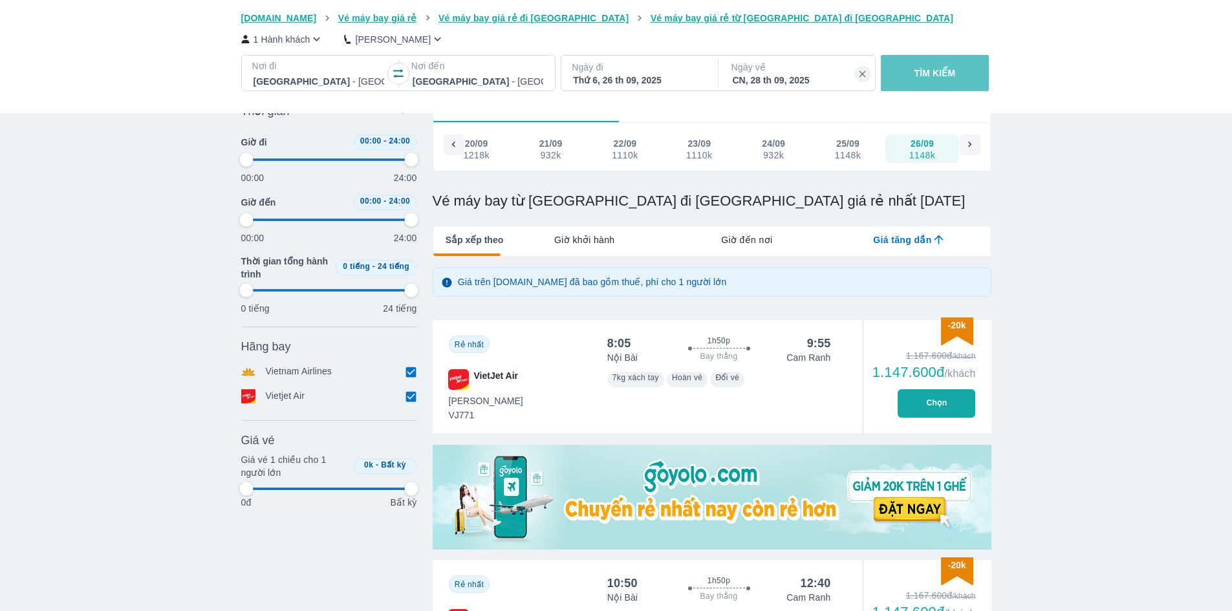
click at [950, 79] on p "TÌM KIẾM" at bounding box center [935, 73] width 41 height 13
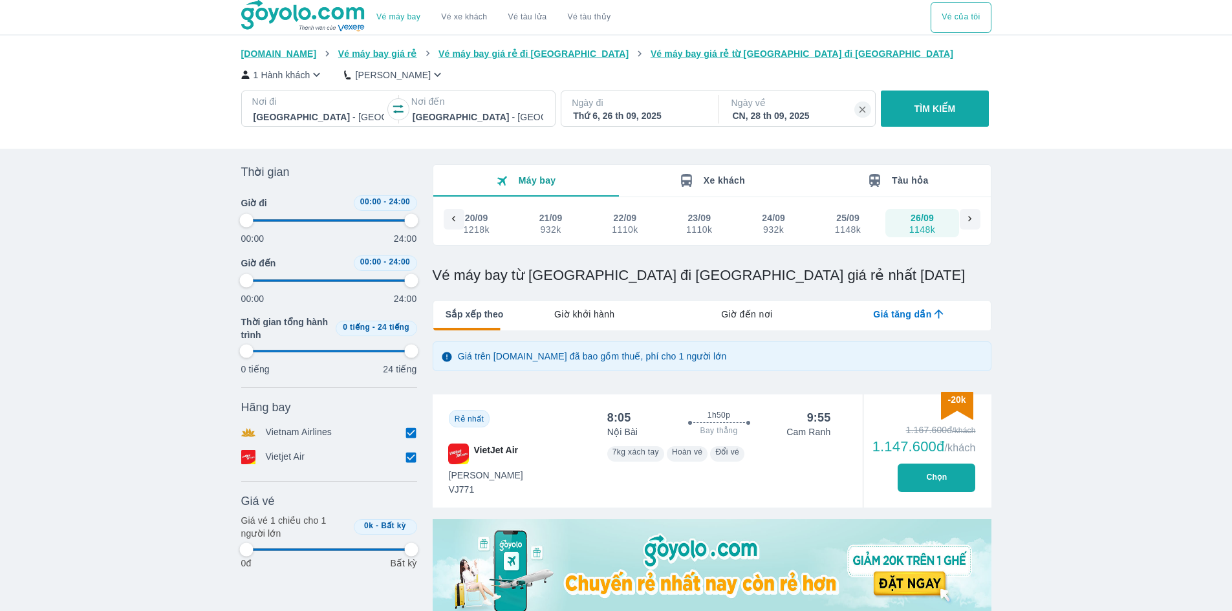
click at [941, 483] on button "Chọn" at bounding box center [937, 478] width 78 height 28
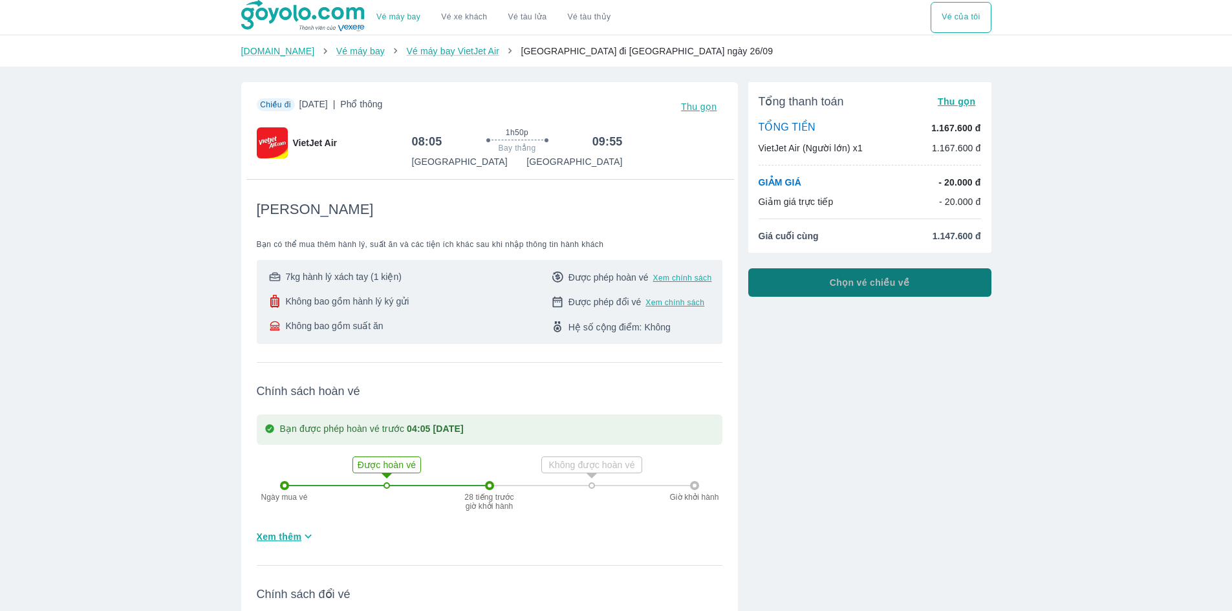
click at [890, 292] on button "Chọn vé chiều về" at bounding box center [869, 282] width 243 height 28
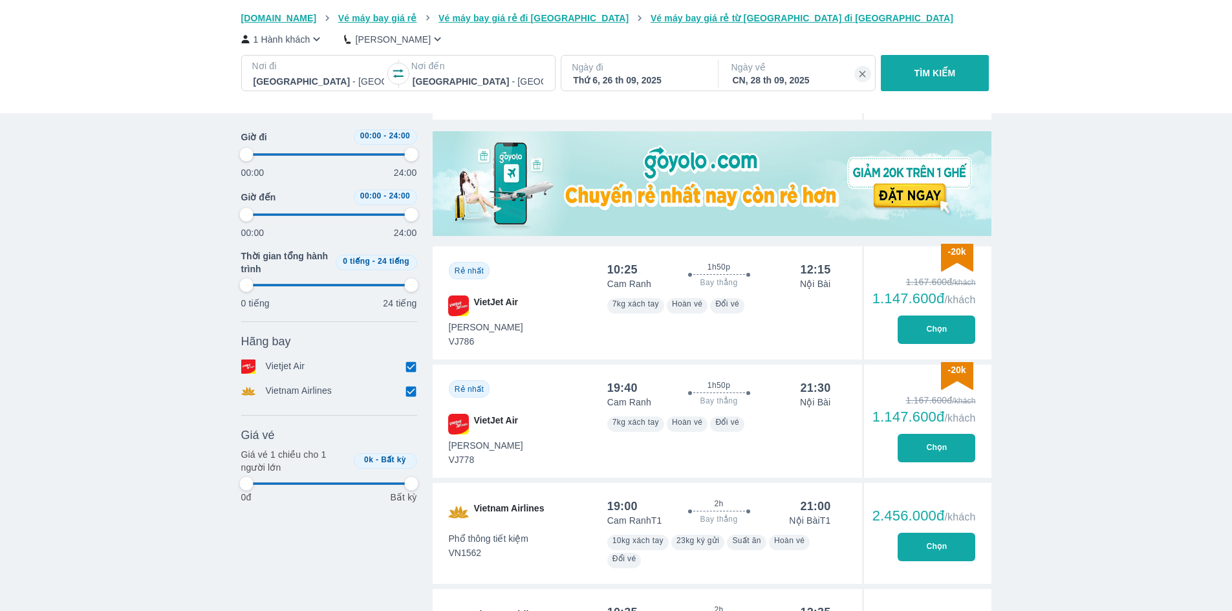
scroll to position [518, 0]
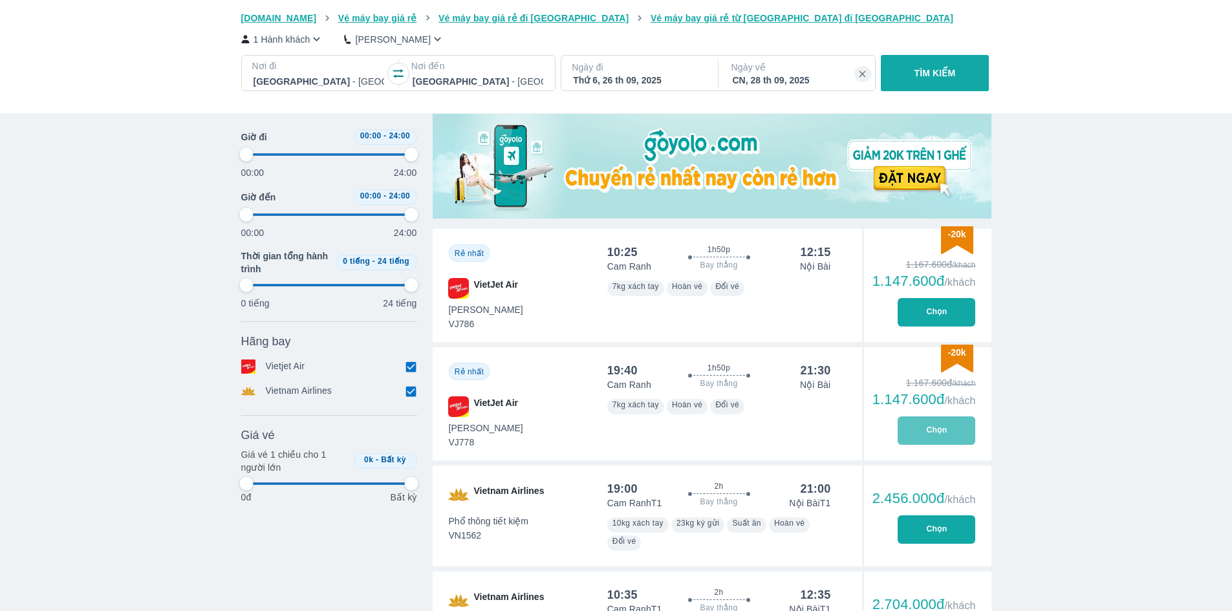
click at [948, 441] on button "Chọn" at bounding box center [937, 431] width 78 height 28
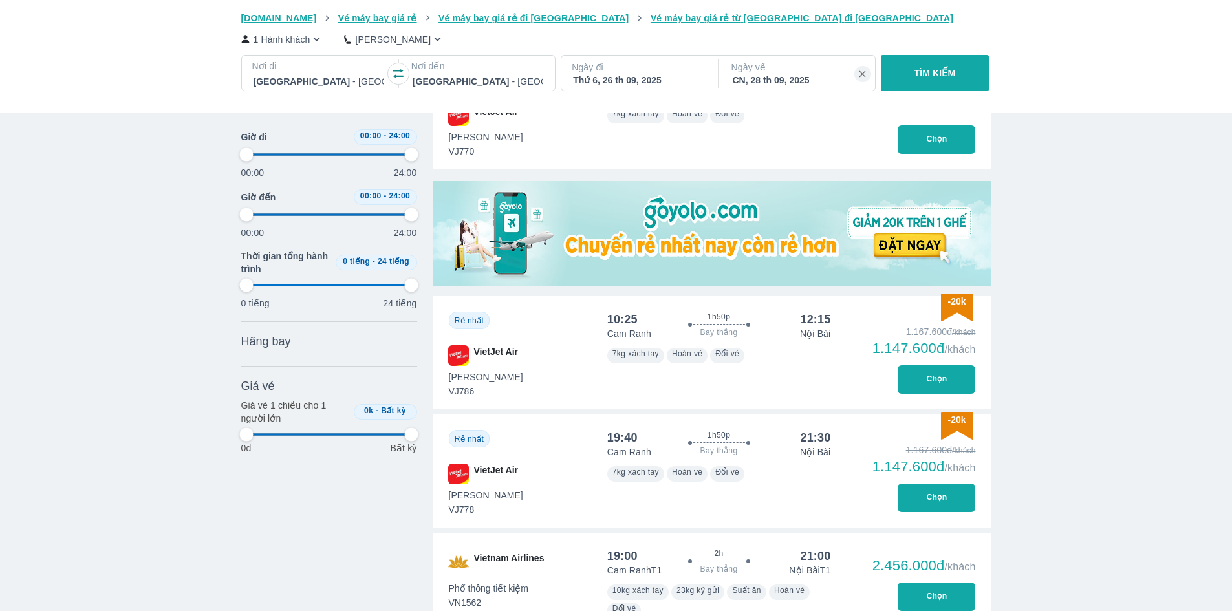
scroll to position [70, 0]
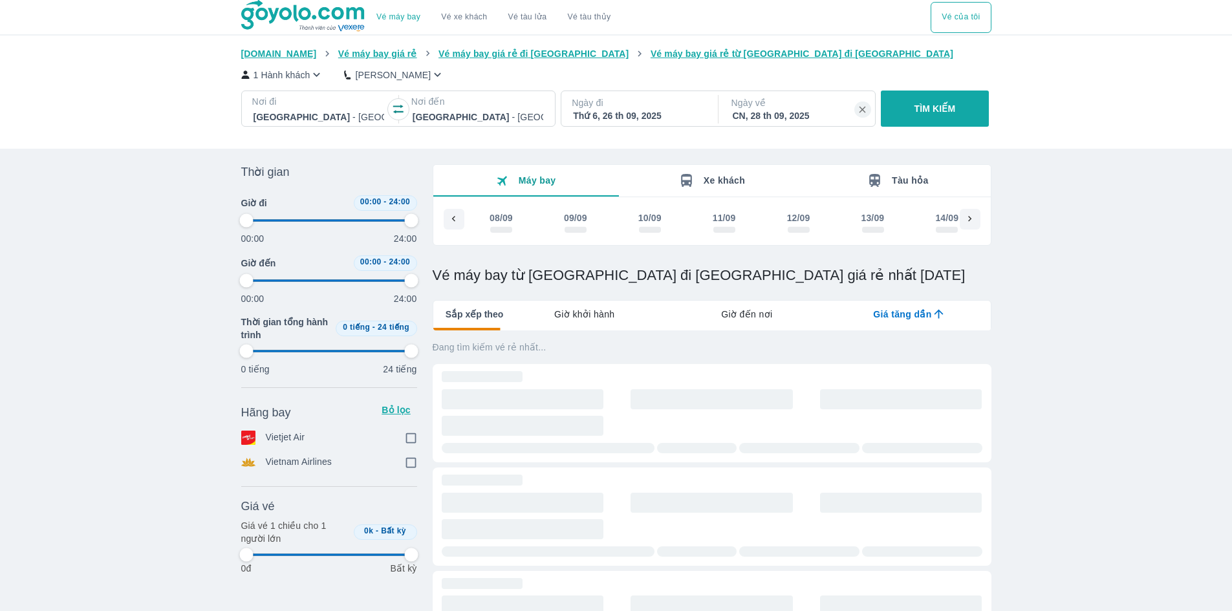
scroll to position [0, 994]
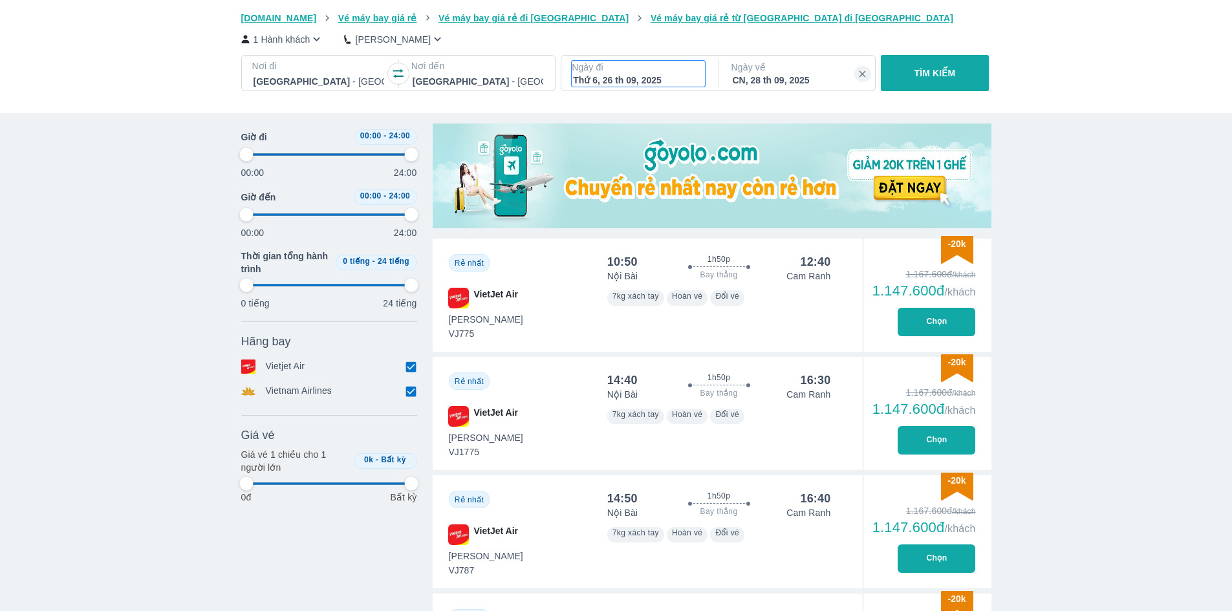
click at [640, 82] on div "Thứ 6, 26 th 09, 2025" at bounding box center [638, 80] width 131 height 13
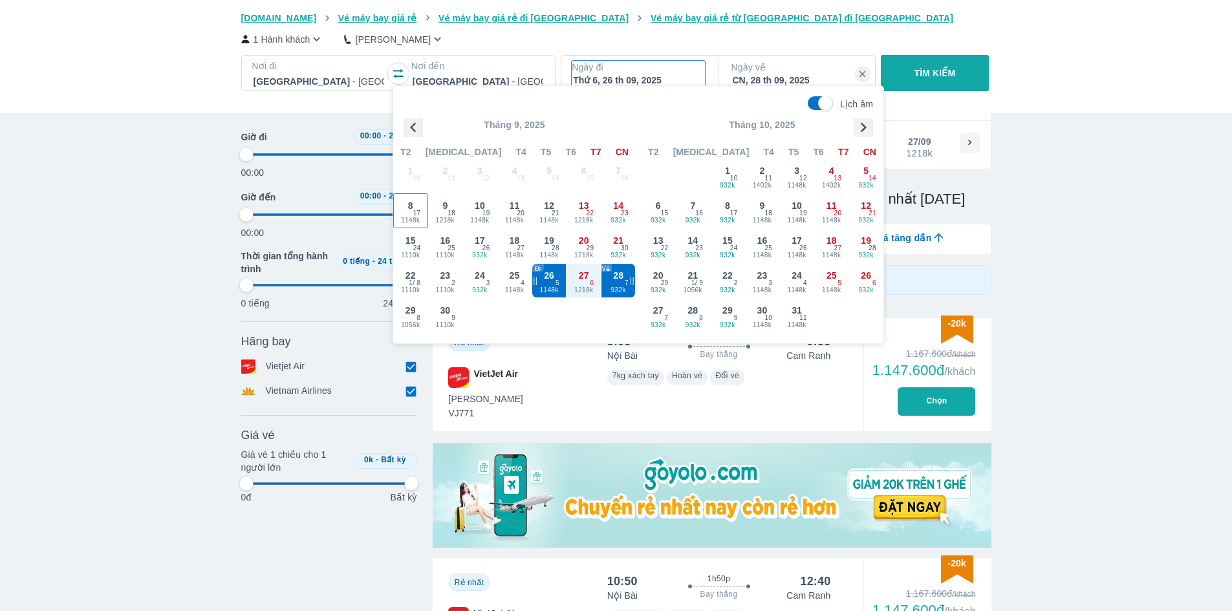
scroll to position [74, 0]
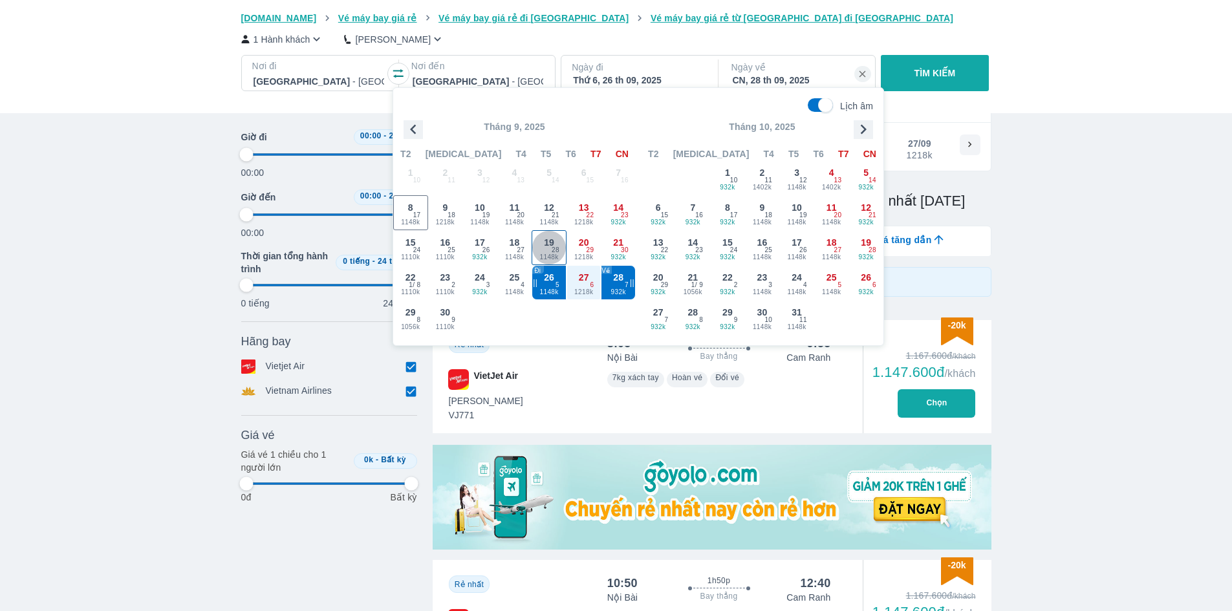
click at [545, 246] on span "19" at bounding box center [549, 242] width 10 height 13
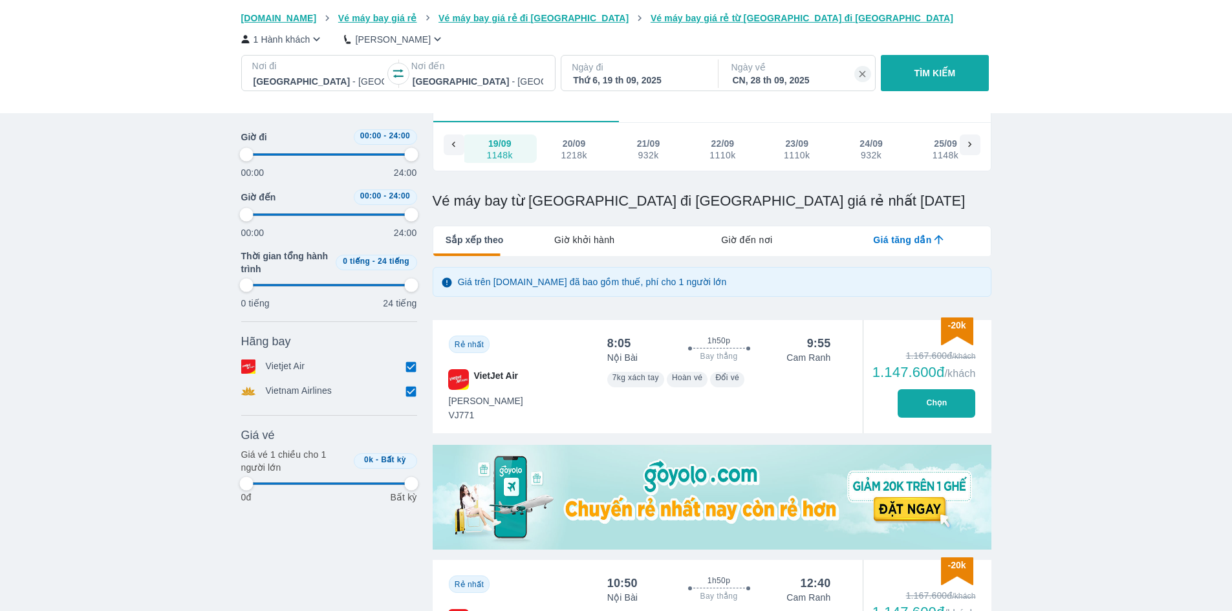
scroll to position [0, 818]
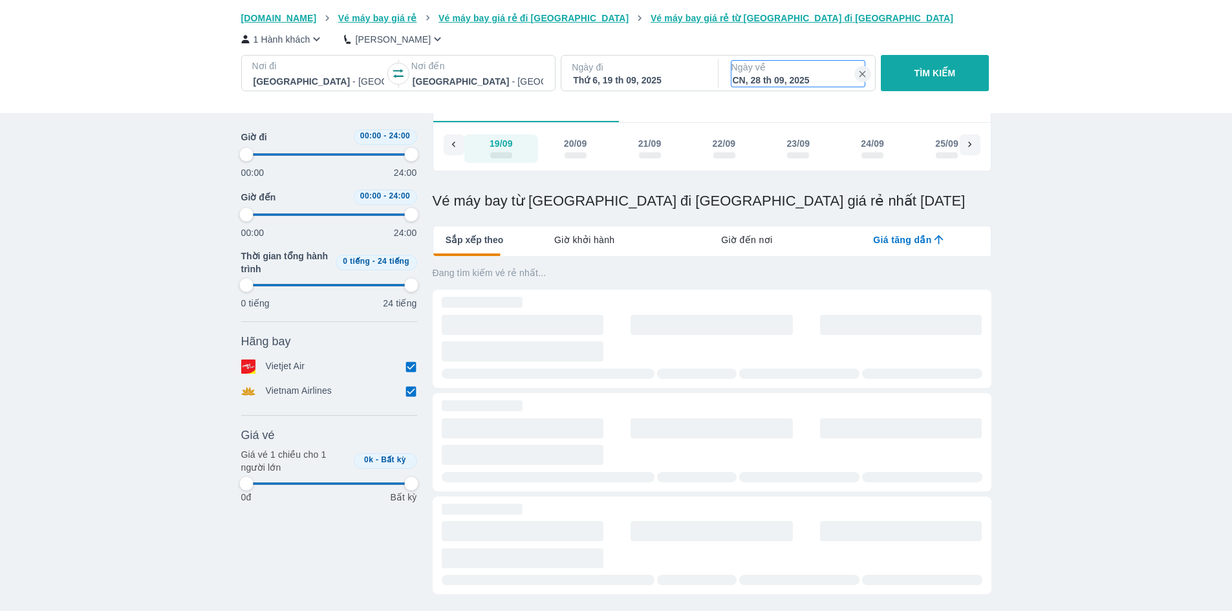
click at [796, 72] on p "Ngày về" at bounding box center [798, 67] width 133 height 13
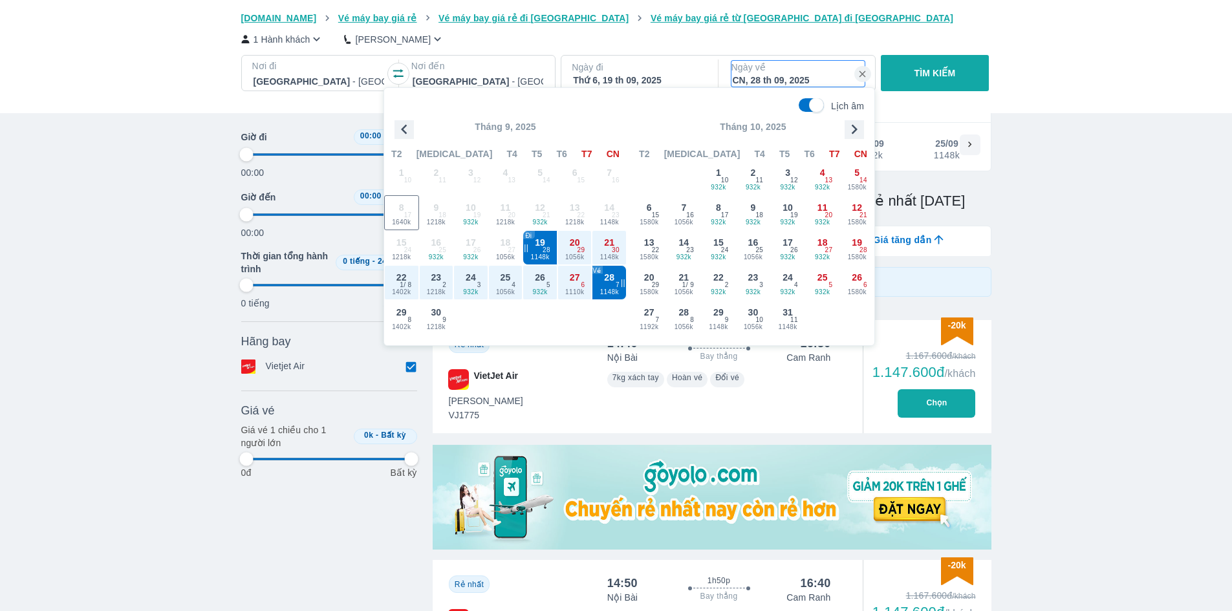
click at [618, 230] on span "14 1148k 23" at bounding box center [609, 212] width 35 height 35
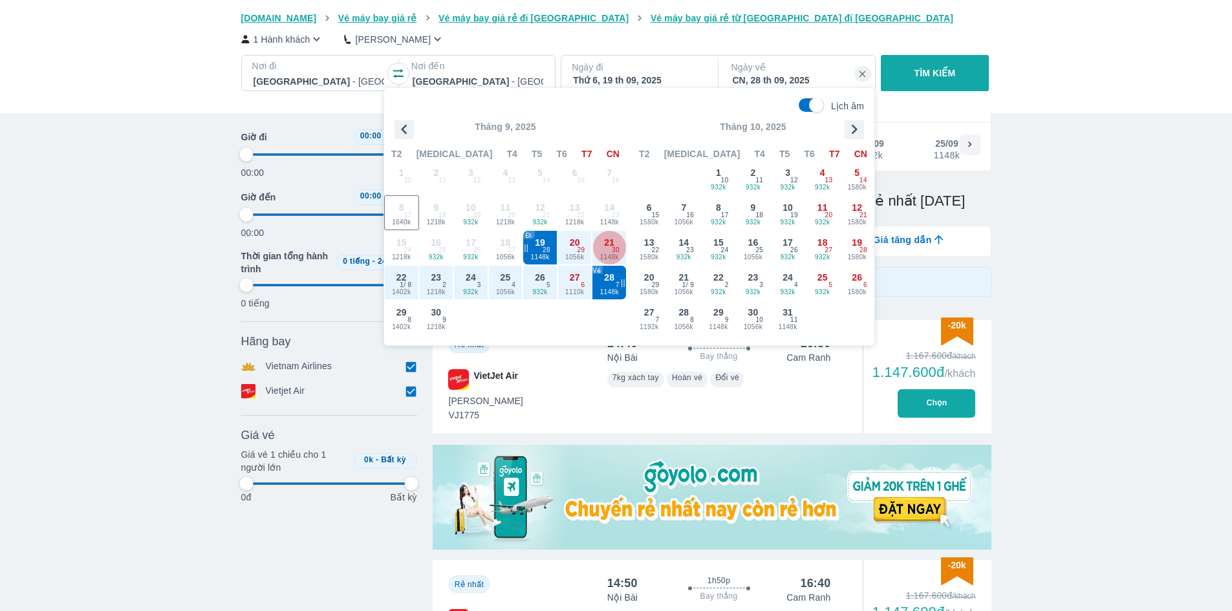
click at [617, 248] on span "30" at bounding box center [616, 250] width 8 height 10
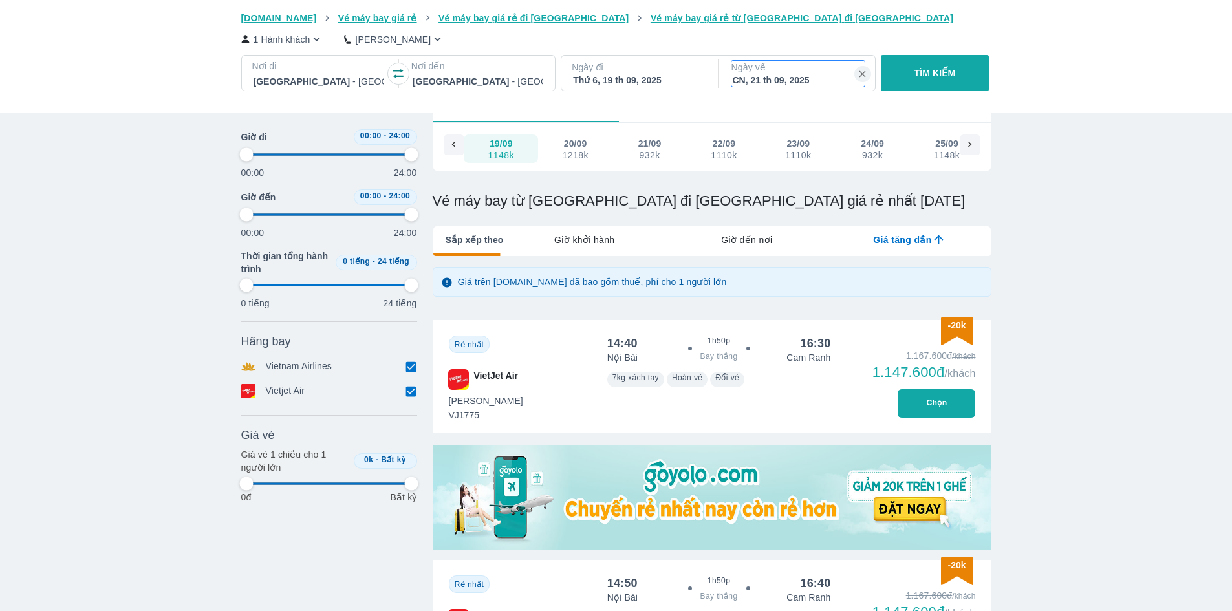
click at [798, 75] on div "CN, 21 th 09, 2025" at bounding box center [798, 80] width 131 height 13
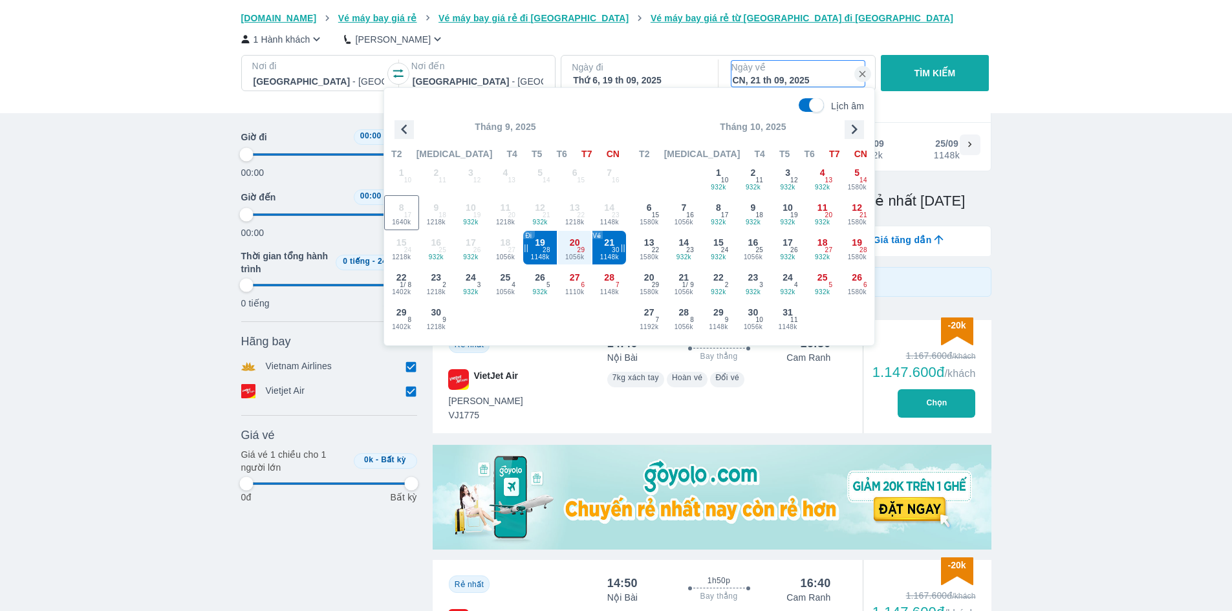
click at [798, 75] on div "CN, 21 th 09, 2025" at bounding box center [798, 80] width 131 height 13
click at [948, 74] on p "TÌM KIẾM" at bounding box center [935, 73] width 41 height 13
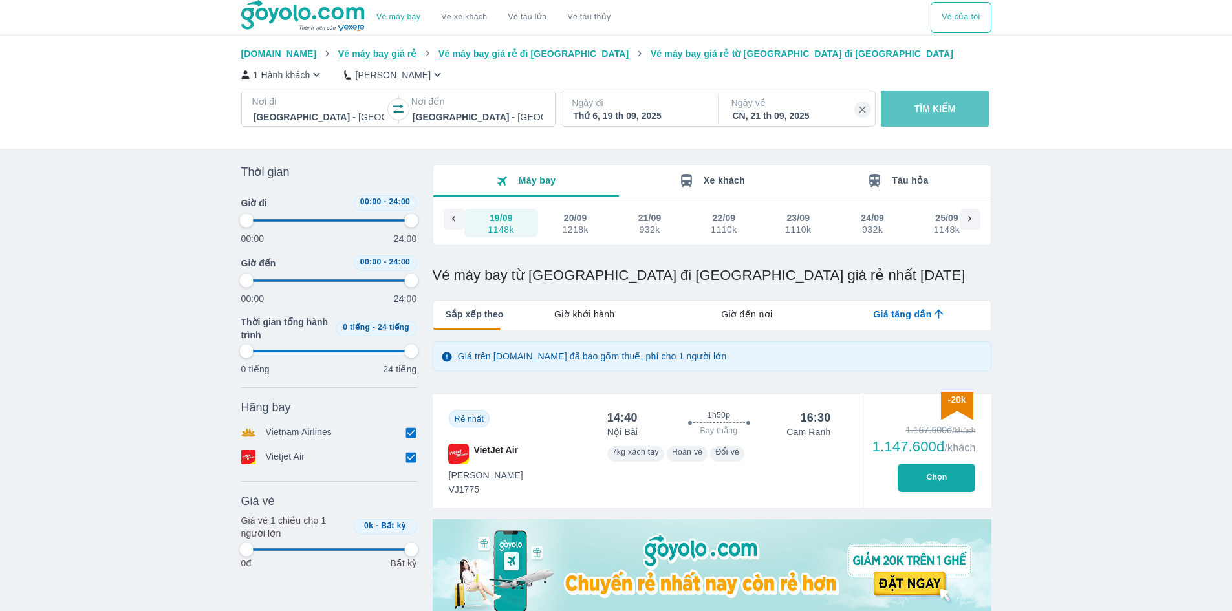
click at [957, 119] on button "TÌM KIẾM" at bounding box center [935, 109] width 108 height 36
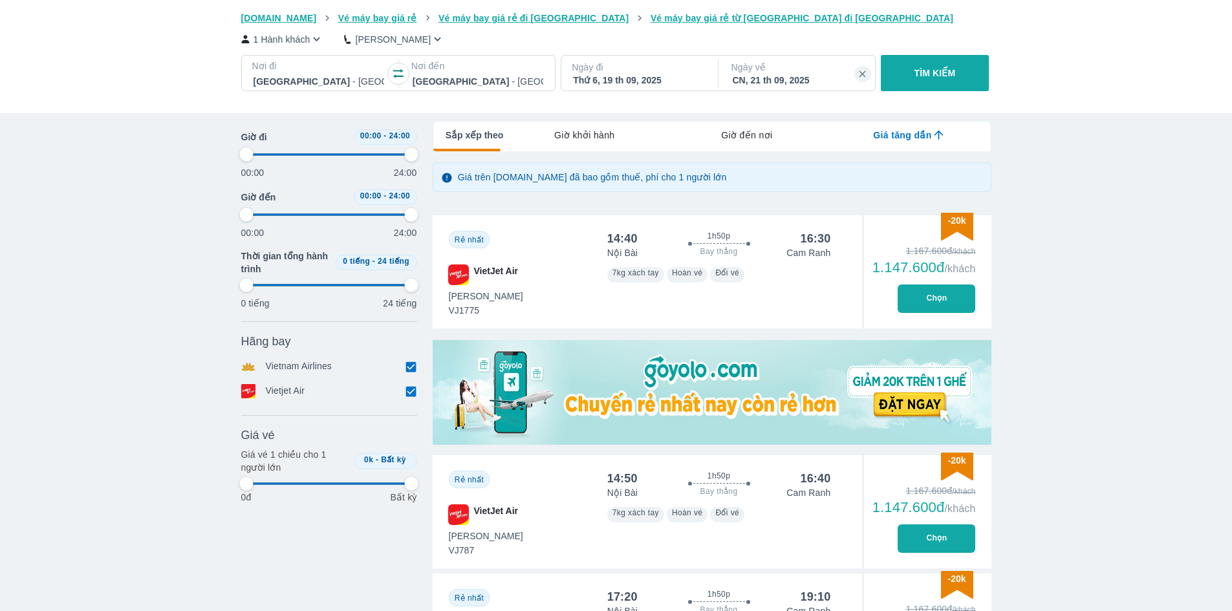
scroll to position [194, 0]
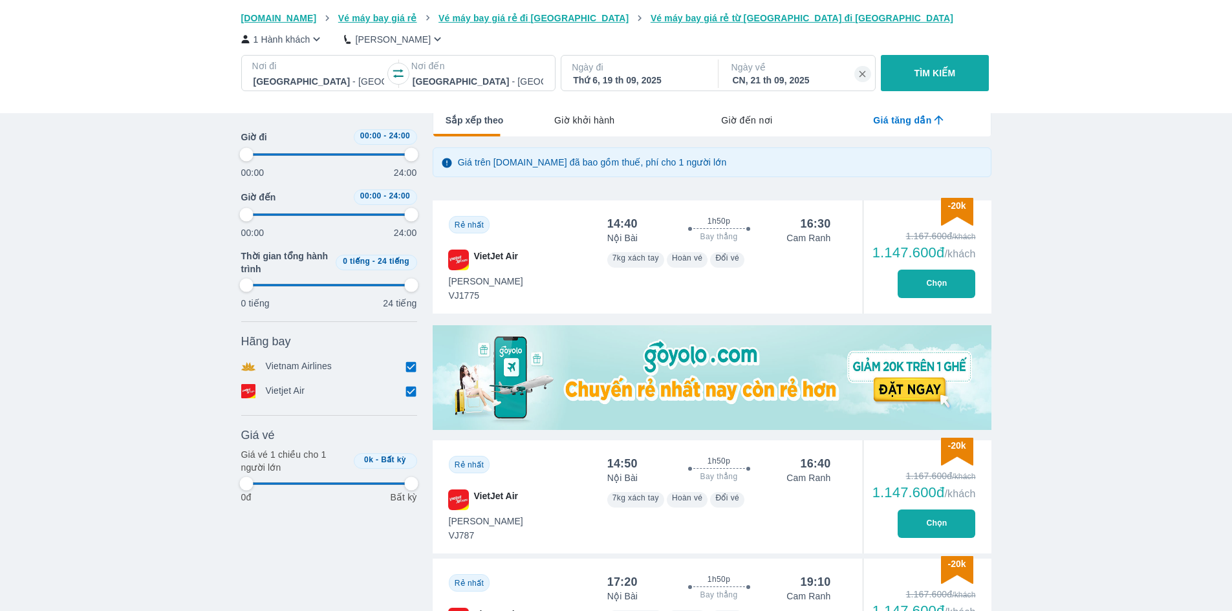
click at [646, 85] on div "Thứ 6, 19 th 09, 2025" at bounding box center [638, 80] width 131 height 13
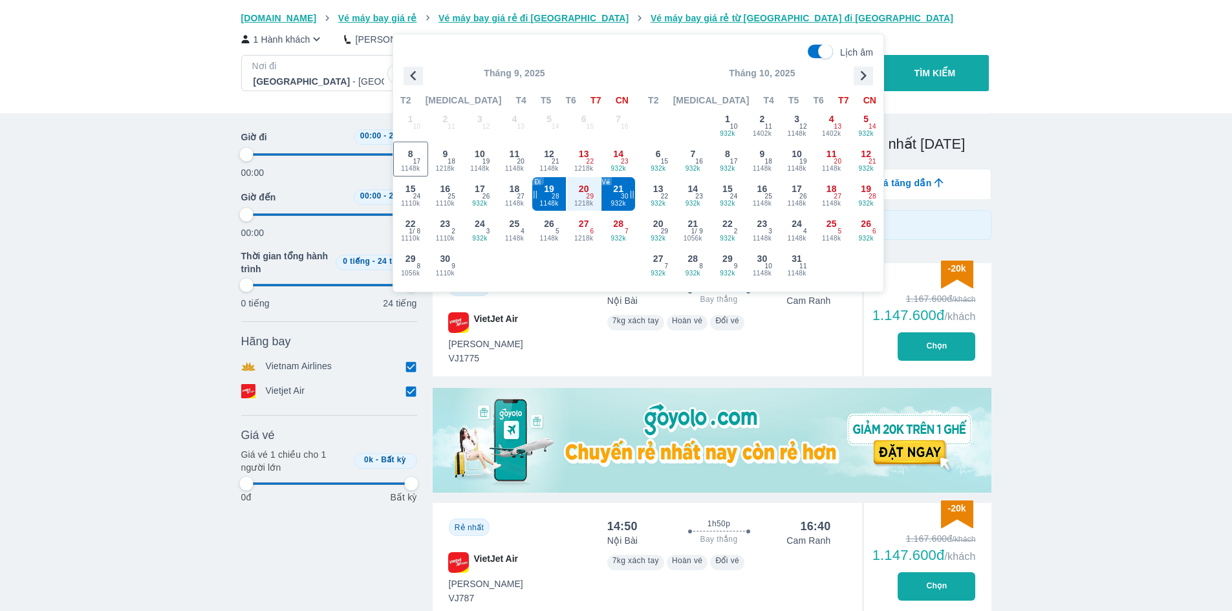
scroll to position [74, 0]
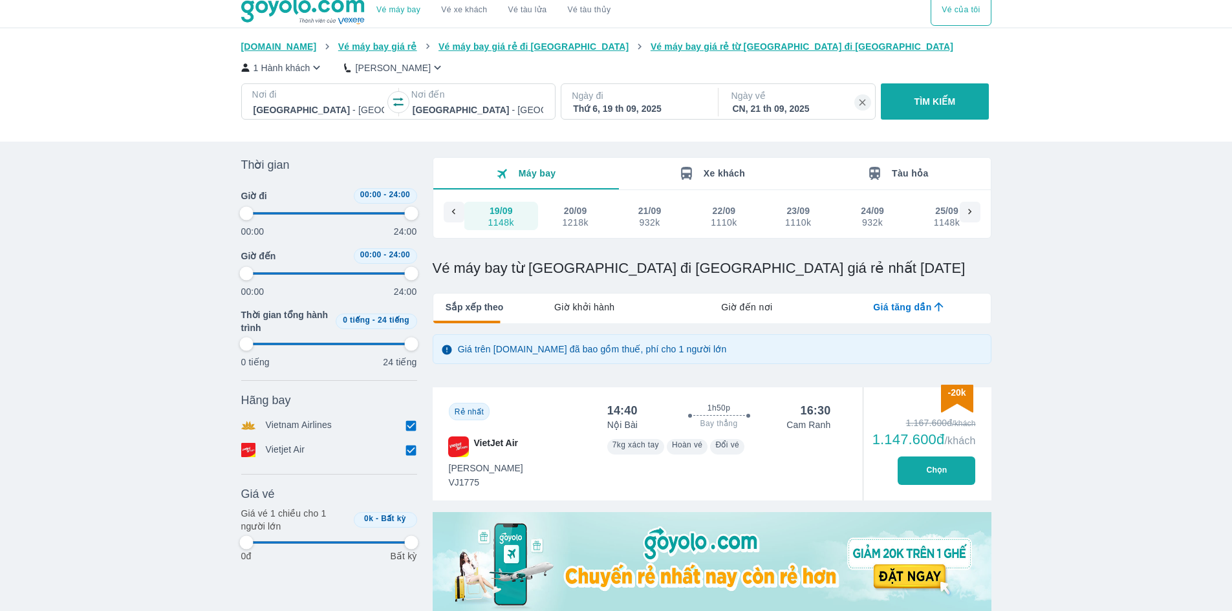
scroll to position [0, 0]
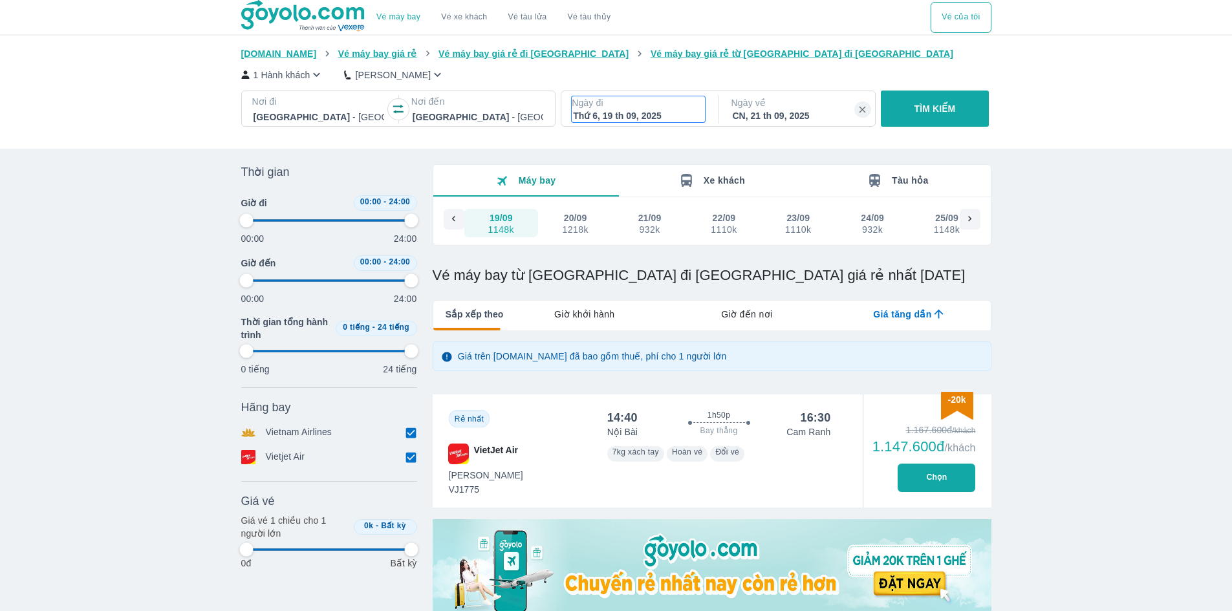
click at [631, 111] on div "Thứ 6, 19 th 09, 2025" at bounding box center [638, 115] width 131 height 13
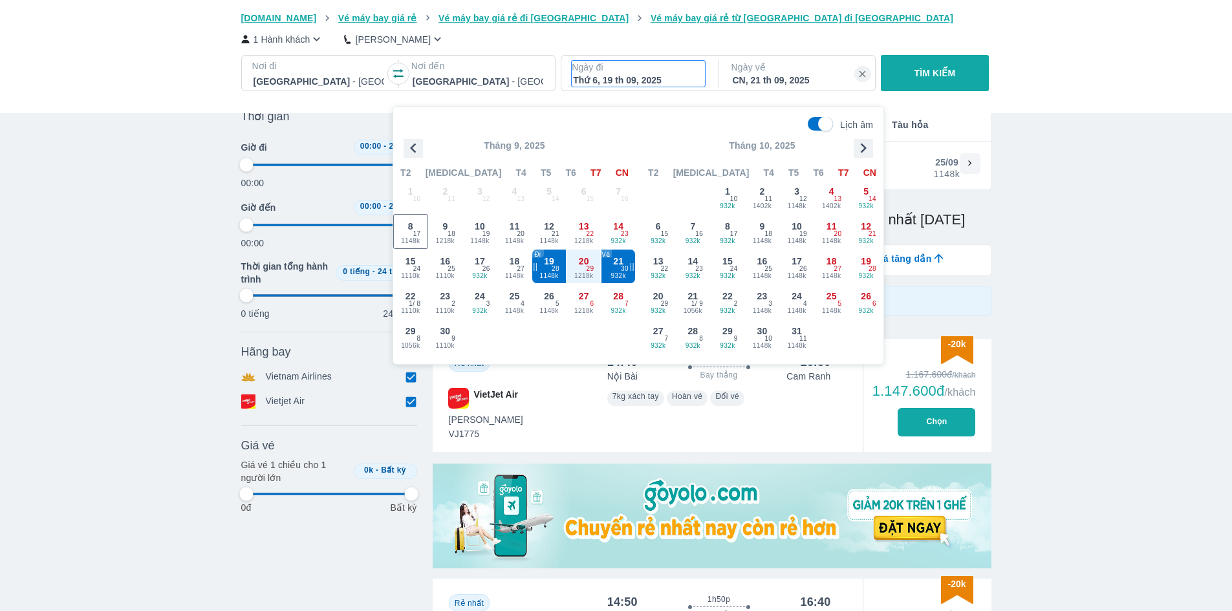
scroll to position [74, 0]
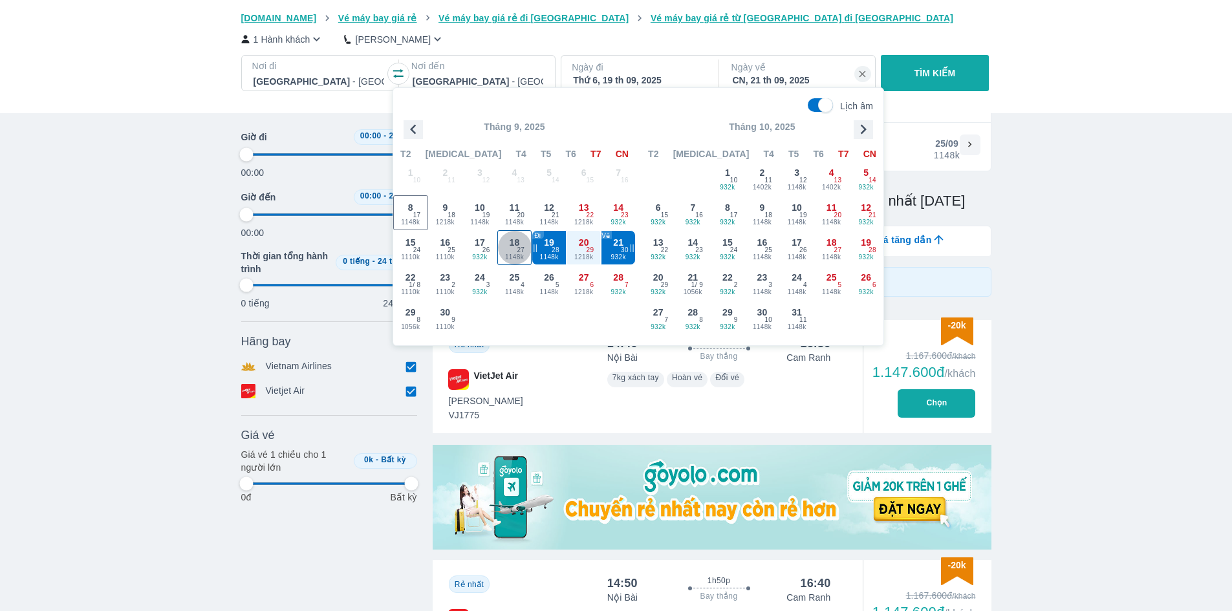
click at [519, 246] on span "27" at bounding box center [521, 250] width 8 height 10
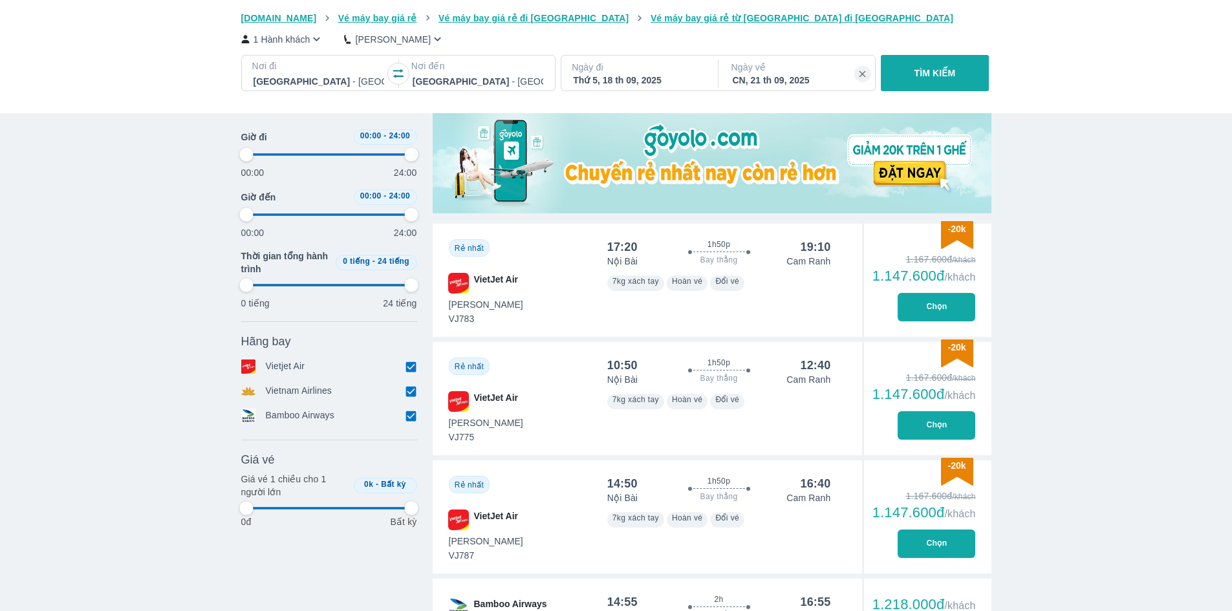
scroll to position [388, 0]
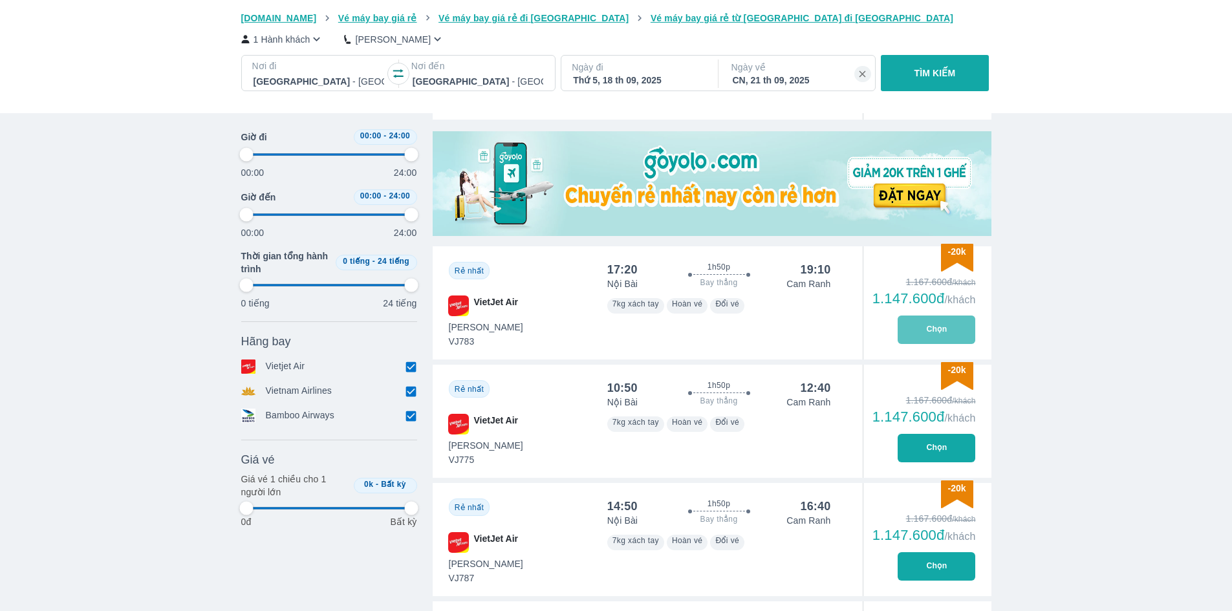
click at [933, 333] on button "Chọn" at bounding box center [937, 330] width 78 height 28
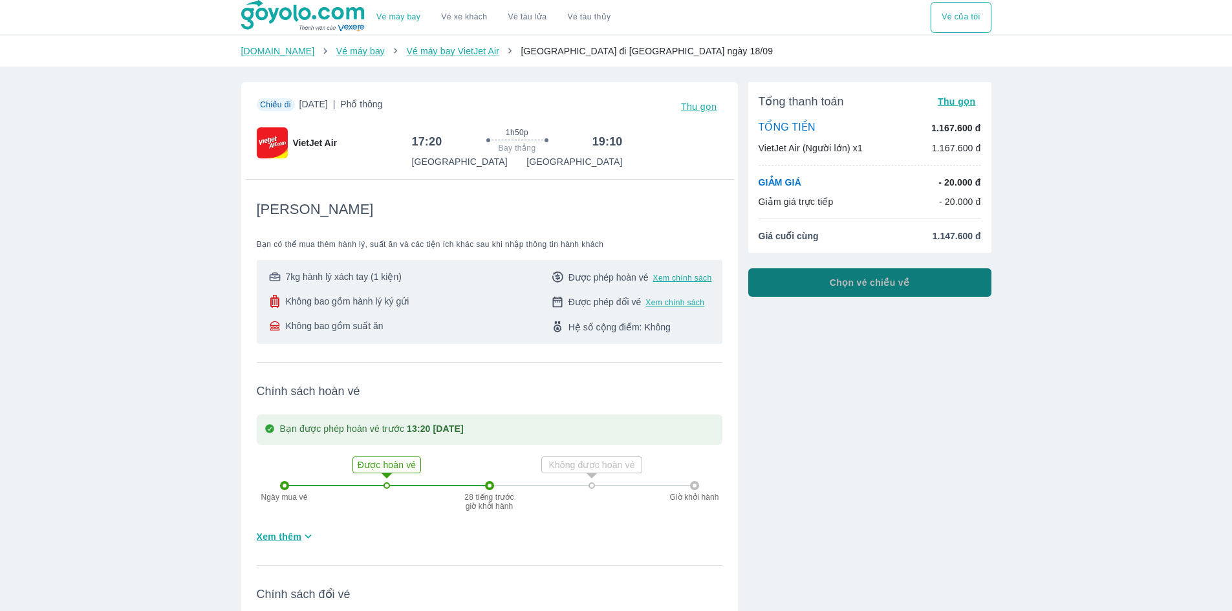
click at [858, 289] on span "Chọn vé chiều về" at bounding box center [870, 282] width 80 height 13
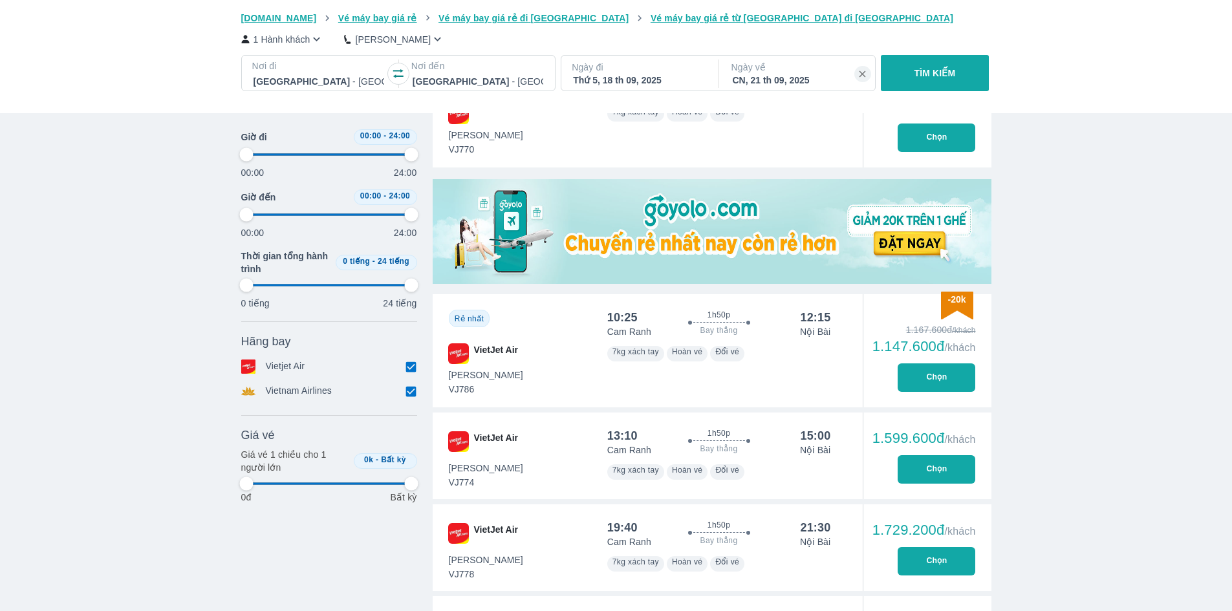
scroll to position [453, 0]
click at [859, 74] on icon "button" at bounding box center [863, 75] width 12 height 12
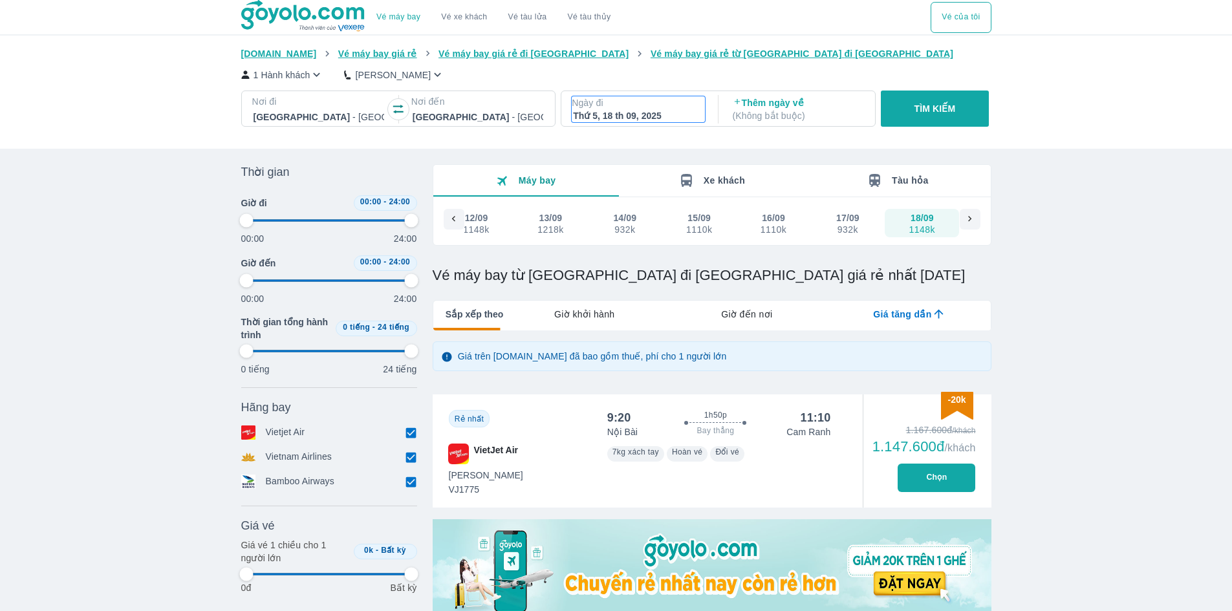
click at [673, 106] on p "Ngày đi" at bounding box center [638, 102] width 133 height 13
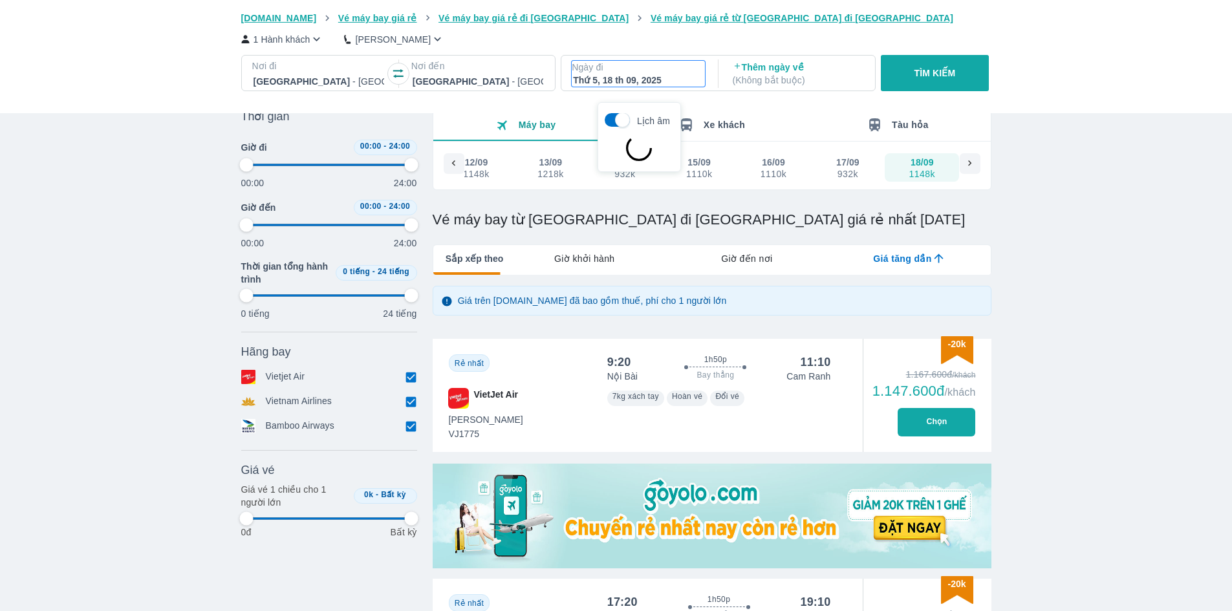
scroll to position [74, 0]
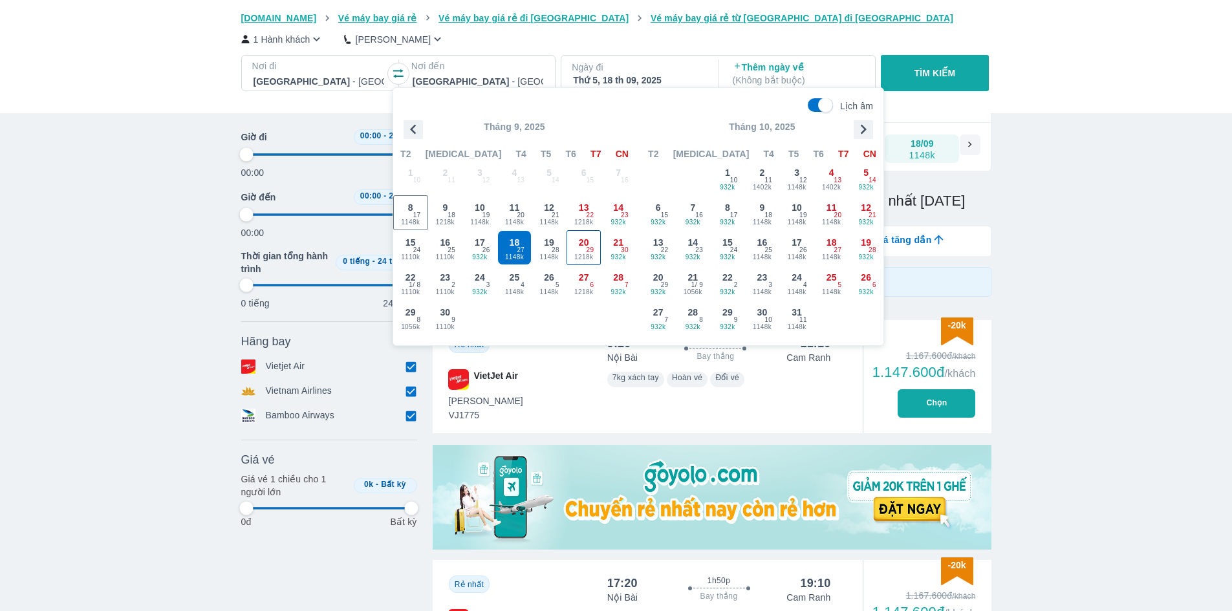
click at [589, 249] on span "29" at bounding box center [591, 250] width 8 height 10
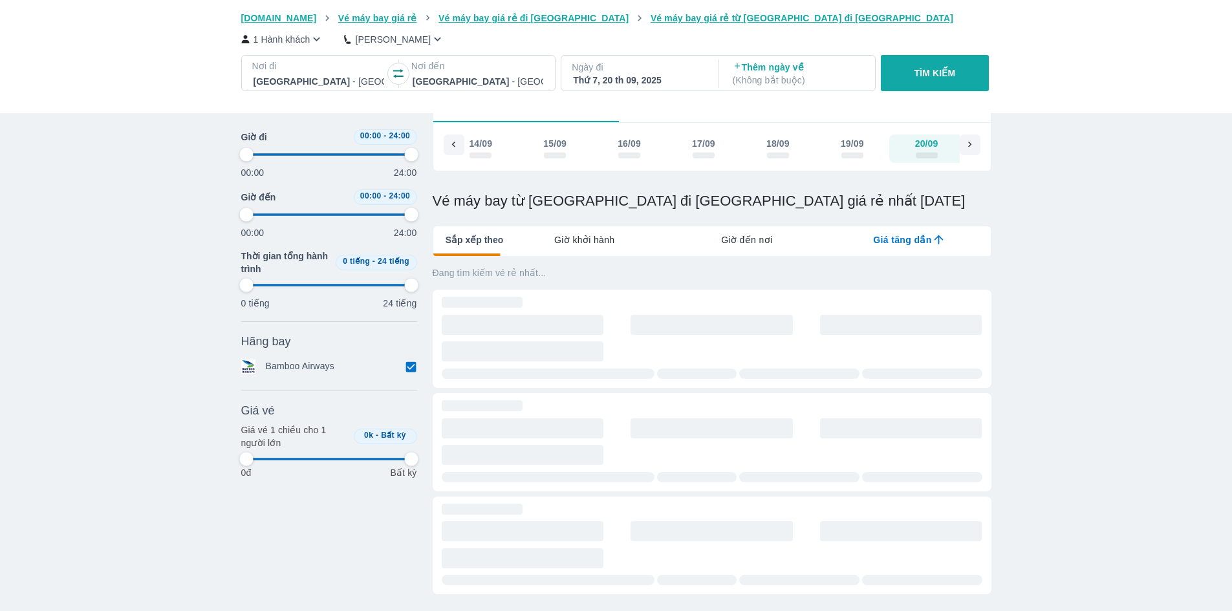
scroll to position [0, 471]
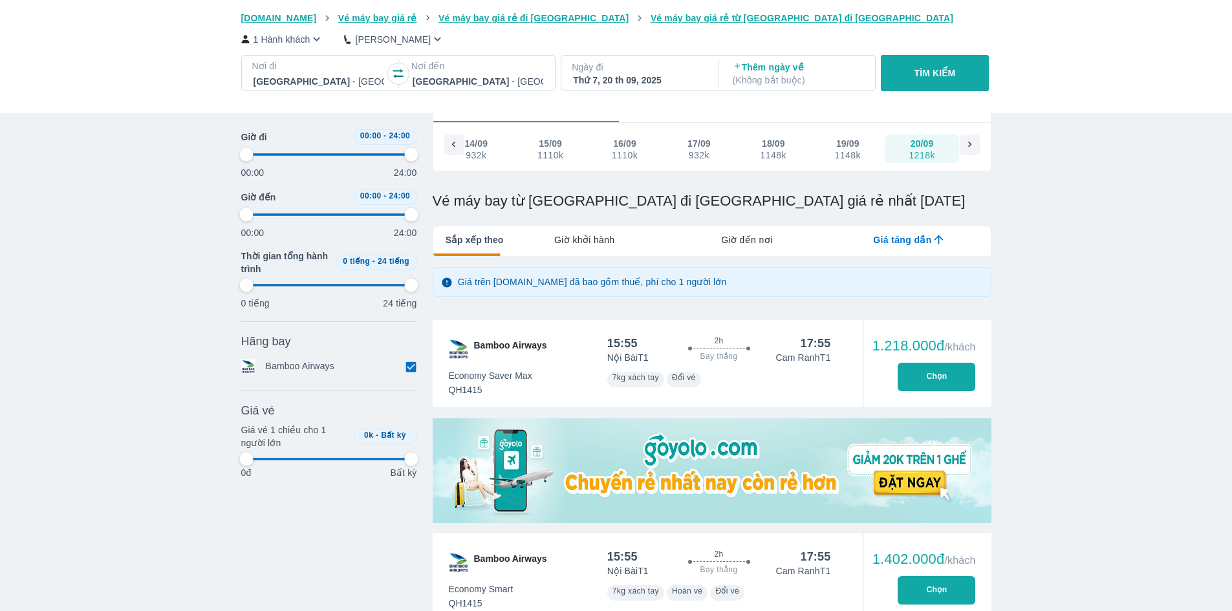
click at [780, 69] on p "Thêm ngày về ( Không bắt buộc )" at bounding box center [798, 74] width 131 height 26
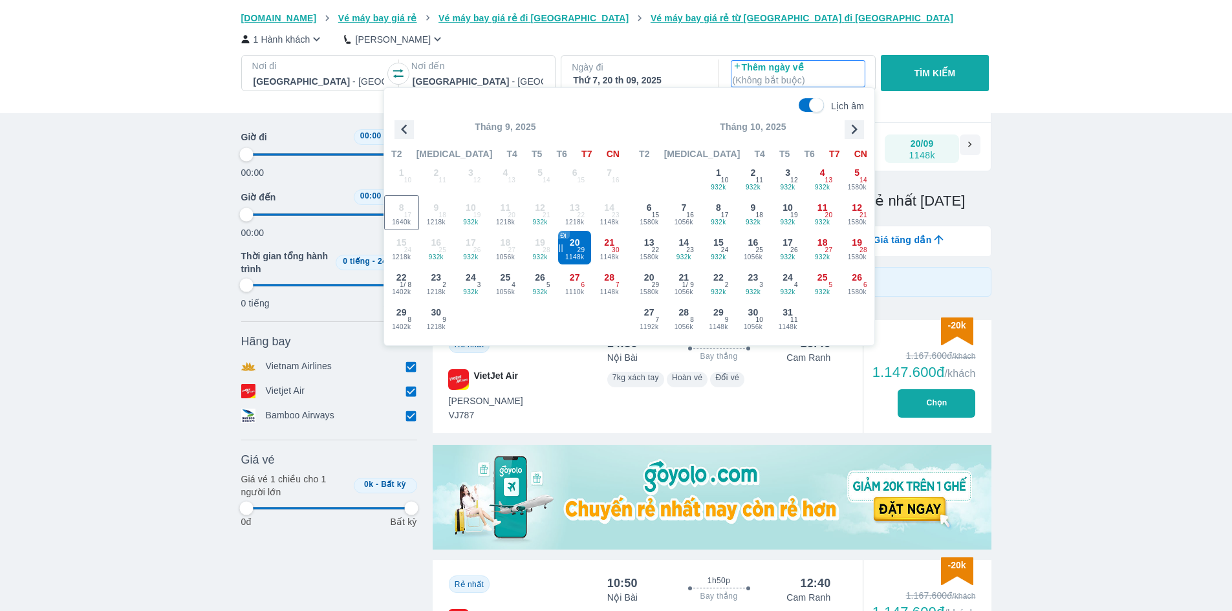
click at [1041, 103] on div "Goyolo.com Vé máy bay giá rẻ Vé máy bay giá rẻ đi Khánh Hòa Vé máy bay giá rẻ t…" at bounding box center [616, 56] width 1232 height 113
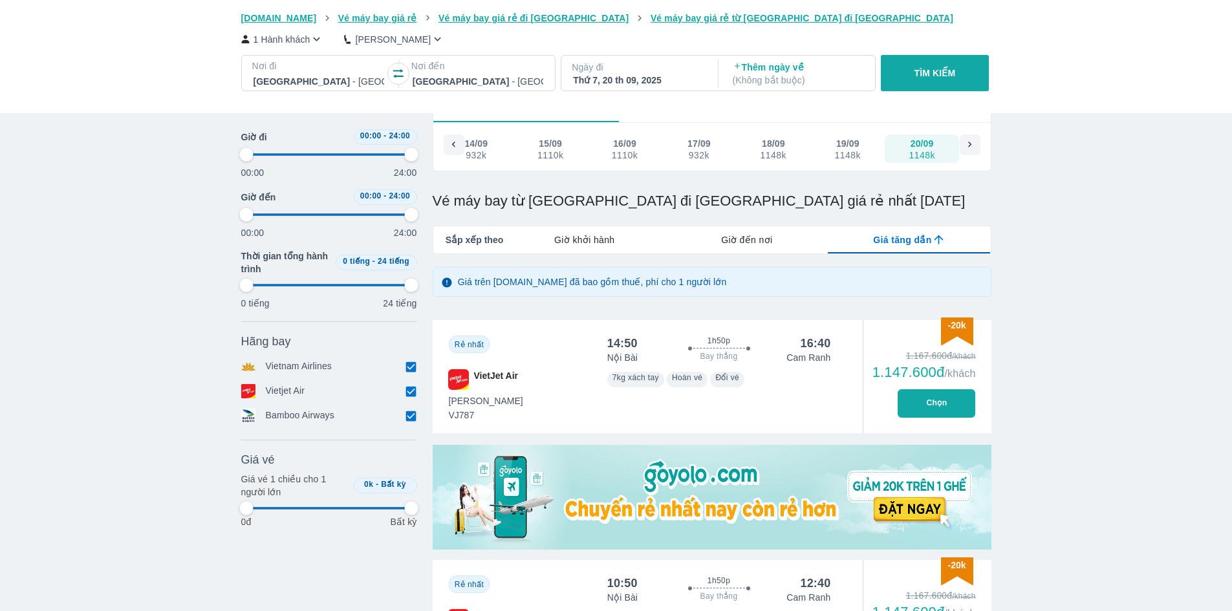
click at [450, 87] on div at bounding box center [478, 82] width 131 height 16
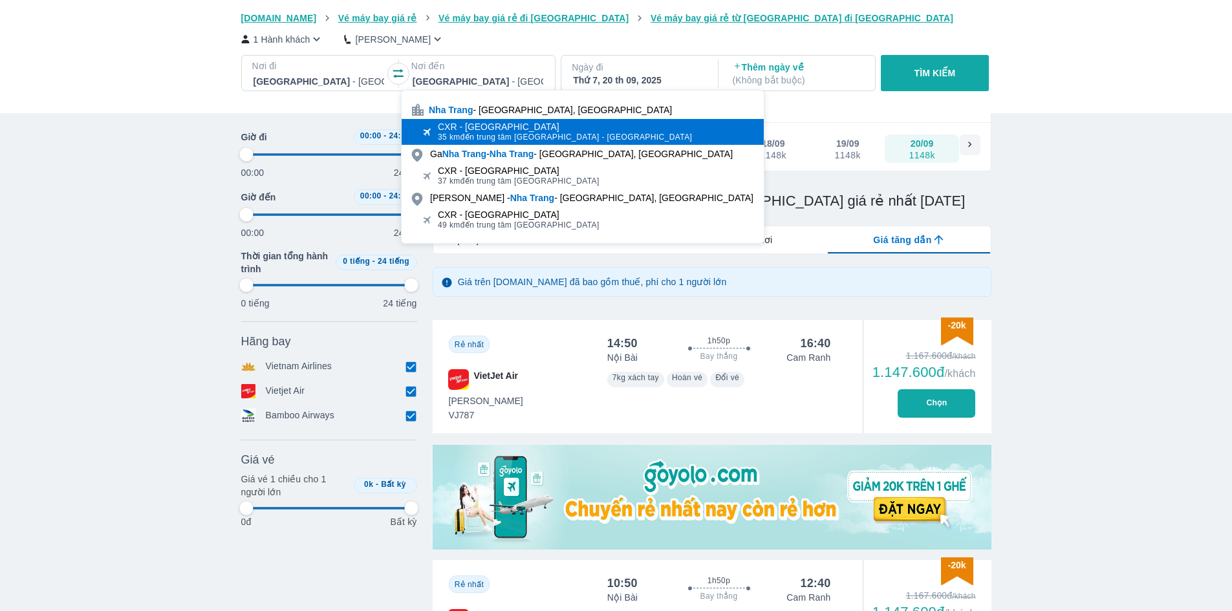
click at [540, 131] on div "CXR - Sân bay Cam Ranh" at bounding box center [565, 127] width 254 height 10
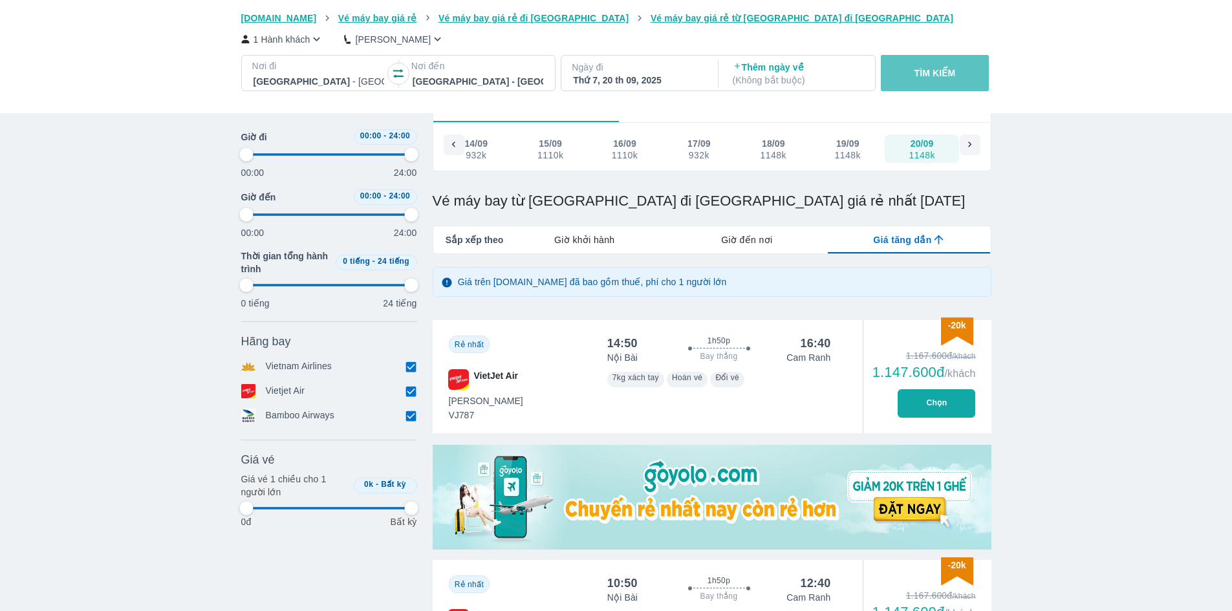
click at [930, 71] on p "TÌM KIẾM" at bounding box center [935, 73] width 41 height 13
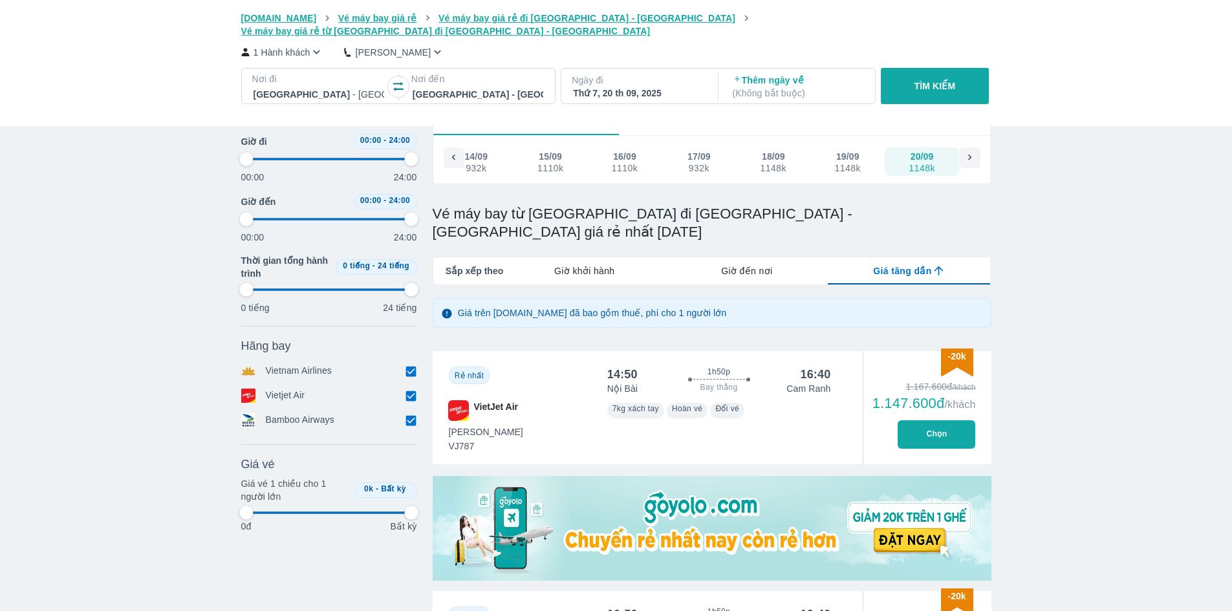
click at [677, 87] on div "Thứ 7, 20 th 09, 2025" at bounding box center [638, 93] width 131 height 13
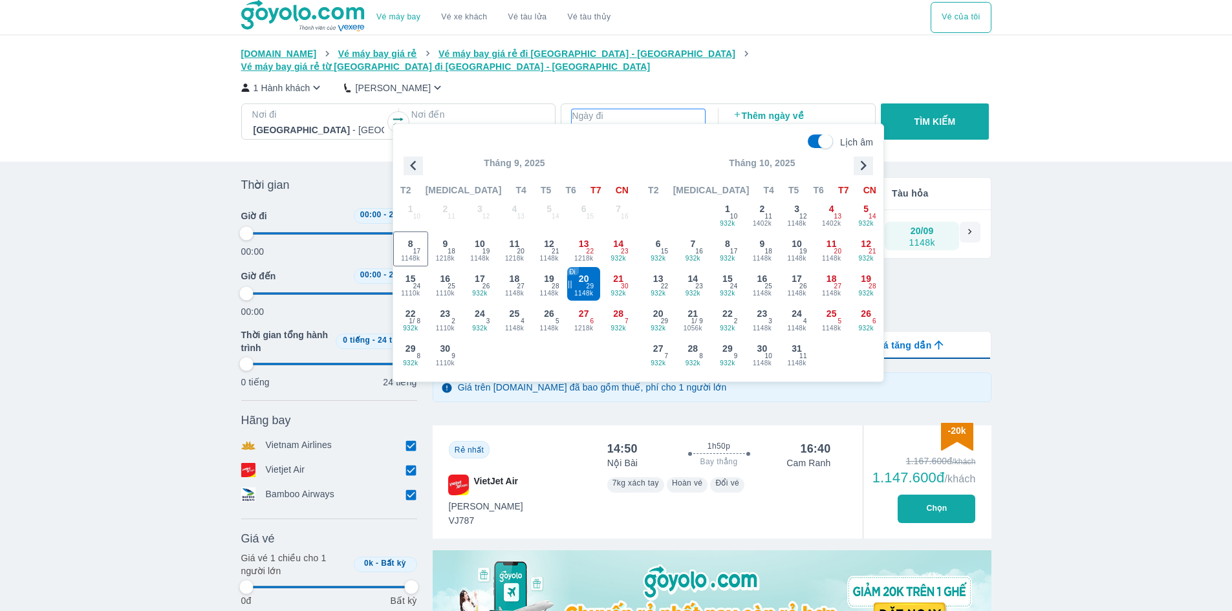
click at [658, 109] on p "Ngày đi" at bounding box center [638, 115] width 133 height 13
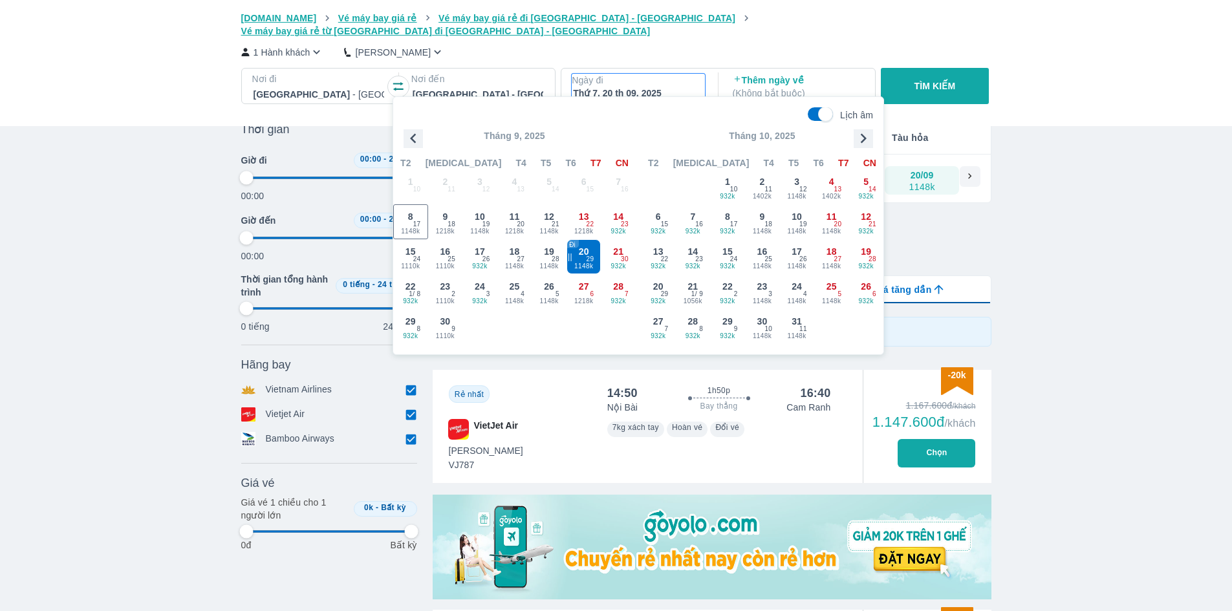
scroll to position [74, 0]
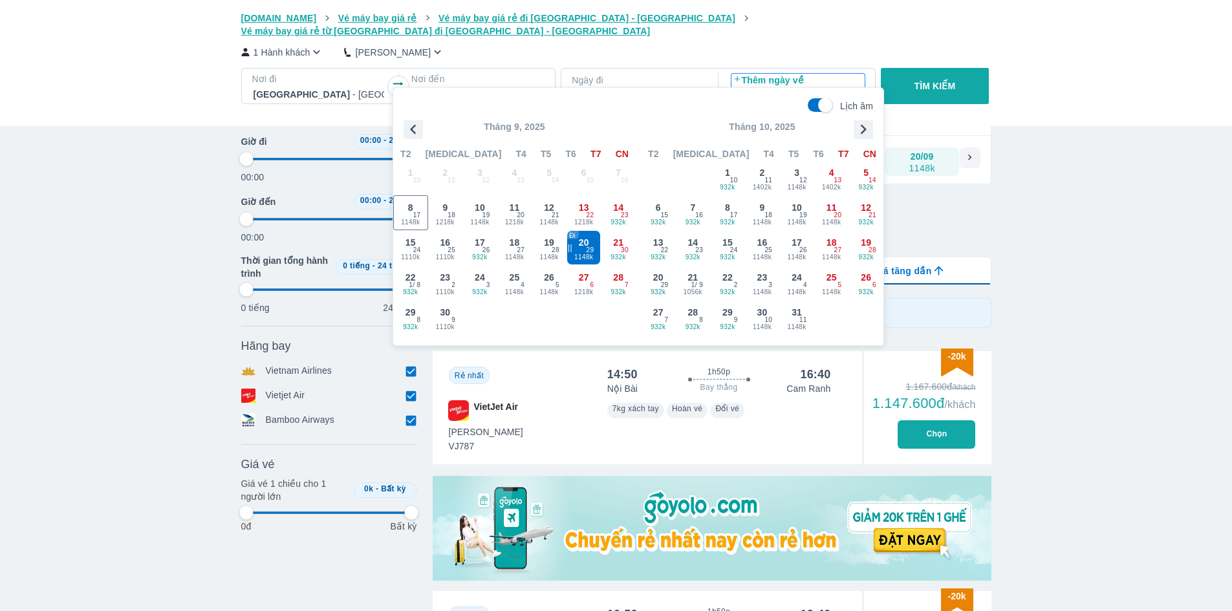
click at [785, 74] on p "Thêm ngày về ( Không bắt buộc )" at bounding box center [798, 87] width 131 height 26
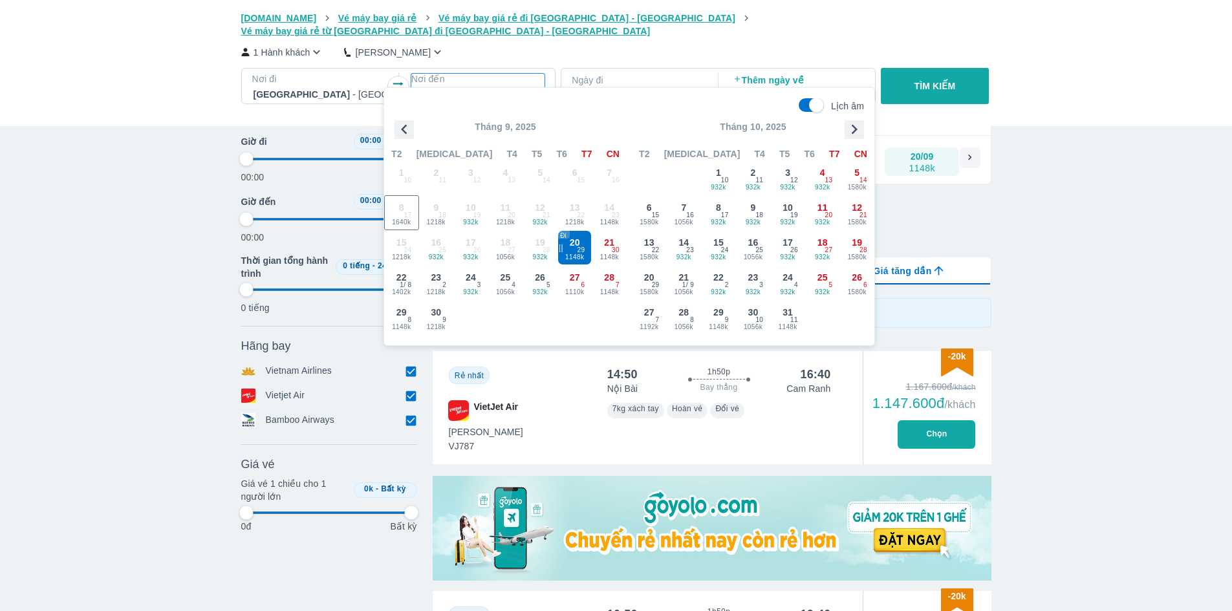
click at [464, 72] on p "Nơi đến" at bounding box center [477, 78] width 133 height 13
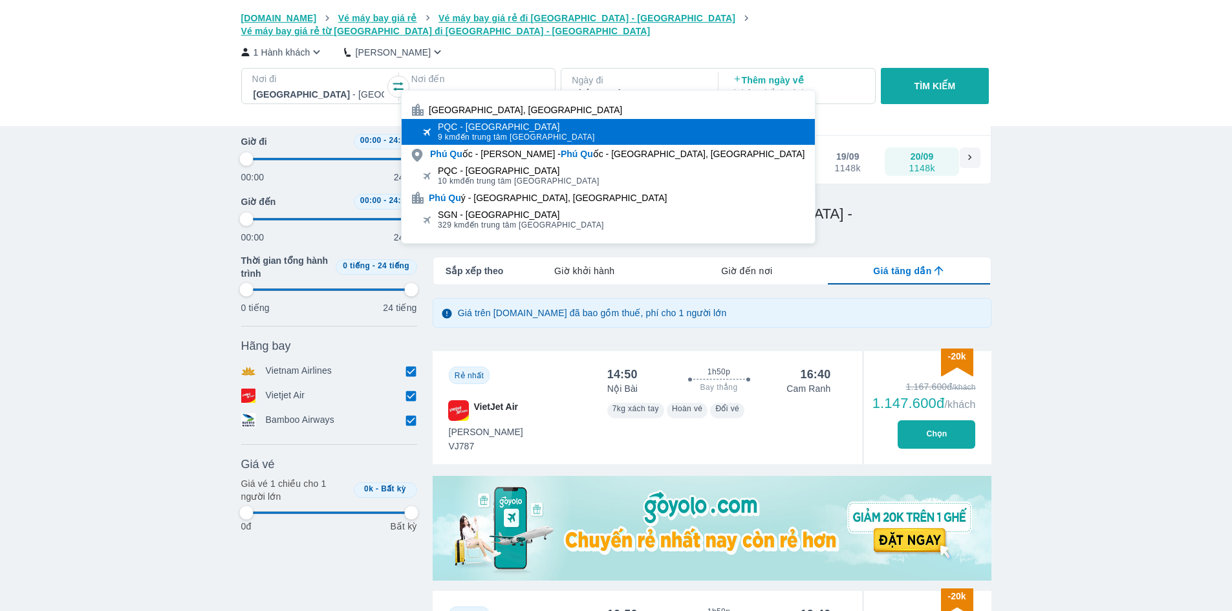
click at [525, 133] on span "9 km đến trung tâm Phú Quốc" at bounding box center [516, 137] width 157 height 10
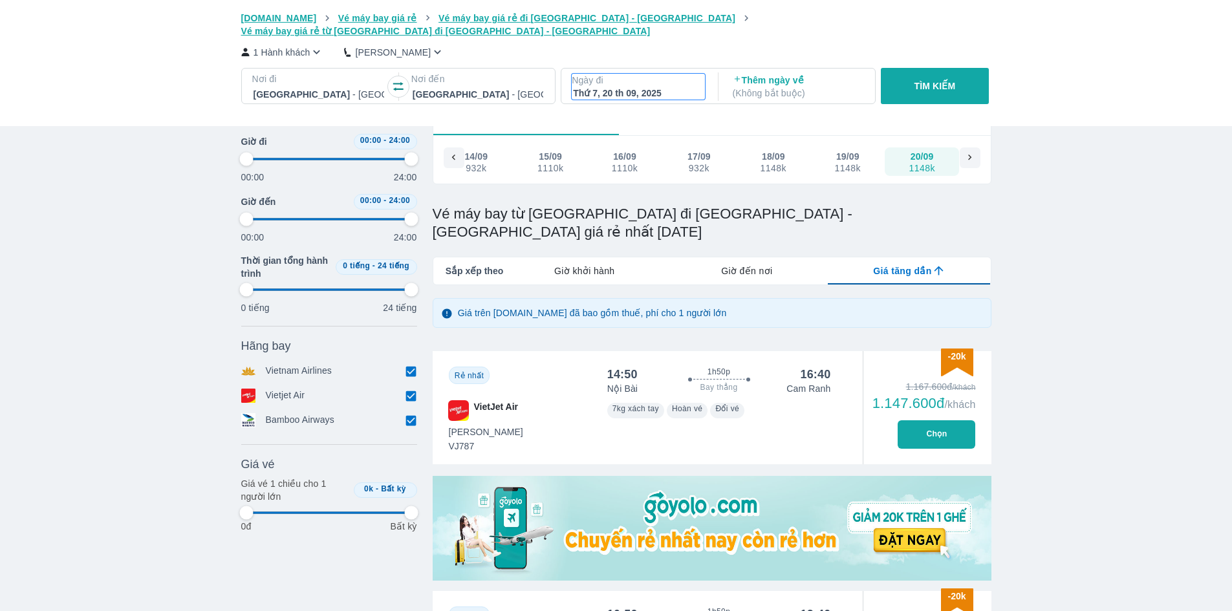
click at [686, 87] on div "Thứ 7, 20 th 09, 2025" at bounding box center [638, 93] width 131 height 13
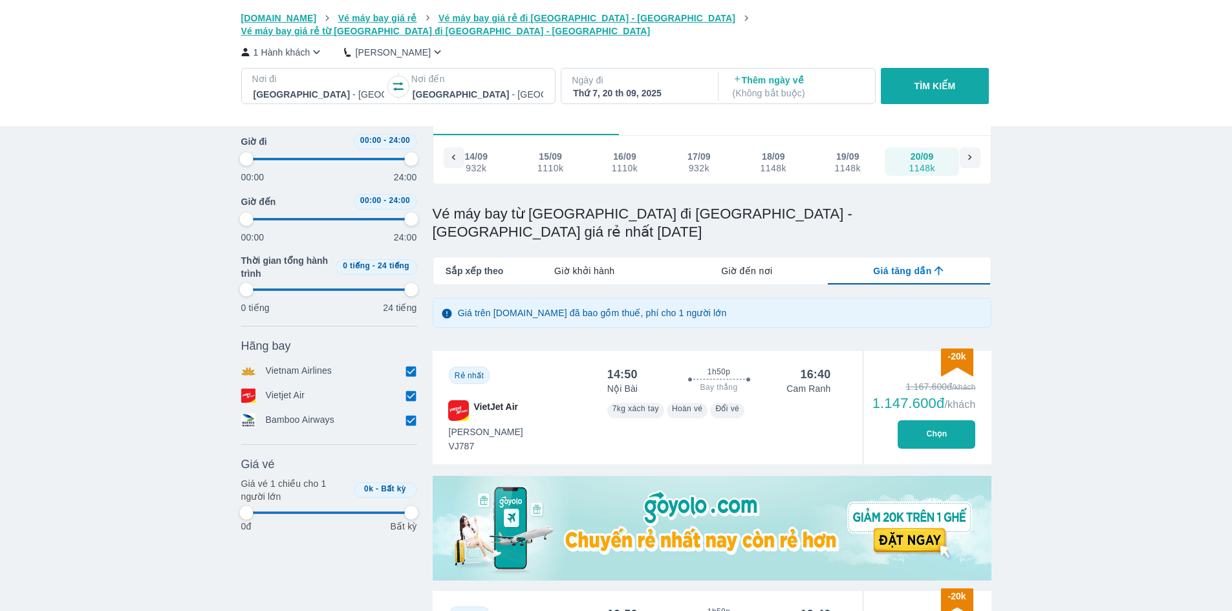
click at [651, 87] on div "Thứ 7, 20 th 09, 2025" at bounding box center [638, 93] width 131 height 13
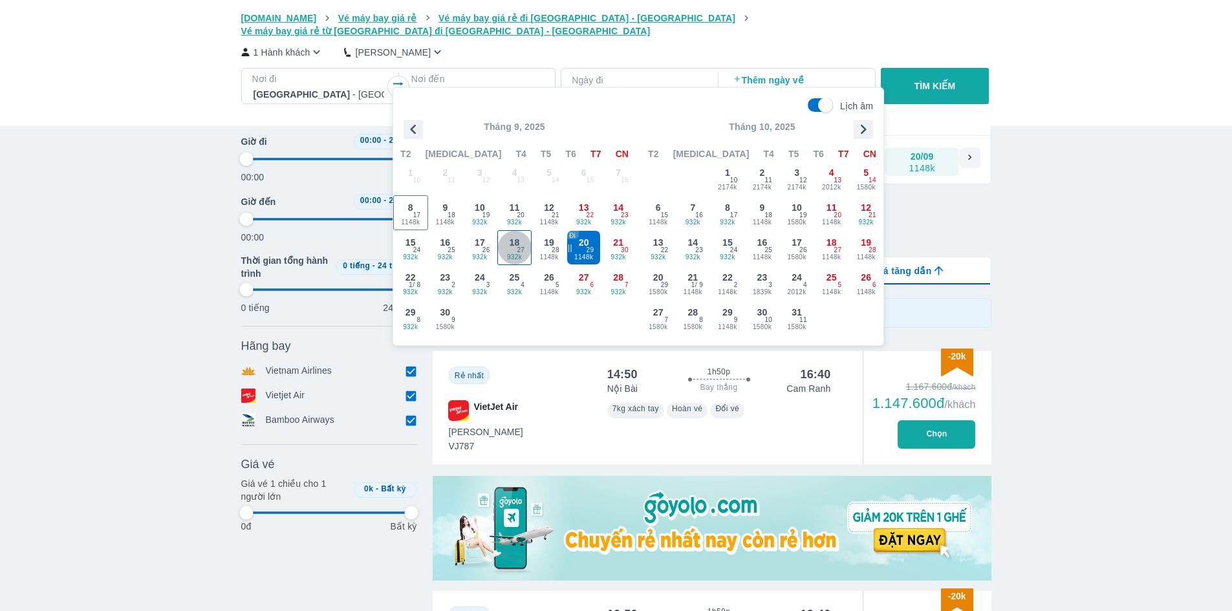
click at [517, 250] on span "27" at bounding box center [521, 250] width 8 height 10
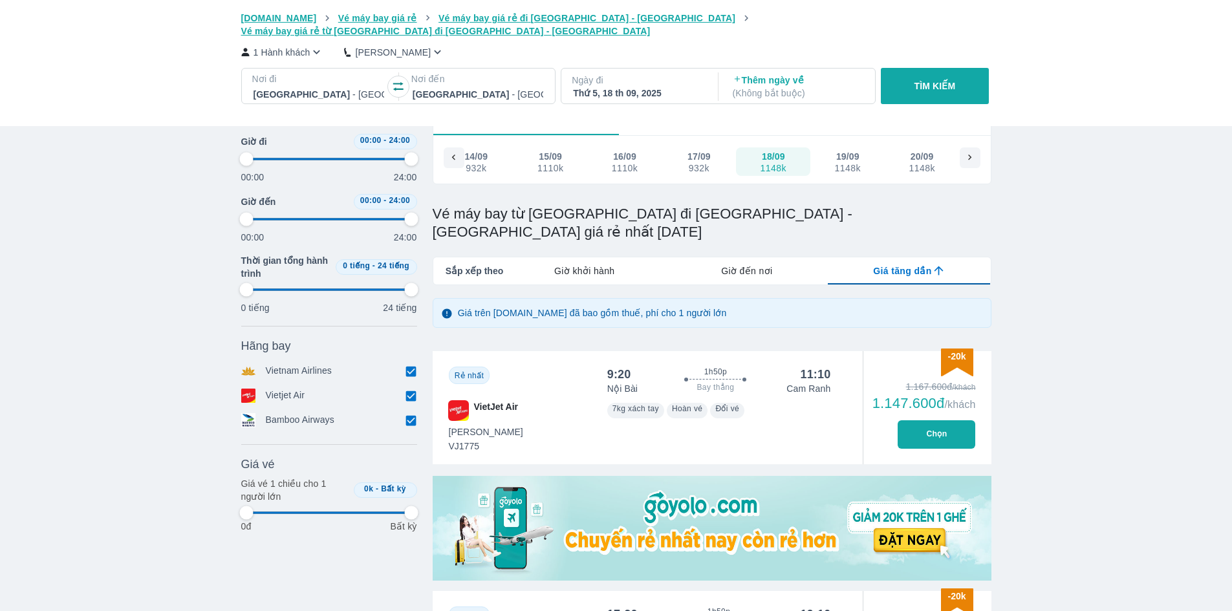
click at [787, 87] on p "( Không bắt buộc )" at bounding box center [798, 93] width 131 height 13
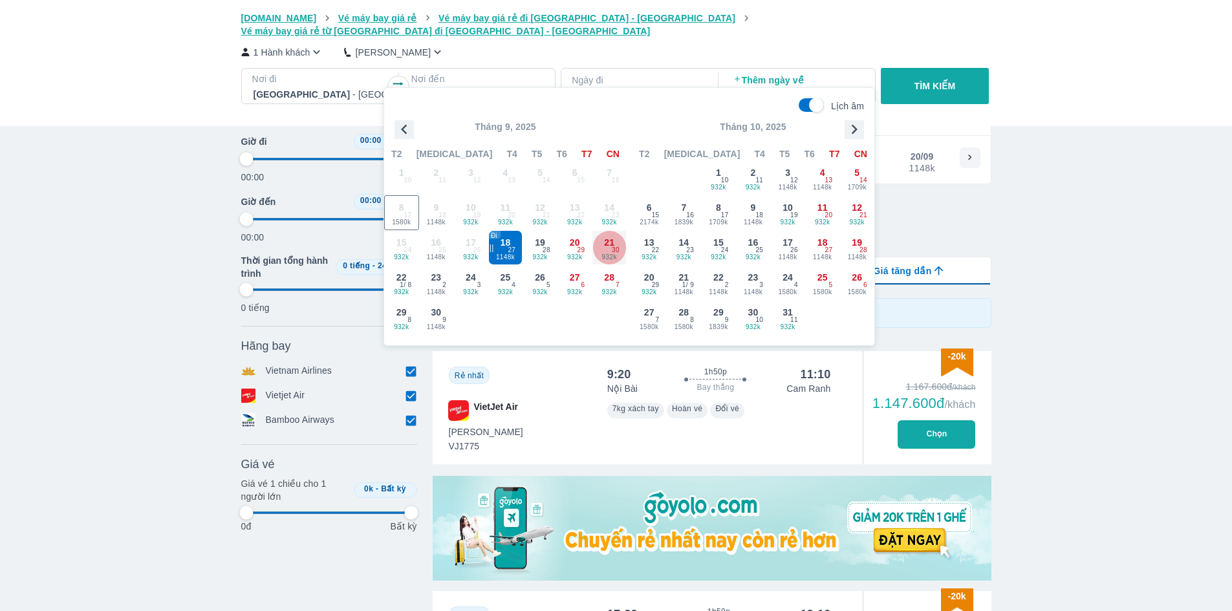
click at [620, 254] on span "30" at bounding box center [616, 250] width 8 height 10
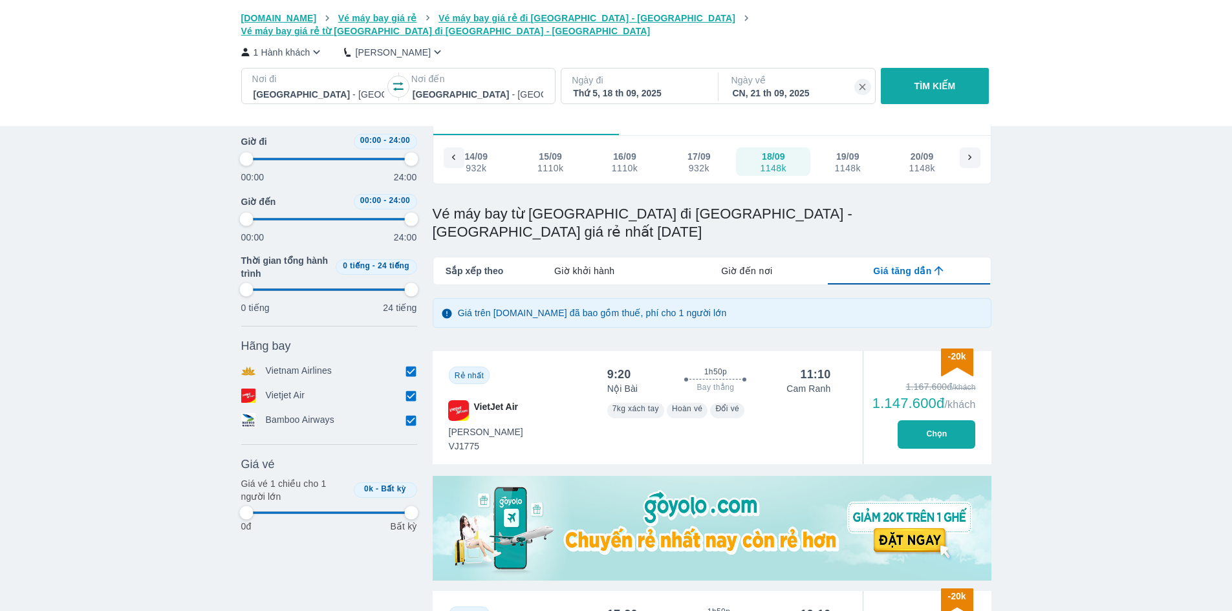
click at [940, 80] on p "TÌM KIẾM" at bounding box center [935, 86] width 41 height 13
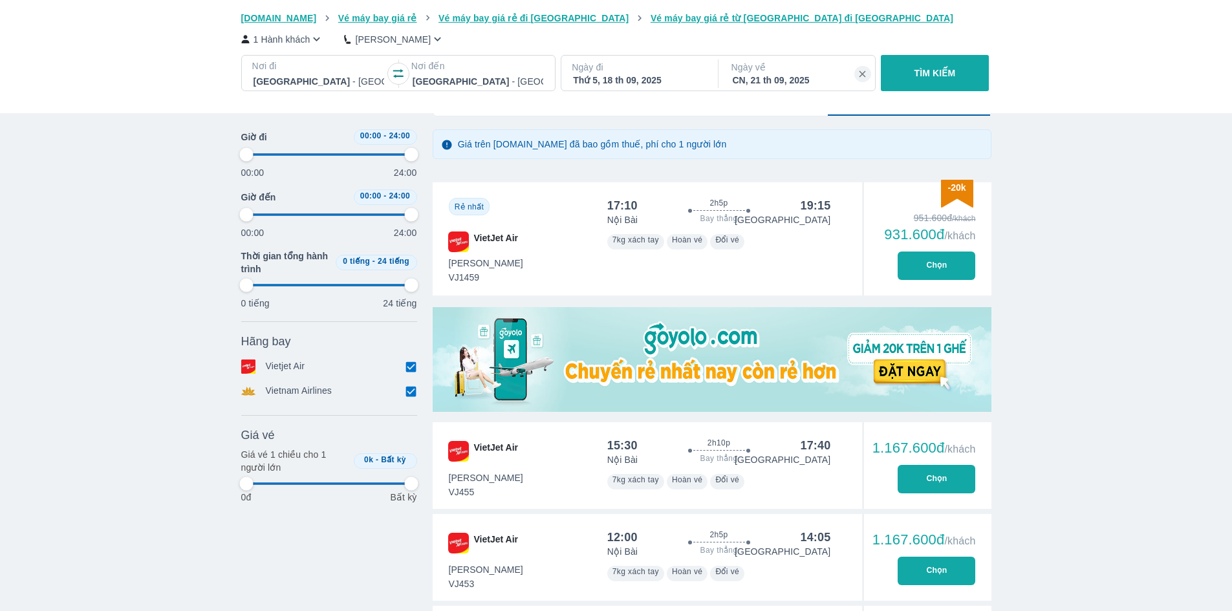
scroll to position [259, 0]
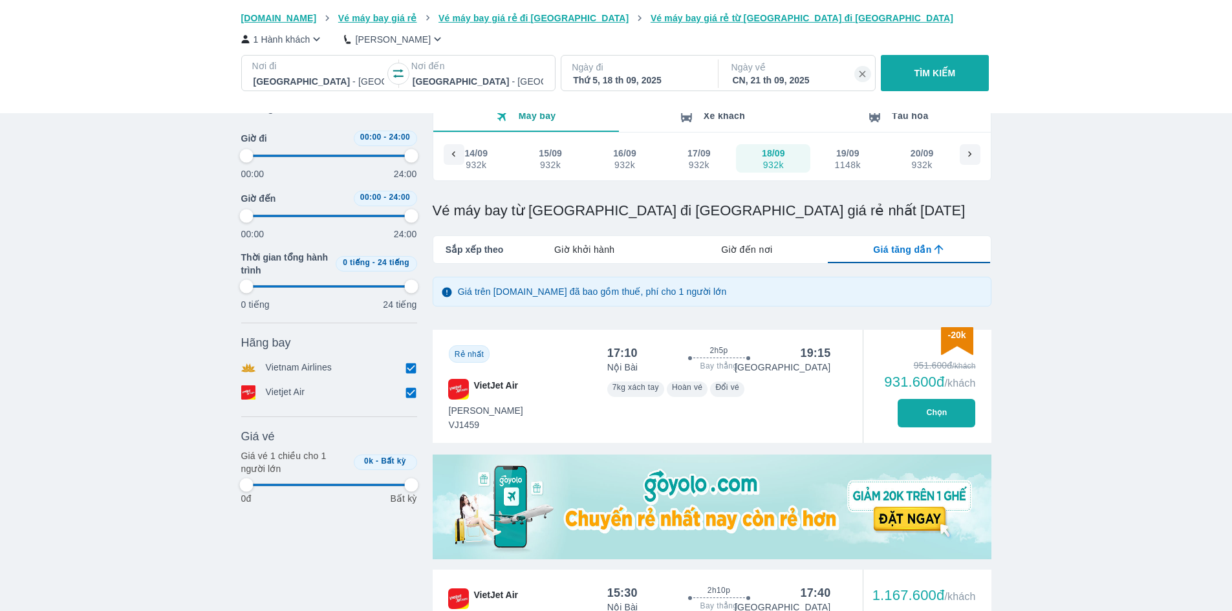
click at [657, 77] on div "Thứ 5, 18 th 09, 2025" at bounding box center [638, 80] width 131 height 13
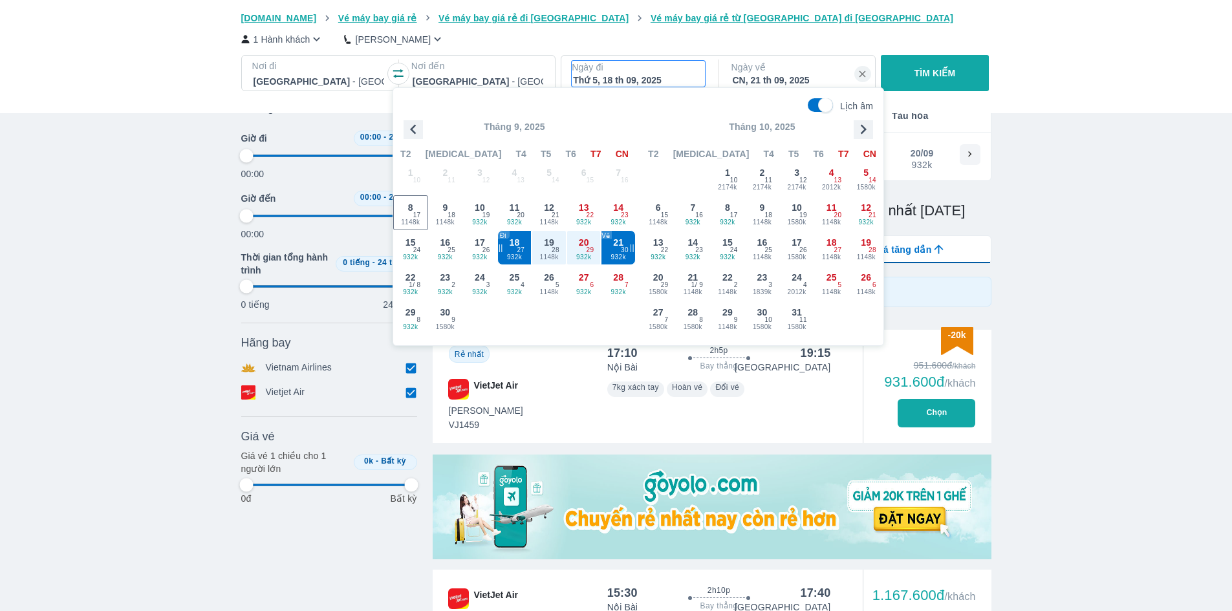
scroll to position [74, 0]
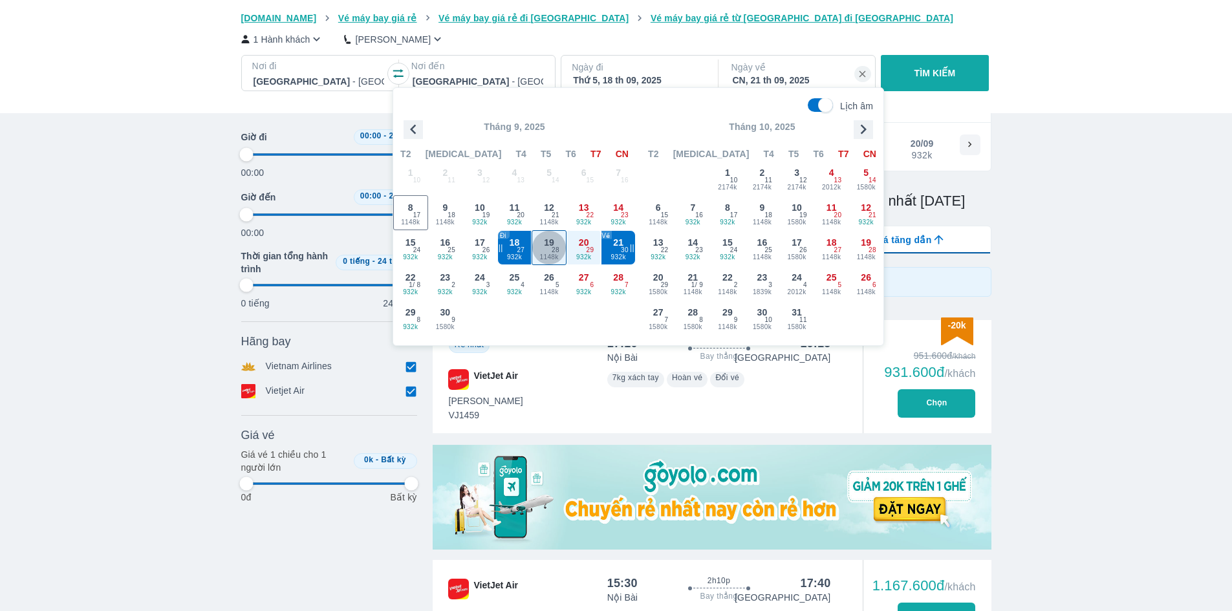
click at [550, 252] on div "19 1148k 28" at bounding box center [549, 248] width 34 height 34
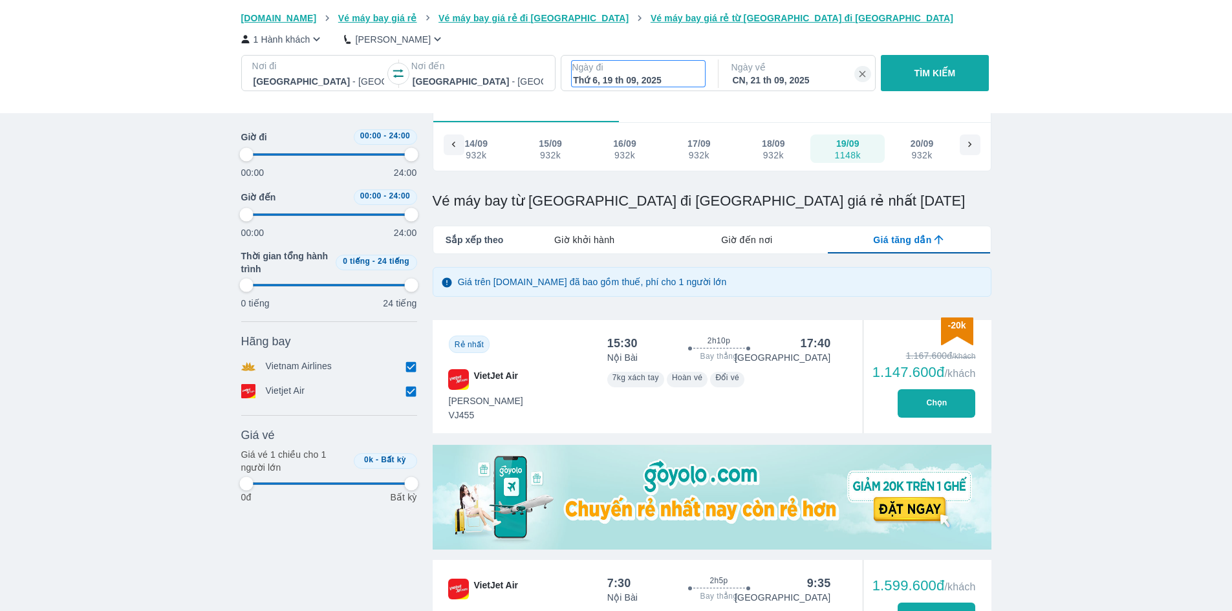
click at [647, 66] on p "Ngày đi" at bounding box center [638, 67] width 133 height 13
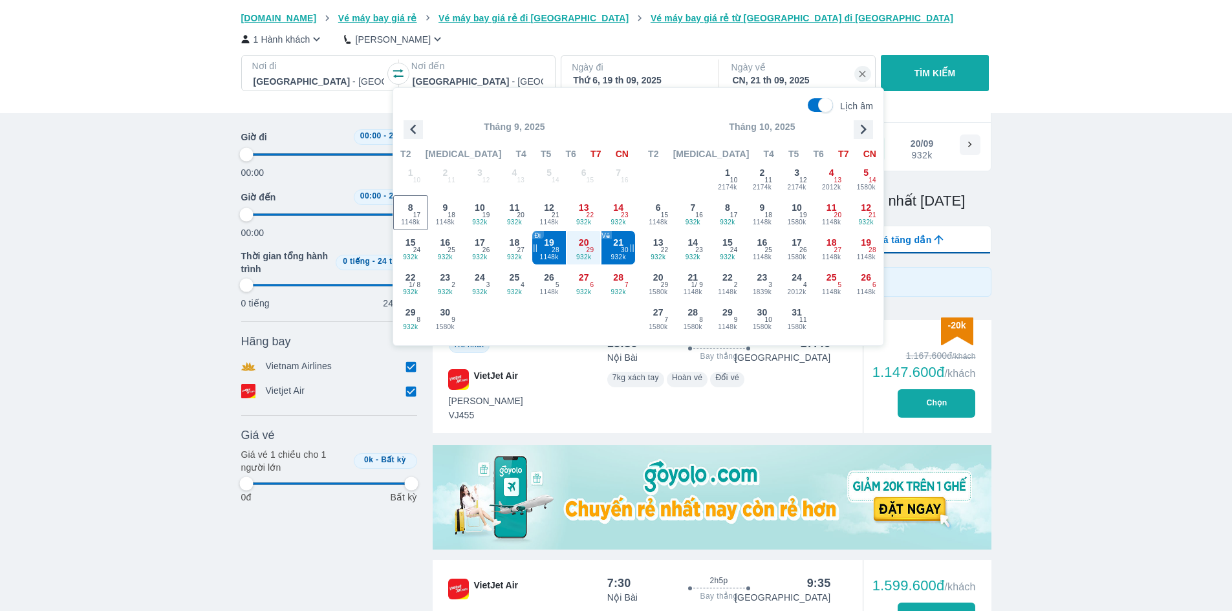
click at [1053, 373] on div "Vé máy bay Vé xe khách Vé tàu lửa Vé tàu thủy Vé của tôi Goyolo.com Vé máy bay …" at bounding box center [616, 500] width 1232 height 1148
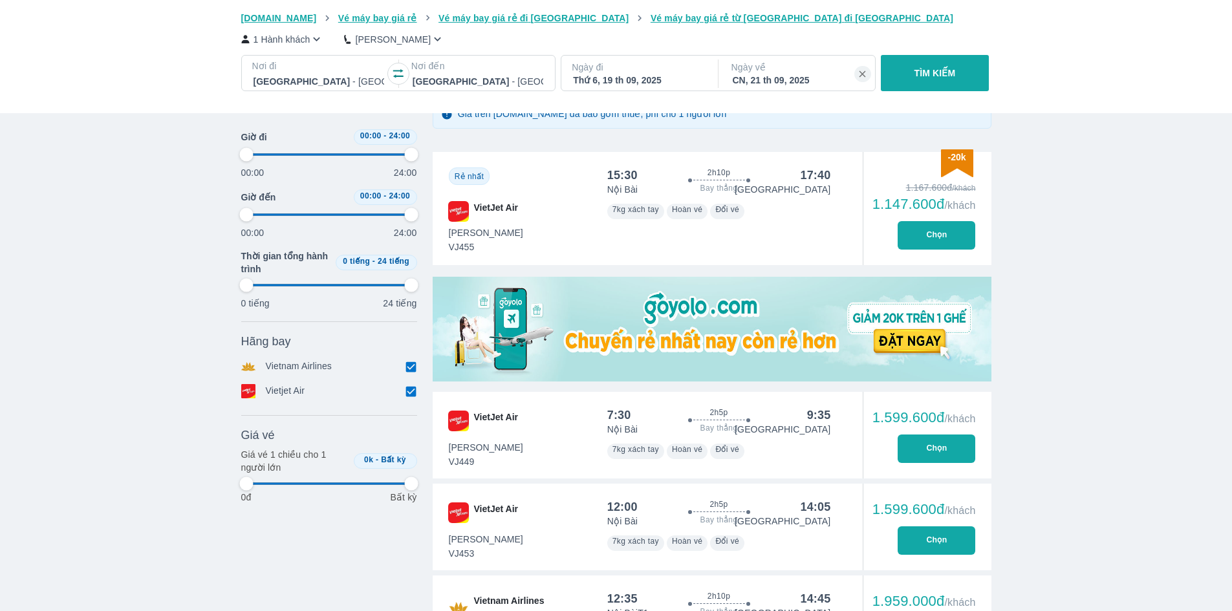
scroll to position [0, 0]
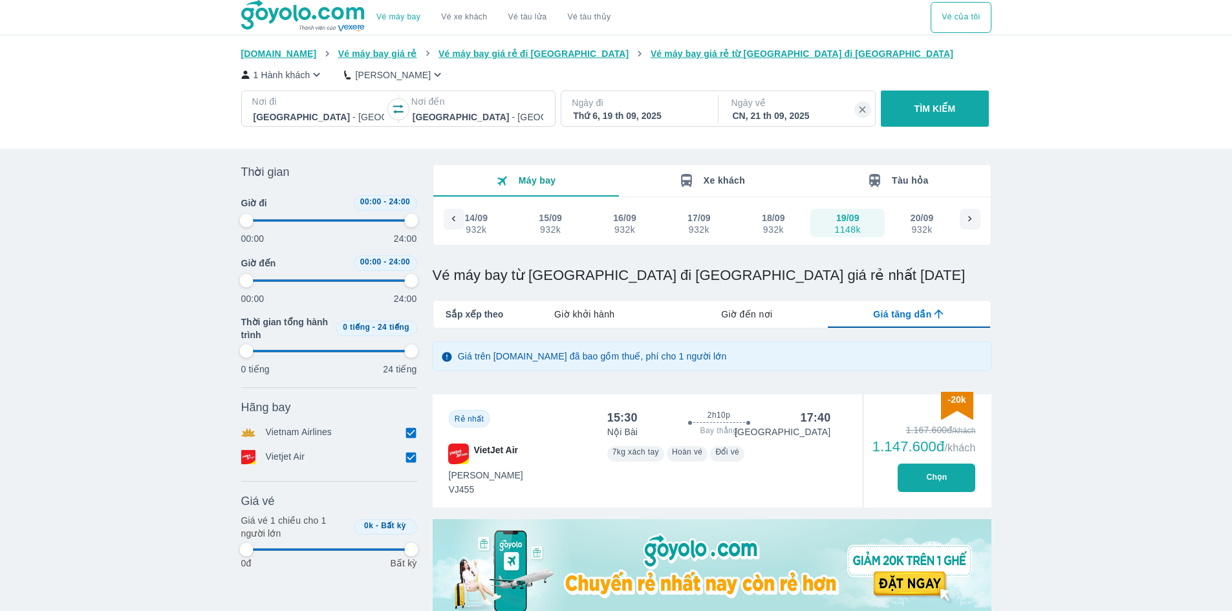
click at [658, 120] on div "Thứ 6, 19 th 09, 2025" at bounding box center [638, 115] width 131 height 13
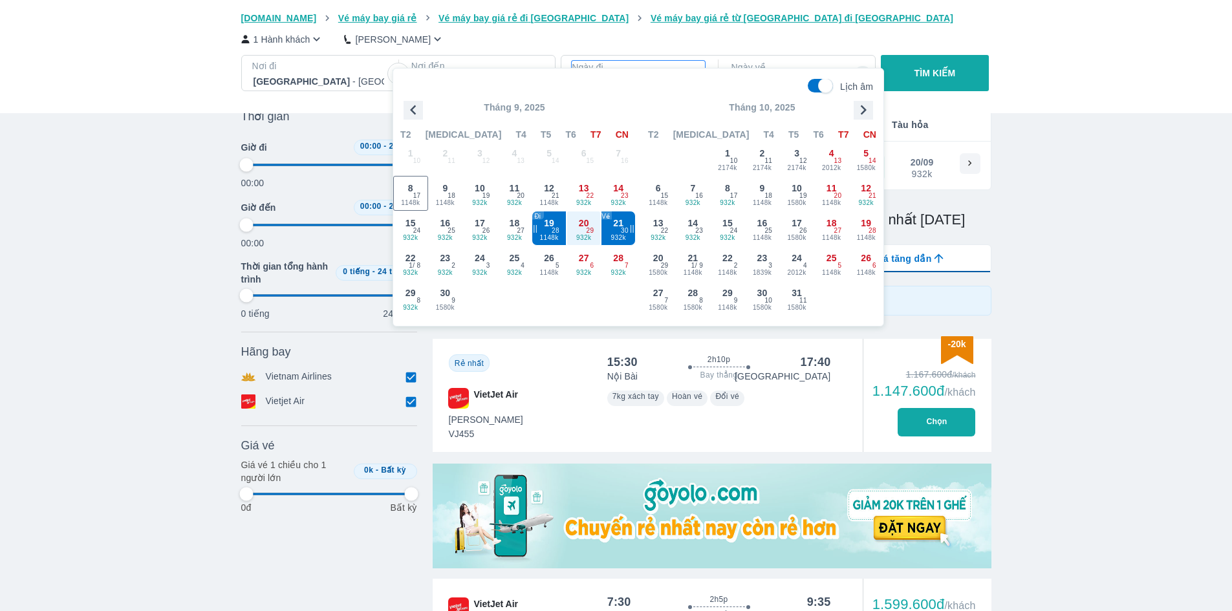
scroll to position [74, 0]
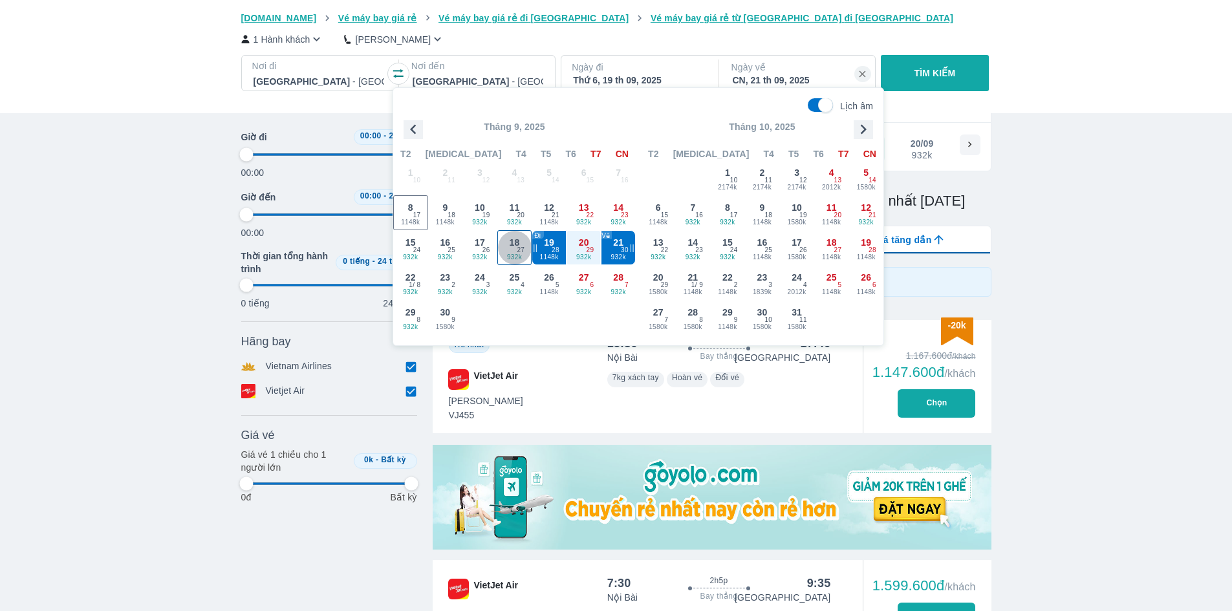
click at [526, 252] on span "932k" at bounding box center [515, 257] width 34 height 10
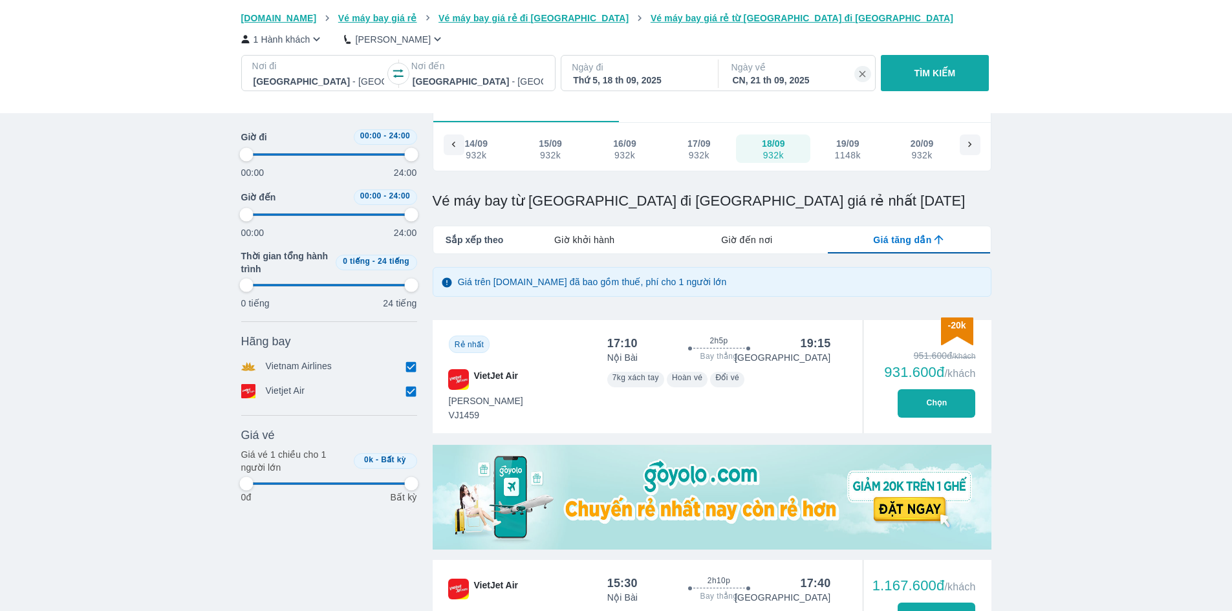
click at [945, 404] on button "Chọn" at bounding box center [937, 403] width 78 height 28
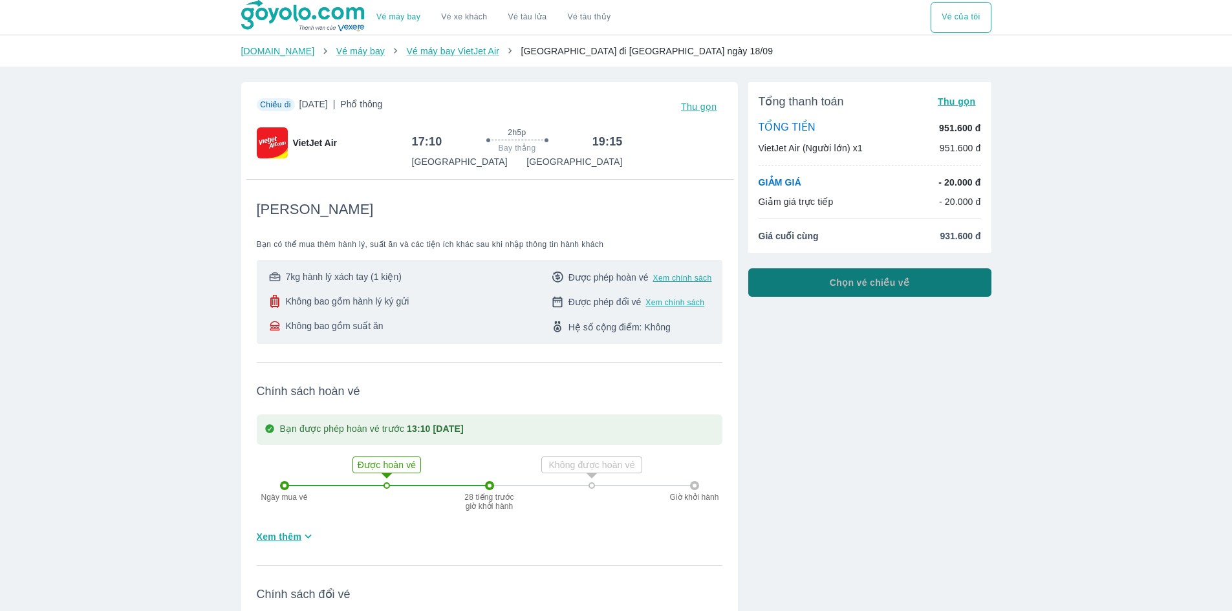
click at [853, 282] on span "Chọn vé chiều về" at bounding box center [870, 282] width 80 height 13
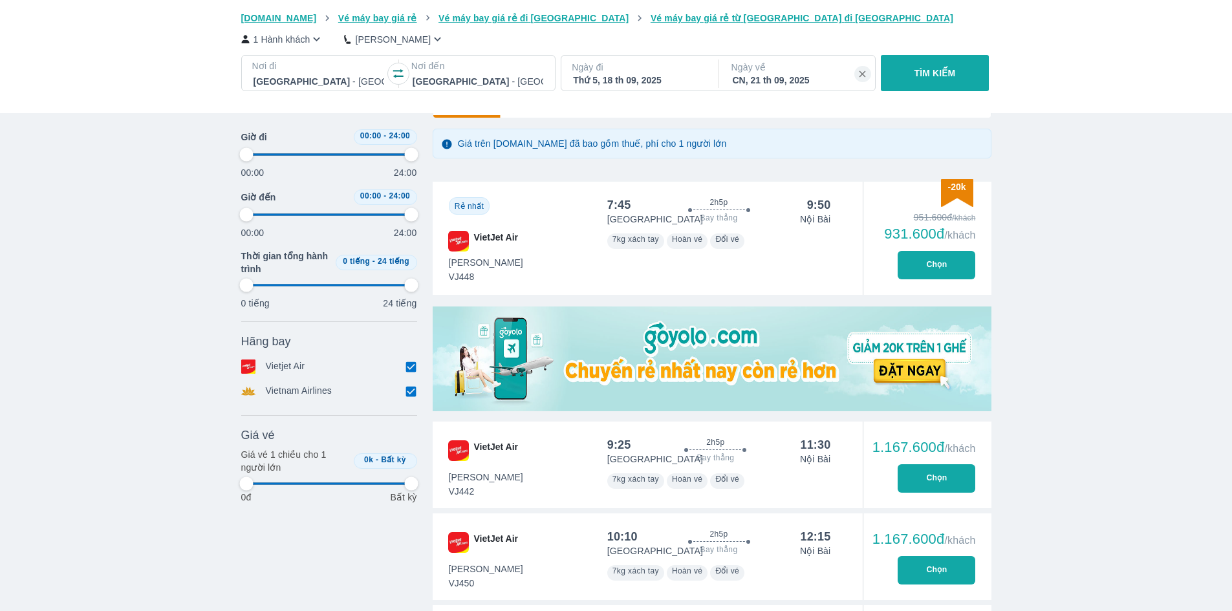
scroll to position [323, 0]
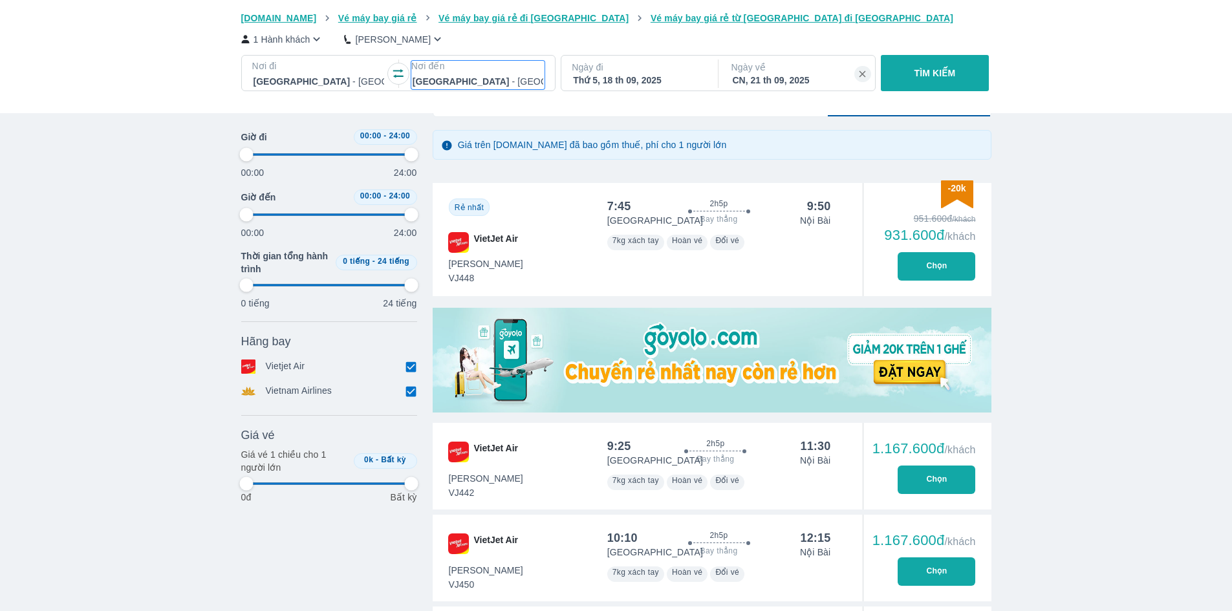
click at [499, 82] on div at bounding box center [478, 82] width 131 height 16
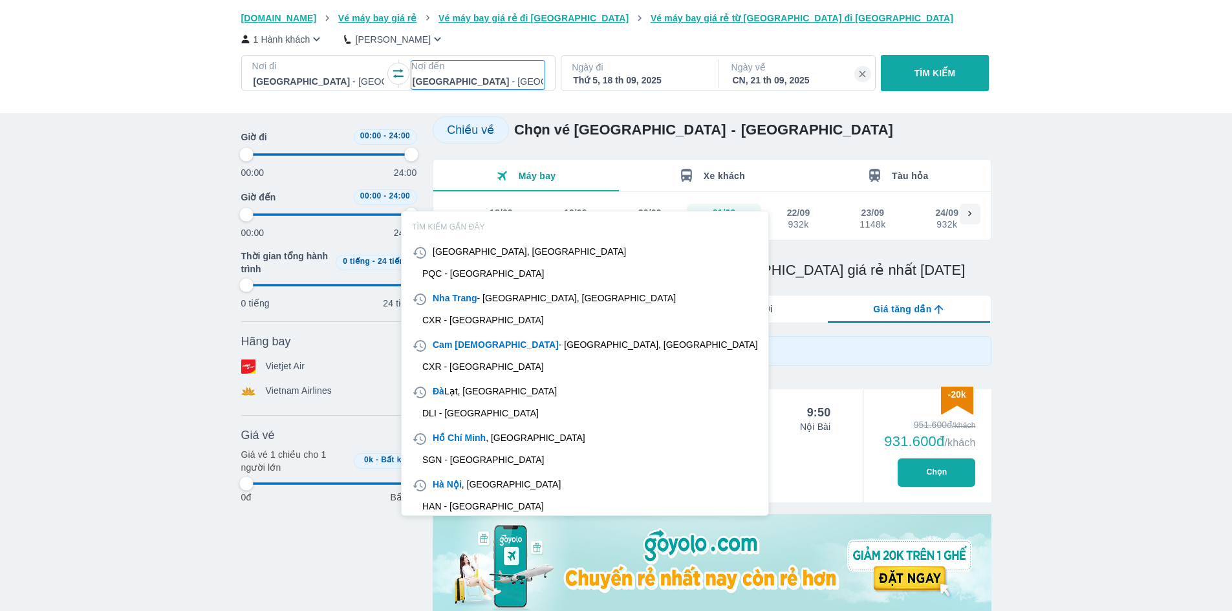
scroll to position [74, 0]
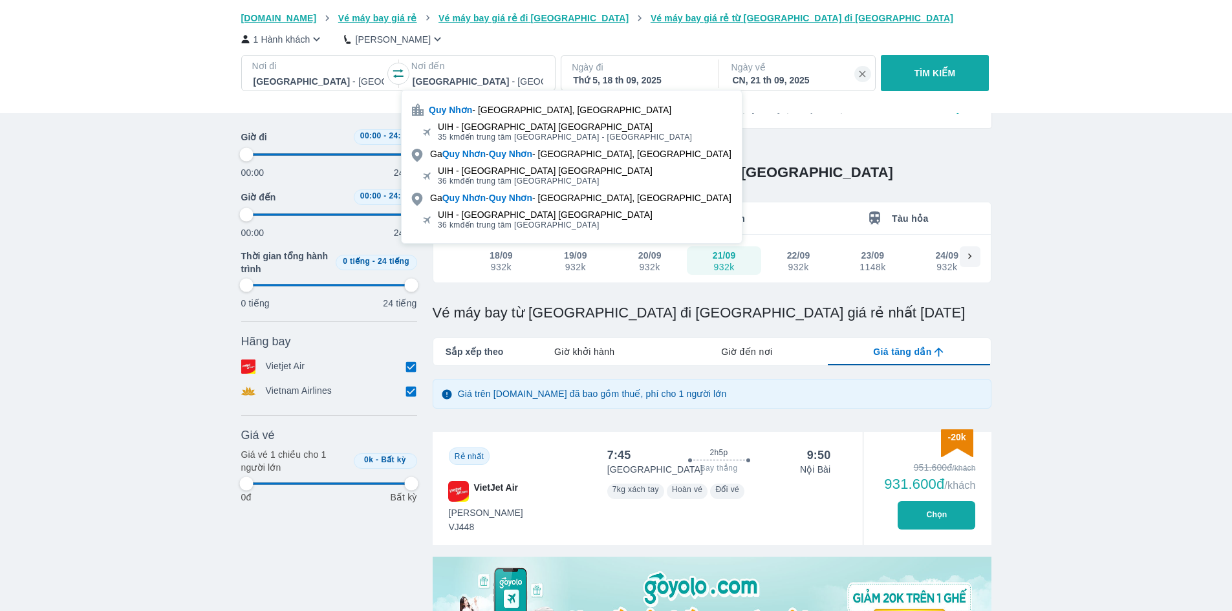
click at [600, 128] on div "UIH - Sân bay Phù Cát 35 km đến trung tâm Quy Nhơn - Bình Định" at bounding box center [572, 132] width 340 height 26
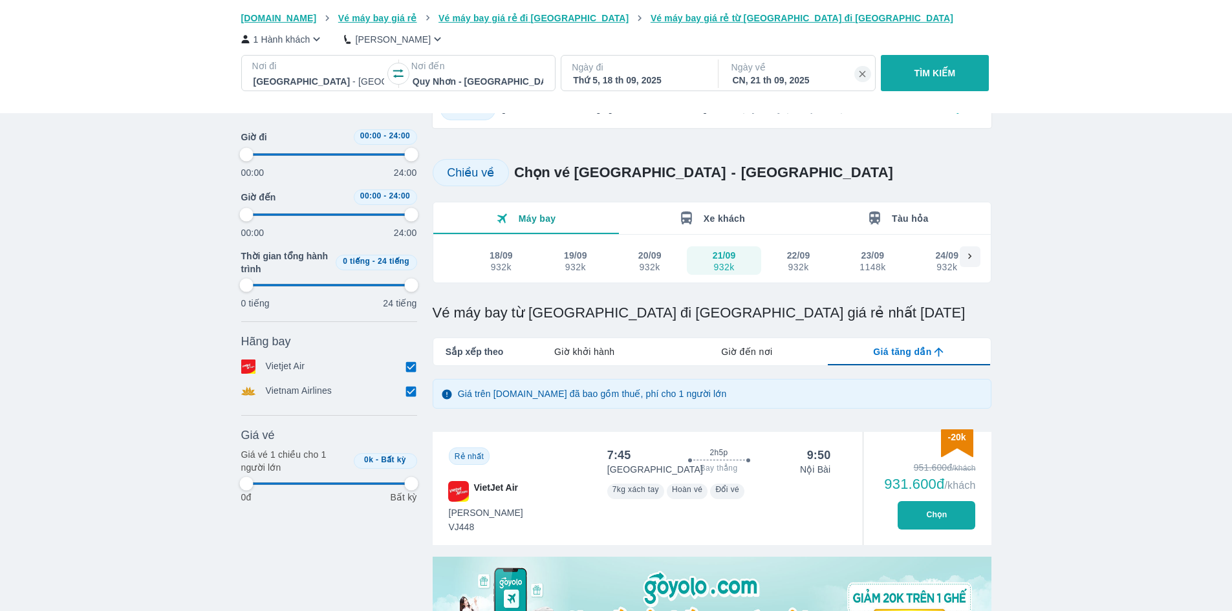
click at [680, 78] on div "Thứ 5, 18 th 09, 2025" at bounding box center [638, 80] width 131 height 13
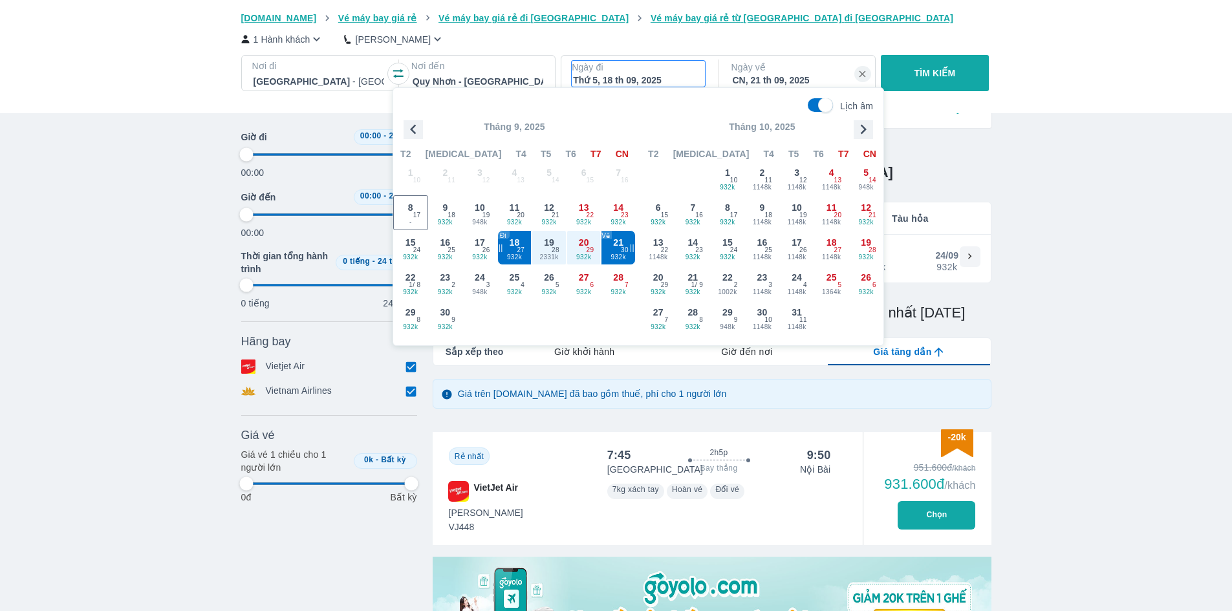
click at [682, 76] on div "Thứ 5, 18 th 09, 2025" at bounding box center [638, 80] width 131 height 13
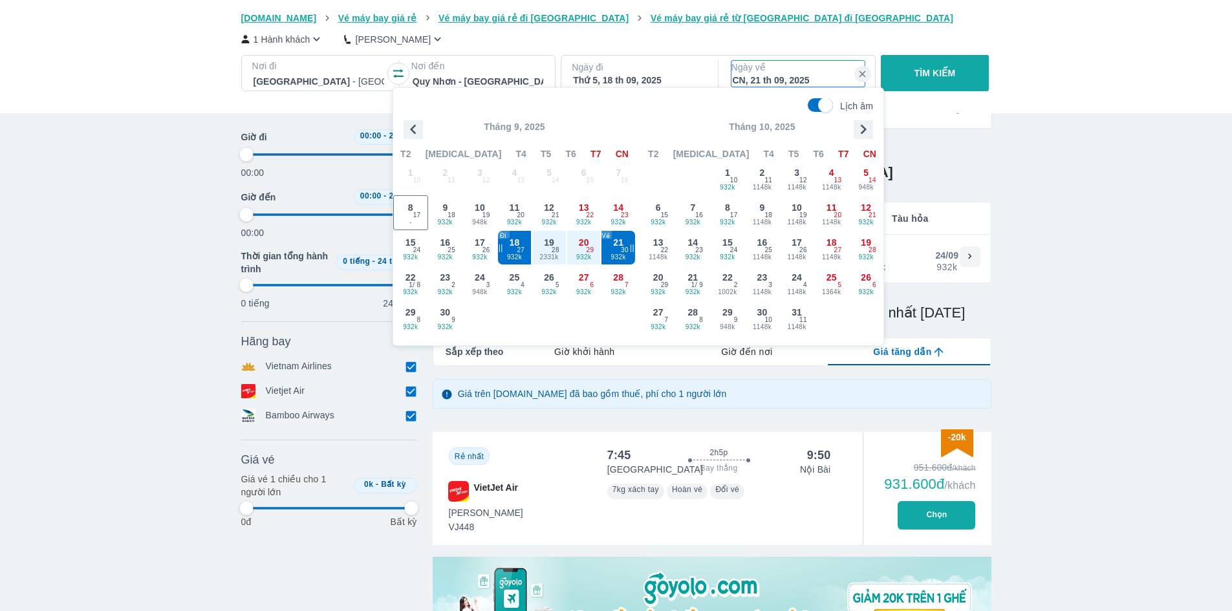
click at [787, 69] on p "Ngày về" at bounding box center [798, 67] width 133 height 13
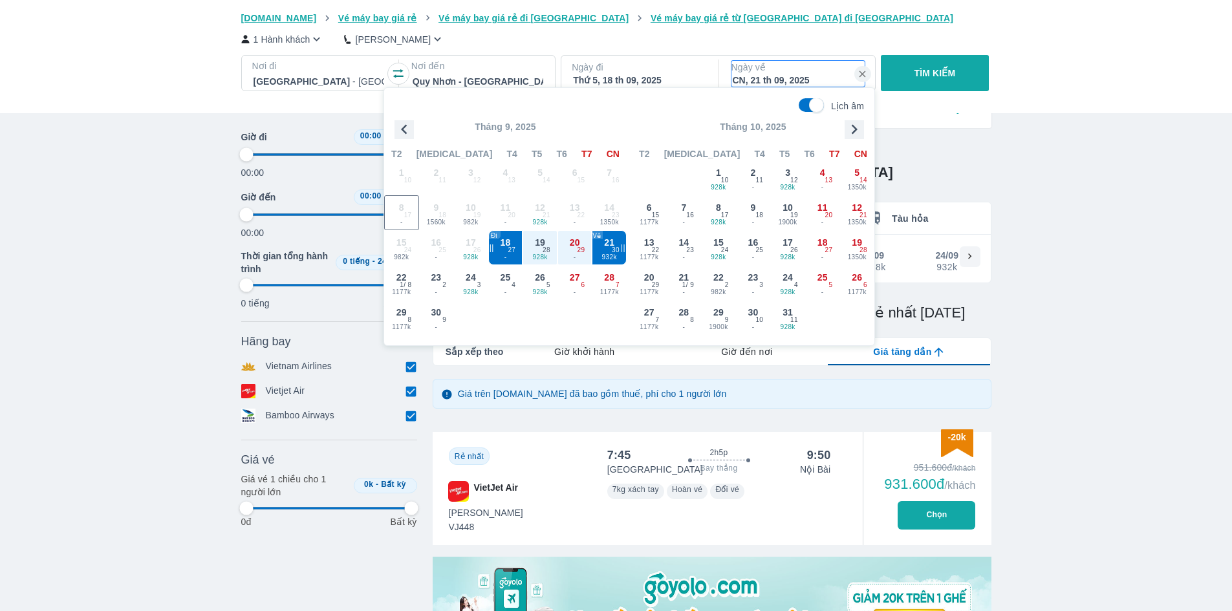
click at [928, 72] on p "TÌM KIẾM" at bounding box center [935, 73] width 41 height 13
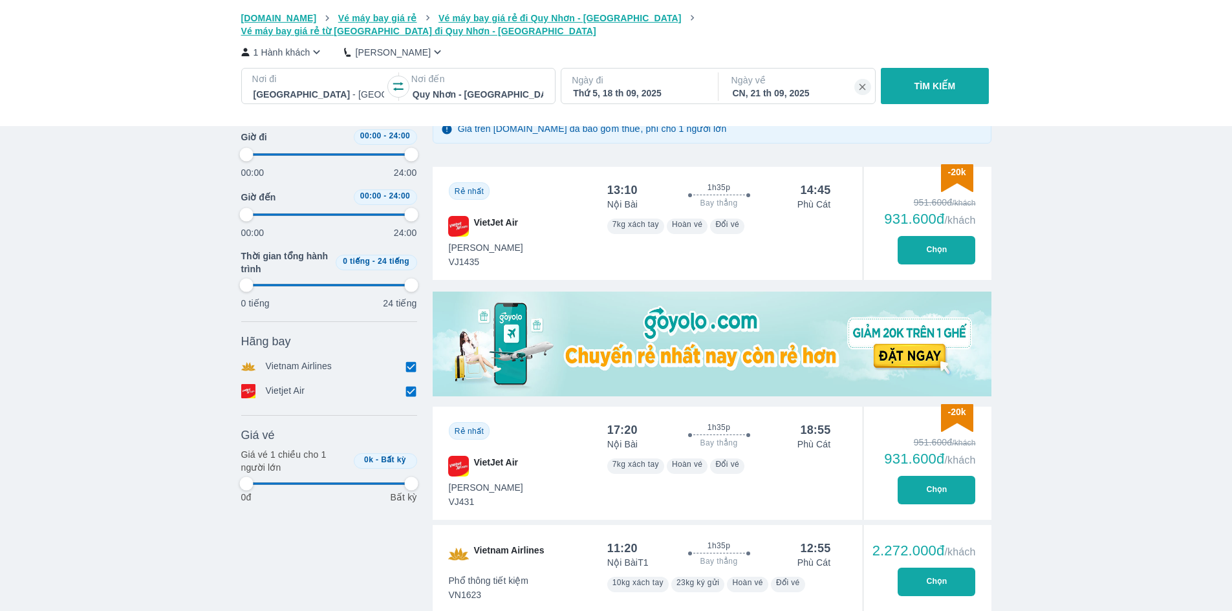
scroll to position [323, 0]
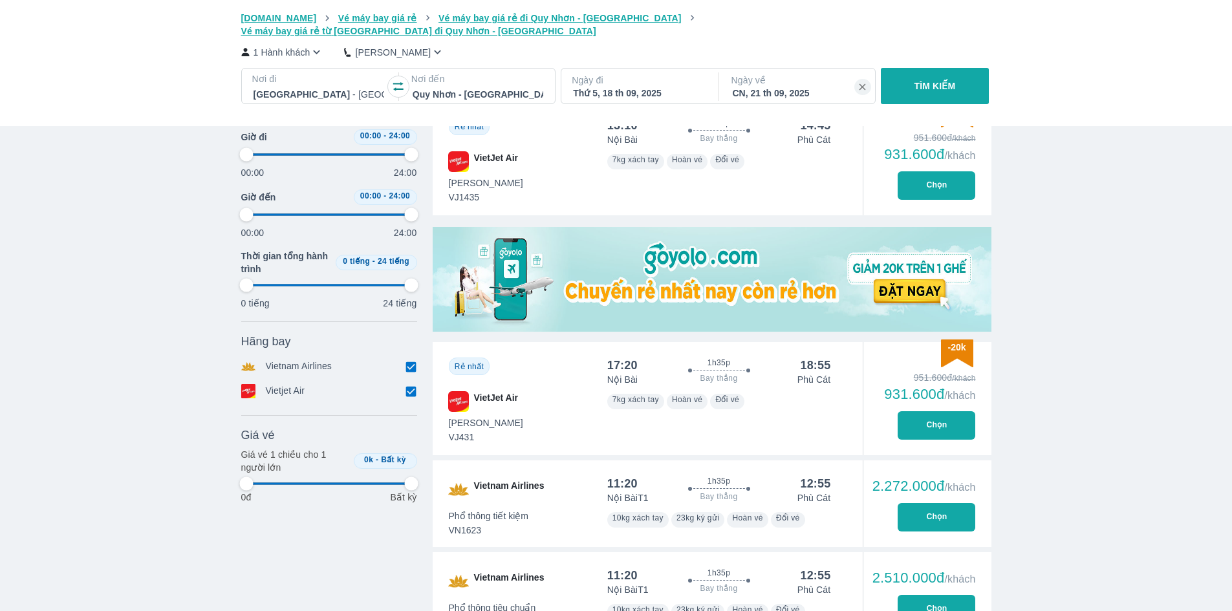
click at [955, 411] on button "Chọn" at bounding box center [937, 425] width 78 height 28
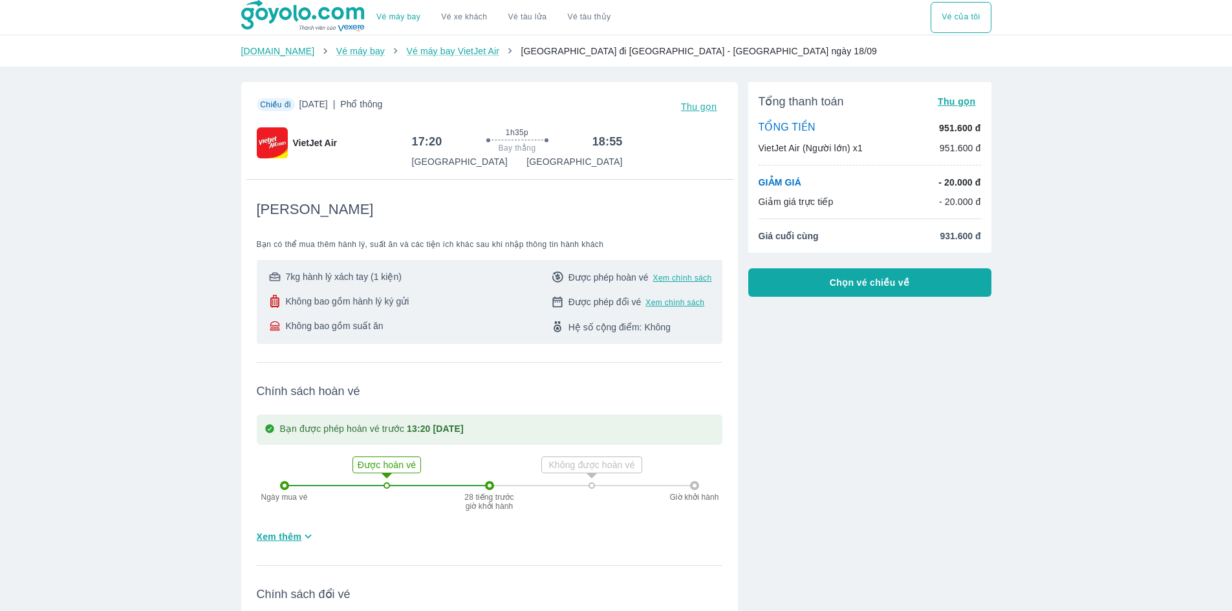
click at [859, 282] on span "Chọn vé chiều về" at bounding box center [870, 282] width 80 height 13
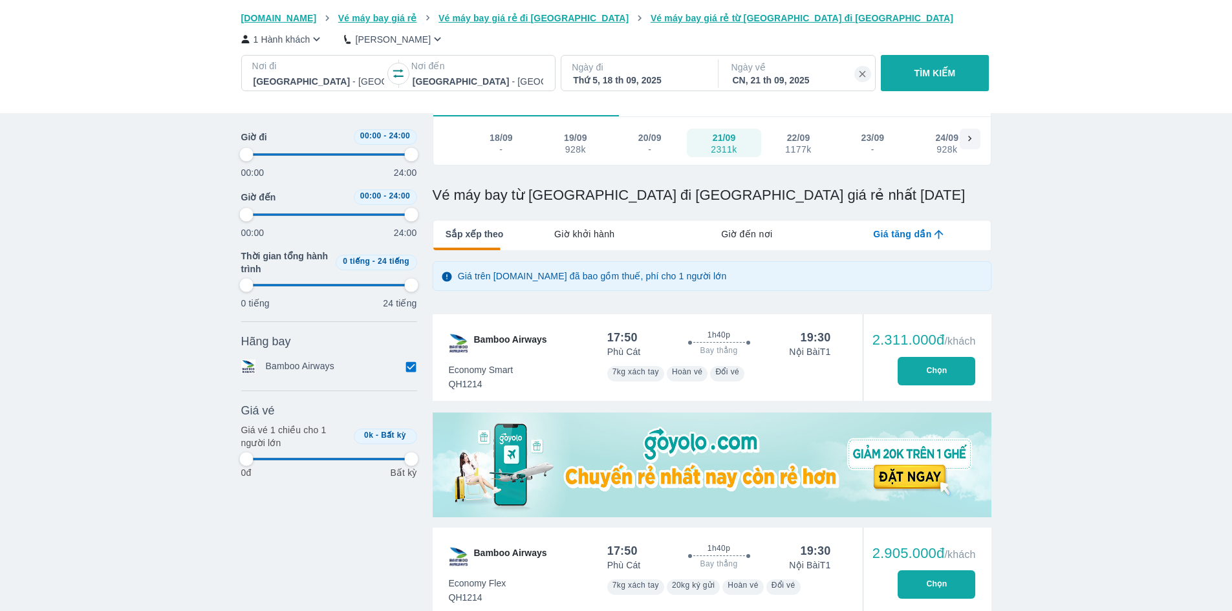
scroll to position [194, 0]
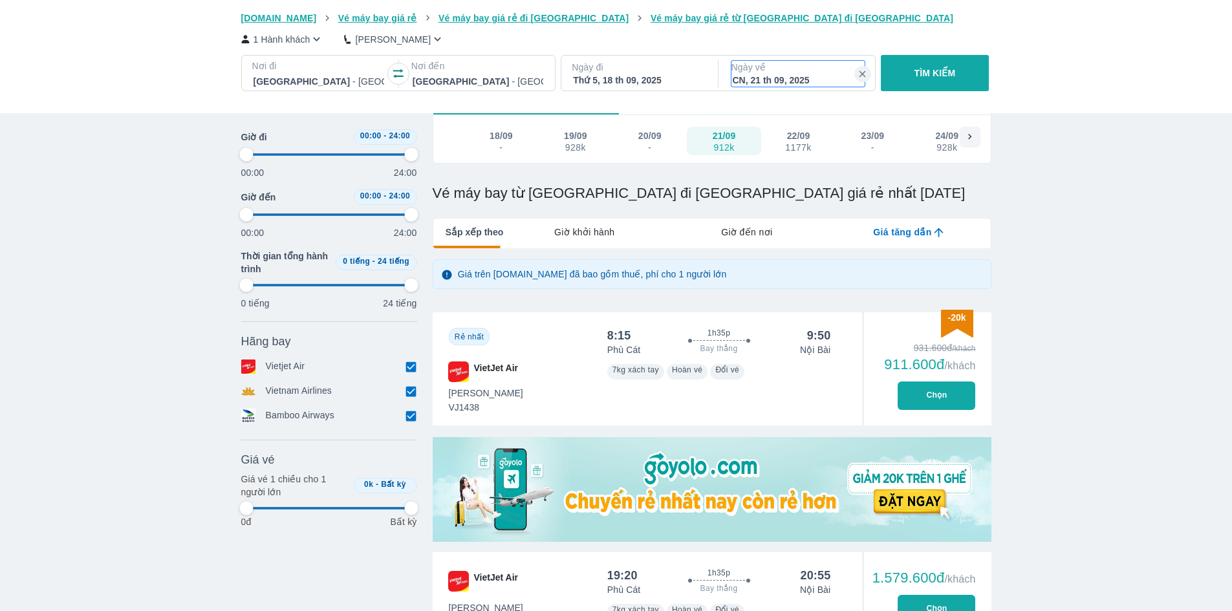
click at [778, 74] on p "Ngày về" at bounding box center [798, 67] width 133 height 13
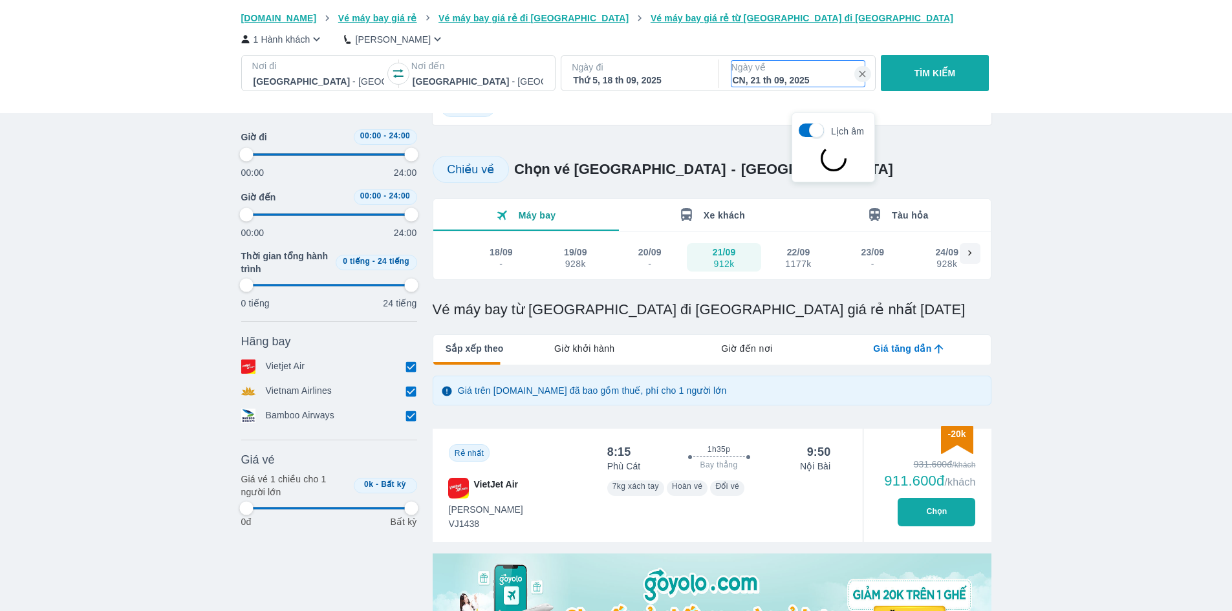
scroll to position [74, 0]
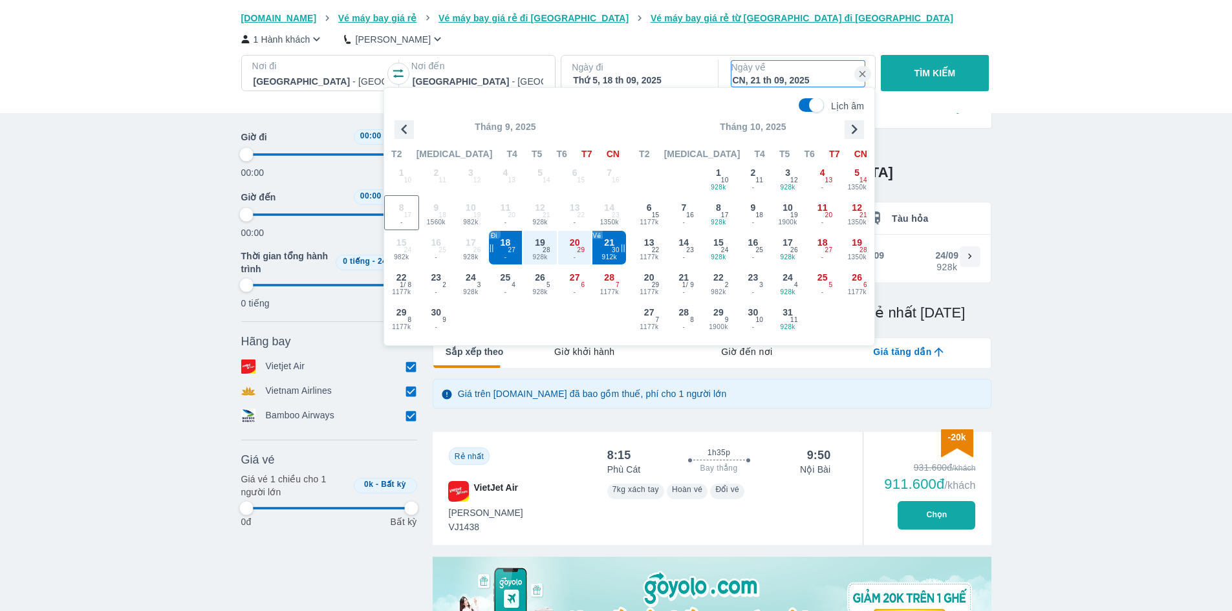
click at [778, 74] on p "Ngày về" at bounding box center [798, 67] width 133 height 13
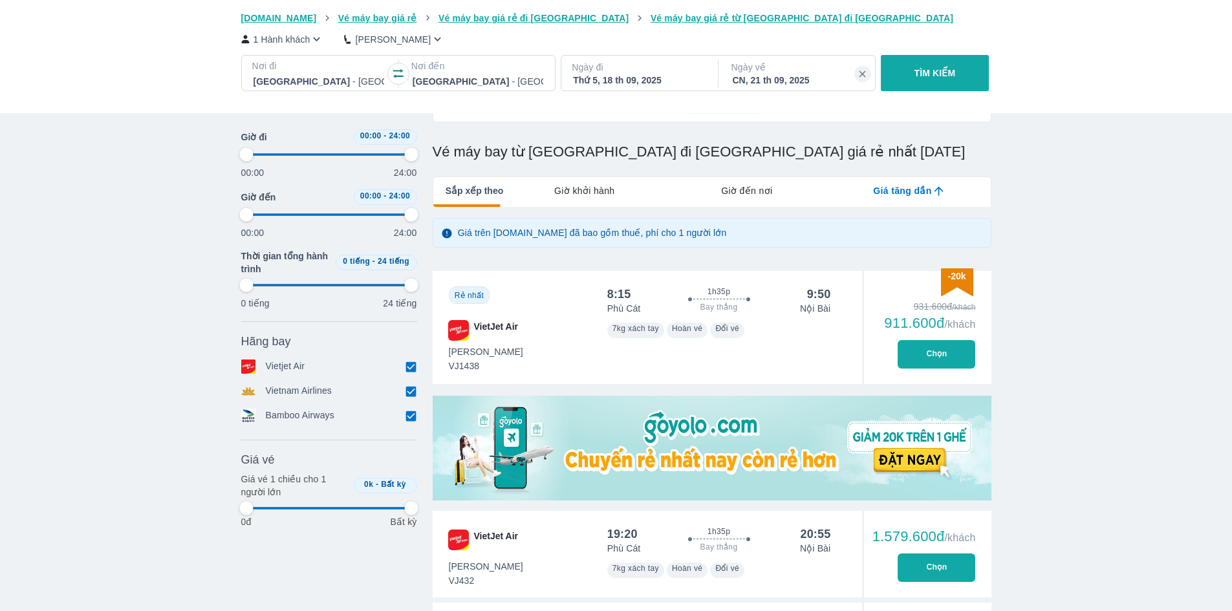
scroll to position [268, 0]
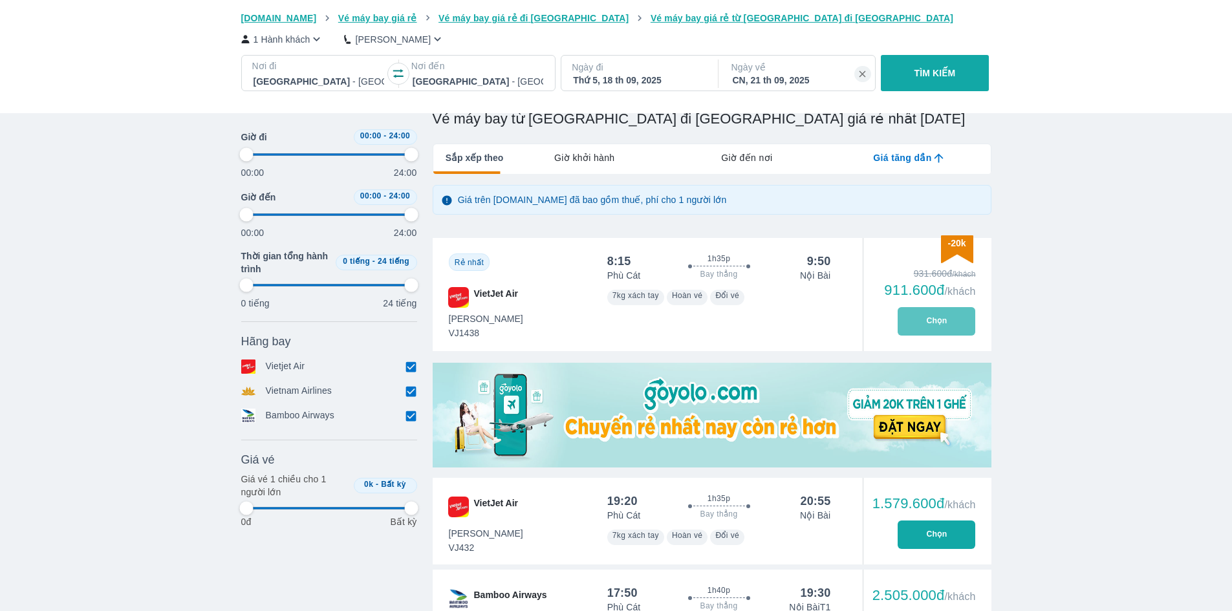
click at [961, 328] on button "Chọn" at bounding box center [937, 321] width 78 height 28
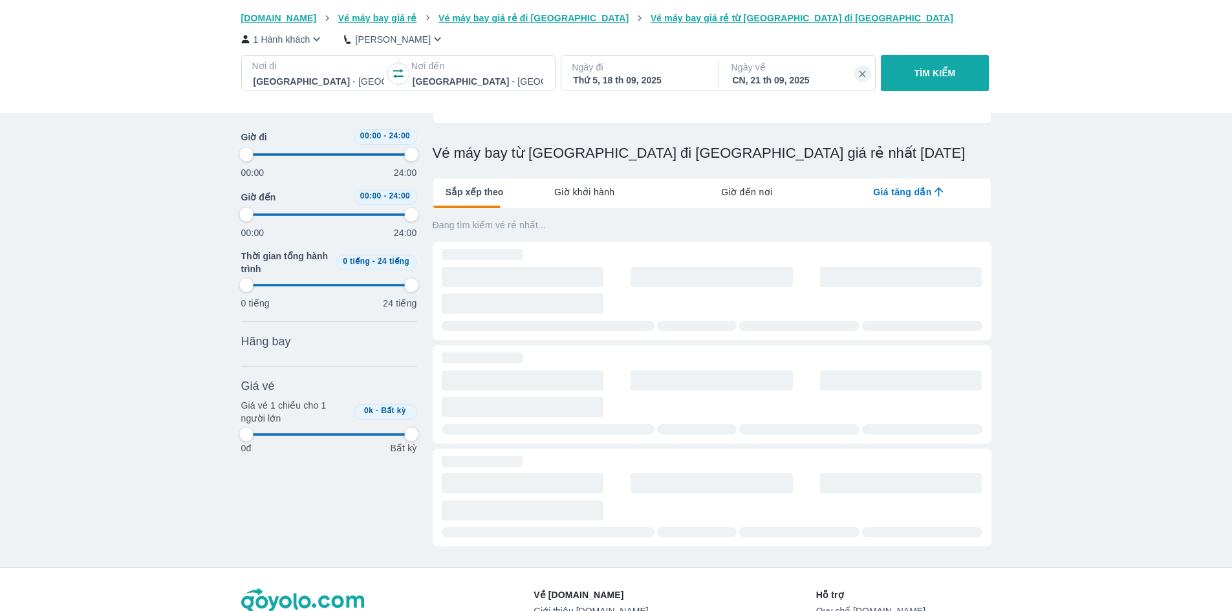
scroll to position [0, 349]
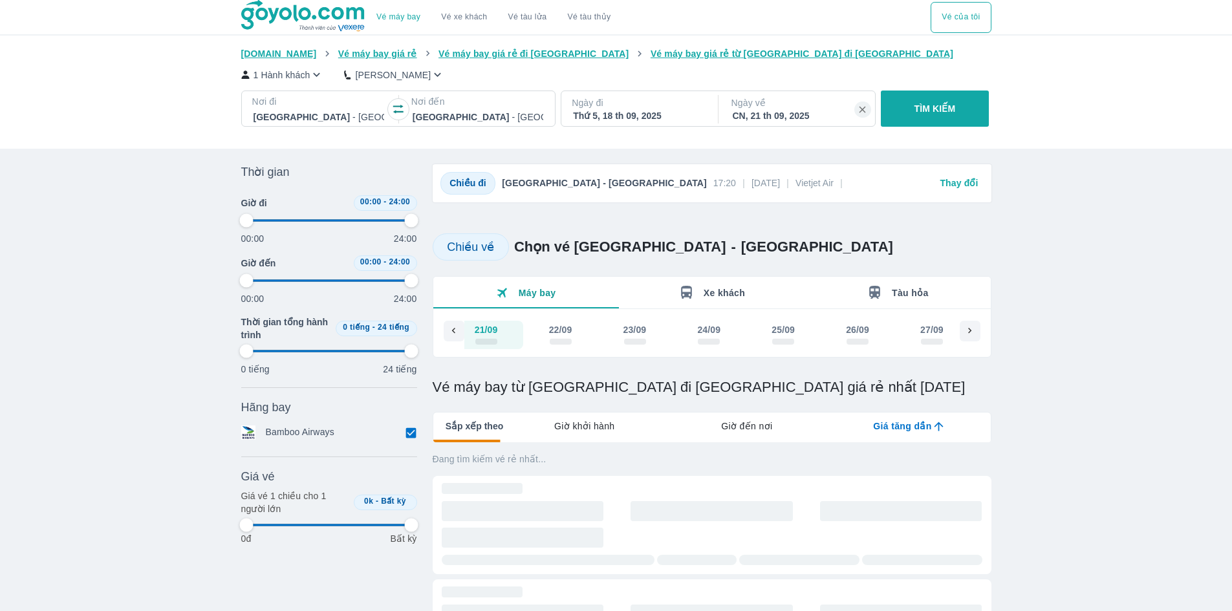
scroll to position [0, 223]
click at [454, 103] on p "Nơi đến" at bounding box center [477, 101] width 133 height 13
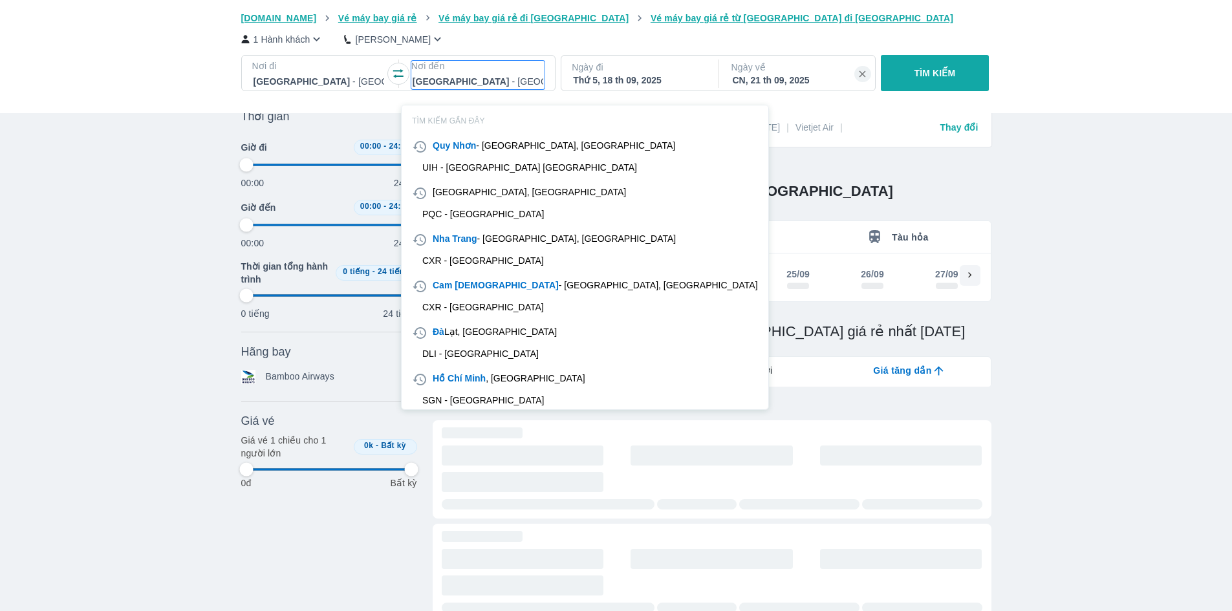
scroll to position [74, 0]
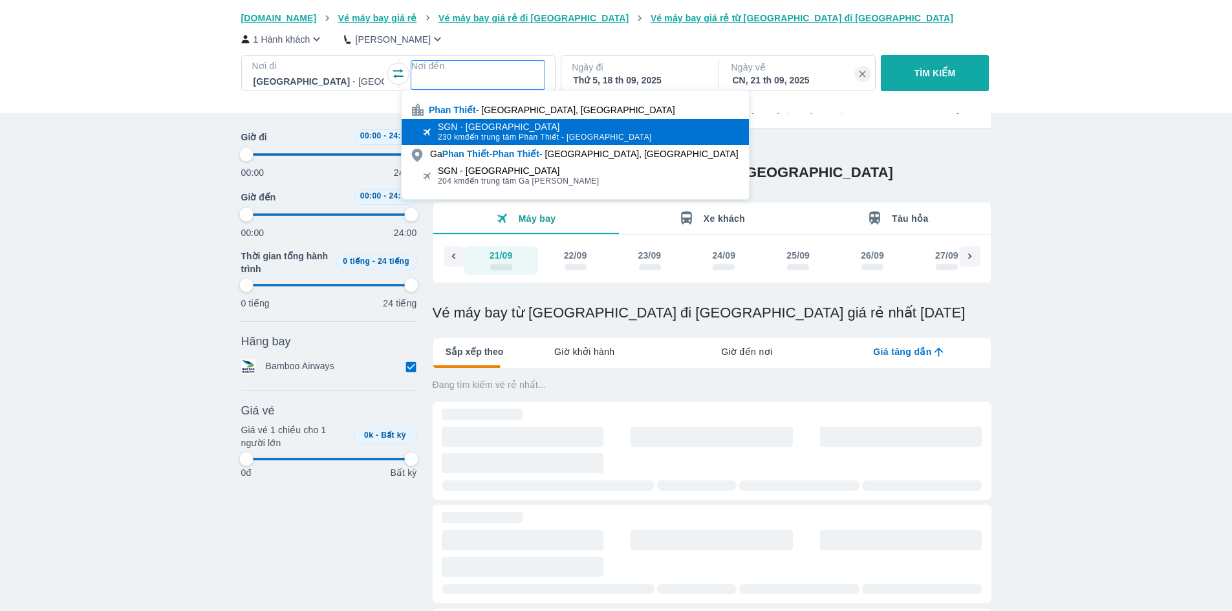
click at [576, 123] on div "SGN - Sân bay Tân Sơn Nhất" at bounding box center [545, 127] width 214 height 10
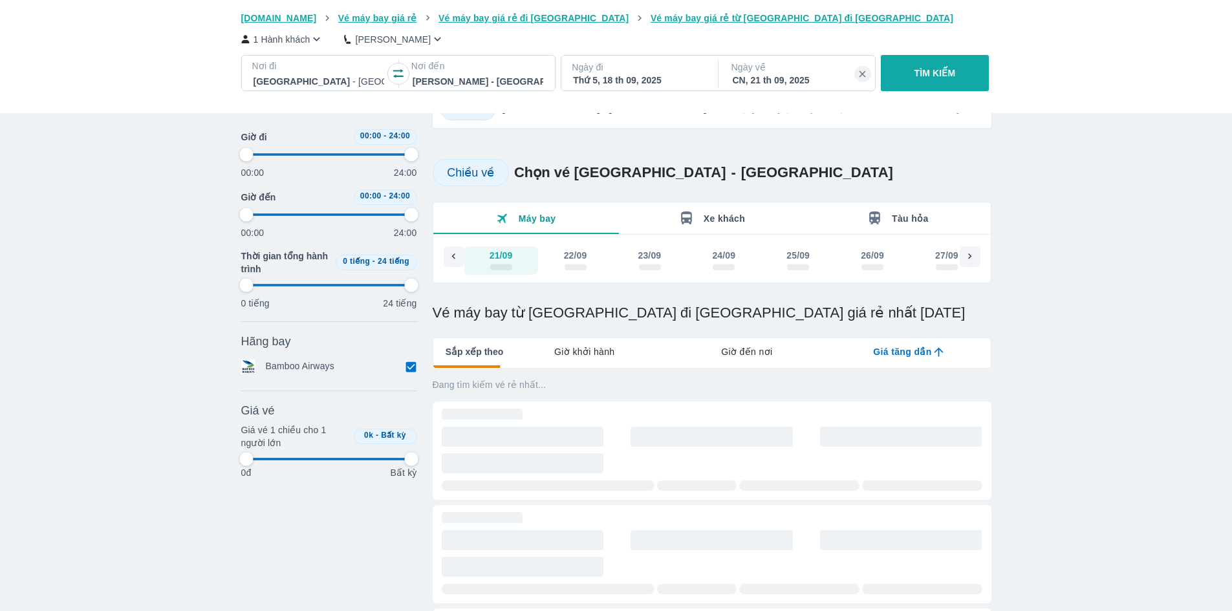
click at [529, 74] on div "Phan Thiết - Bình Thuận - Sân bay Tân Sơn Nhất" at bounding box center [477, 81] width 133 height 18
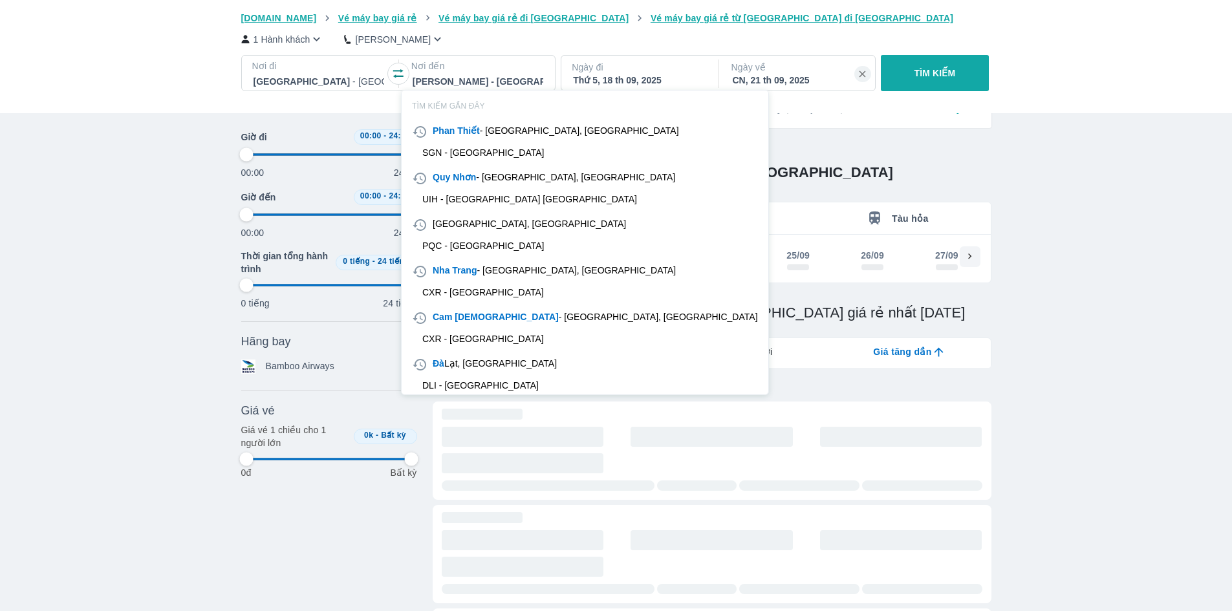
click at [492, 154] on div "SGN - Sân bay Tân Sơn Nhất" at bounding box center [483, 152] width 122 height 10
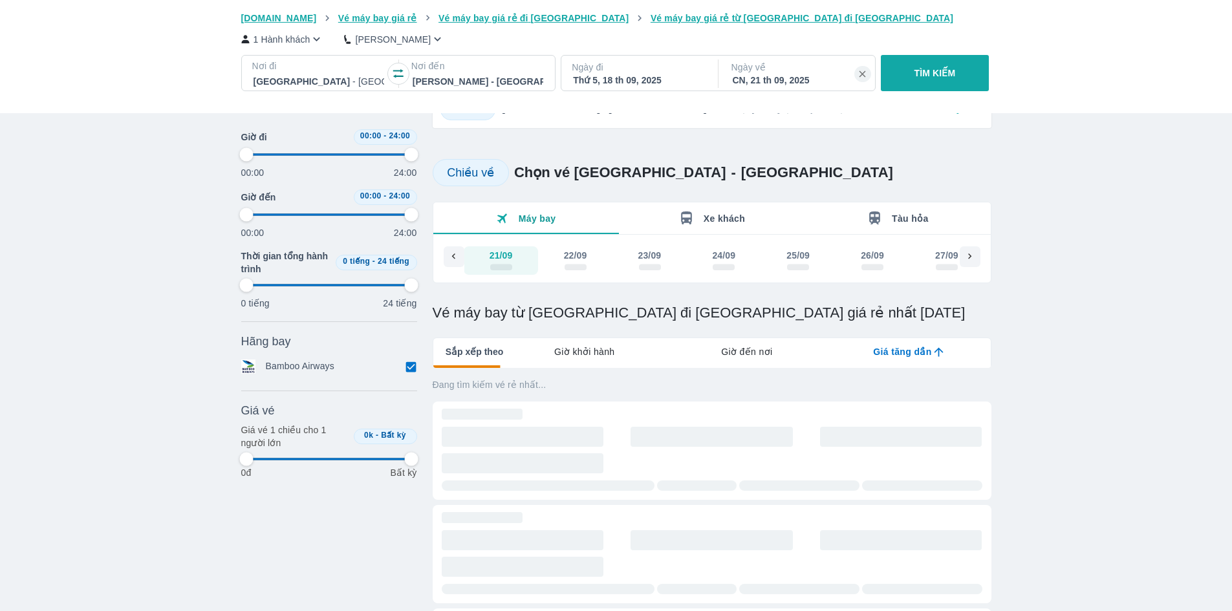
click at [653, 80] on div "Thứ 5, 18 th 09, 2025" at bounding box center [638, 80] width 131 height 13
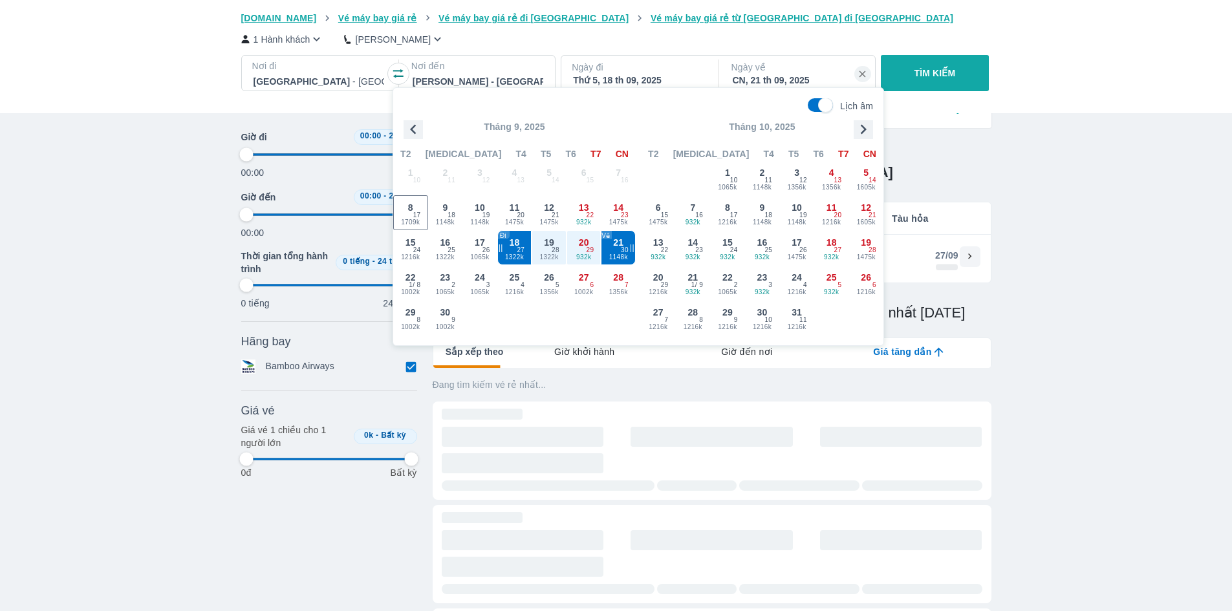
click at [1000, 162] on div "Thời gian Bỏ lọc Giờ đi 00:00 - 24:00 00:00 24:00 Giờ đến 00:00 - 24:00 00:00 2…" at bounding box center [616, 408] width 771 height 637
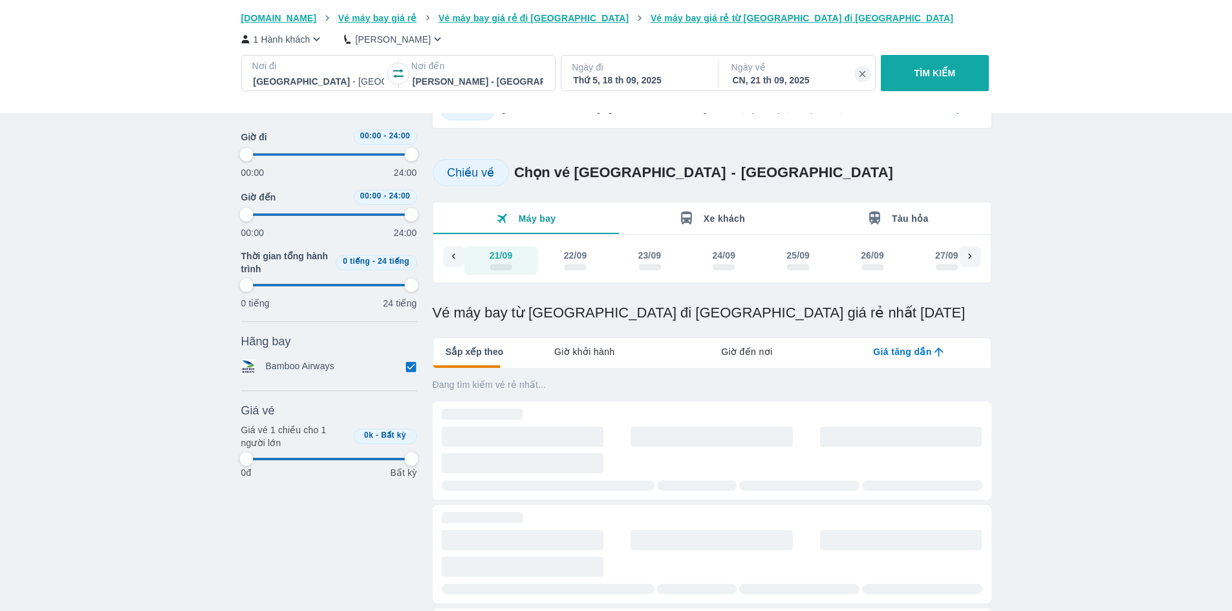
click at [464, 74] on div at bounding box center [478, 82] width 131 height 16
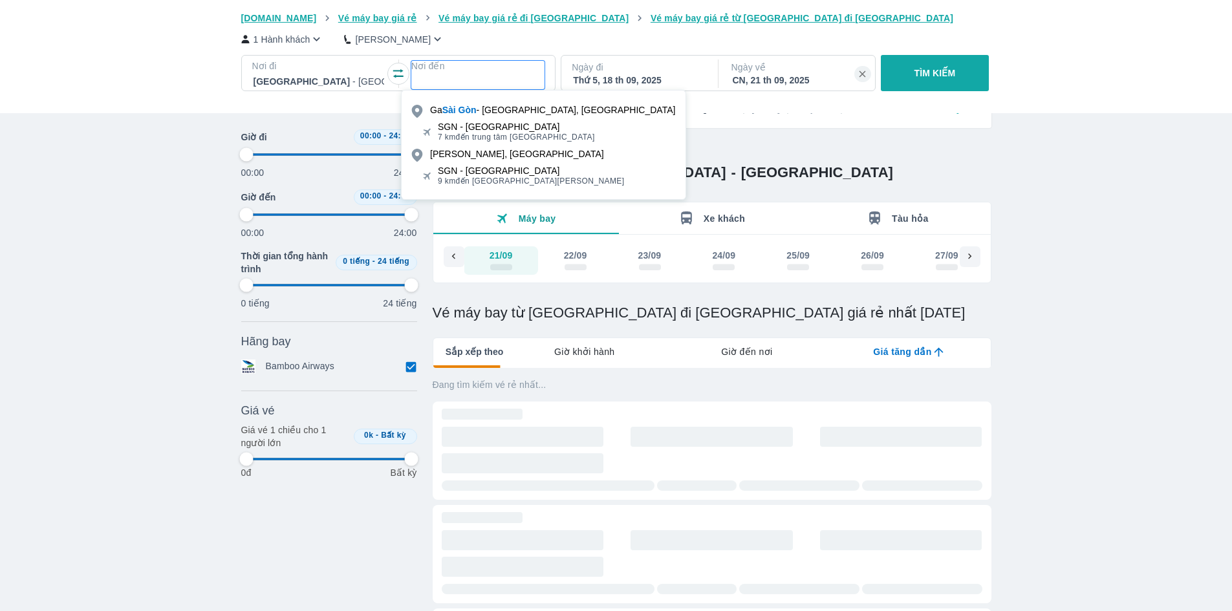
click at [587, 135] on div "SGN - Sân bay Tân Sơn Nhất 7 km đến trung tâm Ga Sài Gòn" at bounding box center [544, 132] width 284 height 26
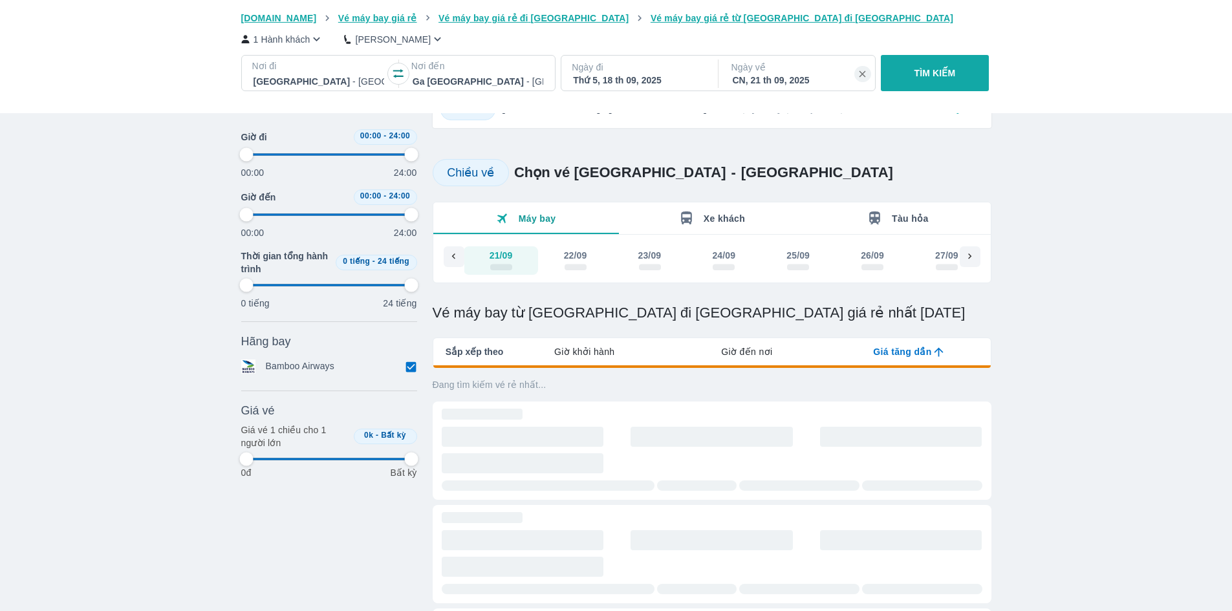
click at [656, 79] on div "Thứ 5, 18 th 09, 2025" at bounding box center [638, 80] width 131 height 13
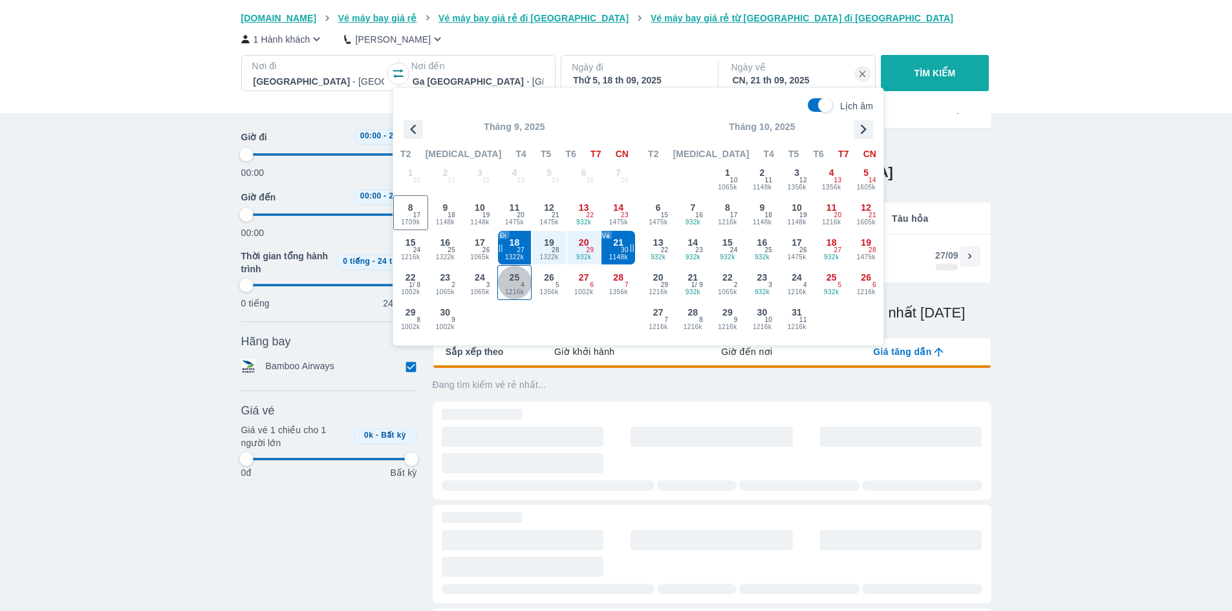
click at [515, 281] on span "25" at bounding box center [515, 277] width 10 height 13
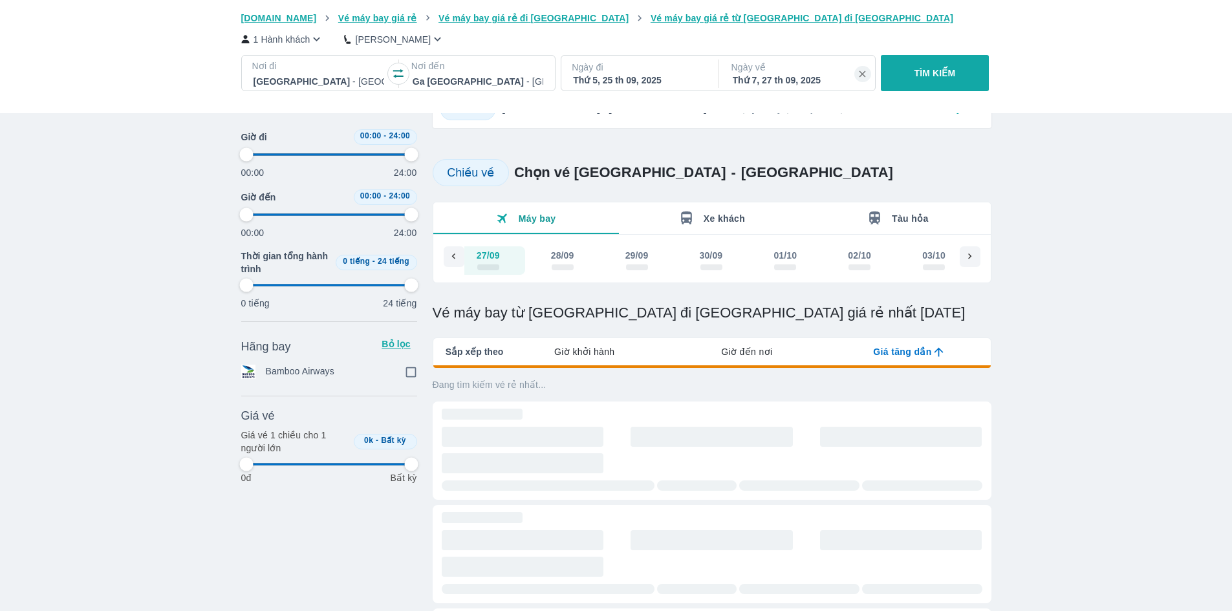
scroll to position [0, 149]
click at [651, 66] on p "Ngày đi" at bounding box center [638, 67] width 133 height 13
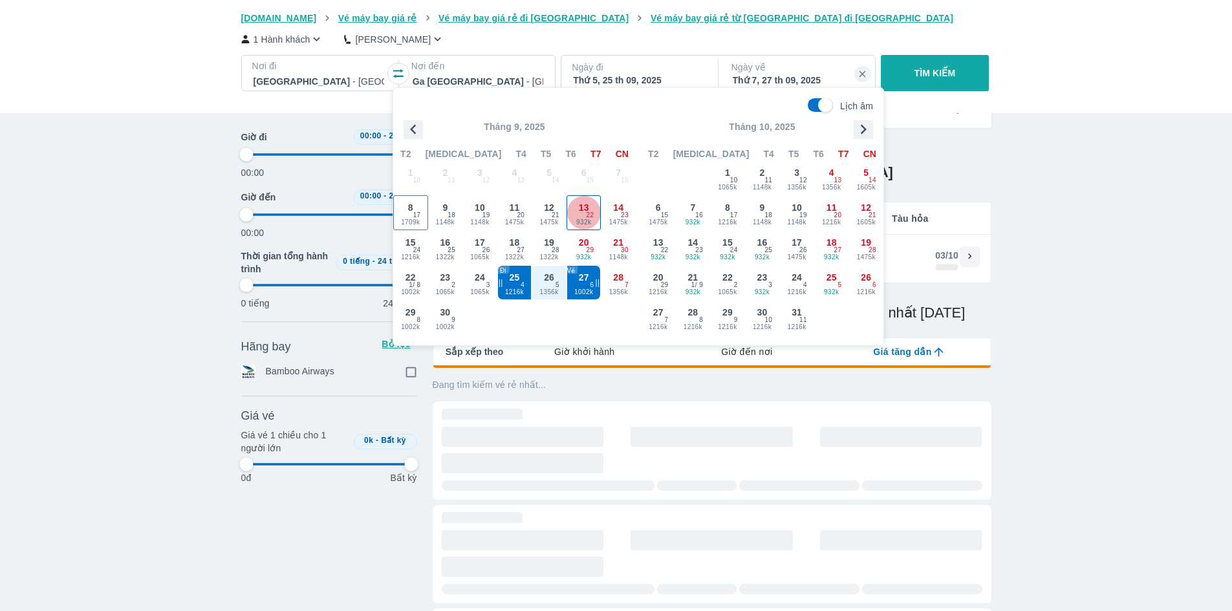
click at [585, 217] on div "13 932k 22" at bounding box center [584, 213] width 34 height 34
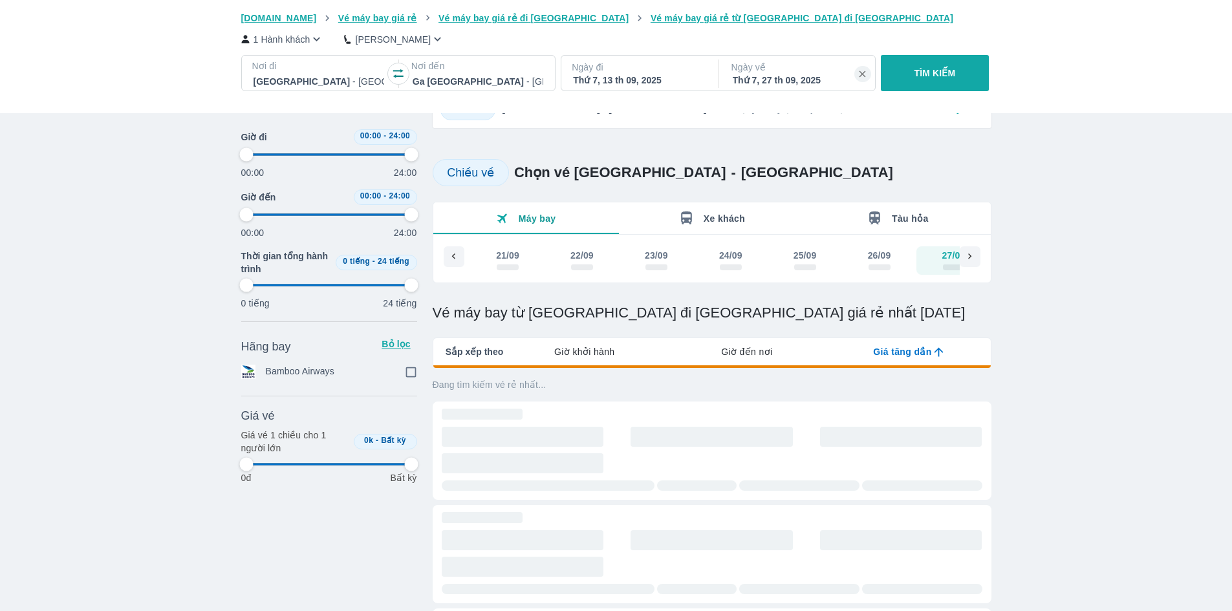
scroll to position [0, 619]
click at [799, 76] on div "Thứ 7, 27 th 09, 2025" at bounding box center [798, 80] width 131 height 13
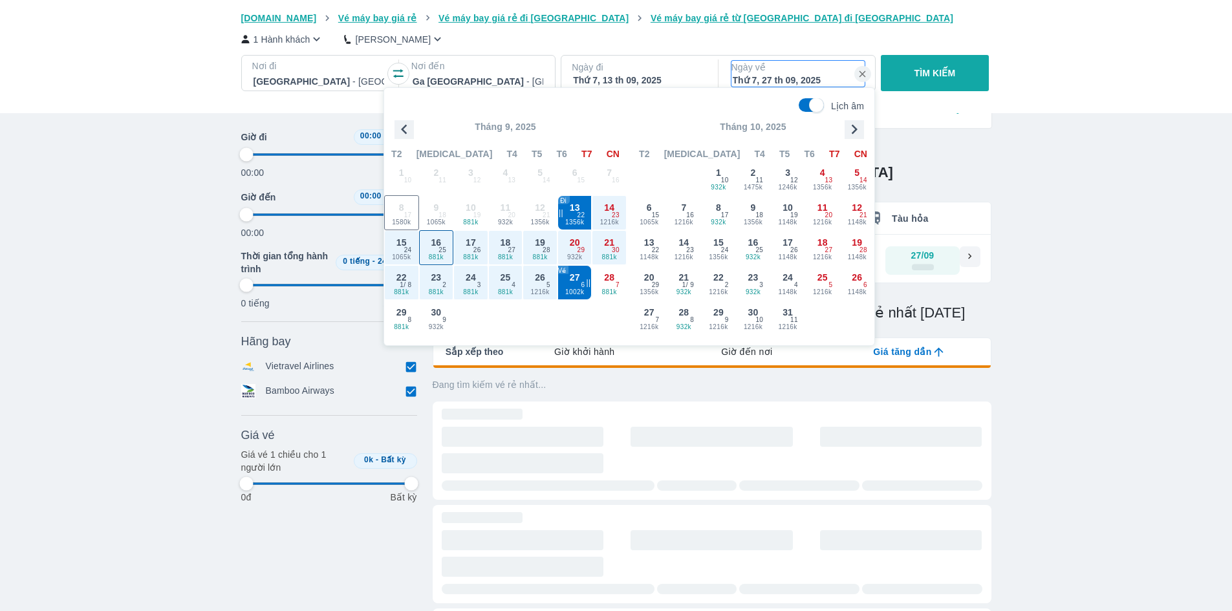
click at [441, 250] on span "25" at bounding box center [443, 250] width 8 height 10
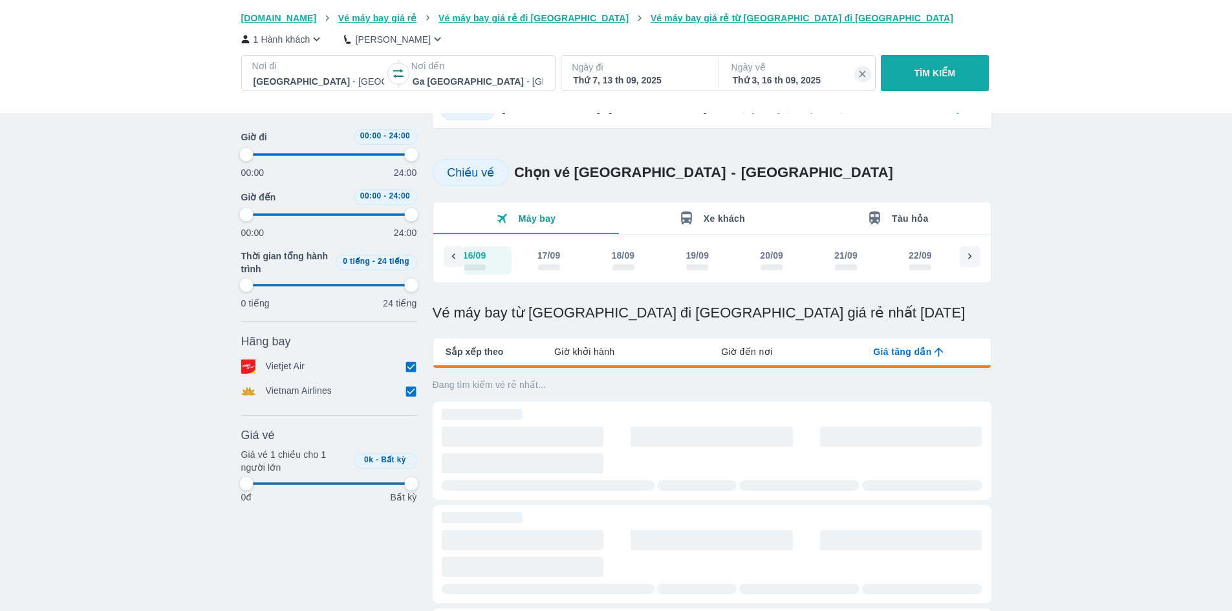
scroll to position [0, 223]
click at [811, 80] on div "Thứ 3, 16 th 09, 2025" at bounding box center [798, 80] width 131 height 13
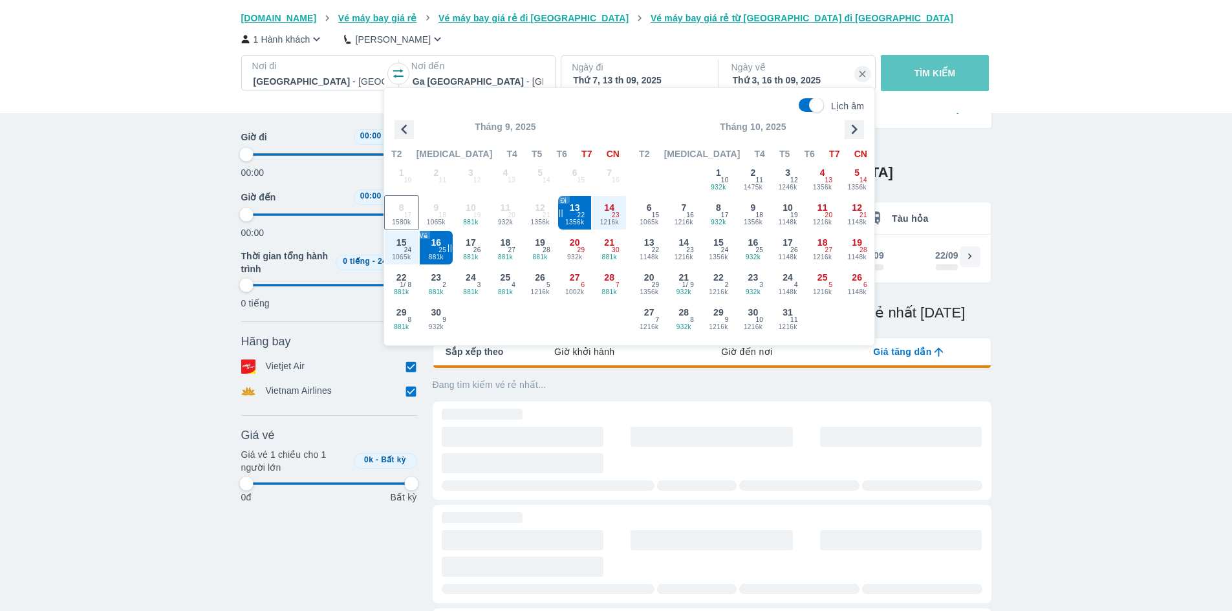
click at [943, 68] on p "TÌM KIẾM" at bounding box center [935, 73] width 41 height 13
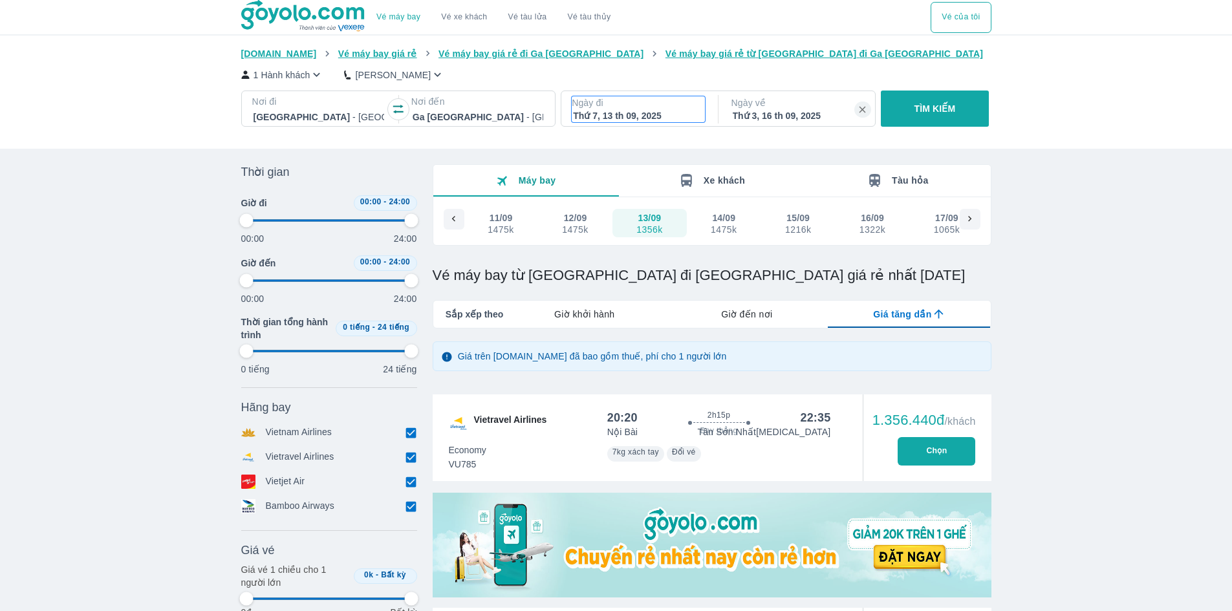
click at [653, 112] on div "Thứ 7, 13 th 09, 2025" at bounding box center [638, 115] width 131 height 13
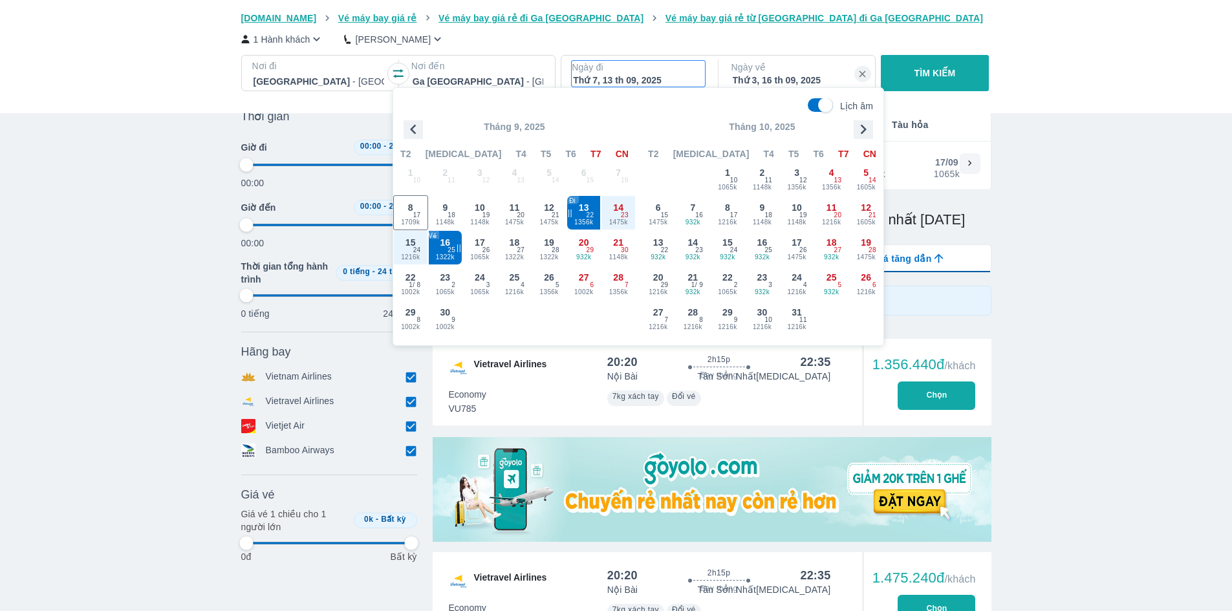
scroll to position [74, 0]
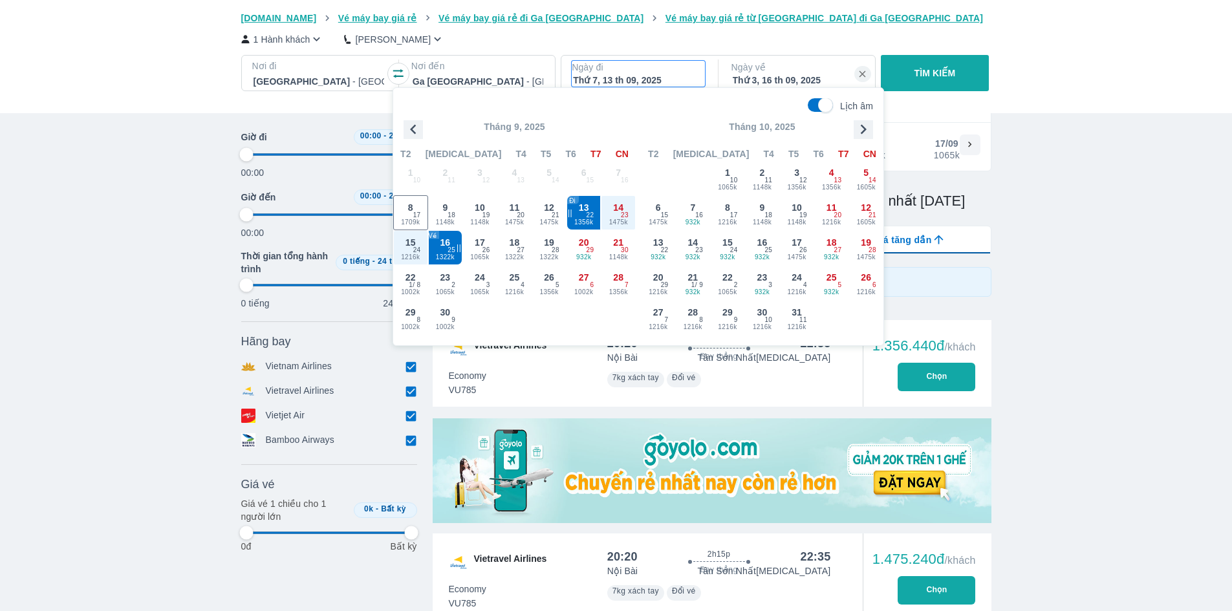
click at [655, 77] on div "Thứ 7, 13 th 09, 2025" at bounding box center [638, 80] width 131 height 13
click at [589, 254] on span "29" at bounding box center [591, 250] width 8 height 10
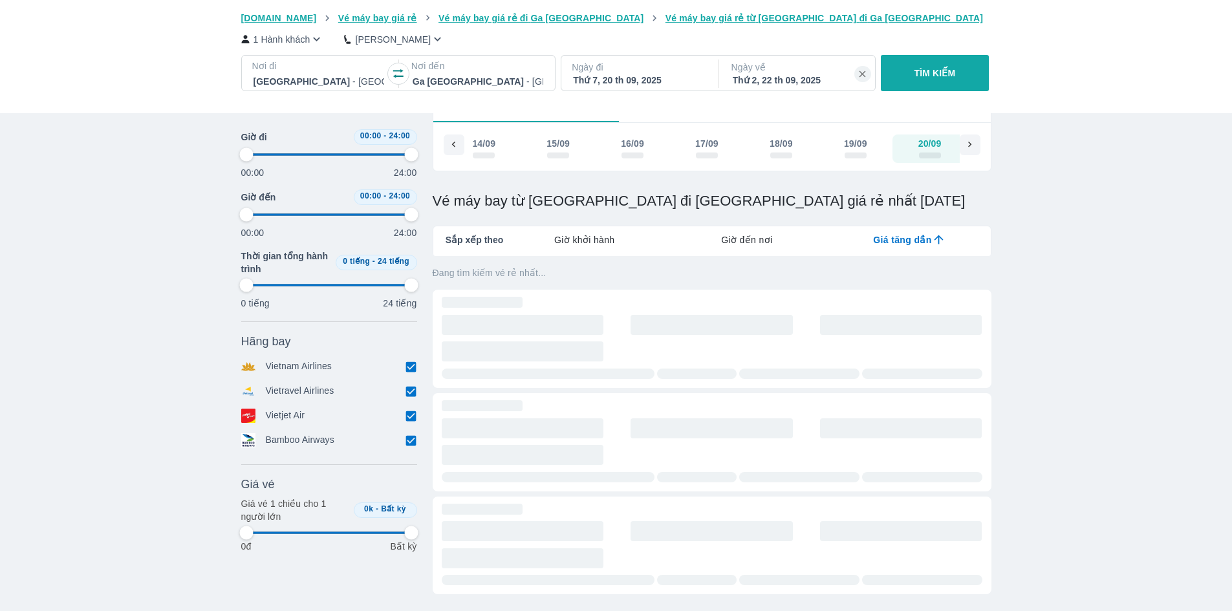
scroll to position [0, 471]
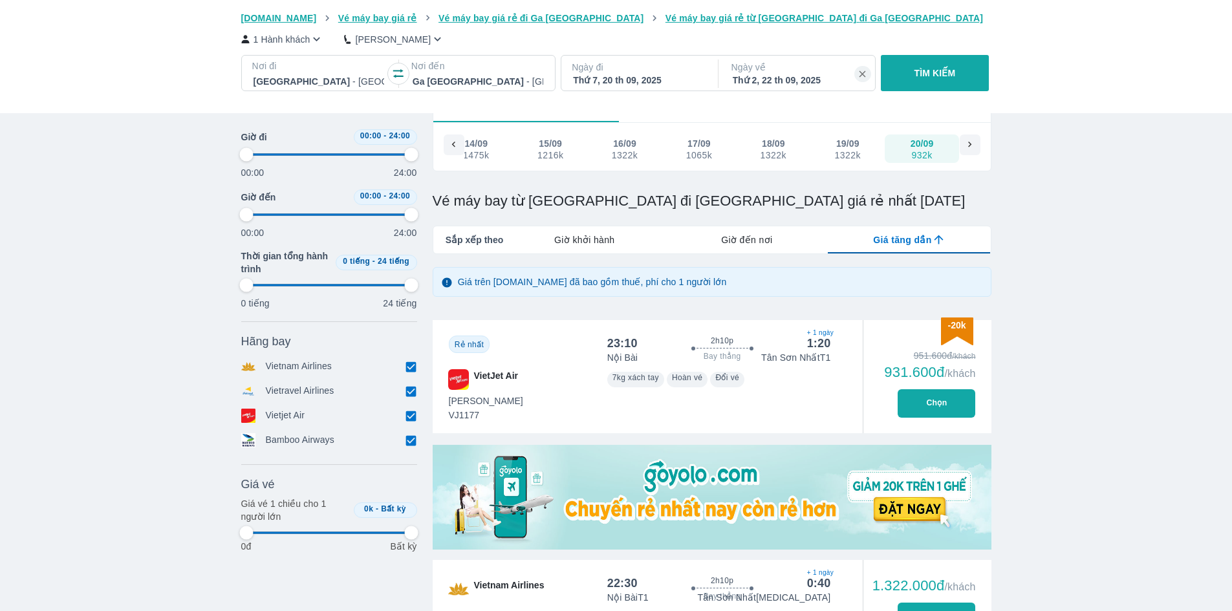
click at [798, 80] on div "Thứ 2, 22 th 09, 2025" at bounding box center [798, 80] width 131 height 13
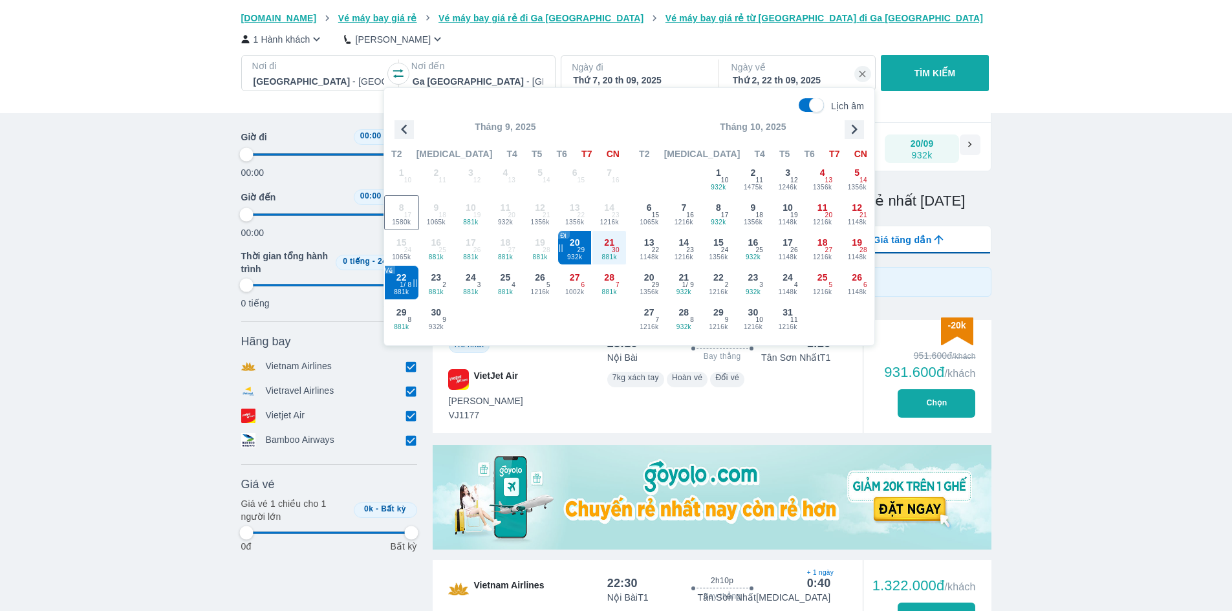
drag, startPoint x: 540, startPoint y: 248, endPoint x: 554, endPoint y: 230, distance: 22.5
click at [540, 248] on span "19 881k 28" at bounding box center [540, 247] width 35 height 35
click at [642, 60] on div "Ngày đi Thứ 7, 20 th 09, 2025" at bounding box center [639, 74] width 154 height 36
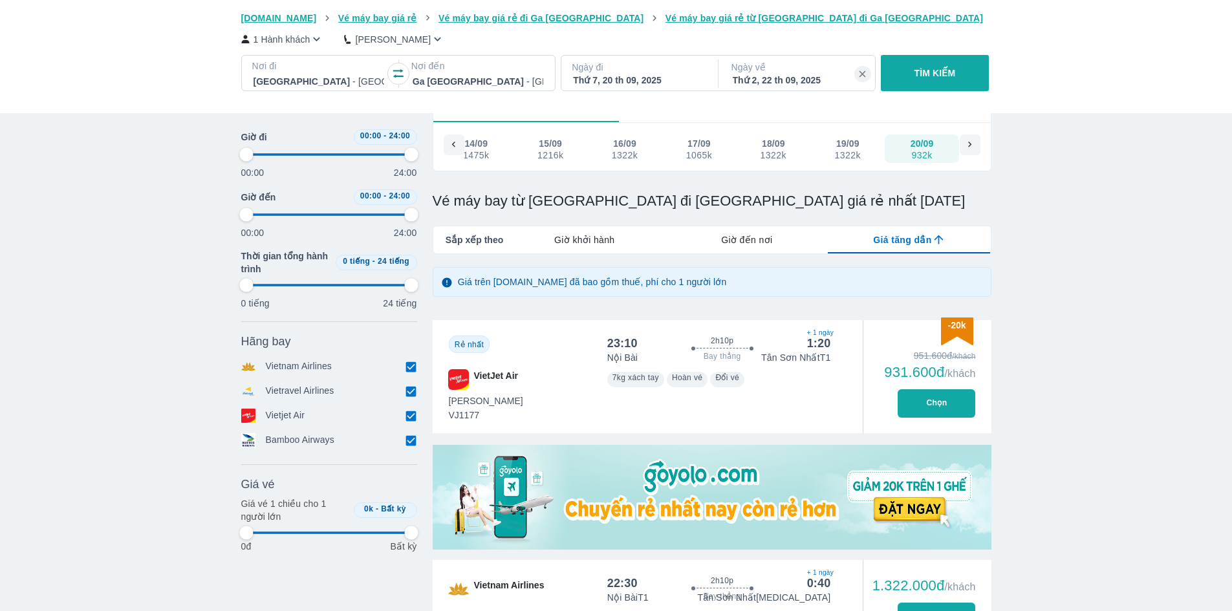
click at [638, 81] on div "Thứ 7, 20 th 09, 2025" at bounding box center [638, 80] width 131 height 13
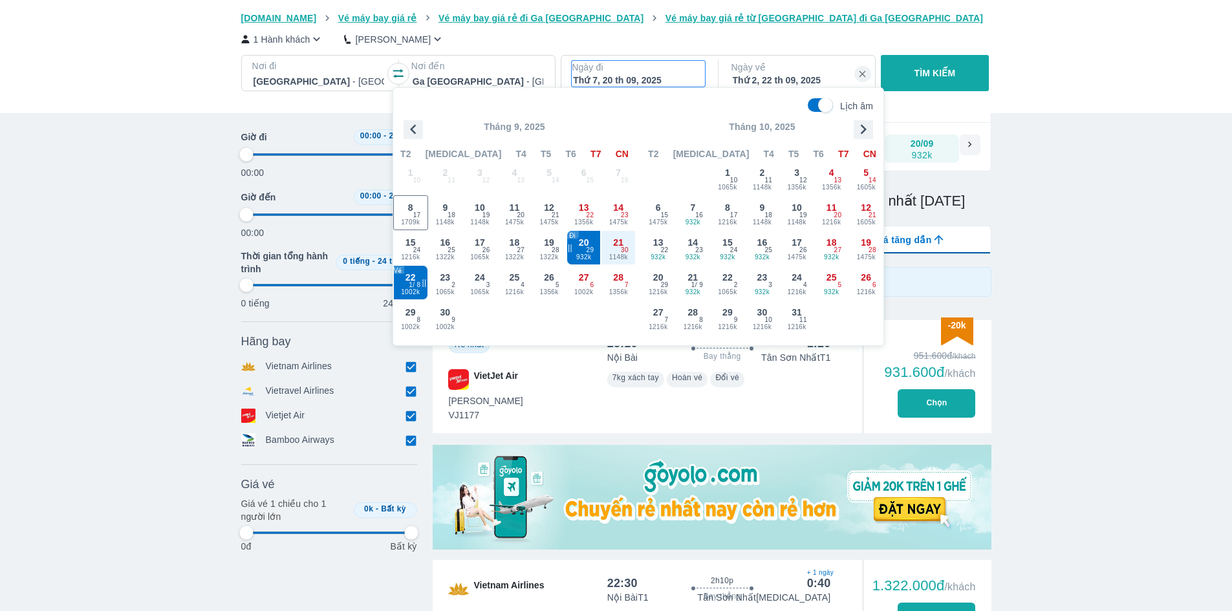
click at [646, 78] on div "Thứ 7, 20 th 09, 2025" at bounding box center [638, 80] width 131 height 13
click at [654, 69] on p "Ngày đi" at bounding box center [638, 67] width 133 height 13
click at [803, 76] on div "Thứ 2, 22 th 09, 2025" at bounding box center [798, 80] width 131 height 13
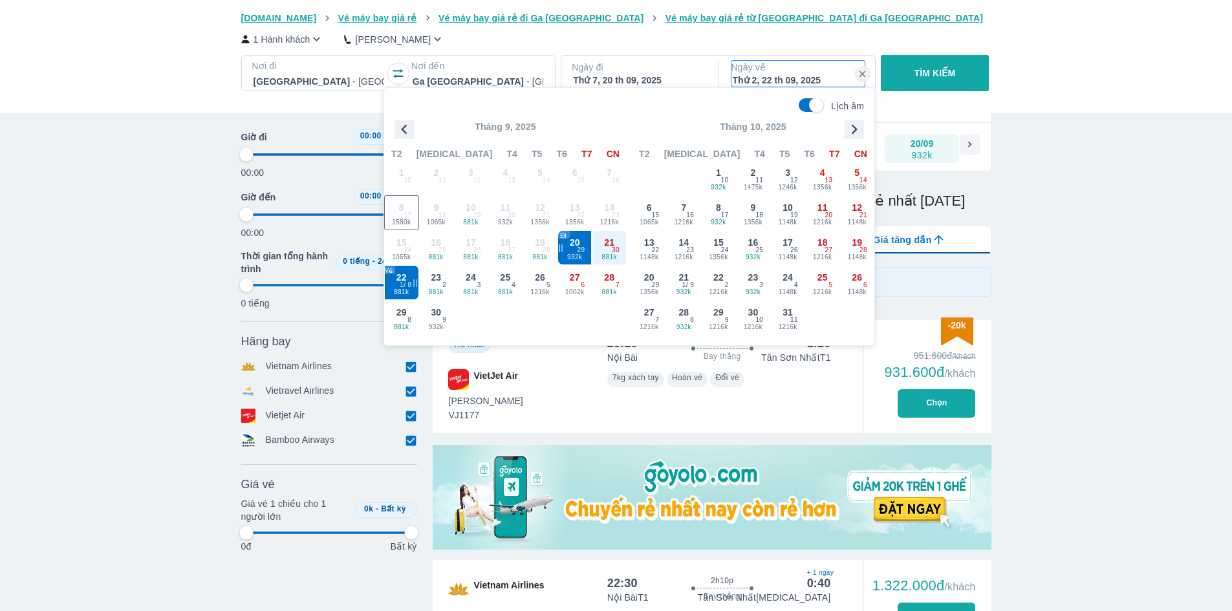
click at [926, 83] on button "TÌM KIẾM" at bounding box center [935, 73] width 108 height 36
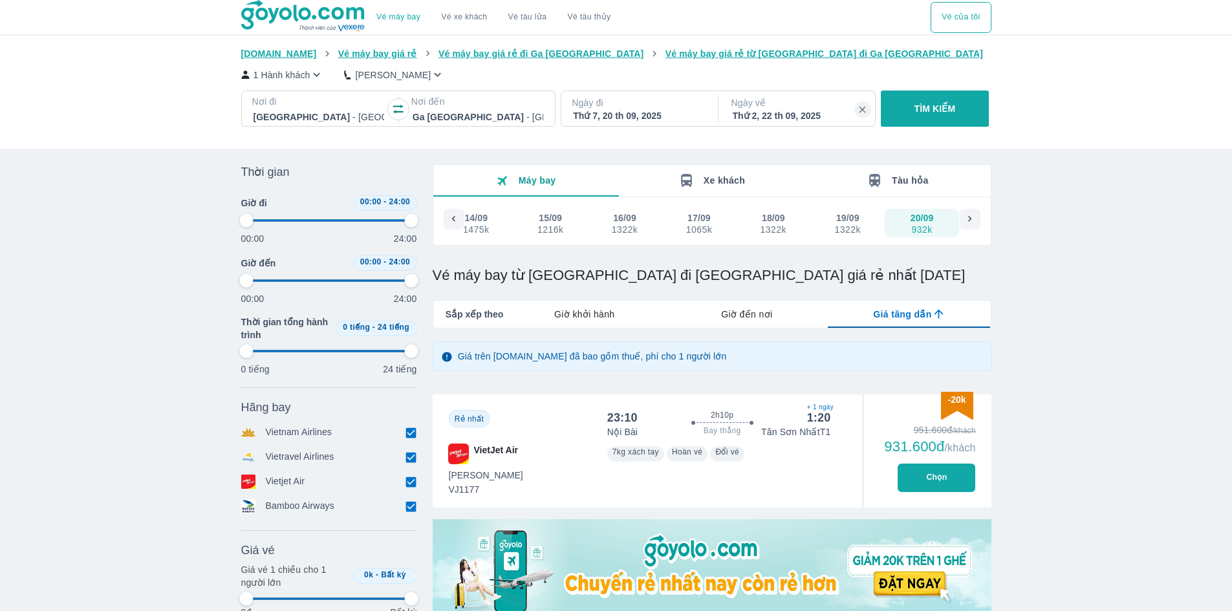
click at [688, 111] on div "Thứ 7, 20 th 09, 2025" at bounding box center [638, 115] width 131 height 13
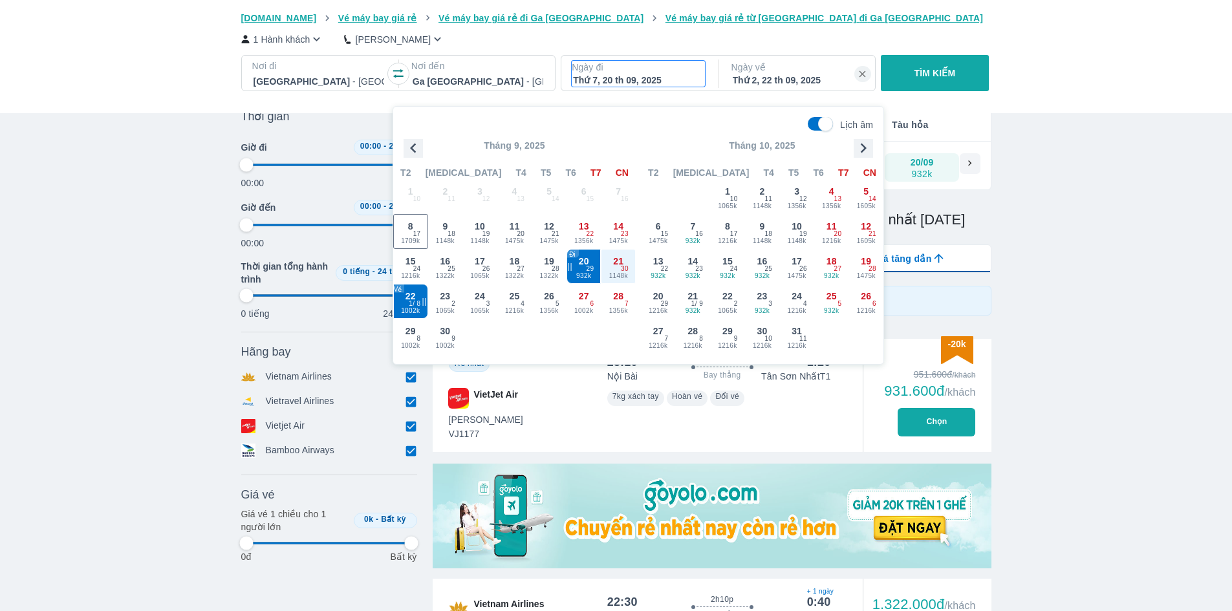
scroll to position [74, 0]
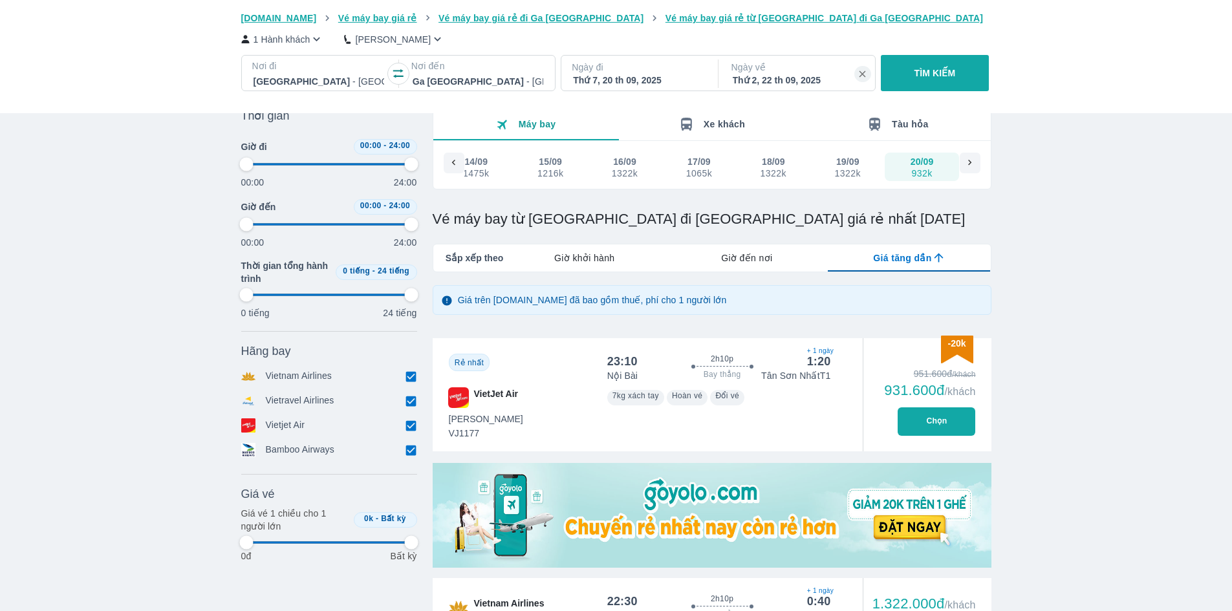
scroll to position [0, 0]
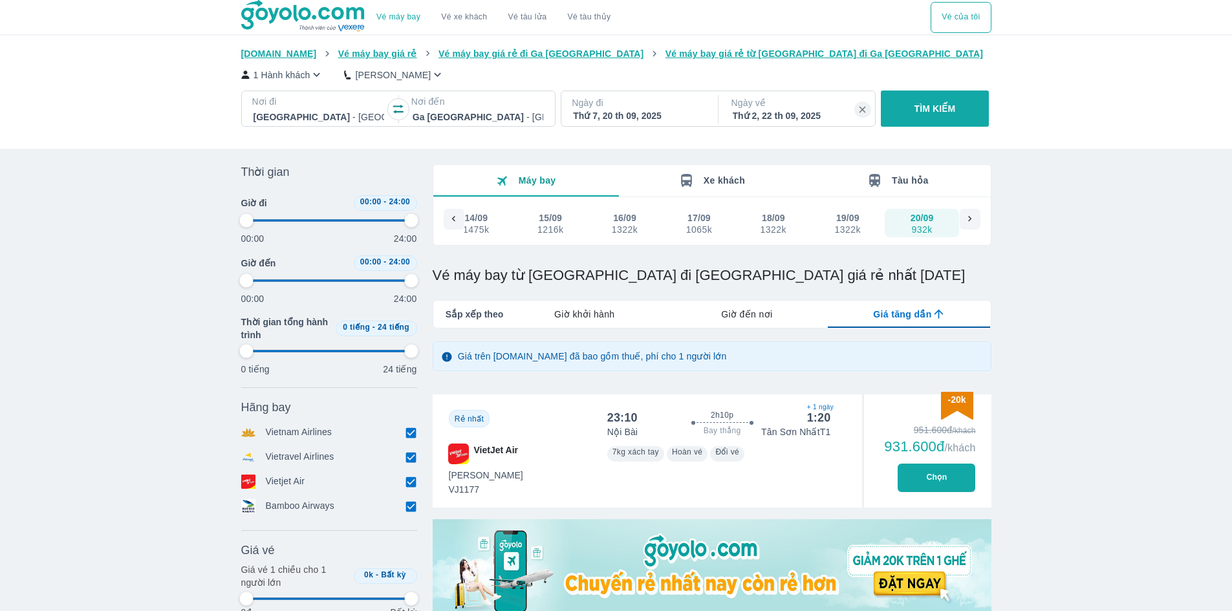
click at [602, 106] on p "Ngày đi" at bounding box center [638, 102] width 133 height 13
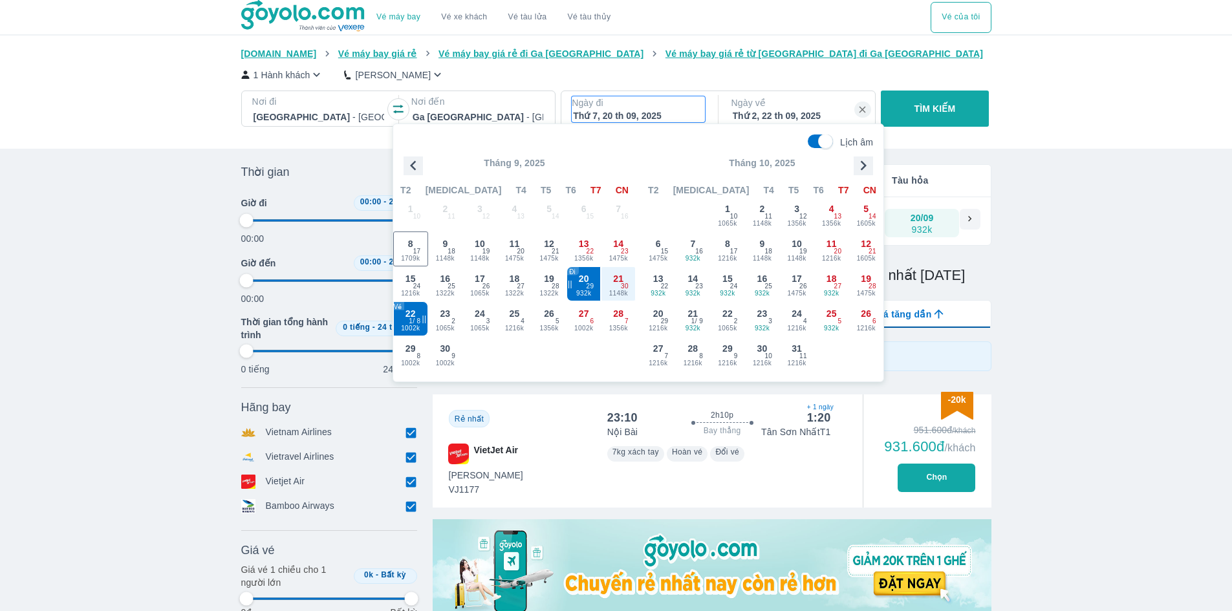
scroll to position [74, 0]
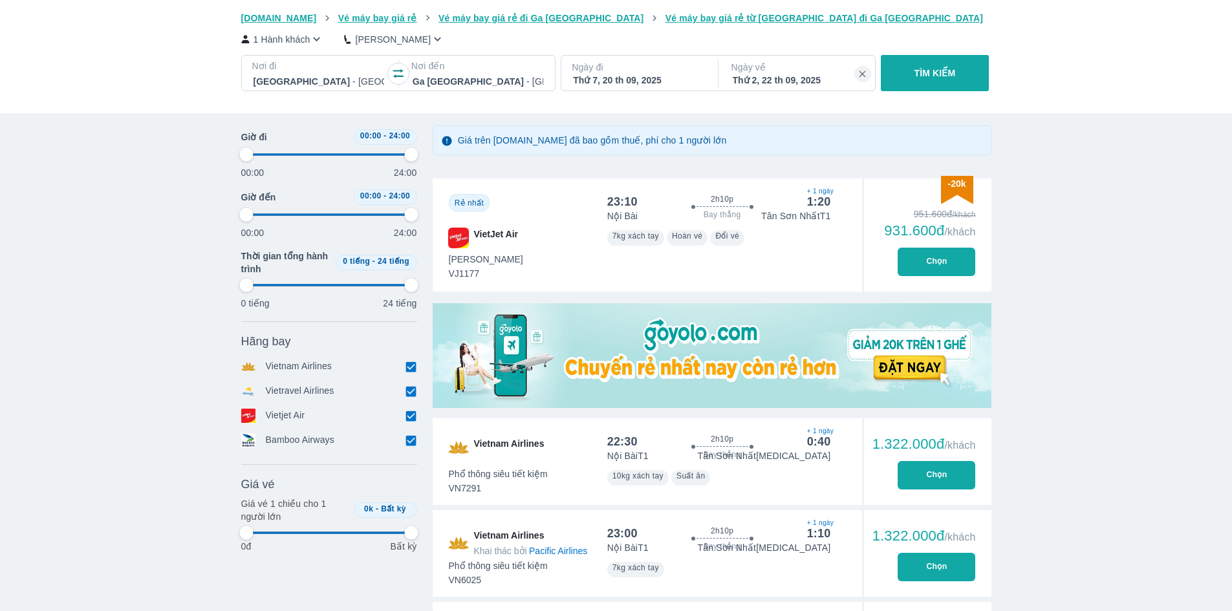
scroll to position [268, 0]
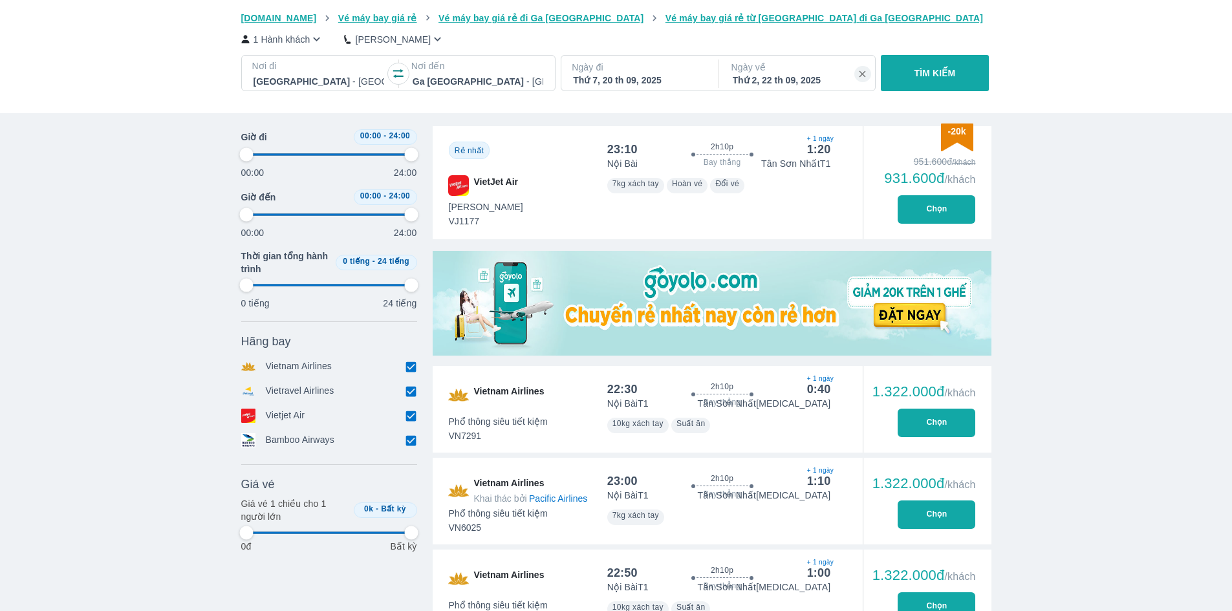
click at [930, 218] on button "Chọn" at bounding box center [937, 209] width 78 height 28
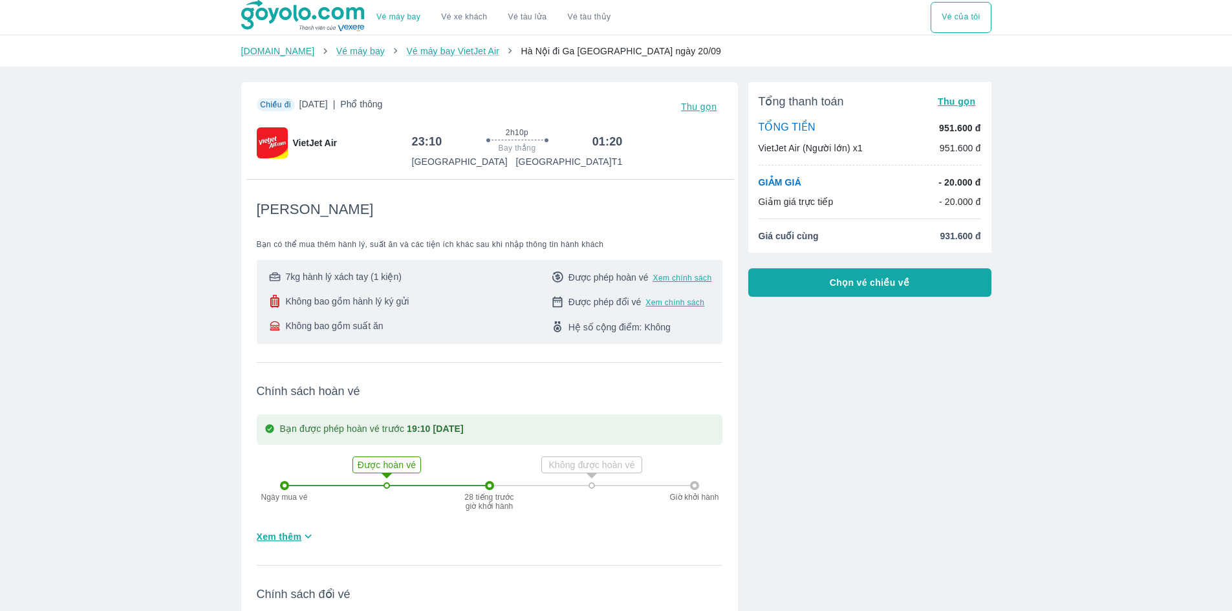
click at [874, 294] on button "Chọn vé chiều về" at bounding box center [869, 282] width 243 height 28
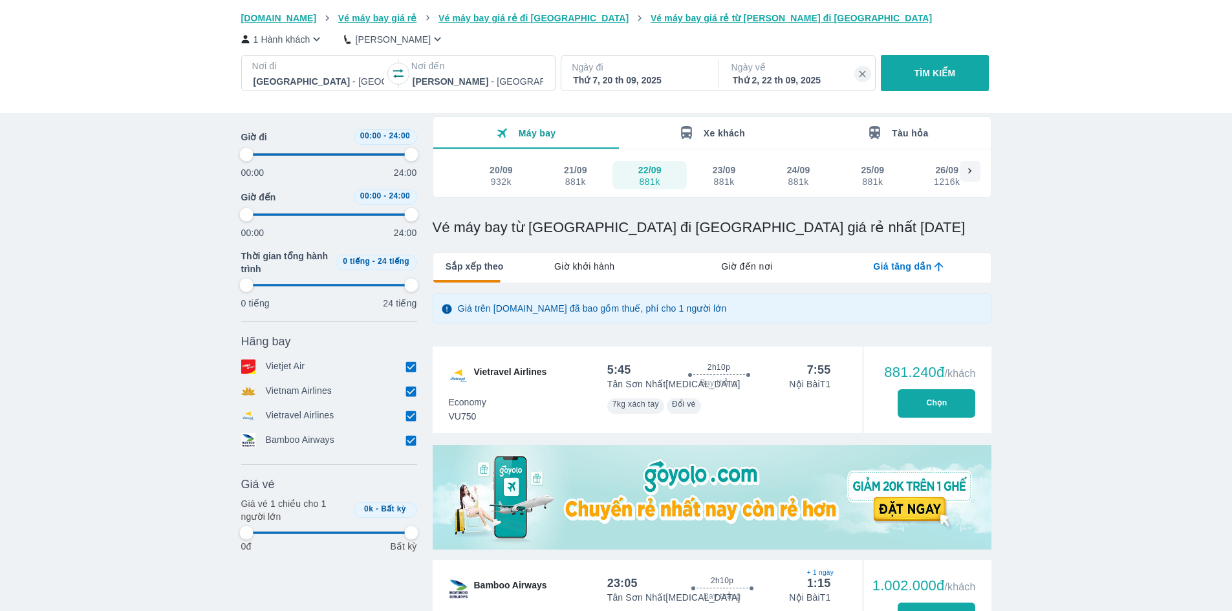
scroll to position [194, 0]
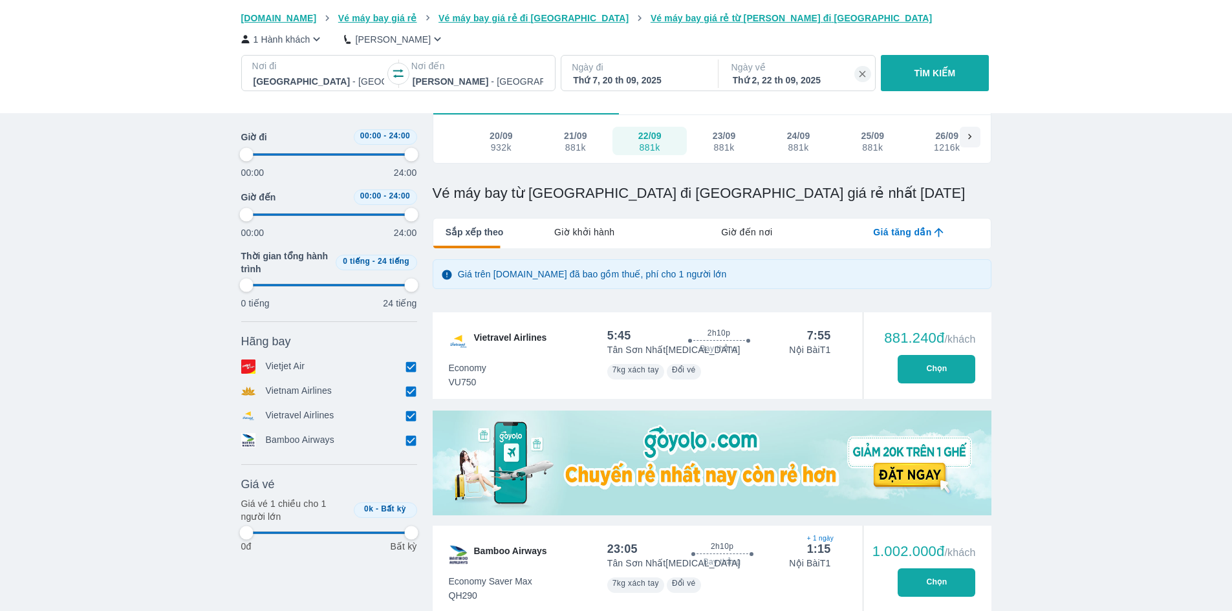
click at [775, 72] on p "Ngày về" at bounding box center [798, 67] width 133 height 13
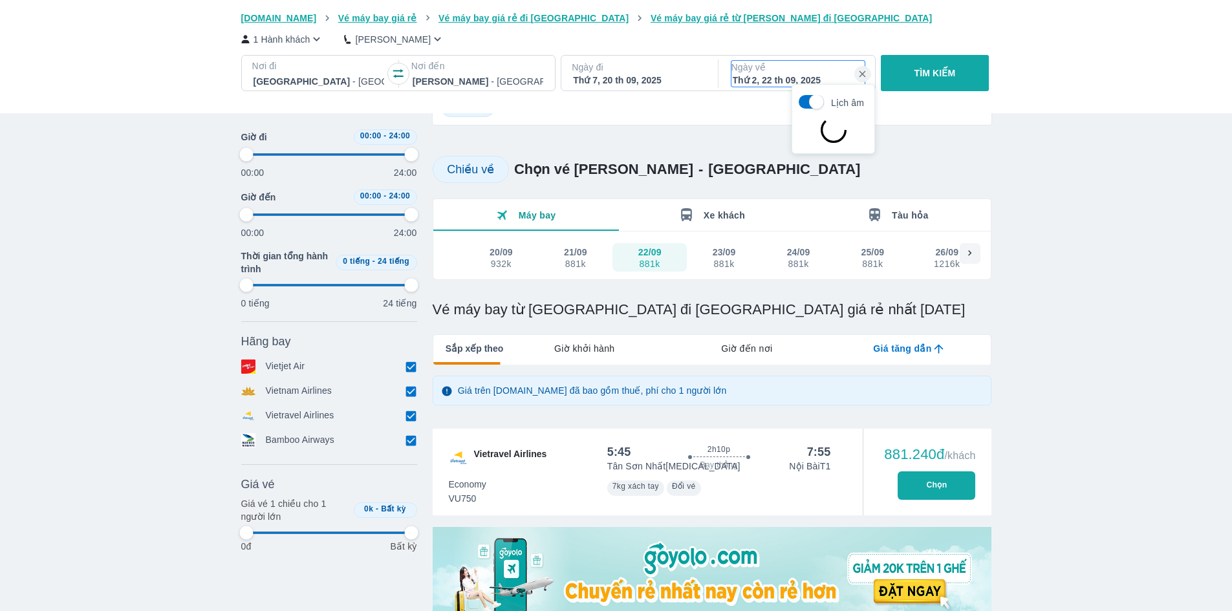
scroll to position [74, 0]
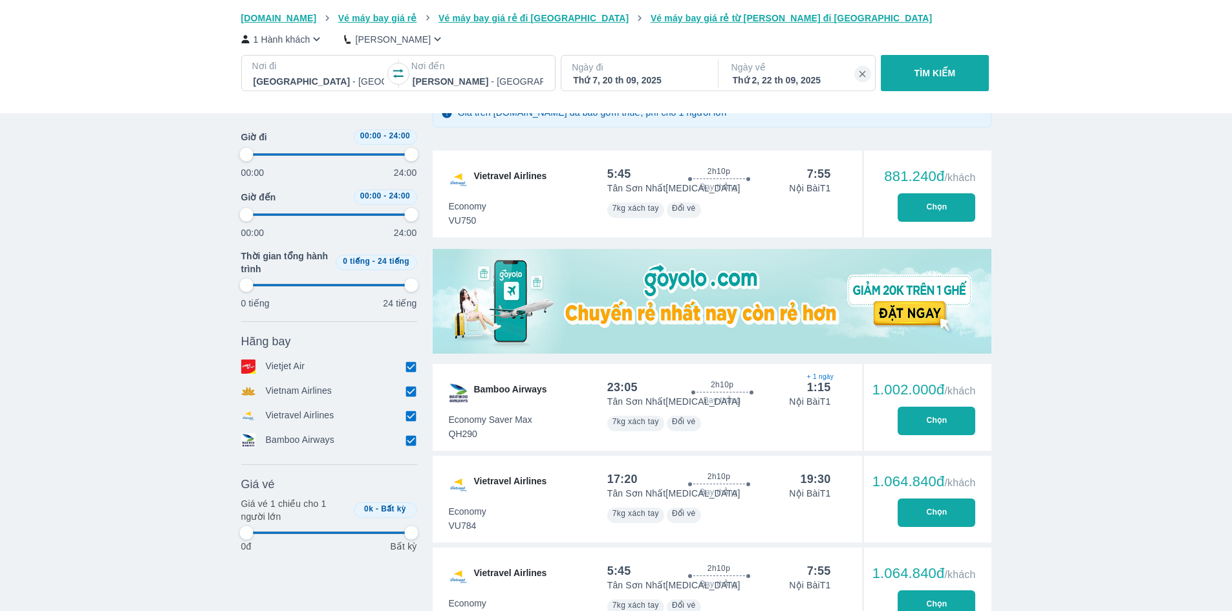
scroll to position [398, 0]
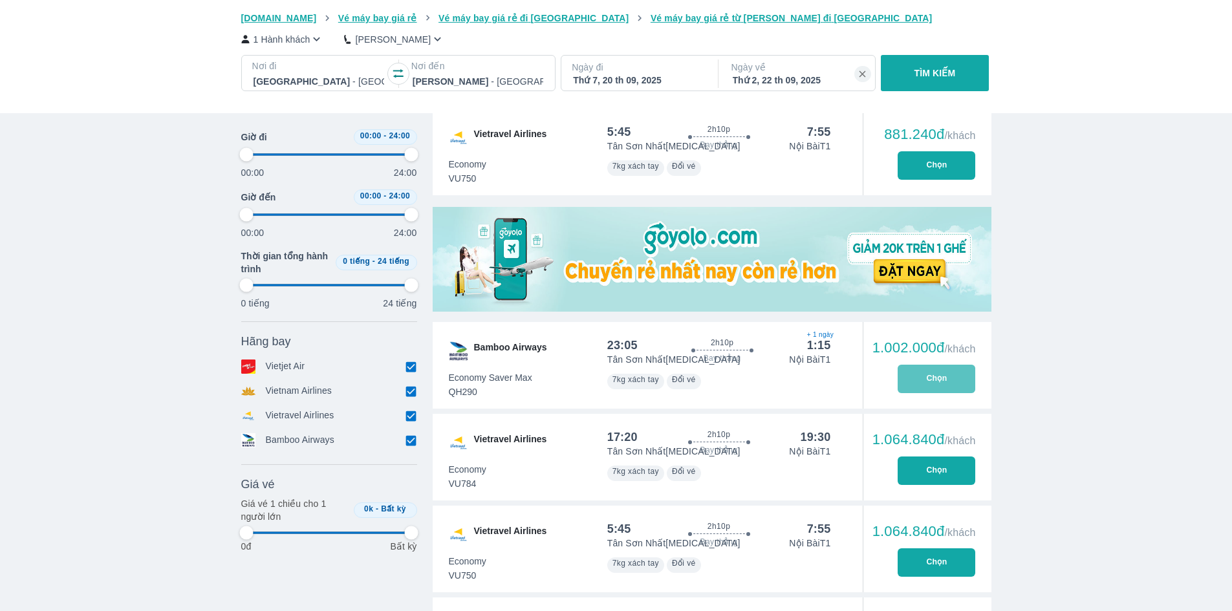
click at [956, 391] on button "Chọn" at bounding box center [937, 379] width 78 height 28
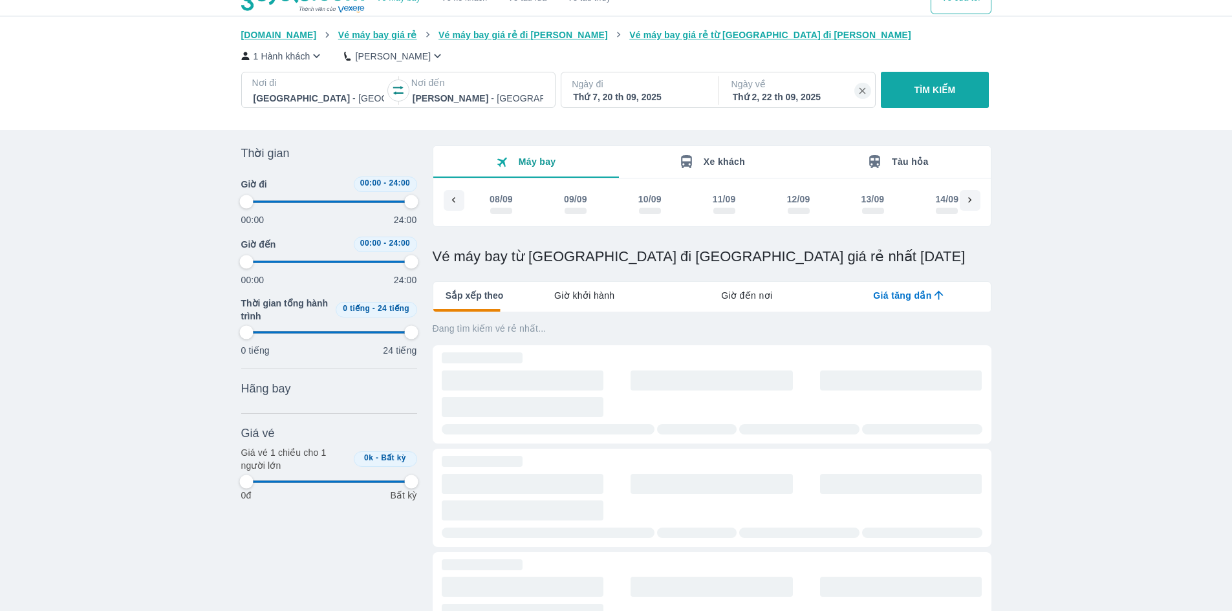
scroll to position [0, 510]
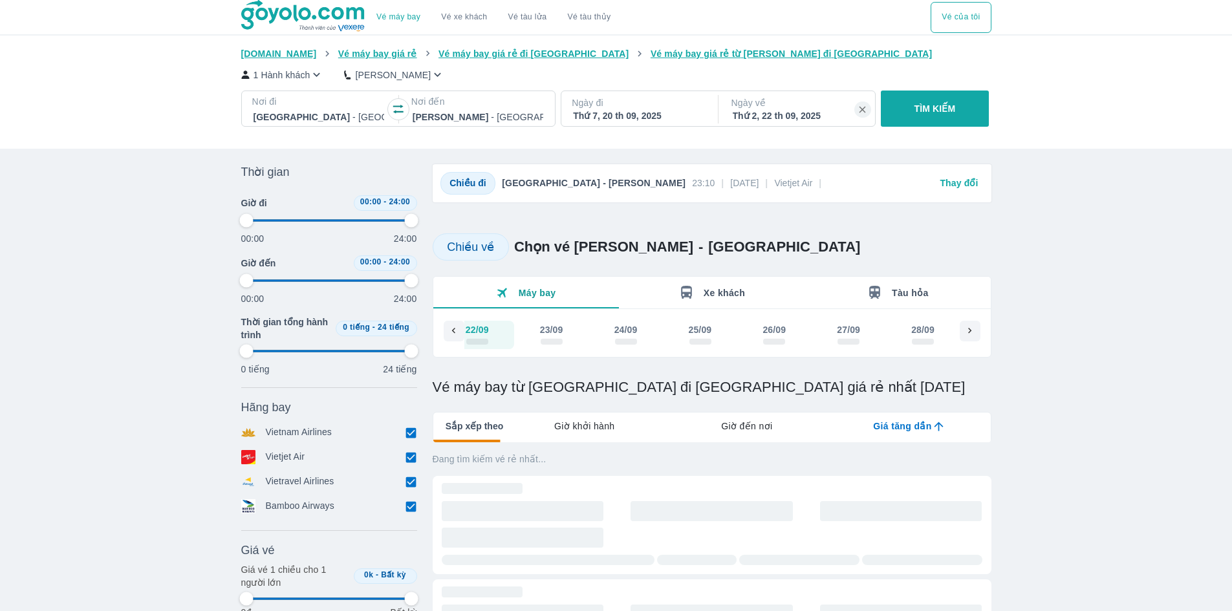
scroll to position [0, 149]
click at [334, 115] on div at bounding box center [319, 117] width 131 height 16
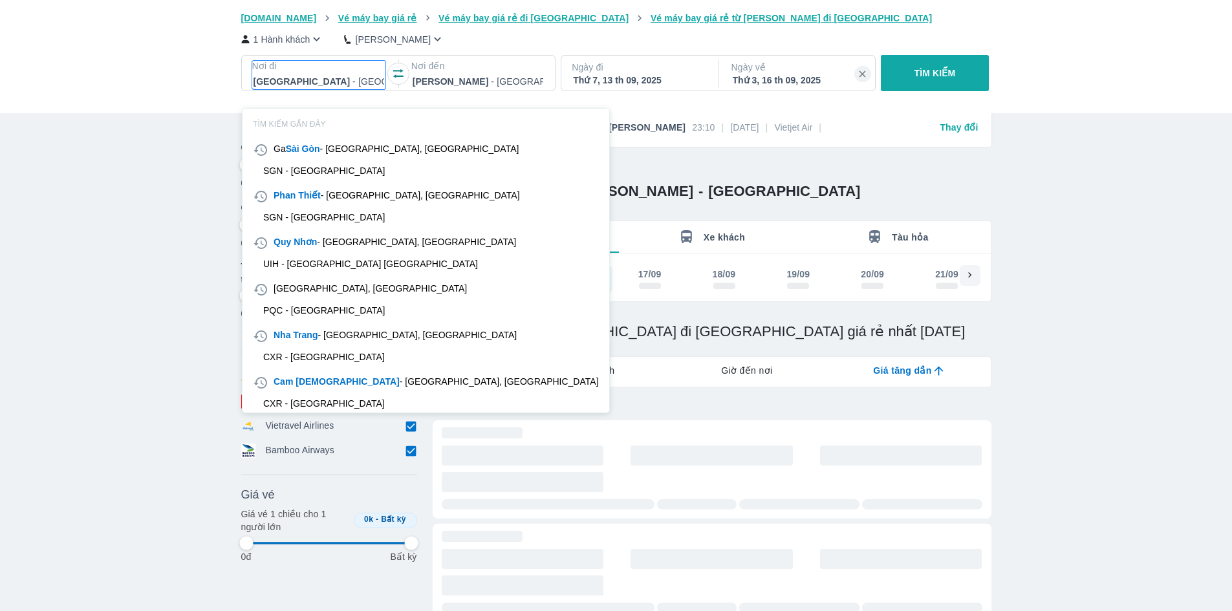
scroll to position [74, 0]
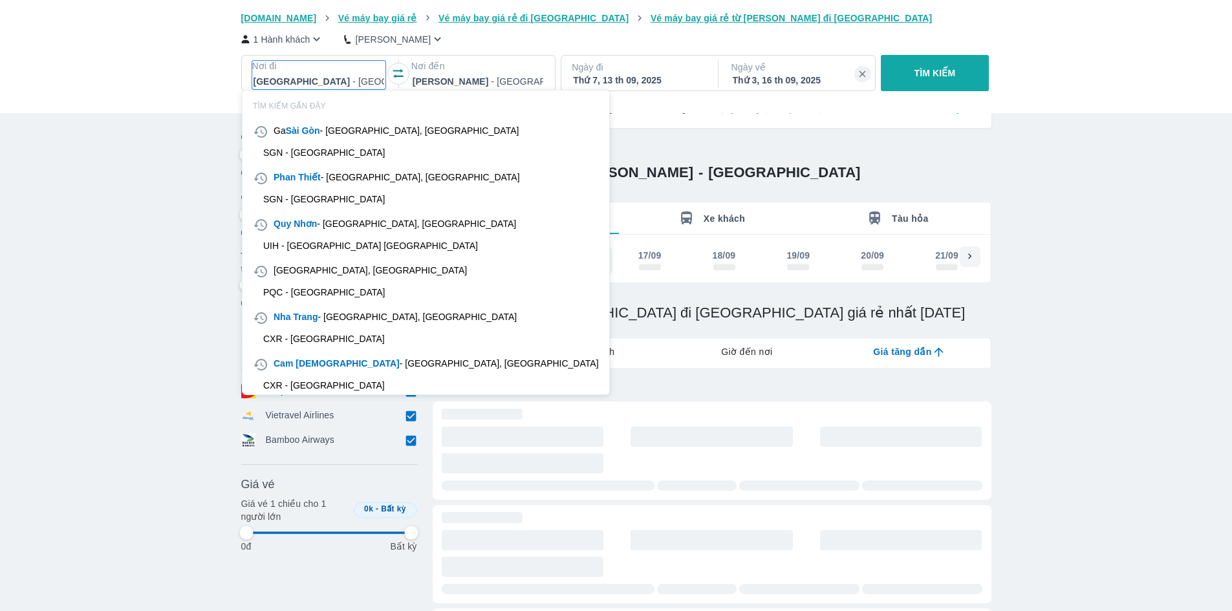
click at [468, 76] on div at bounding box center [478, 82] width 131 height 16
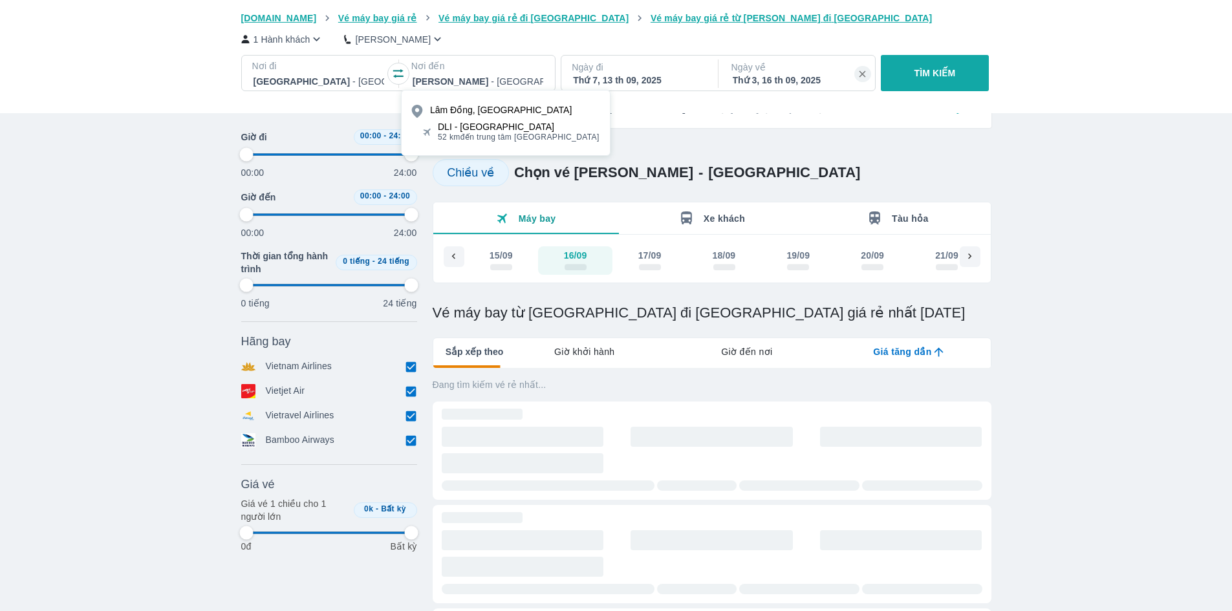
click at [499, 134] on span "52 km đến trung tâm Lâm Đồng" at bounding box center [519, 137] width 162 height 10
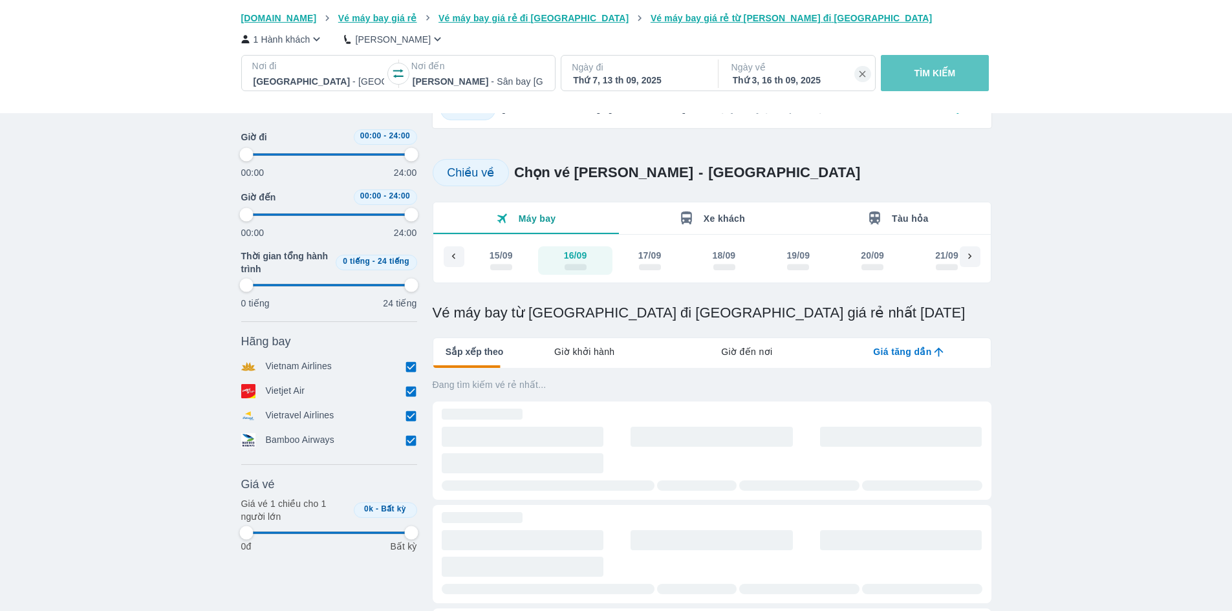
click at [959, 78] on button "TÌM KIẾM" at bounding box center [935, 73] width 108 height 36
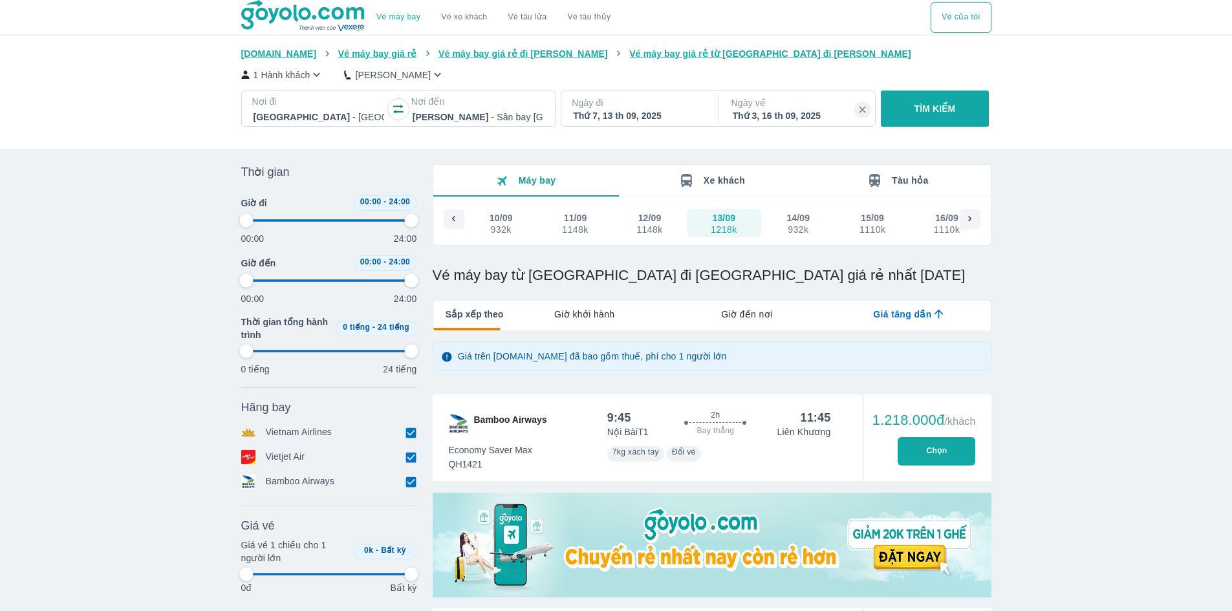
click at [649, 114] on div "Thứ 7, 13 th 09, 2025" at bounding box center [638, 115] width 131 height 13
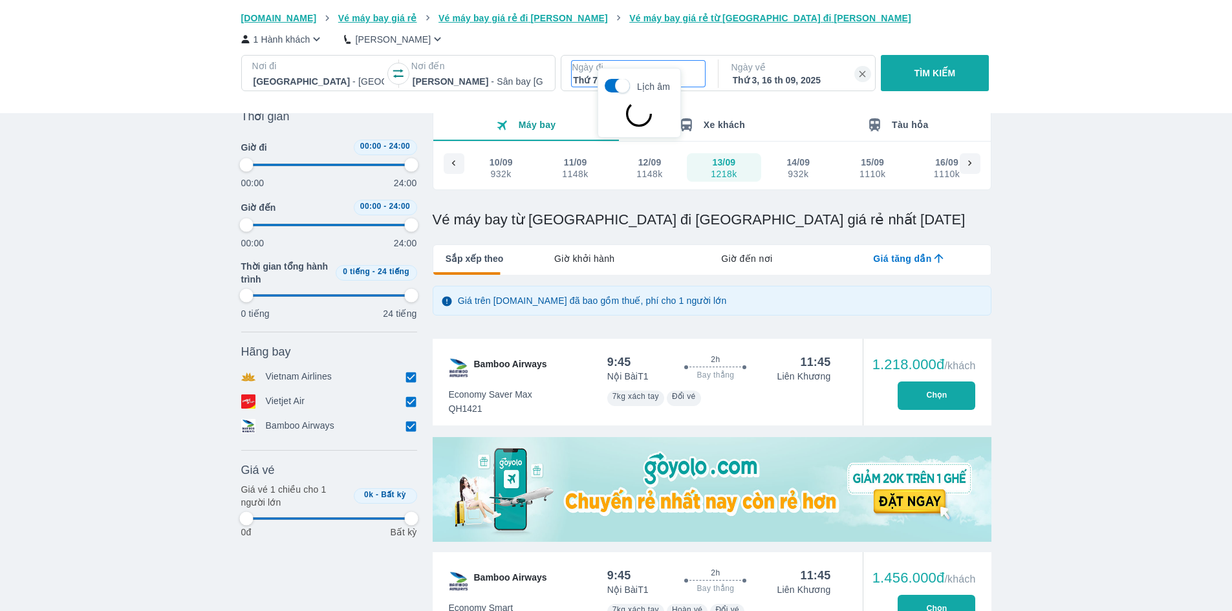
scroll to position [74, 0]
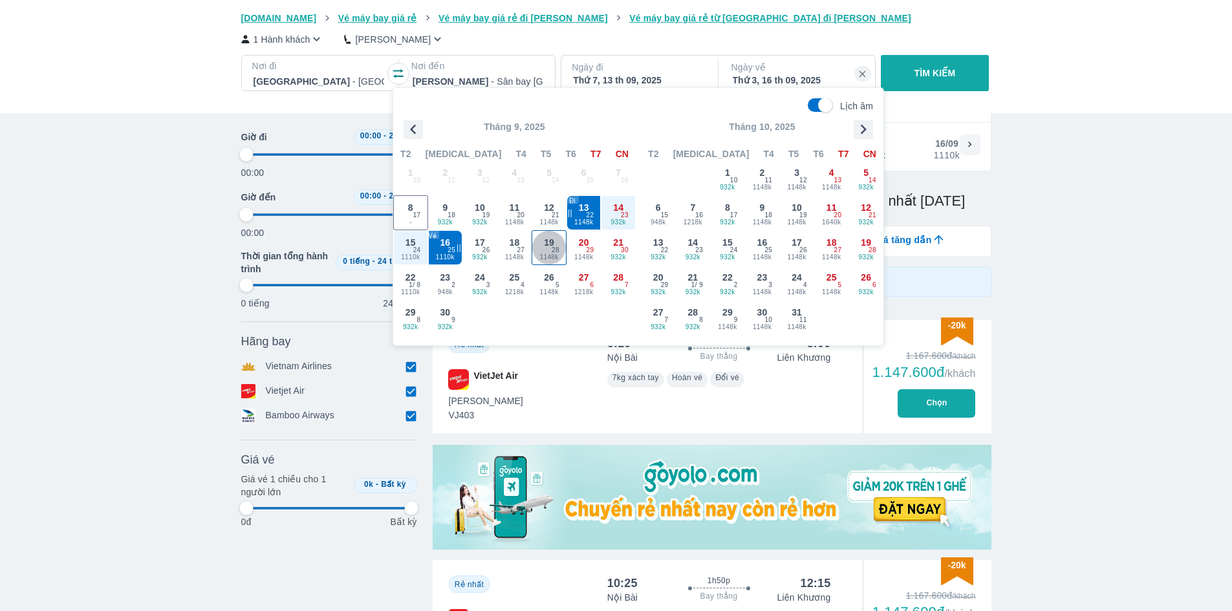
click at [560, 250] on div "19 1148k 28" at bounding box center [549, 248] width 34 height 34
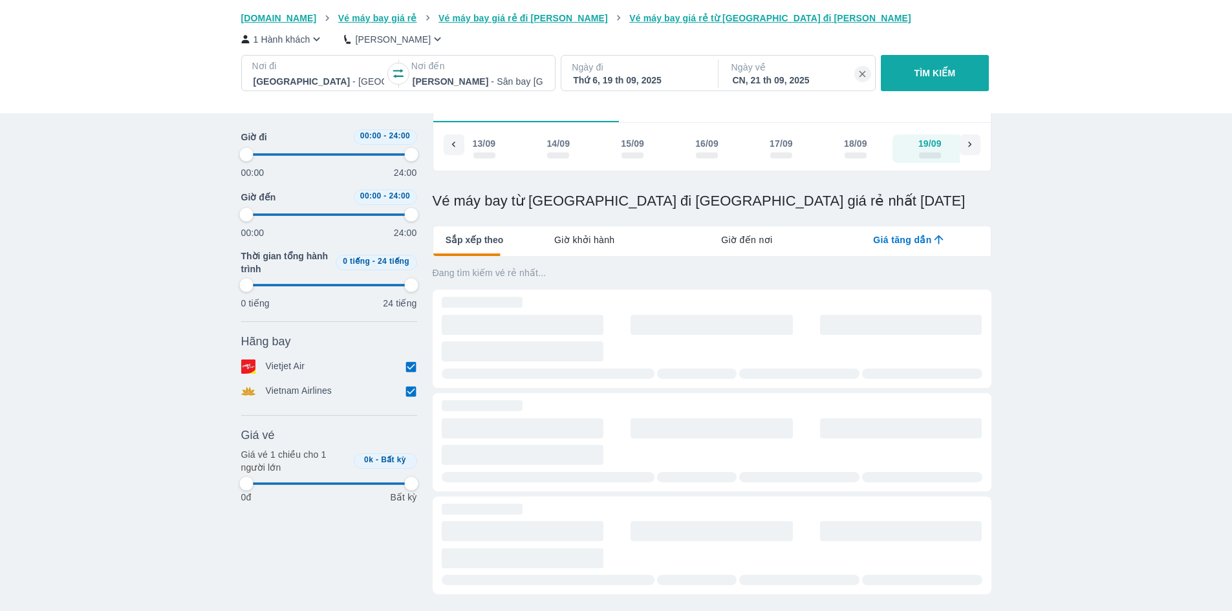
scroll to position [0, 397]
click at [794, 77] on div "CN, 21 th 09, 2025" at bounding box center [798, 80] width 131 height 13
